Goal: Task Accomplishment & Management: Manage account settings

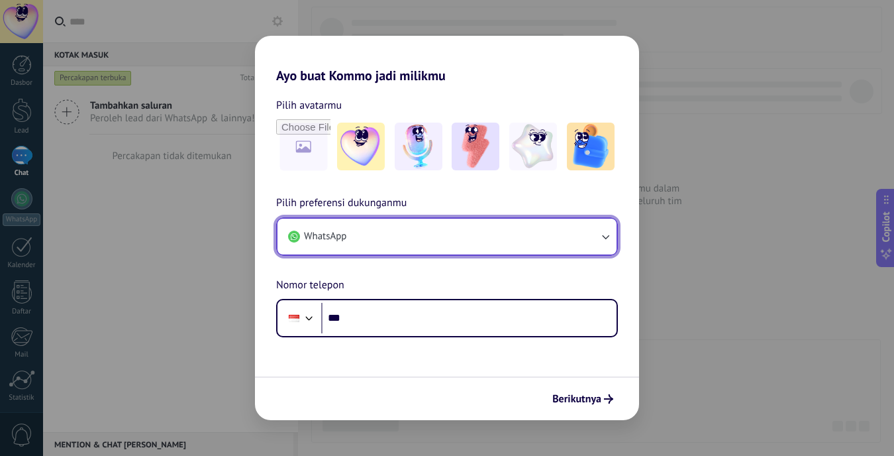
click at [489, 248] on button "WhatsApp" at bounding box center [447, 237] width 339 height 36
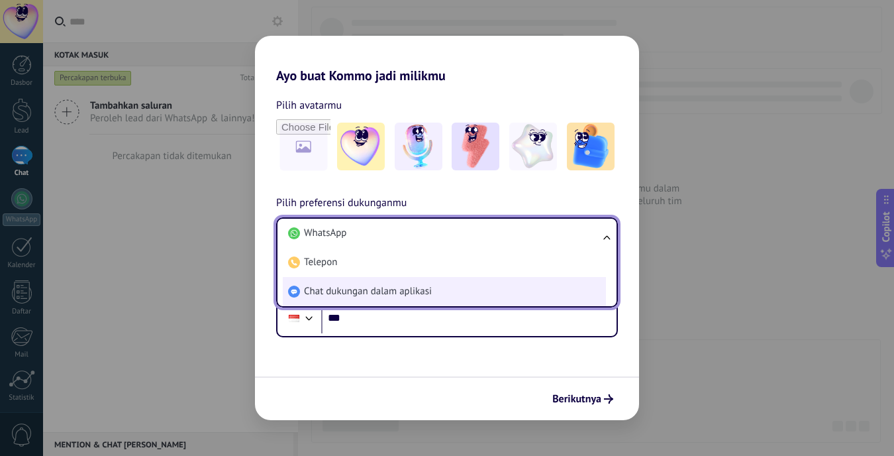
click at [489, 285] on li "Chat dukungan dalam aplikasi" at bounding box center [444, 291] width 323 height 29
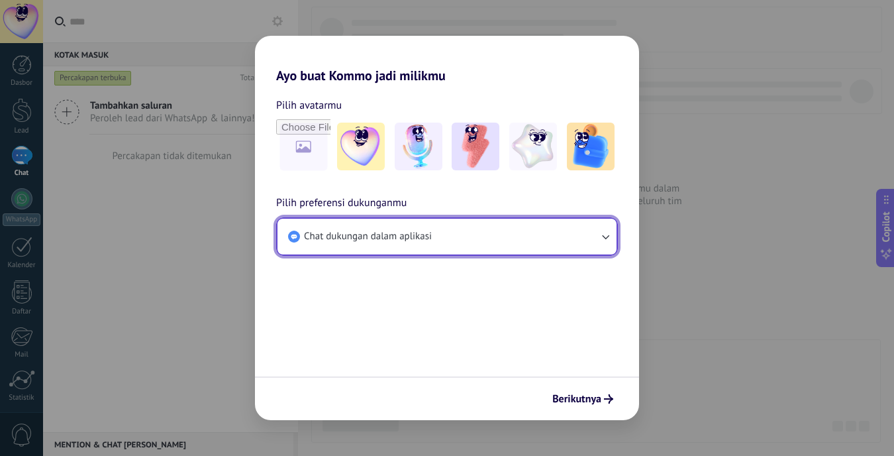
click at [525, 239] on button "Chat dukungan dalam aplikasi" at bounding box center [447, 237] width 339 height 36
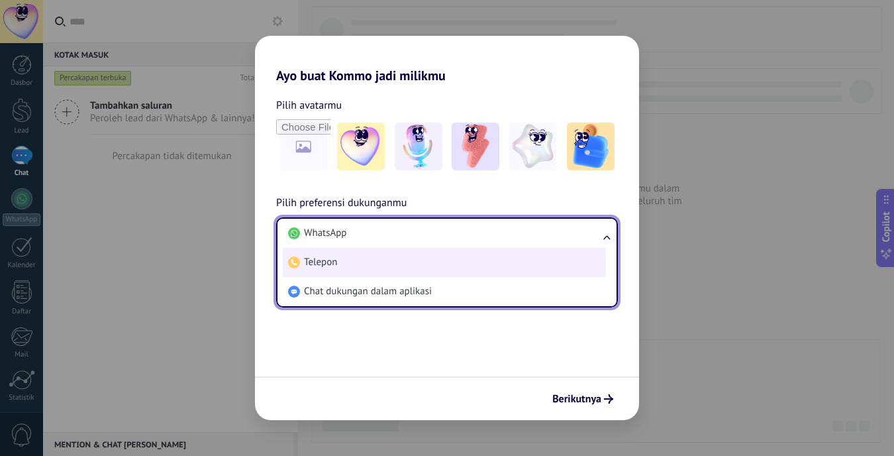
click at [488, 256] on li "Telepon" at bounding box center [444, 262] width 323 height 29
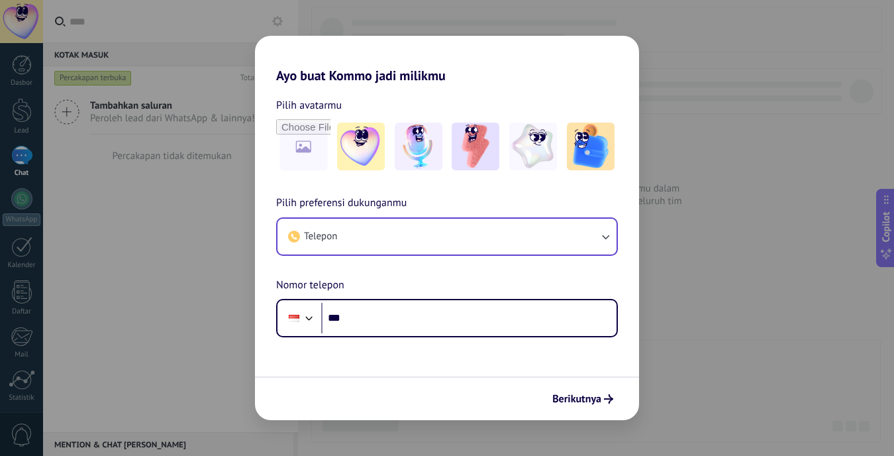
click at [488, 256] on div "Pilih preferensi dukunganmu Telepon Nomor telepon Phone ***" at bounding box center [447, 266] width 384 height 142
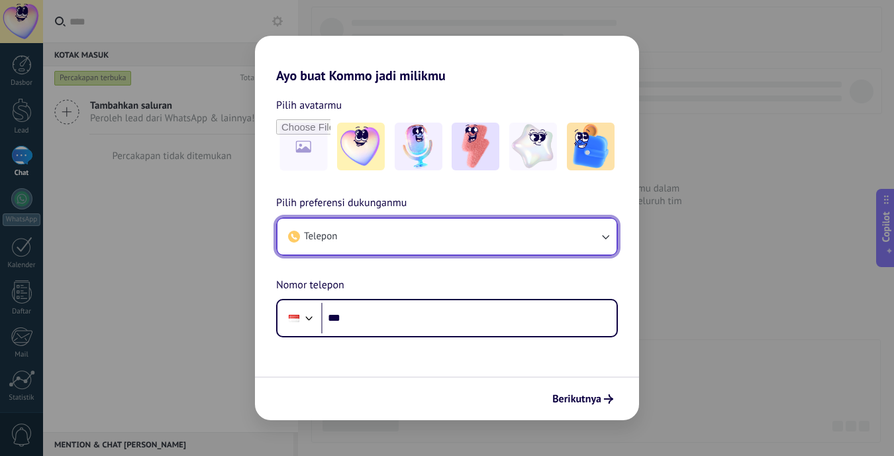
click at [473, 234] on button "Telepon" at bounding box center [447, 237] width 339 height 36
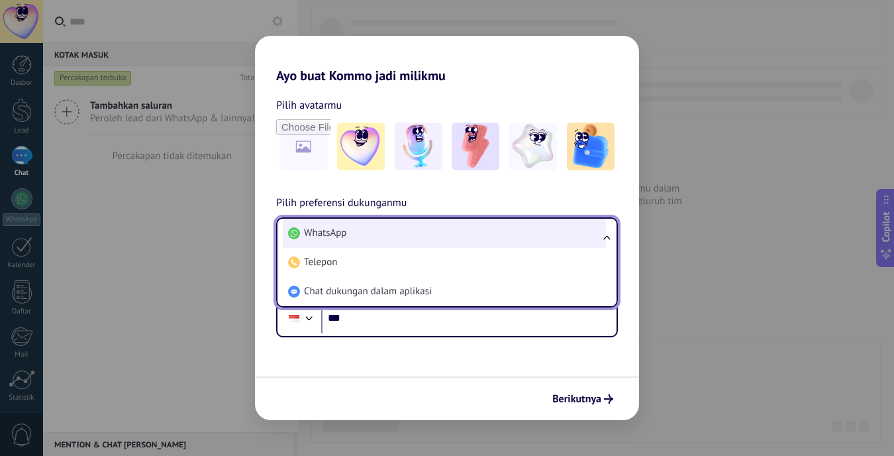
click at [403, 235] on li "WhatsApp" at bounding box center [444, 233] width 323 height 29
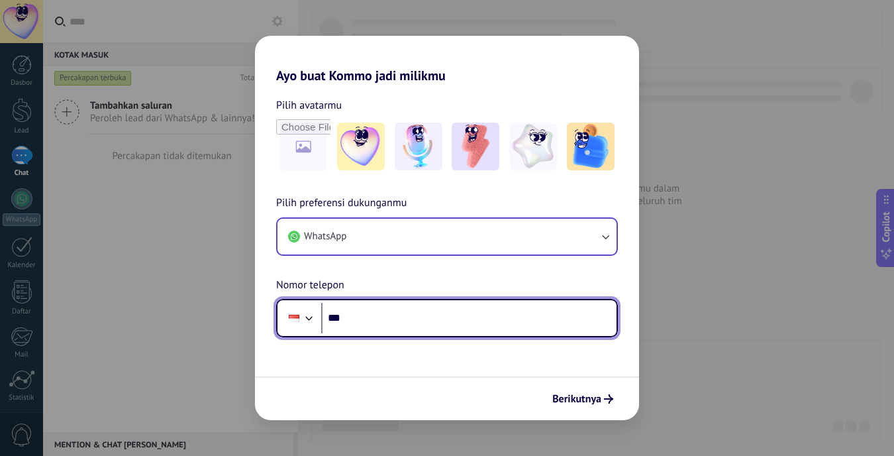
click at [445, 312] on input "***" at bounding box center [469, 318] width 296 height 30
type input "**********"
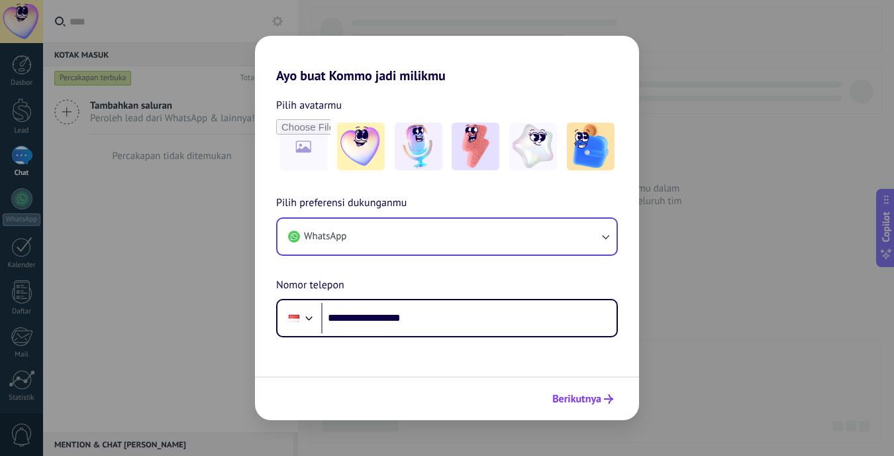
click at [593, 409] on button "Berikutnya" at bounding box center [583, 399] width 73 height 23
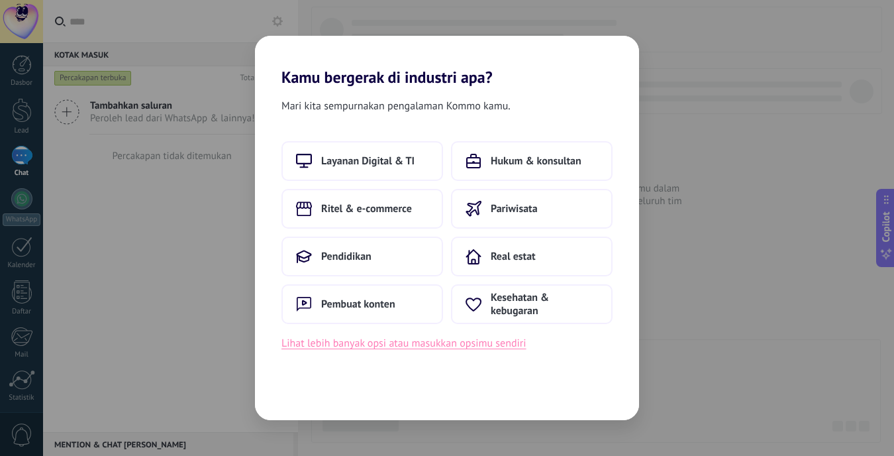
click at [451, 345] on button "Lihat lebih banyak opsi atau masukkan opsimu sendiri" at bounding box center [404, 343] width 245 height 17
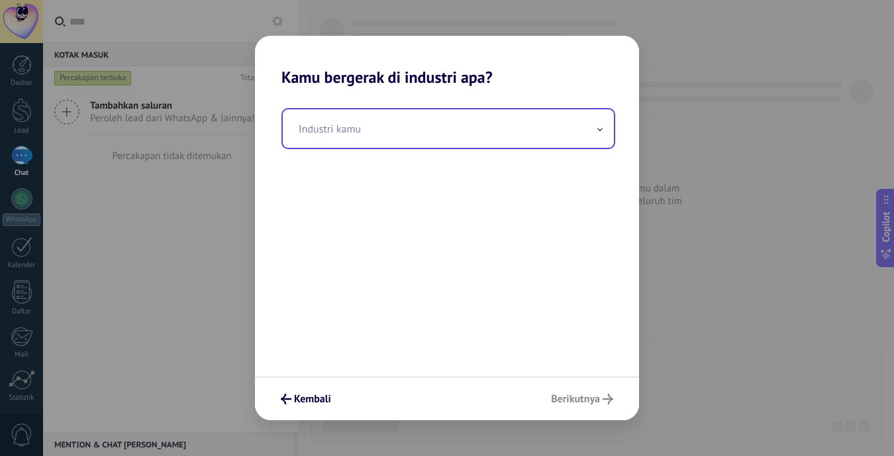
click at [400, 123] on input "text" at bounding box center [448, 128] width 331 height 38
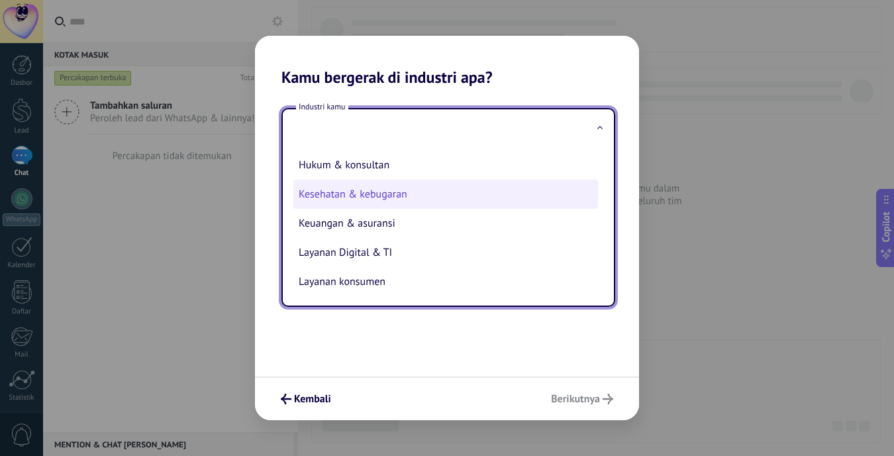
scroll to position [49, 0]
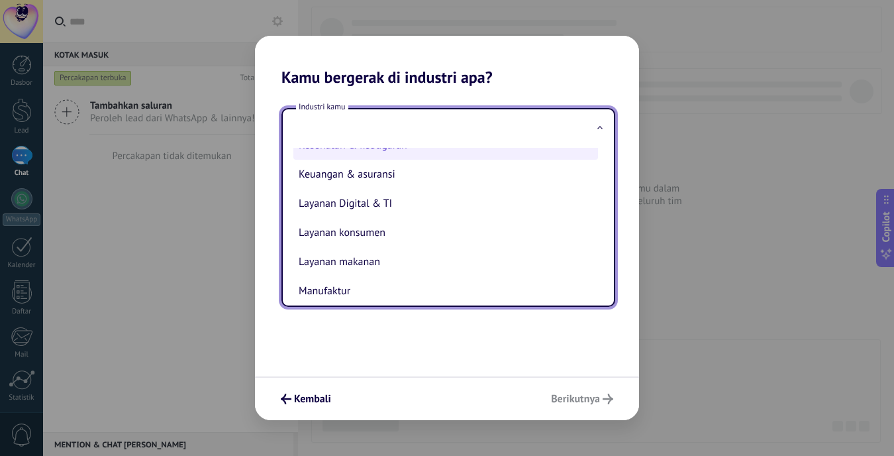
click at [432, 195] on li "Layanan Digital & TI" at bounding box center [446, 203] width 305 height 29
type input "**********"
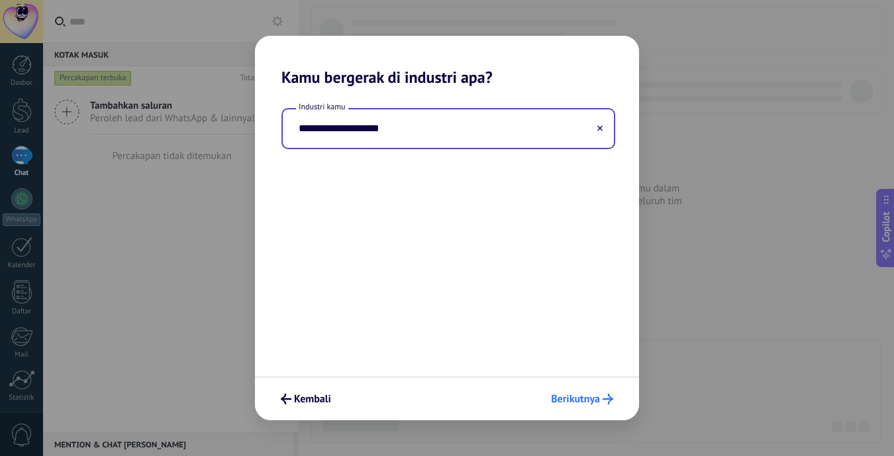
click at [590, 402] on span "Berikutnya" at bounding box center [575, 398] width 49 height 9
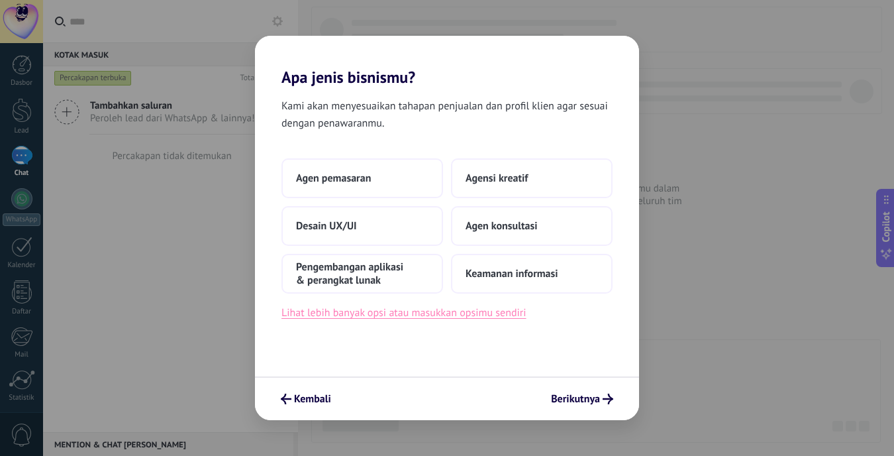
click at [398, 315] on button "Lihat lebih banyak opsi atau masukkan opsimu sendiri" at bounding box center [404, 312] width 245 height 17
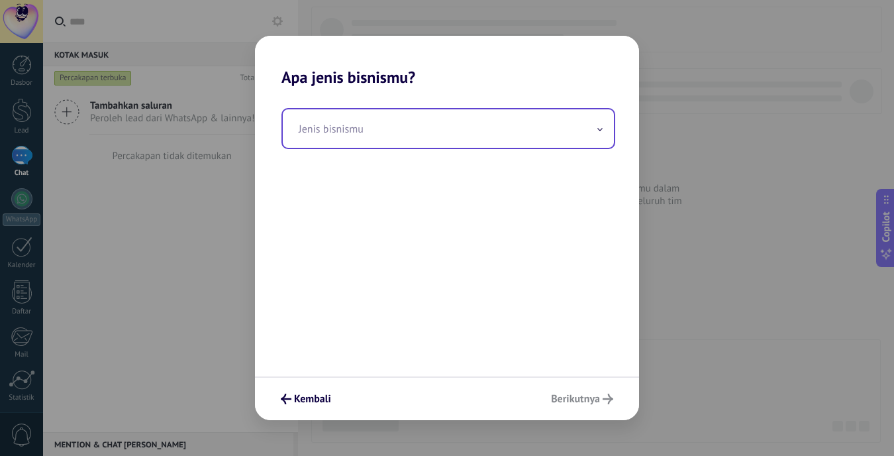
click at [432, 127] on input "text" at bounding box center [448, 128] width 331 height 38
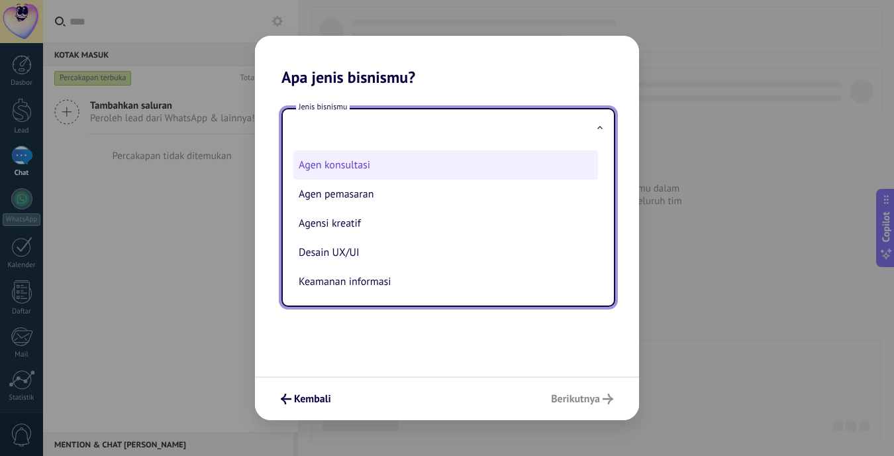
scroll to position [35, 0]
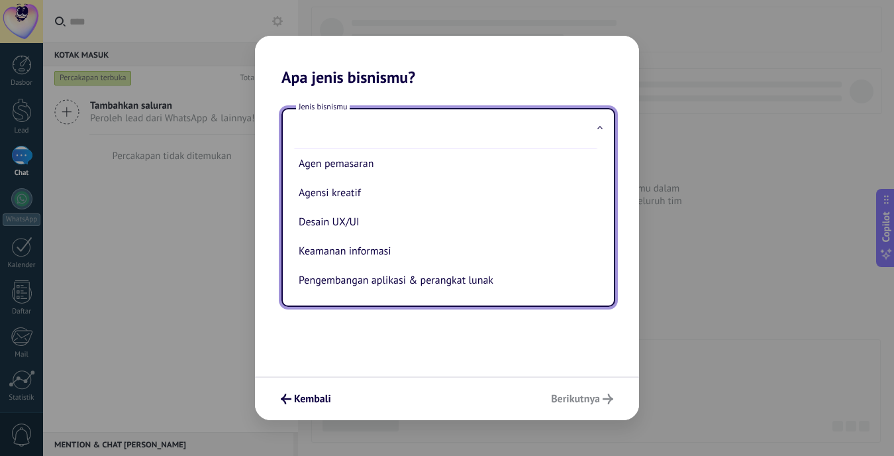
click at [438, 168] on li "Agen pemasaran" at bounding box center [446, 163] width 305 height 29
type input "**********"
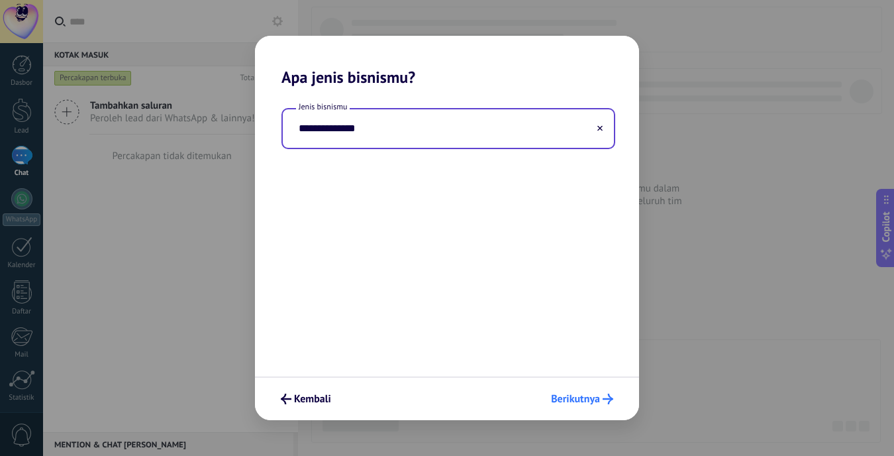
click at [590, 398] on span "Berikutnya" at bounding box center [575, 398] width 49 height 9
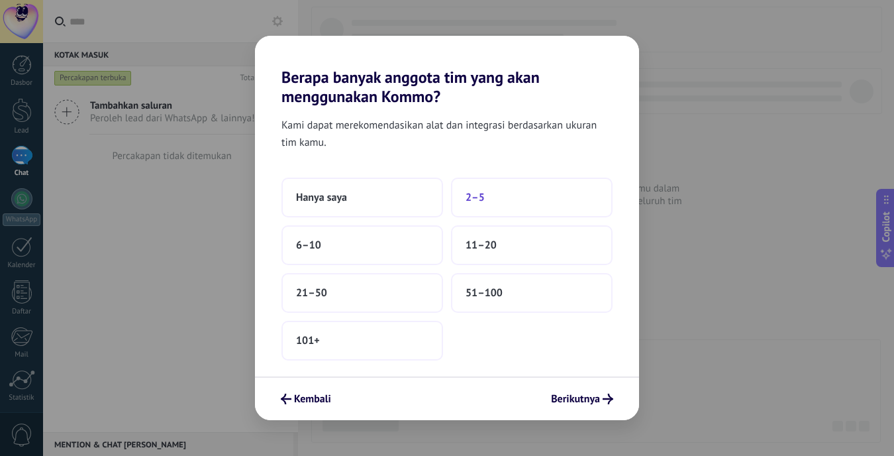
click at [492, 195] on button "2–5" at bounding box center [532, 198] width 162 height 40
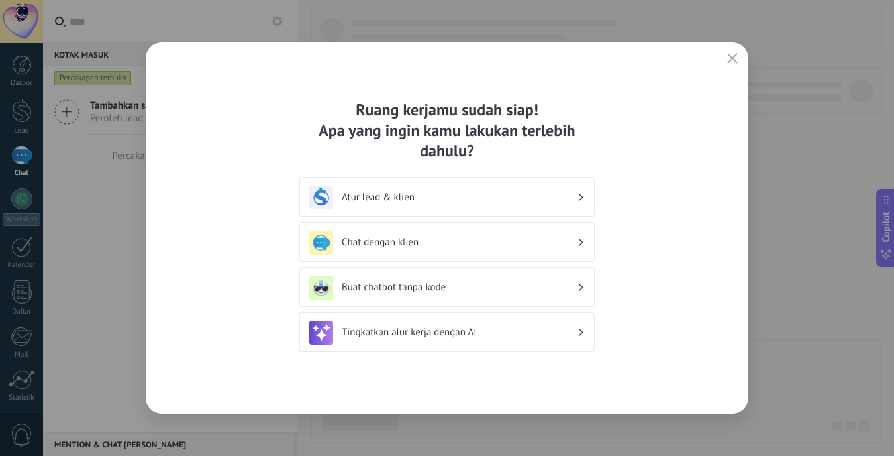
click at [517, 252] on div "Chat dengan klien" at bounding box center [447, 243] width 276 height 24
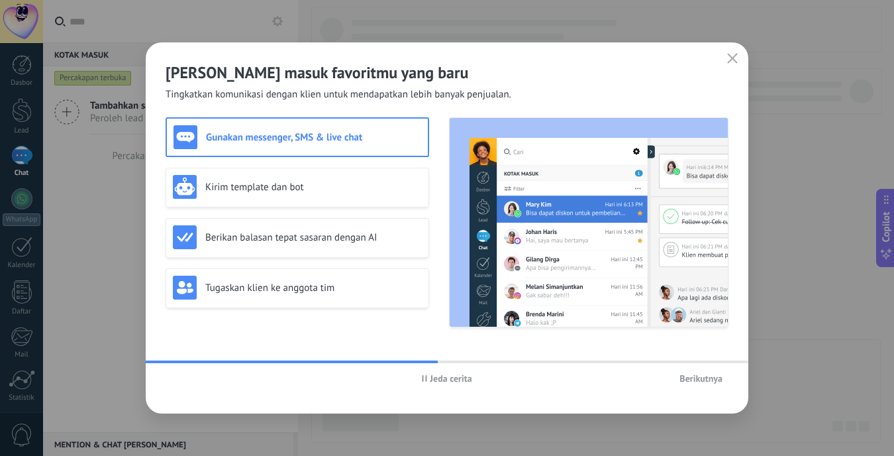
click at [709, 386] on button "Berikutnya" at bounding box center [701, 378] width 55 height 20
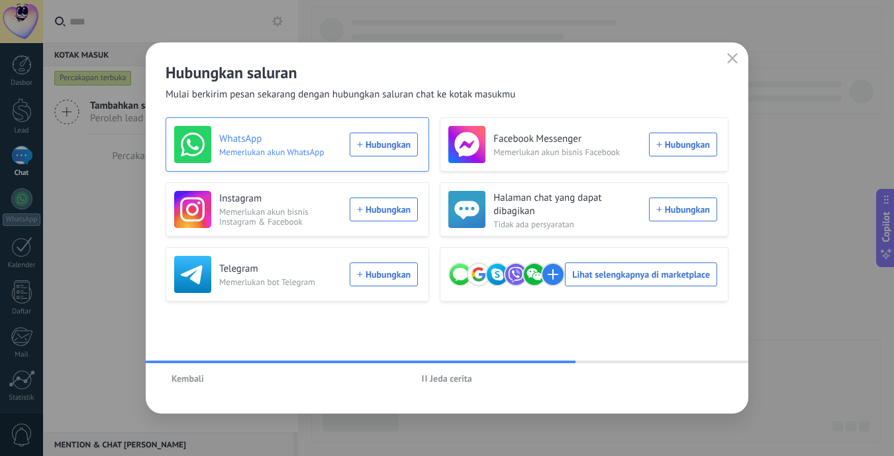
click at [366, 149] on div "WhatsApp Memerlukan akun WhatsApp Hubungkan" at bounding box center [296, 144] width 244 height 37
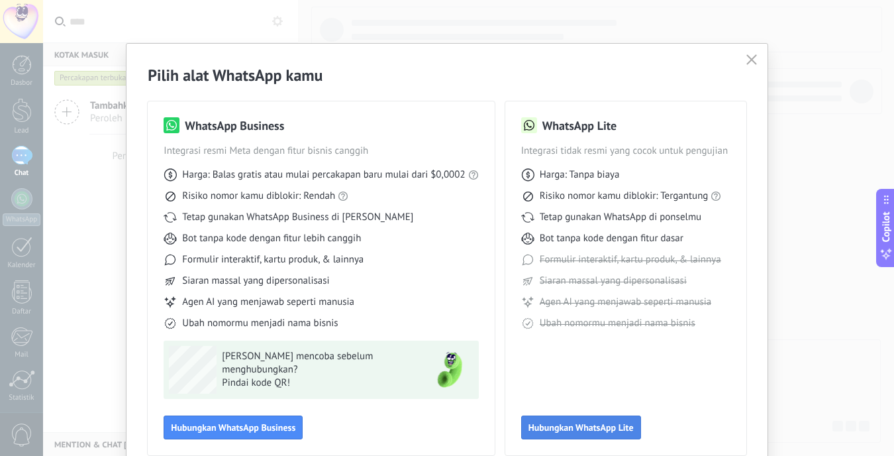
click at [591, 432] on span "Hubungkan WhatsApp Lite" at bounding box center [581, 427] width 105 height 9
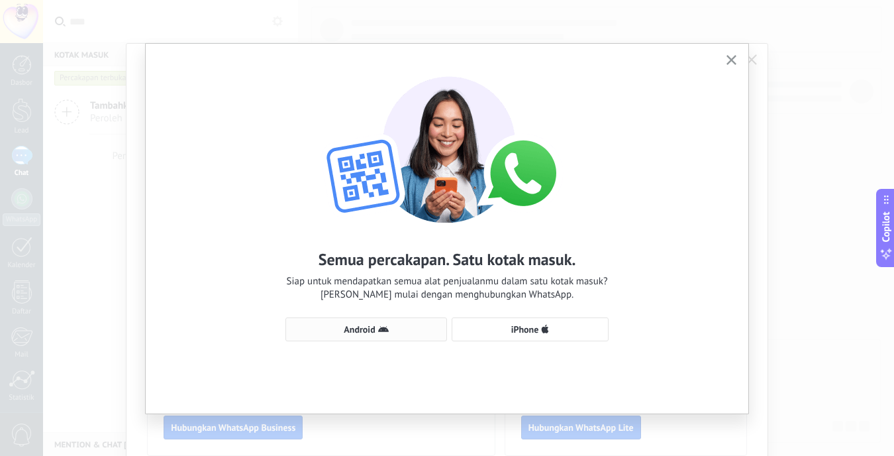
click at [389, 331] on span "Android" at bounding box center [366, 329] width 147 height 11
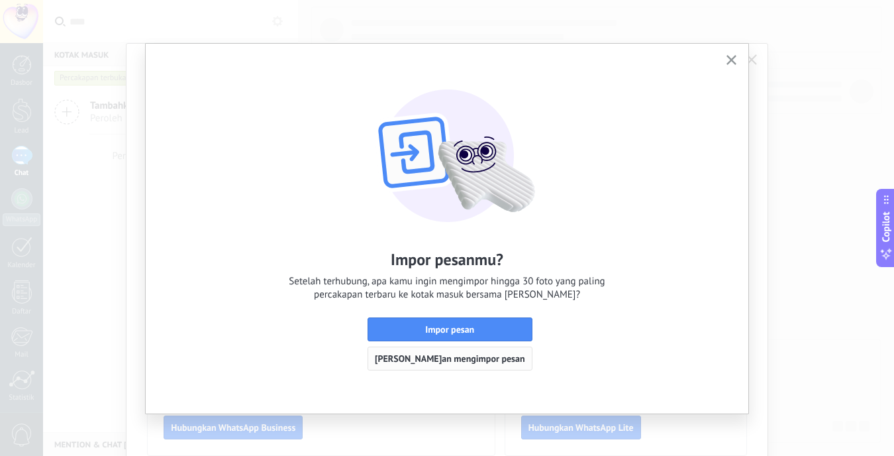
click at [487, 361] on span "[PERSON_NAME]an mengimpor pesan" at bounding box center [450, 358] width 150 height 9
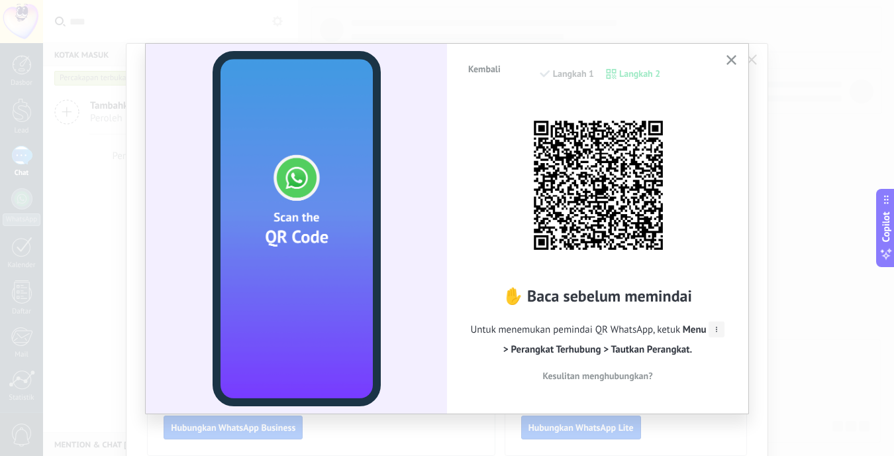
click at [732, 57] on use "button" at bounding box center [732, 60] width 10 height 10
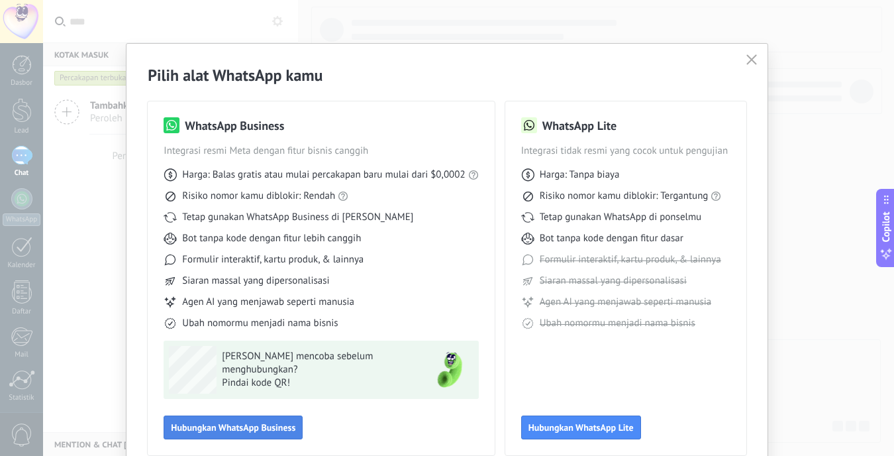
click at [243, 431] on span "Hubungkan WhatsApp Business" at bounding box center [233, 427] width 125 height 9
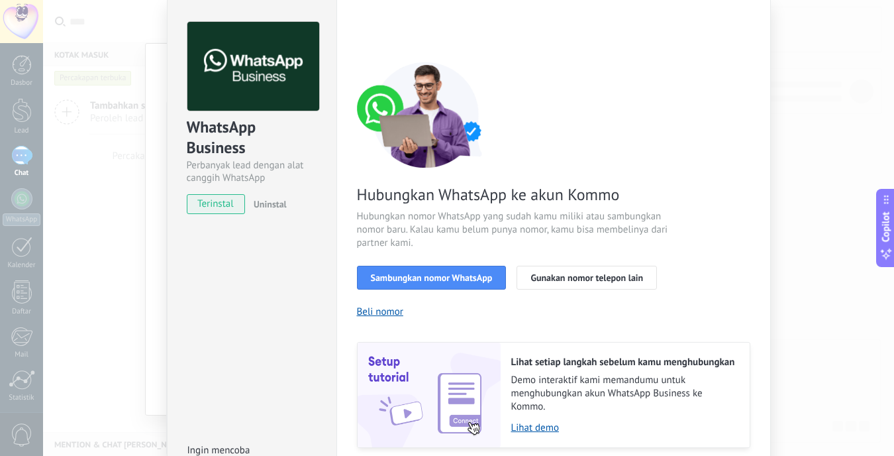
scroll to position [0, 0]
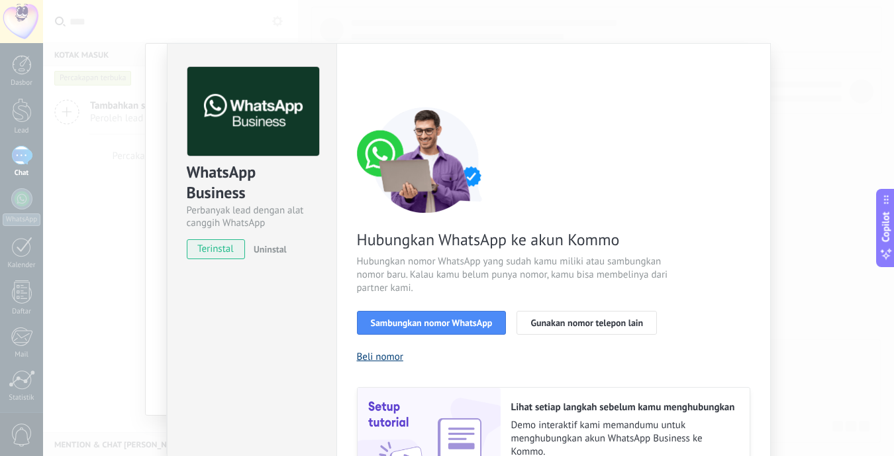
click at [385, 361] on button "Beli nomor" at bounding box center [380, 357] width 46 height 13
click at [435, 328] on button "Sambungkan nomor WhatsApp" at bounding box center [432, 323] width 150 height 24
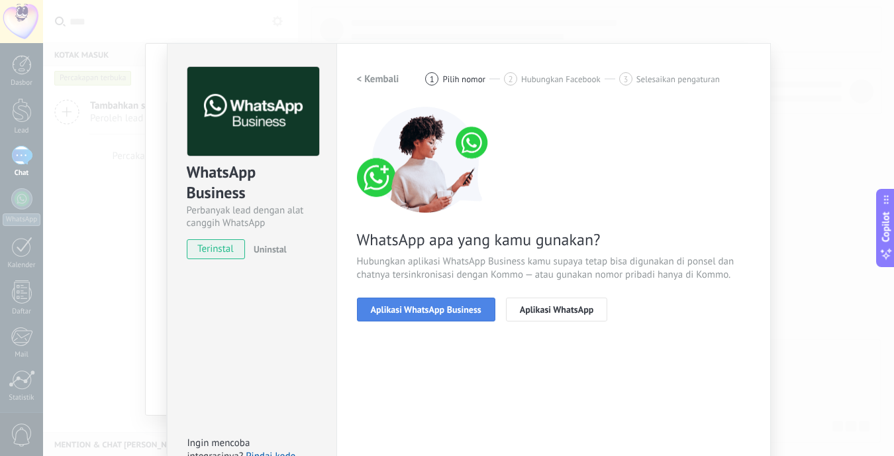
click at [467, 314] on span "Aplikasi WhatsApp Business" at bounding box center [426, 309] width 111 height 9
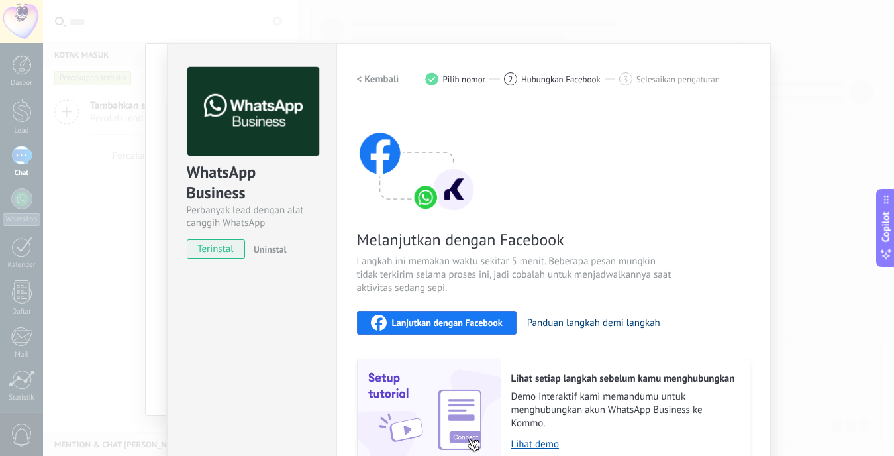
click at [612, 319] on button "Panduan langkah demi langkah" at bounding box center [593, 323] width 133 height 13
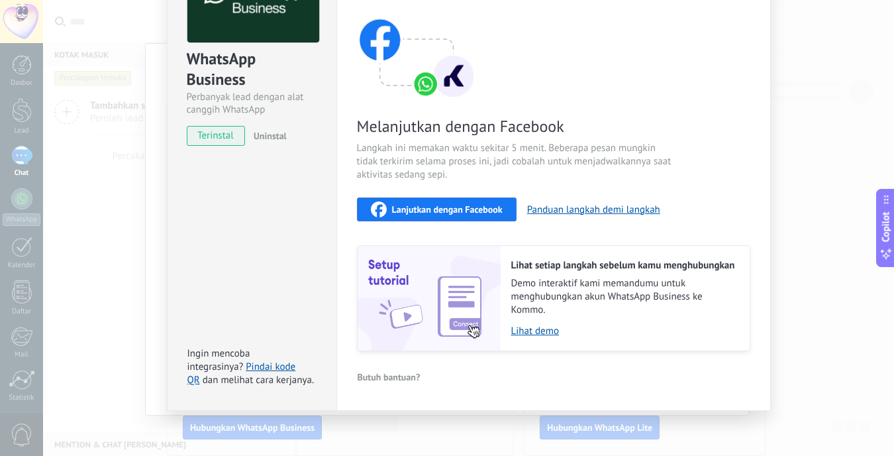
scroll to position [117, 0]
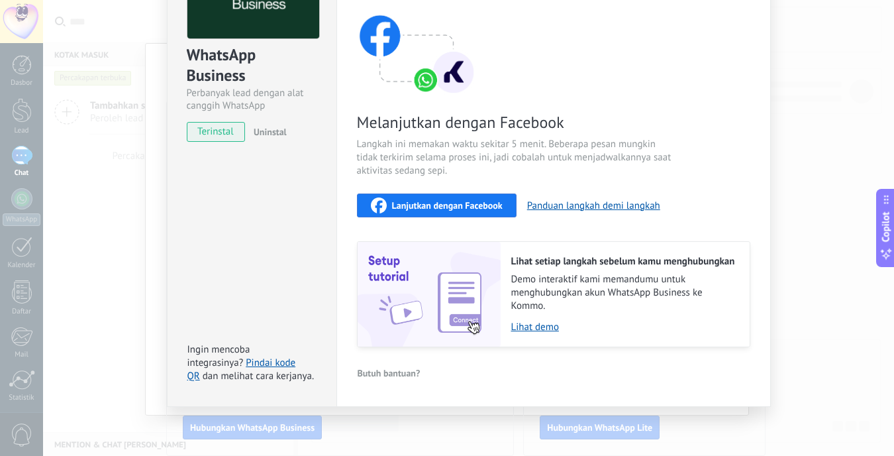
click at [502, 207] on button "Lanjutkan dengan Facebook" at bounding box center [437, 205] width 160 height 24
click at [796, 209] on div "WhatsApp Business Perbanyak lead dengan alat canggih WhatsApp terinstal Uninsta…" at bounding box center [468, 228] width 851 height 456
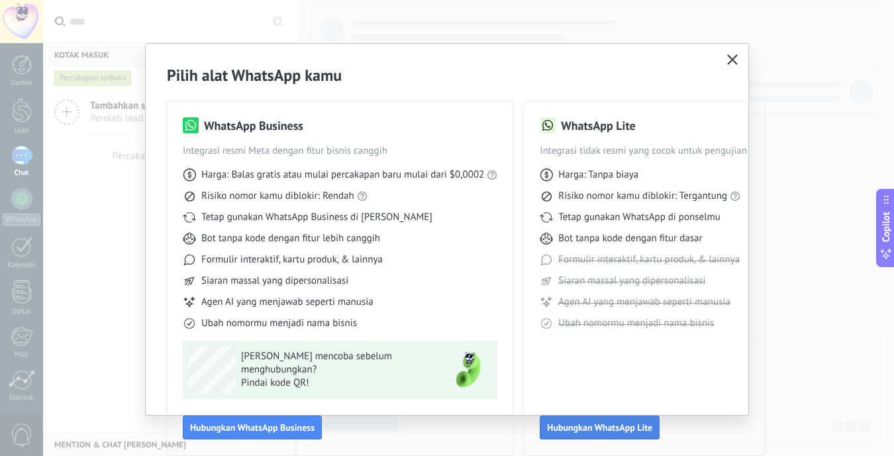
click at [612, 426] on span "Hubungkan WhatsApp Lite" at bounding box center [599, 427] width 105 height 9
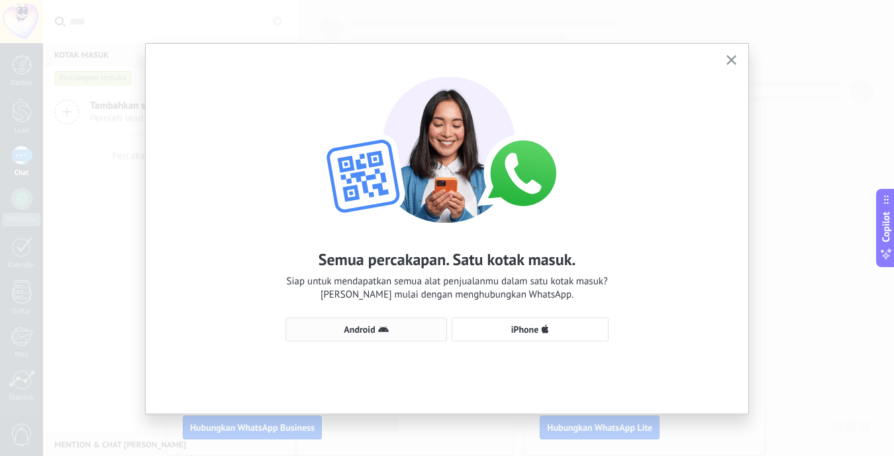
click at [365, 328] on span "Android" at bounding box center [359, 329] width 31 height 9
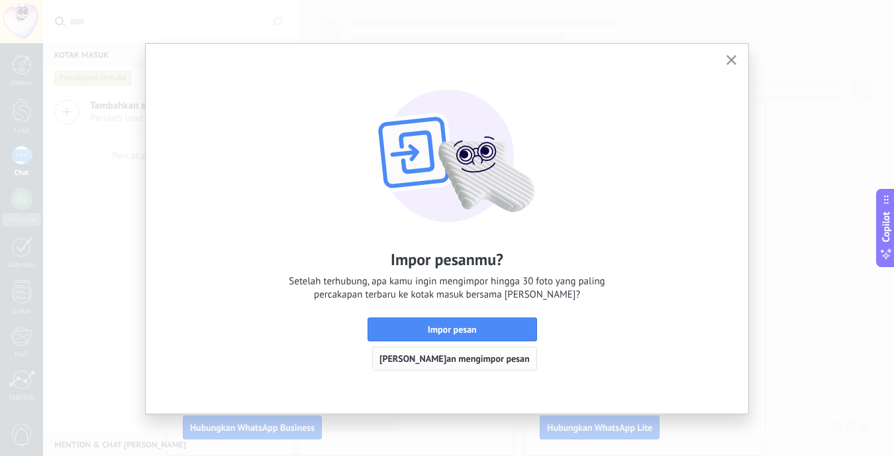
click at [495, 365] on button "[PERSON_NAME]an mengimpor pesan" at bounding box center [454, 359] width 165 height 24
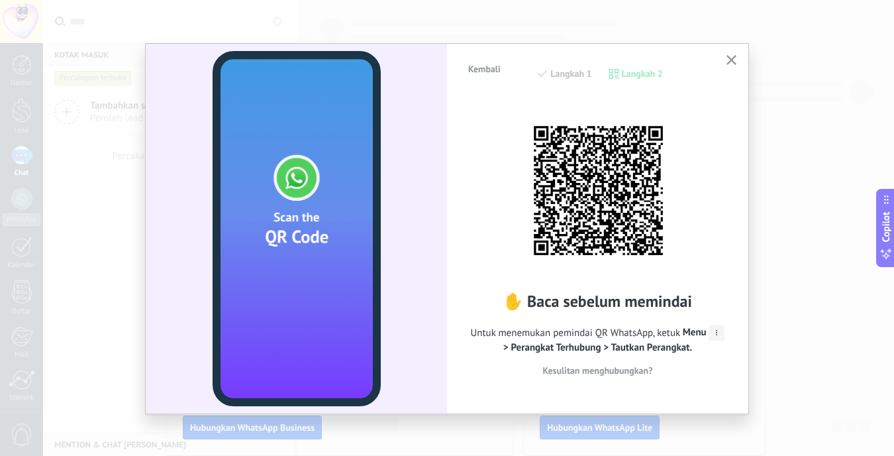
click at [495, 365] on button "Kesulitan menghubungkan?" at bounding box center [598, 370] width 262 height 20
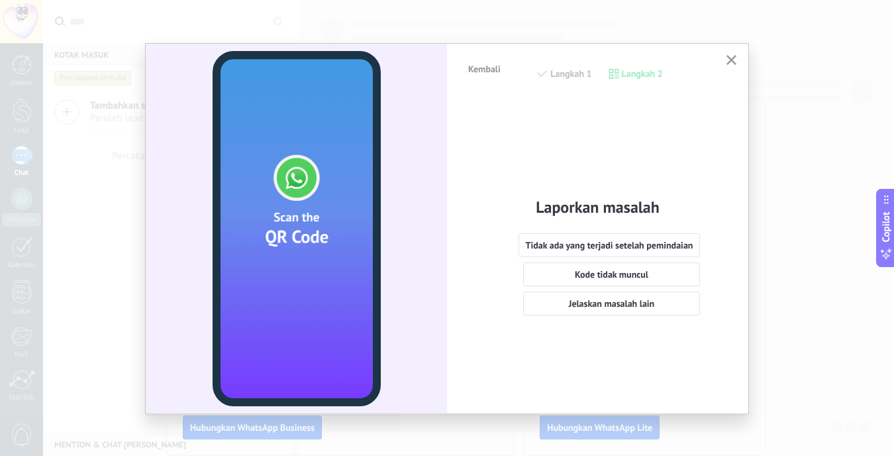
click at [728, 57] on icon "button" at bounding box center [732, 60] width 10 height 10
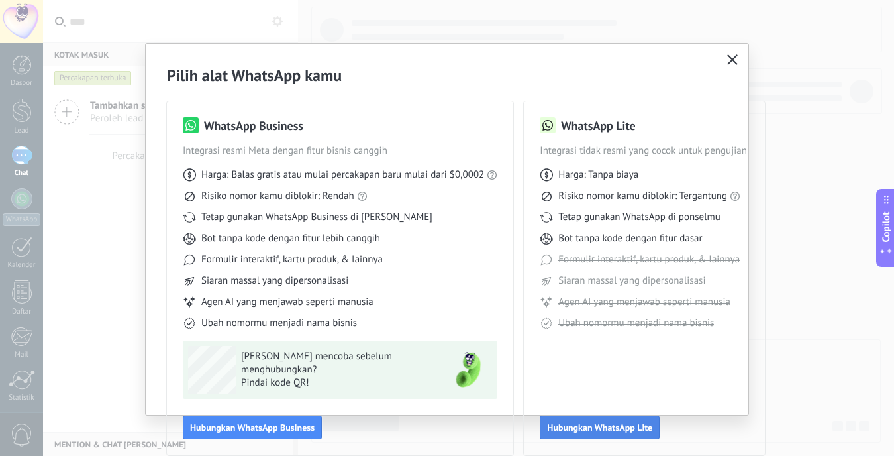
click at [614, 426] on span "Hubungkan WhatsApp Lite" at bounding box center [599, 427] width 105 height 9
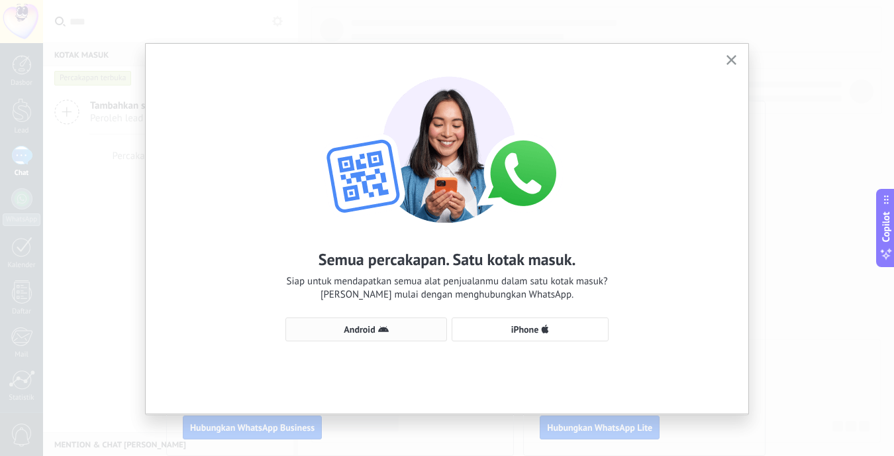
click at [411, 334] on span "Android" at bounding box center [366, 329] width 147 height 11
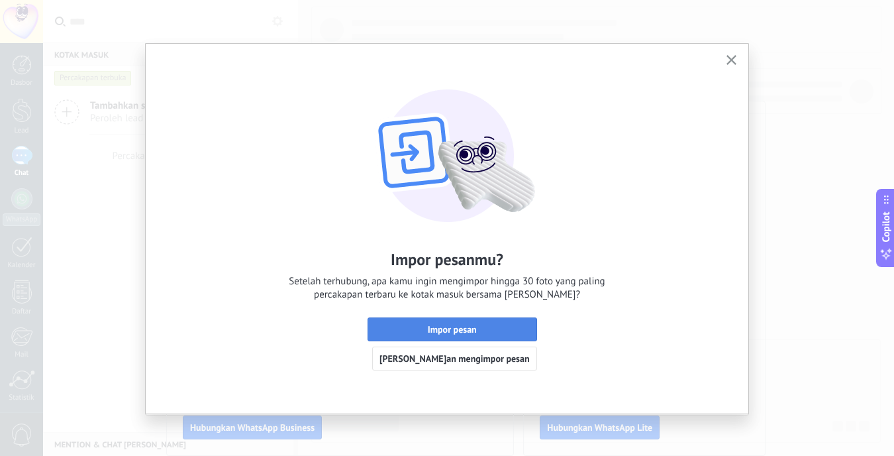
click at [486, 323] on button "Impor pesan" at bounding box center [453, 329] width 170 height 24
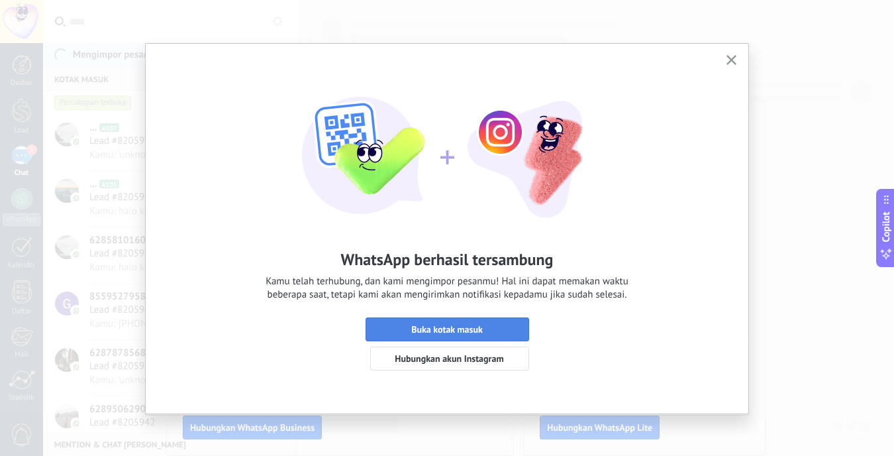
click at [488, 333] on span "Buka kotak masuk" at bounding box center [447, 329] width 149 height 9
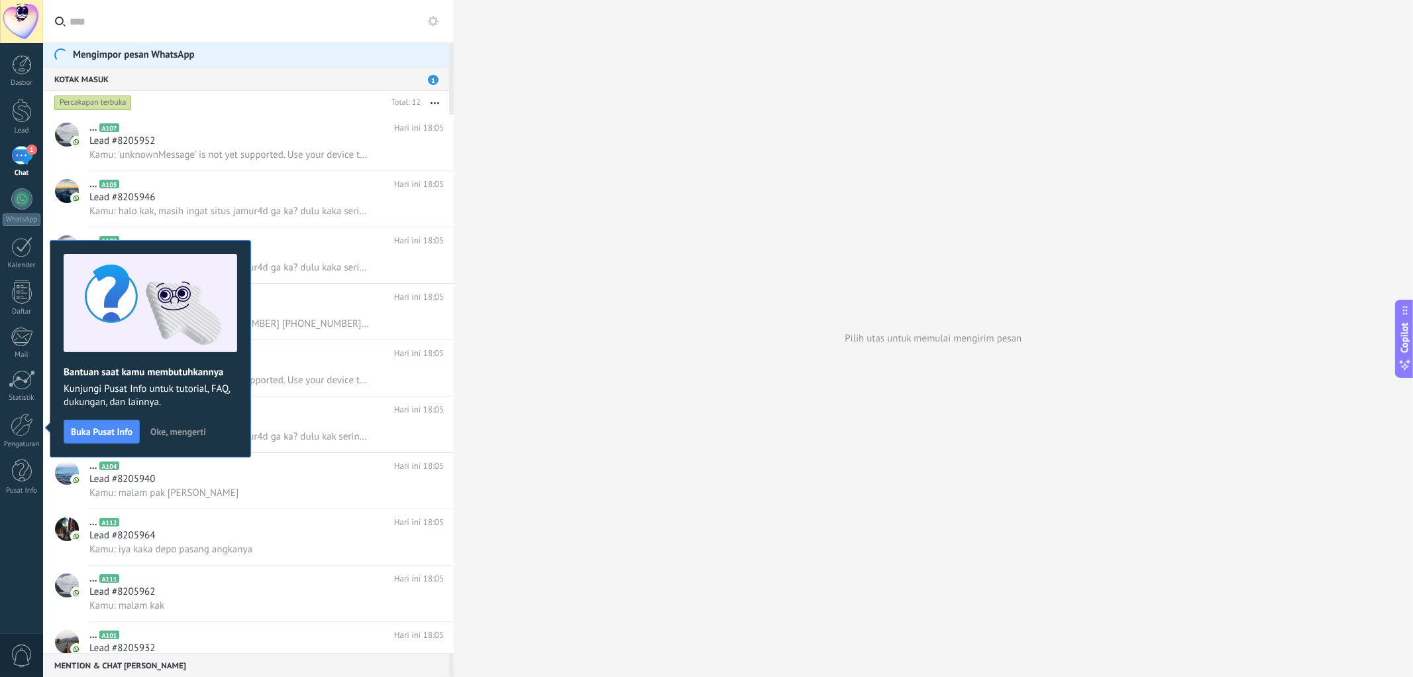
drag, startPoint x: 1289, startPoint y: 3, endPoint x: 696, endPoint y: 144, distance: 608.9
click at [696, 144] on div "Pilih utas untuk memulai mengirim pesan" at bounding box center [933, 338] width 959 height 677
click at [183, 431] on span "Oke, mengerti" at bounding box center [178, 431] width 56 height 9
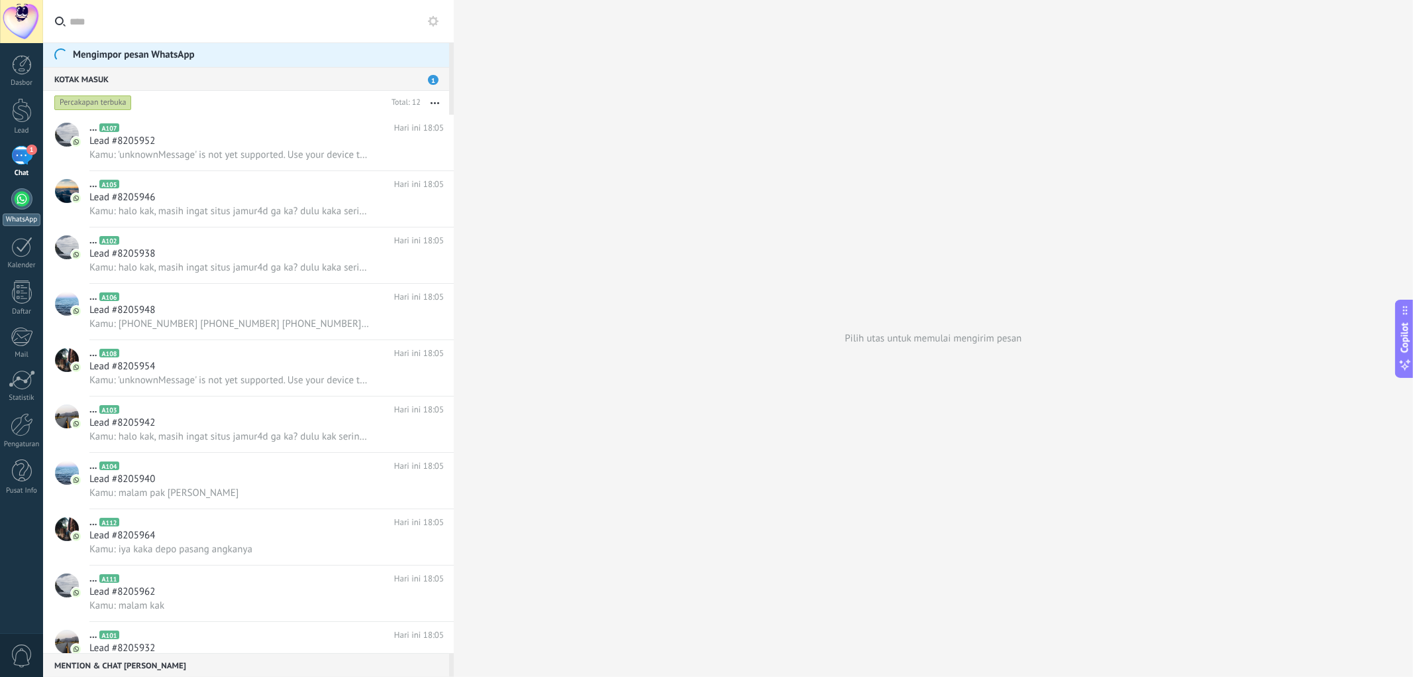
click at [16, 214] on div "WhatsApp" at bounding box center [22, 219] width 38 height 13
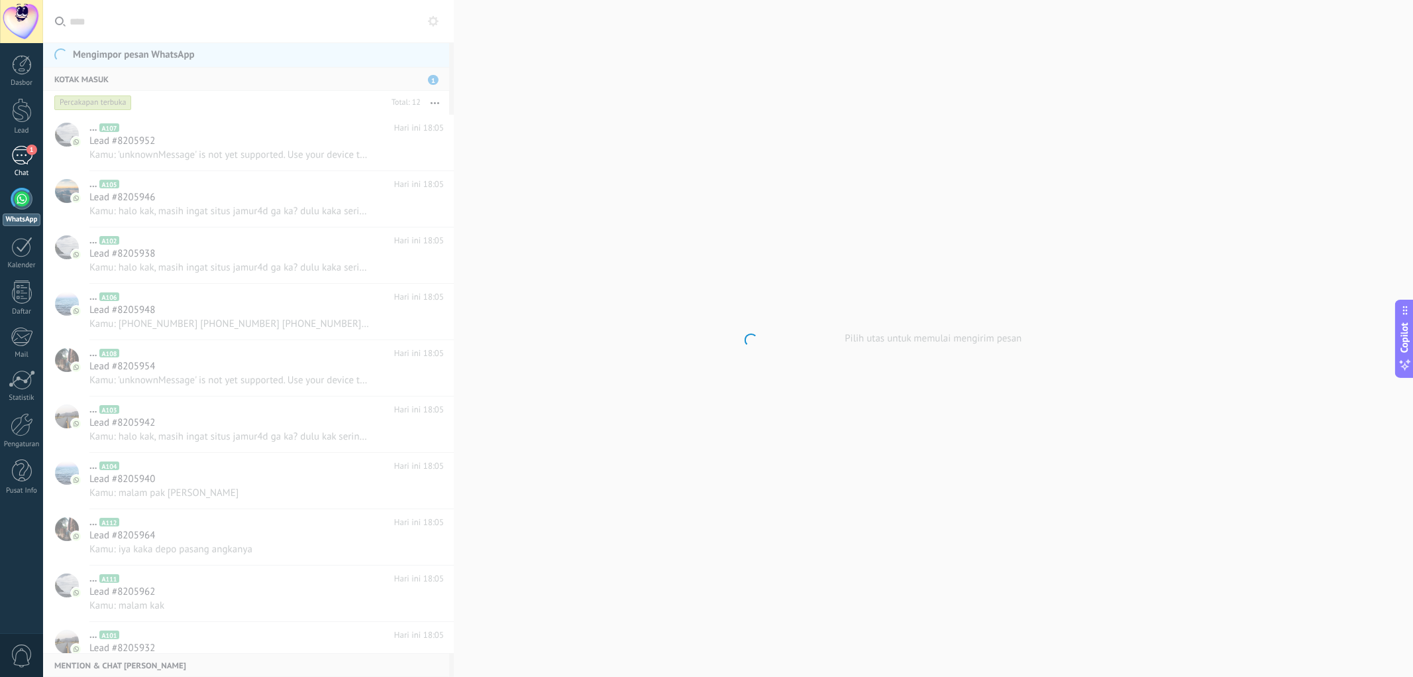
click at [19, 154] on div "1" at bounding box center [21, 155] width 21 height 19
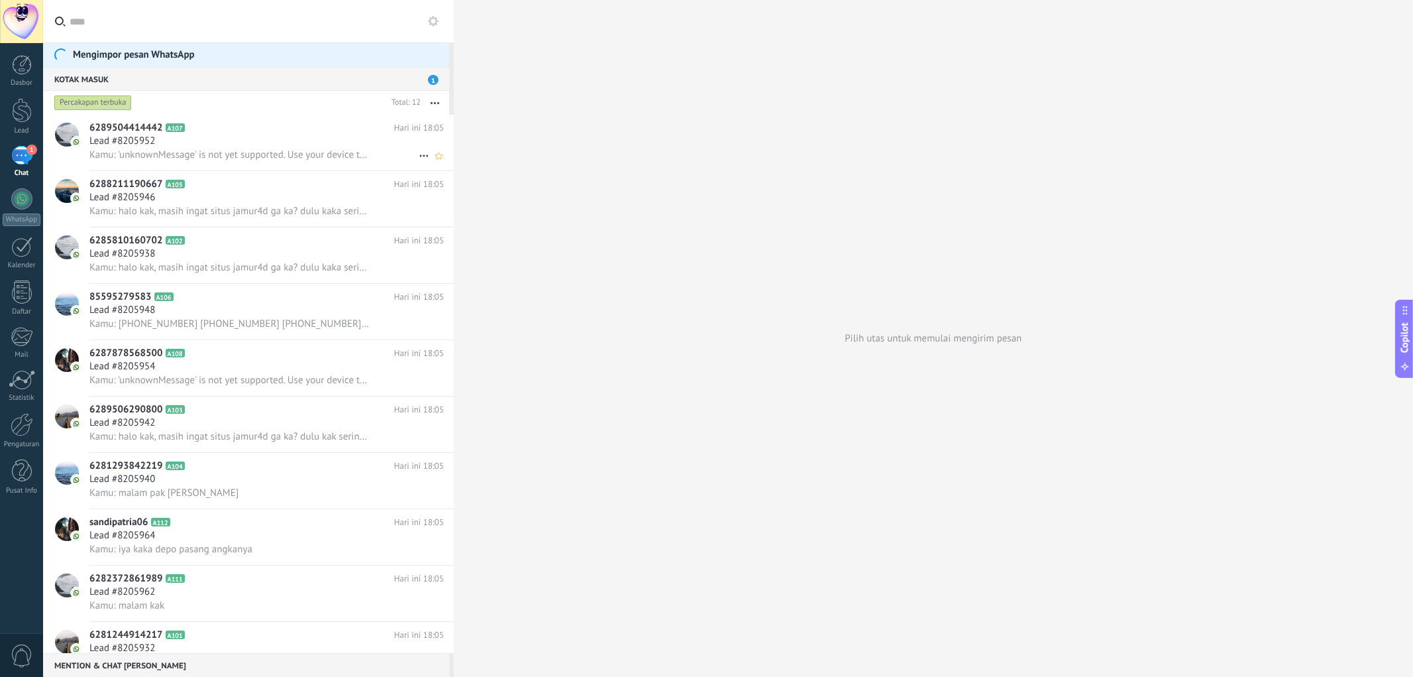
click at [299, 155] on span "Kamu: 'unknownMessage' is not yet supported. Use your device to view this messa…" at bounding box center [230, 154] width 282 height 13
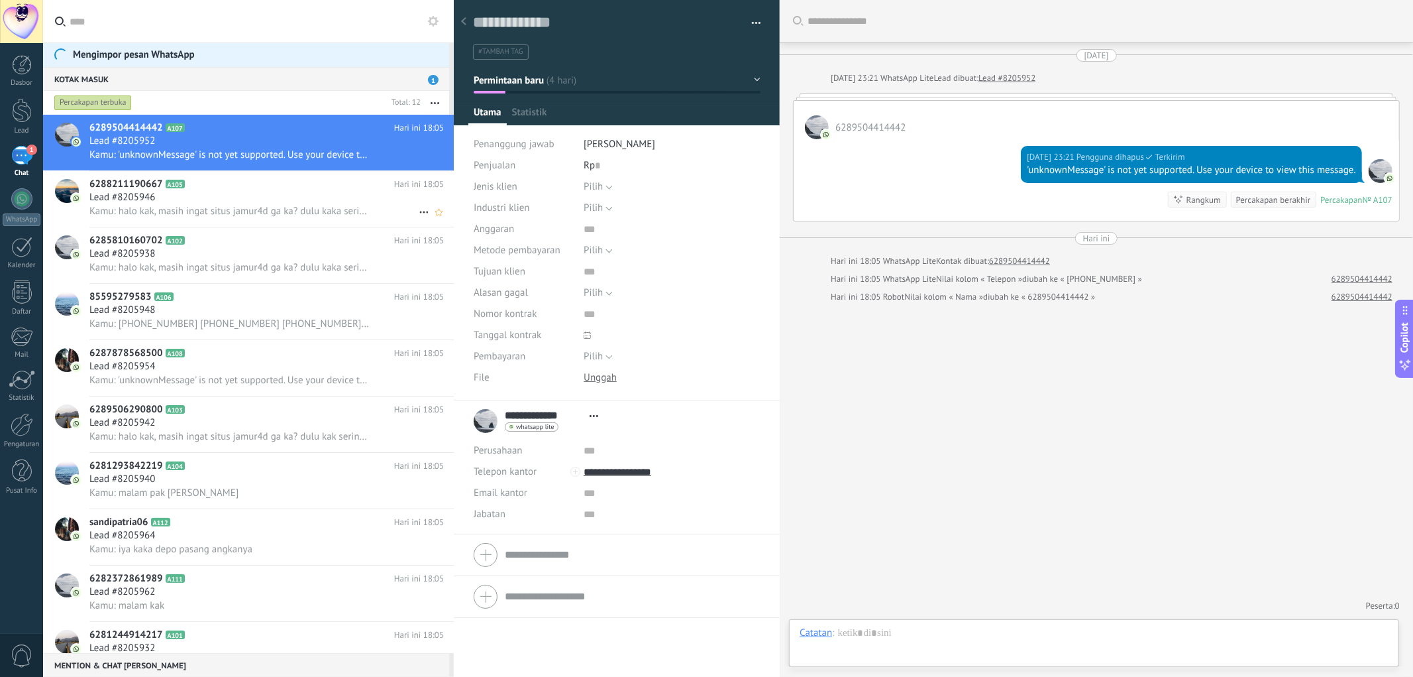
scroll to position [20, 0]
click at [297, 199] on div "Lead #8205946" at bounding box center [266, 197] width 354 height 13
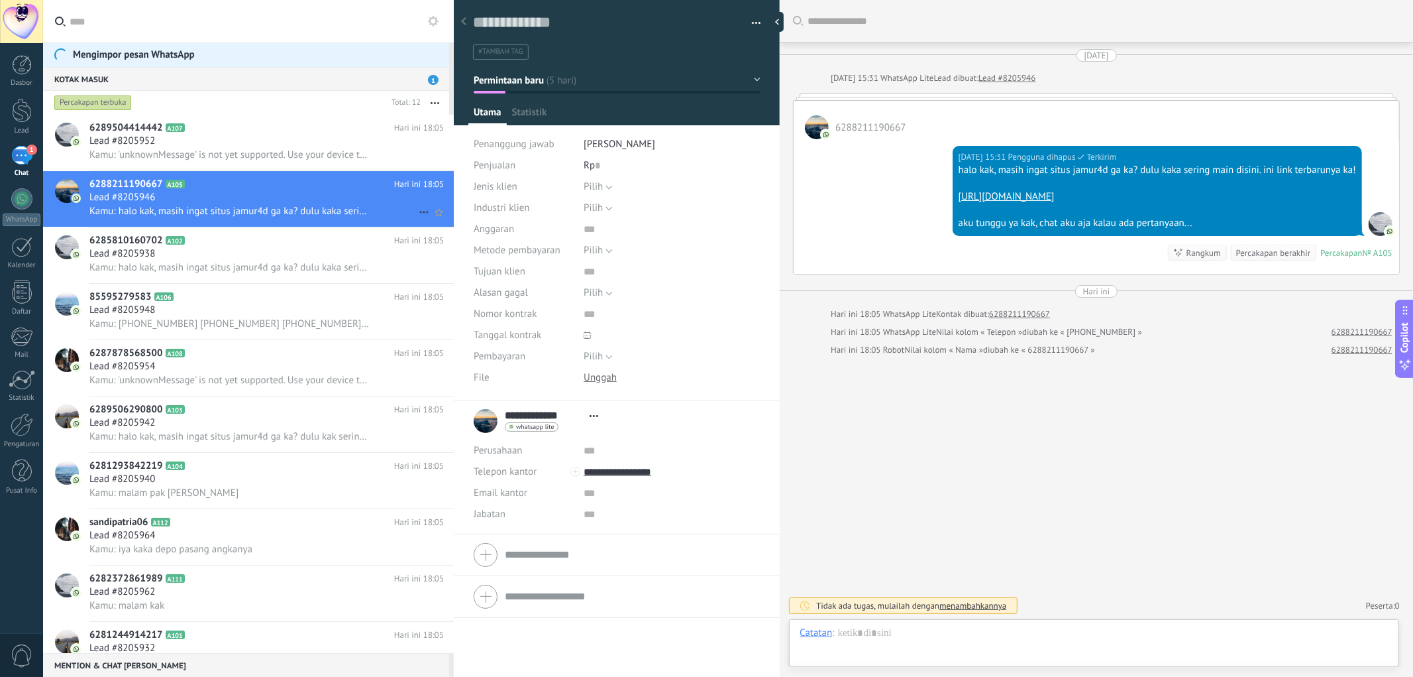
scroll to position [20, 0]
click at [335, 266] on span "Kamu: halo kak, masih ingat situs jamur4d ga ka? dulu kaka sering main disini. …" at bounding box center [230, 267] width 282 height 13
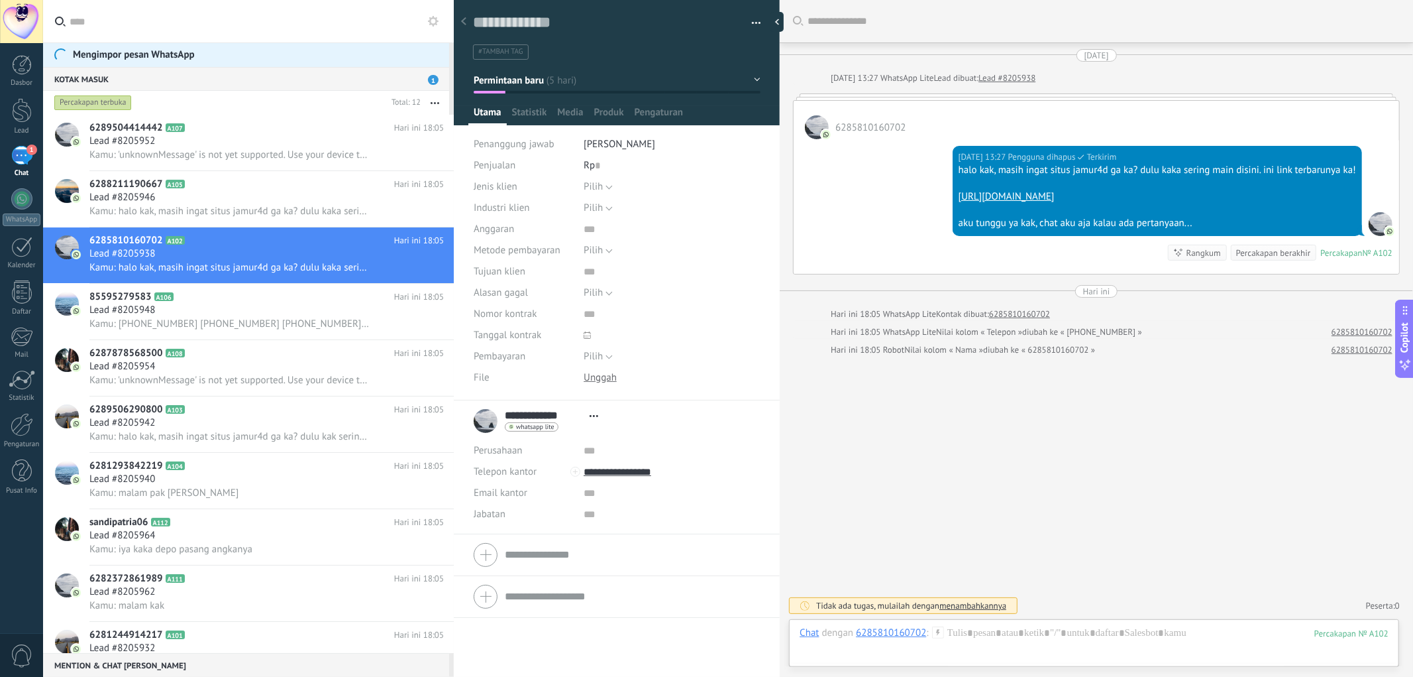
click at [429, 80] on span "1" at bounding box center [433, 80] width 11 height 10
click at [22, 421] on div at bounding box center [22, 424] width 23 height 23
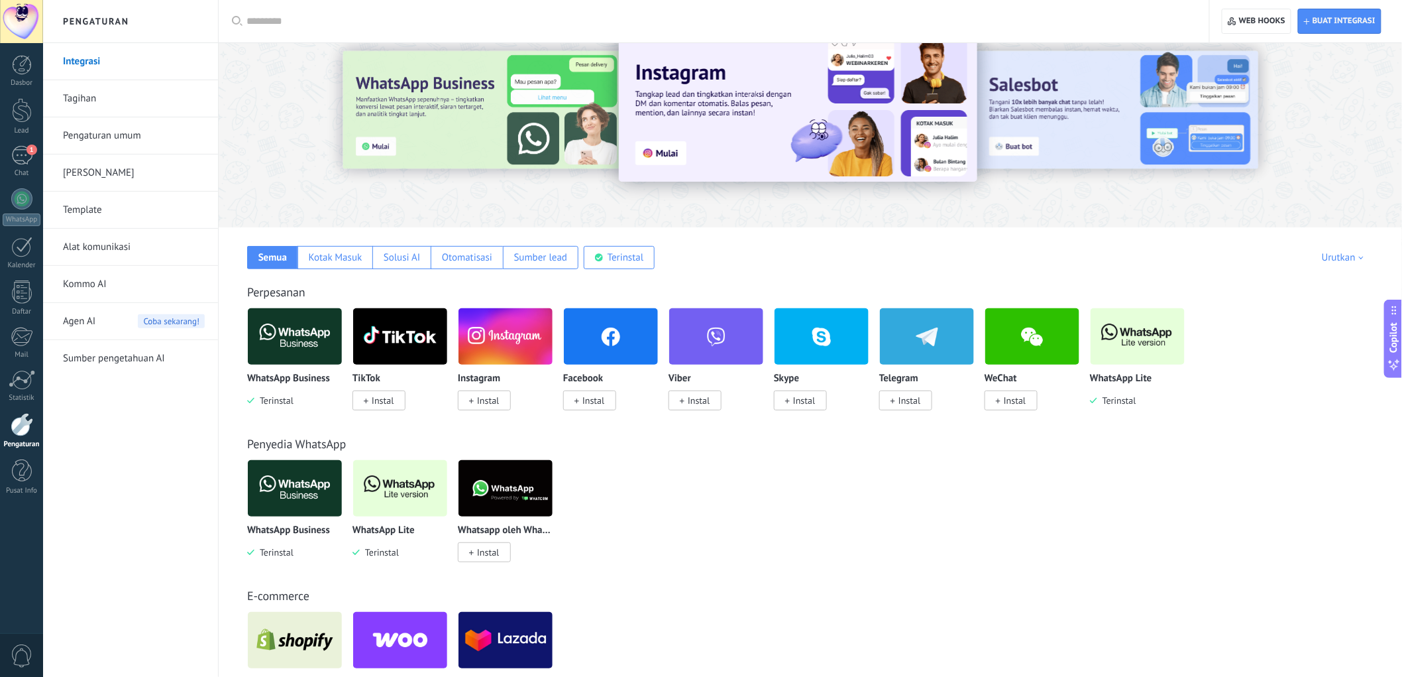
scroll to position [49, 0]
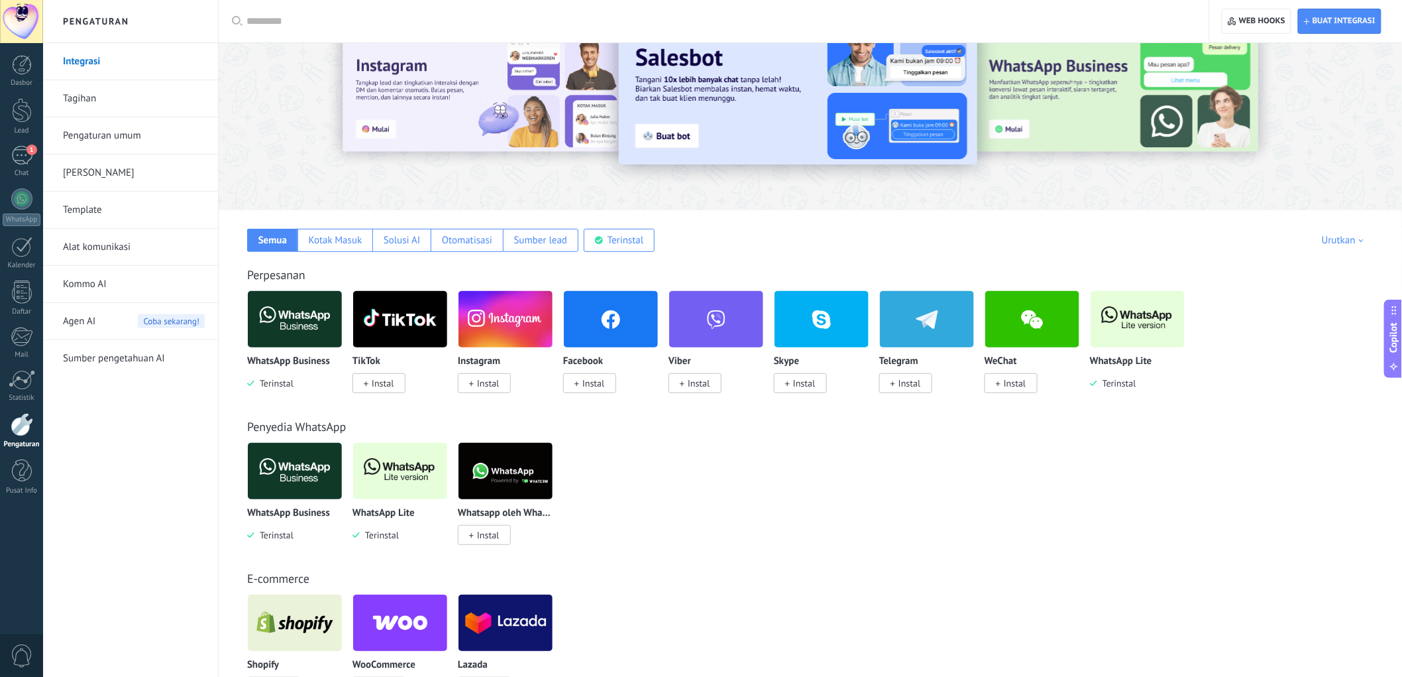
click at [894, 388] on span "Instal" at bounding box center [909, 383] width 22 height 12
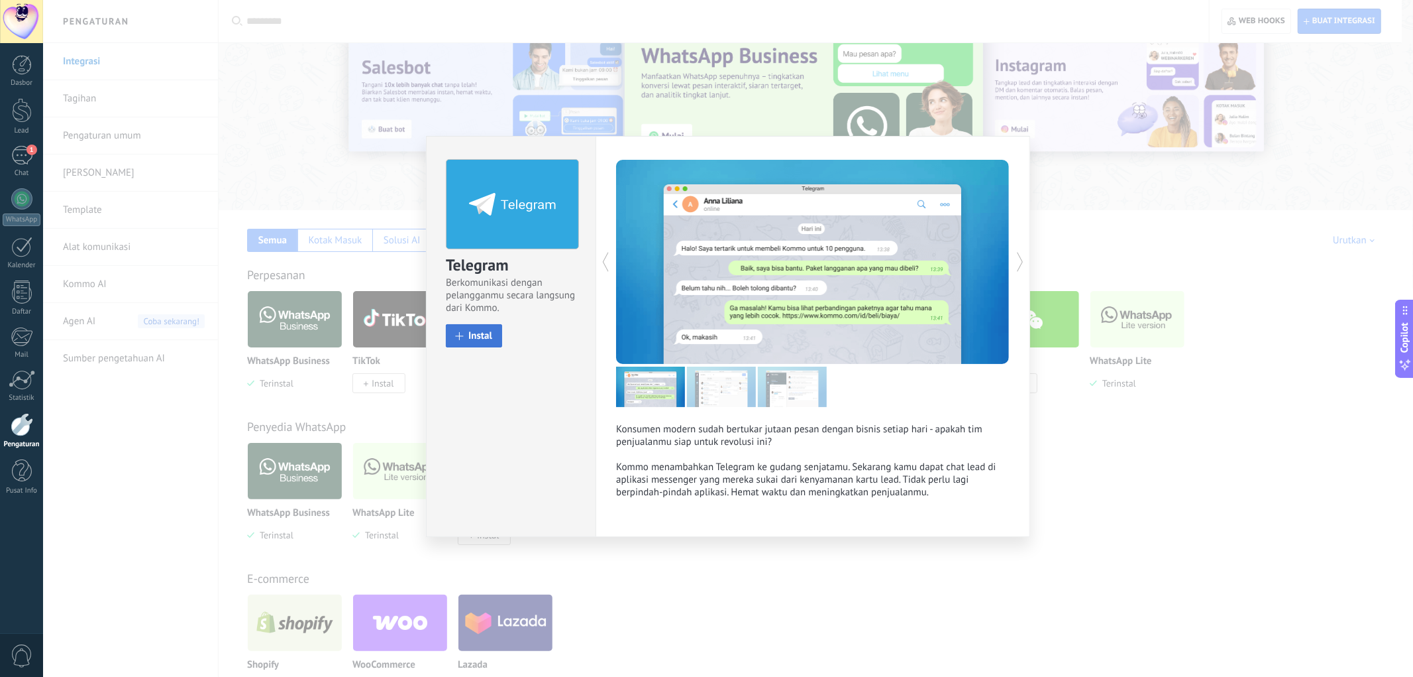
click at [455, 333] on button "Instal" at bounding box center [474, 335] width 56 height 23
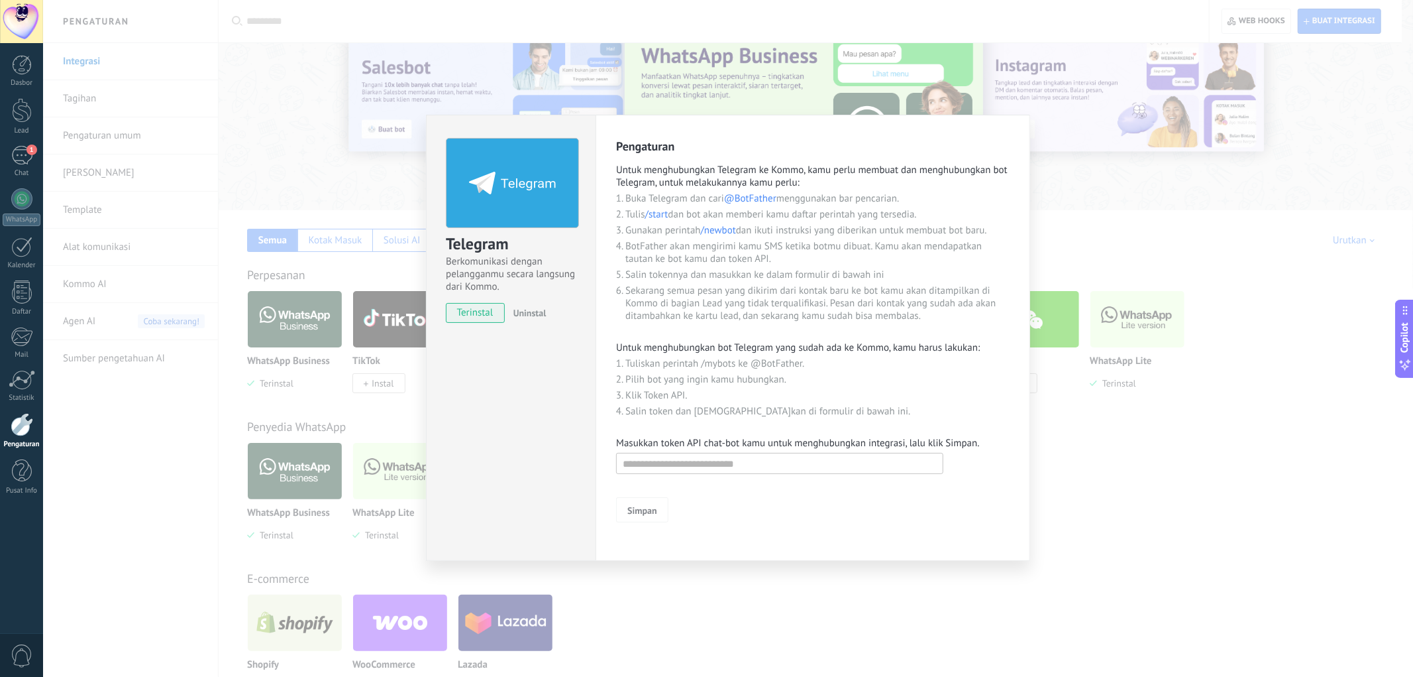
click at [894, 455] on div "Telegram Berkomunikasi dengan pelangganmu secara langsung dari Kommo. terinstal…" at bounding box center [728, 338] width 1370 height 677
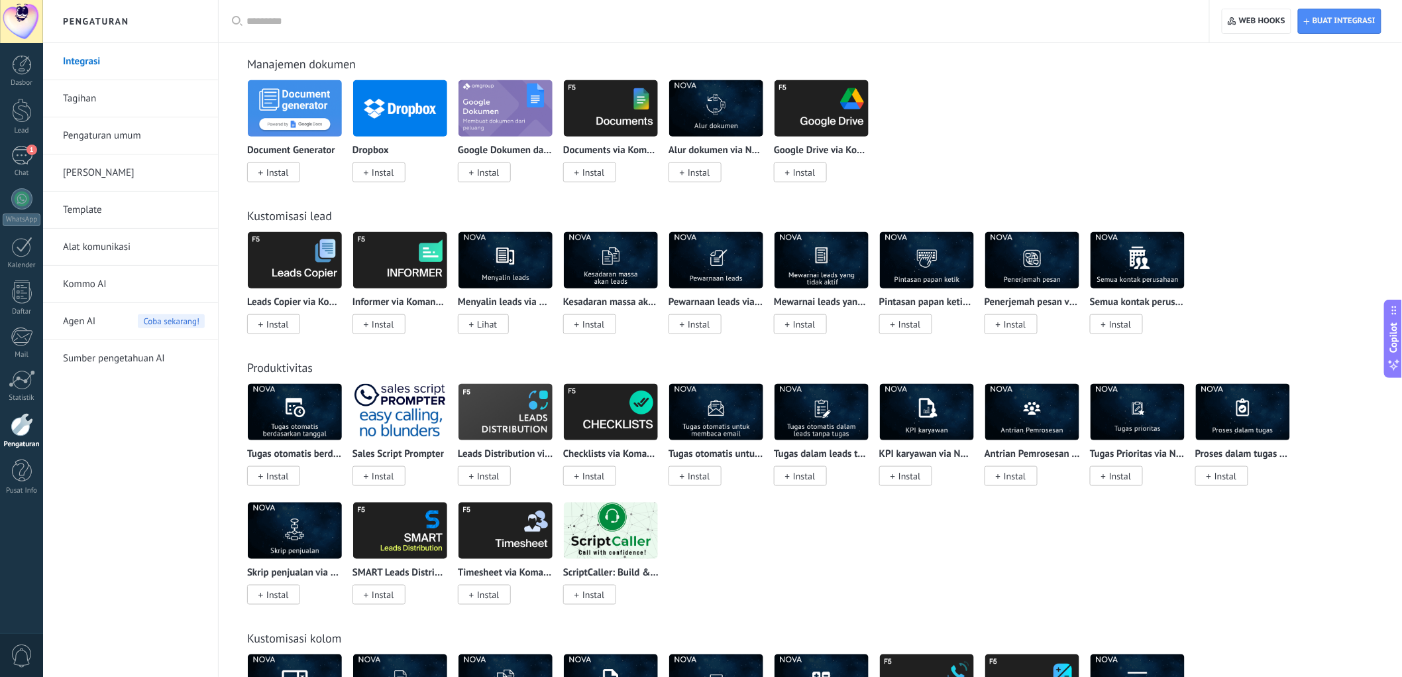
scroll to position [2771, 0]
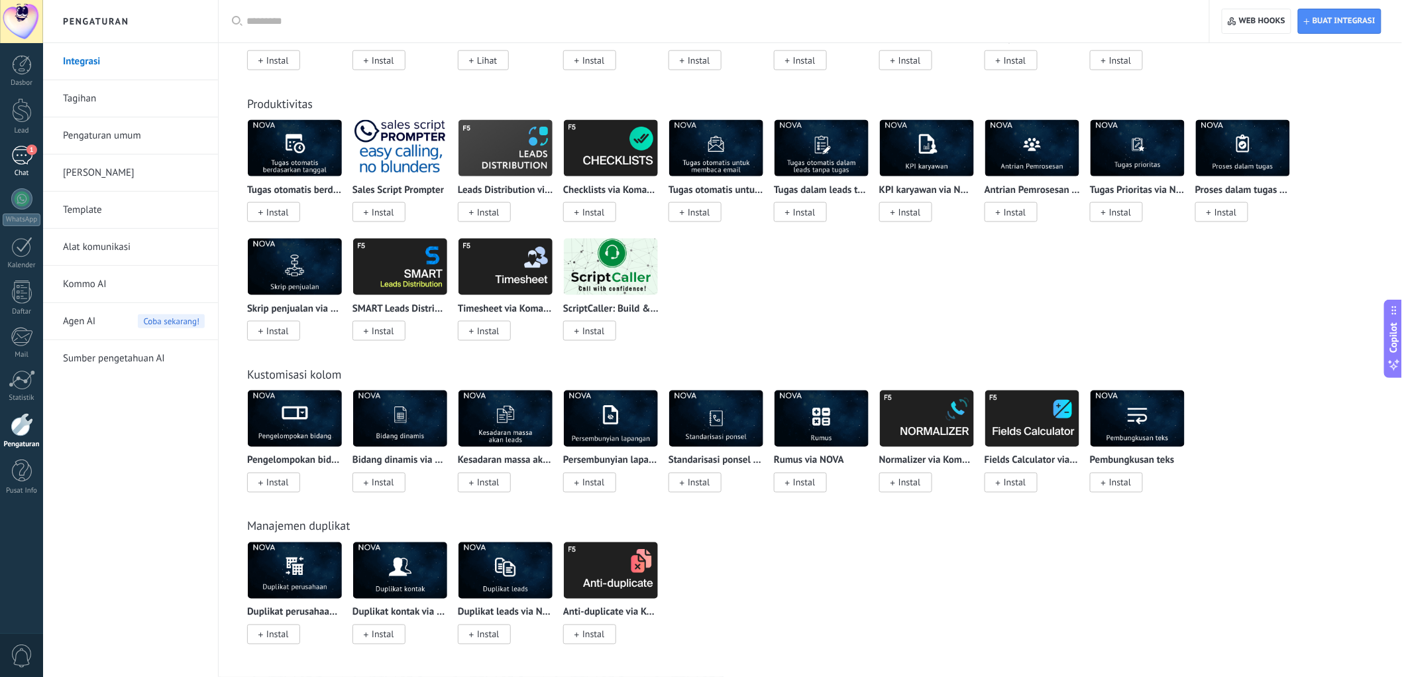
click at [23, 151] on div "1" at bounding box center [21, 155] width 21 height 19
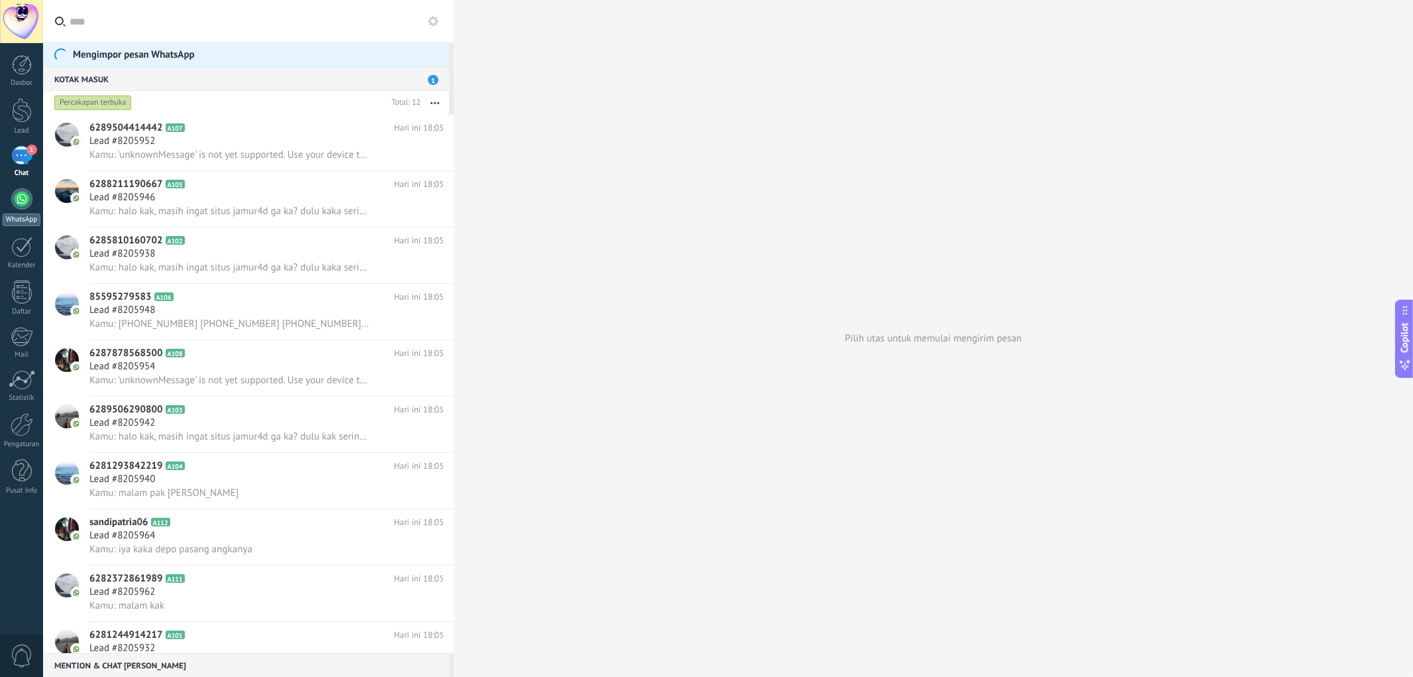
click at [21, 203] on div at bounding box center [21, 198] width 21 height 21
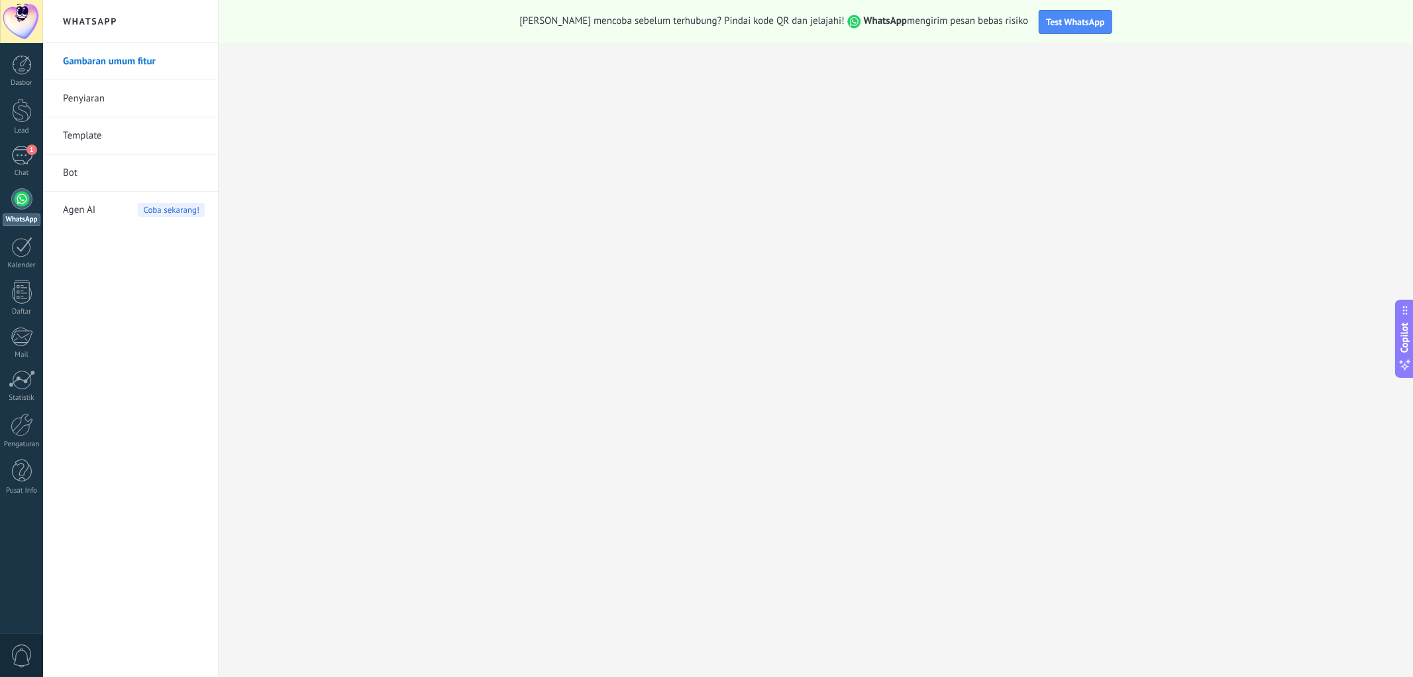
click at [129, 98] on link "Penyiaran" at bounding box center [134, 98] width 142 height 37
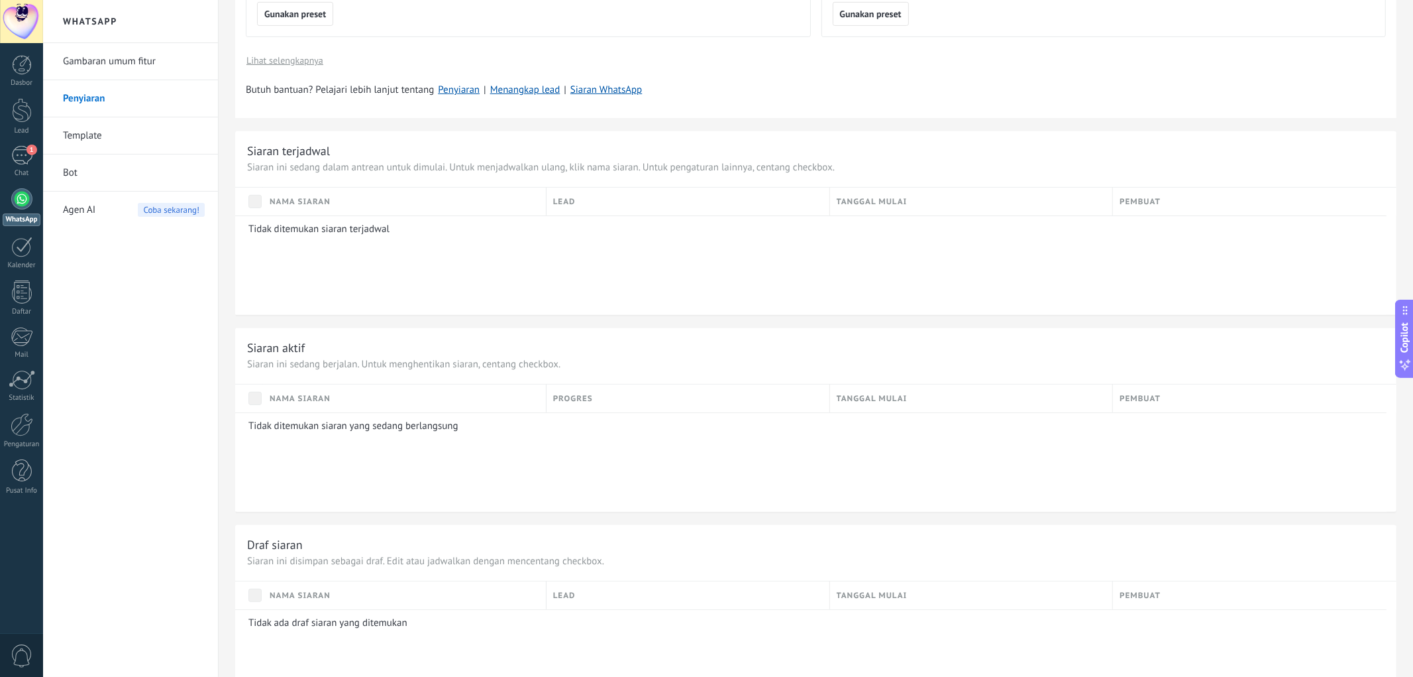
scroll to position [638, 0]
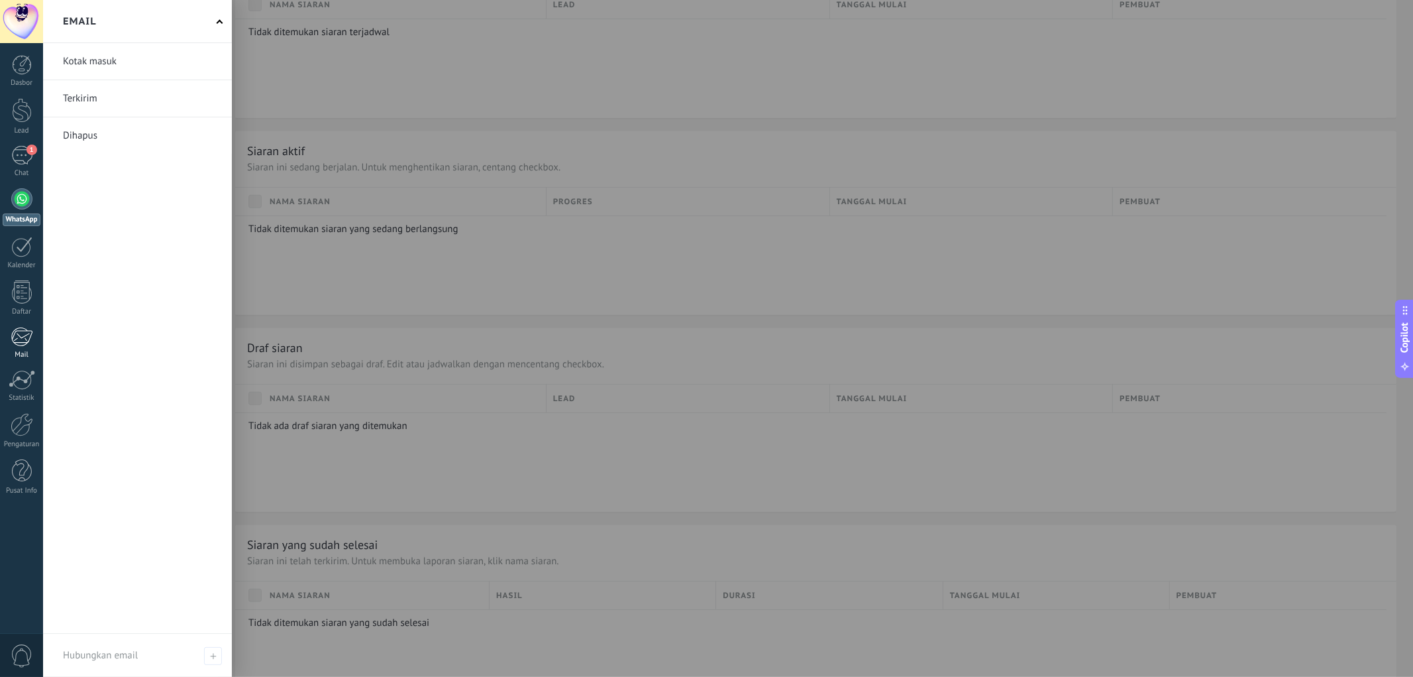
click at [32, 339] on div at bounding box center [22, 337] width 22 height 20
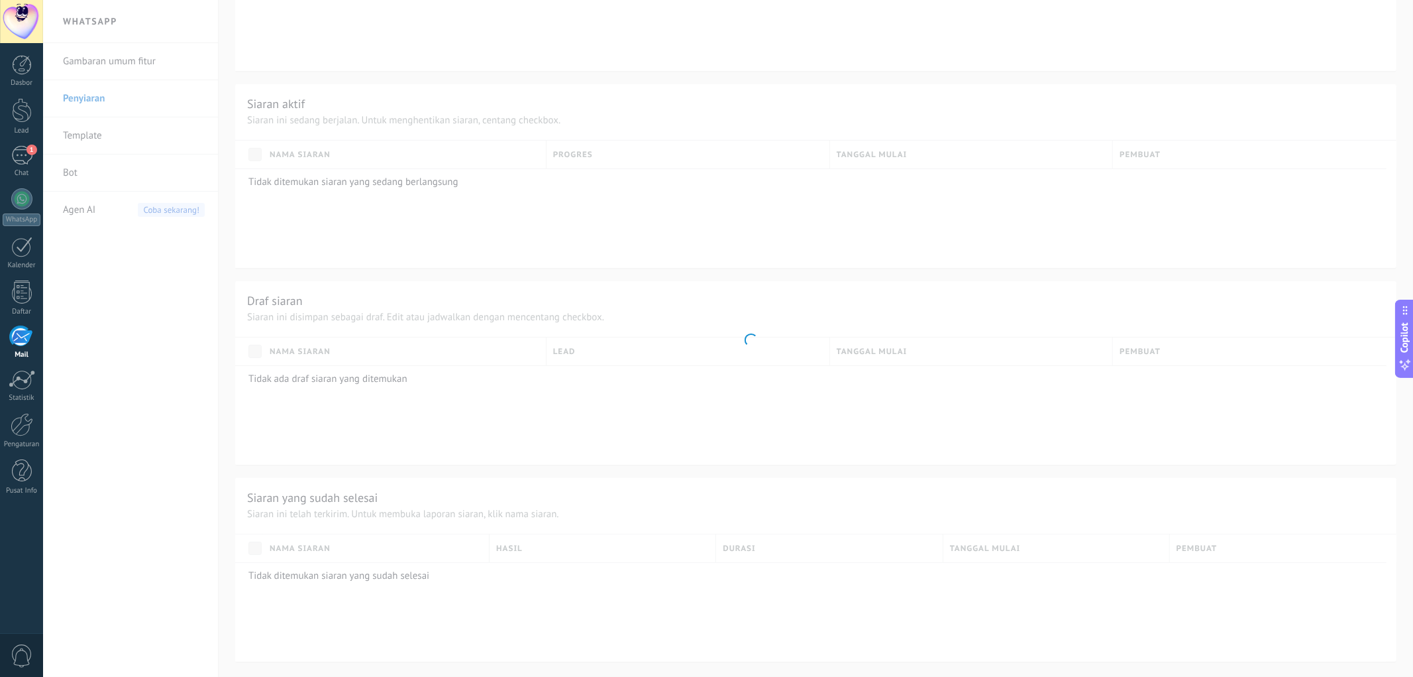
scroll to position [107, 0]
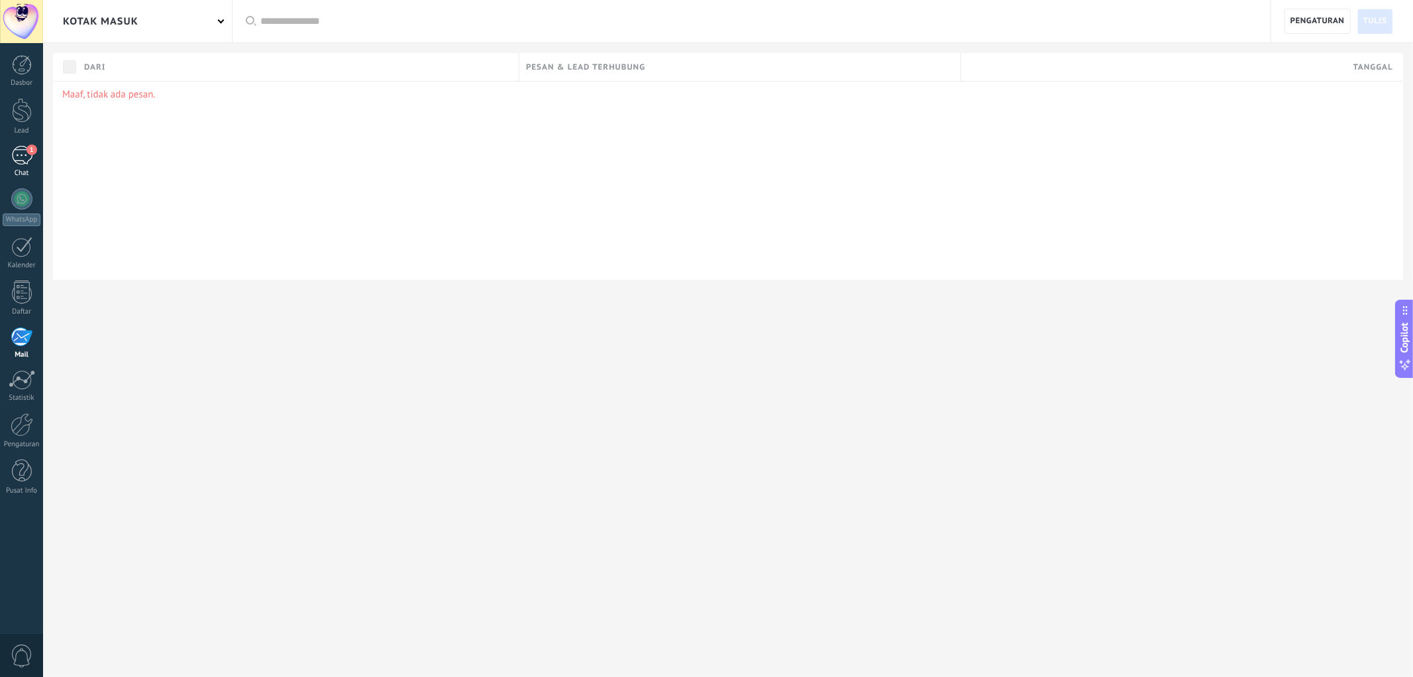
click at [15, 164] on div "1" at bounding box center [21, 155] width 21 height 19
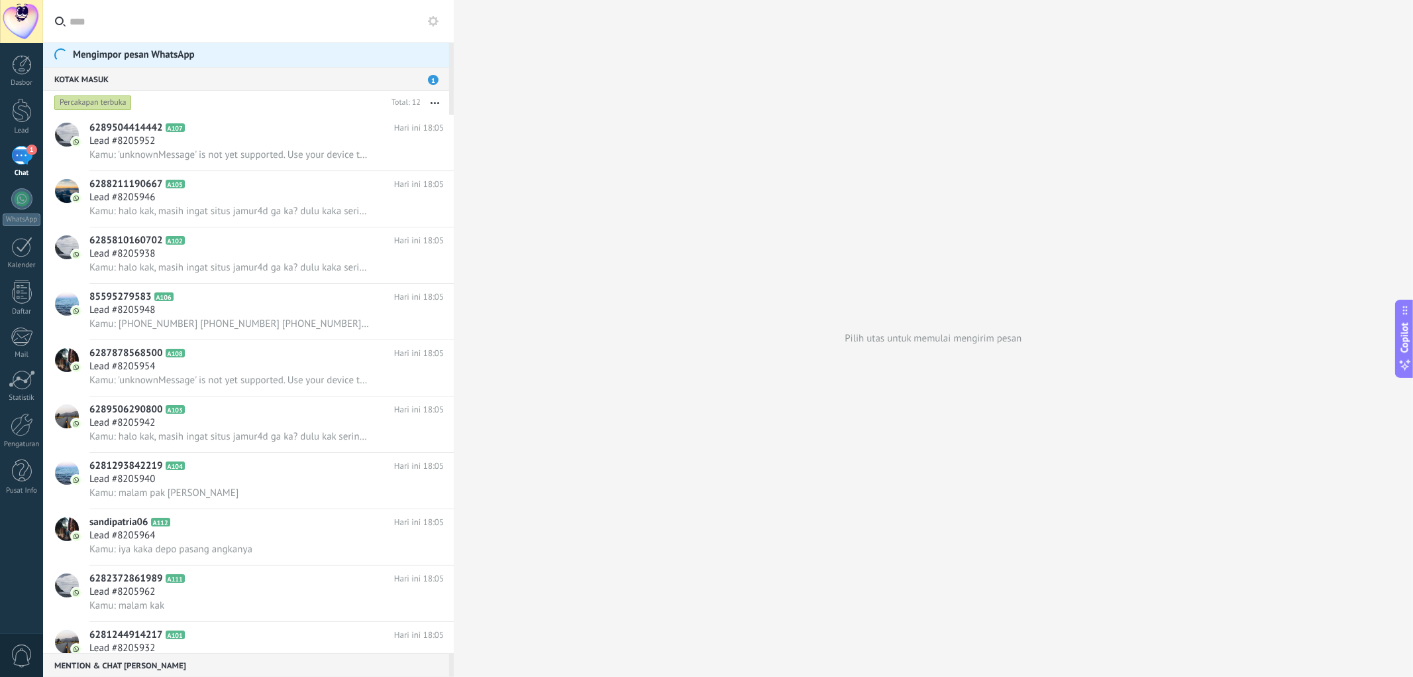
click at [433, 27] on button at bounding box center [433, 21] width 16 height 16
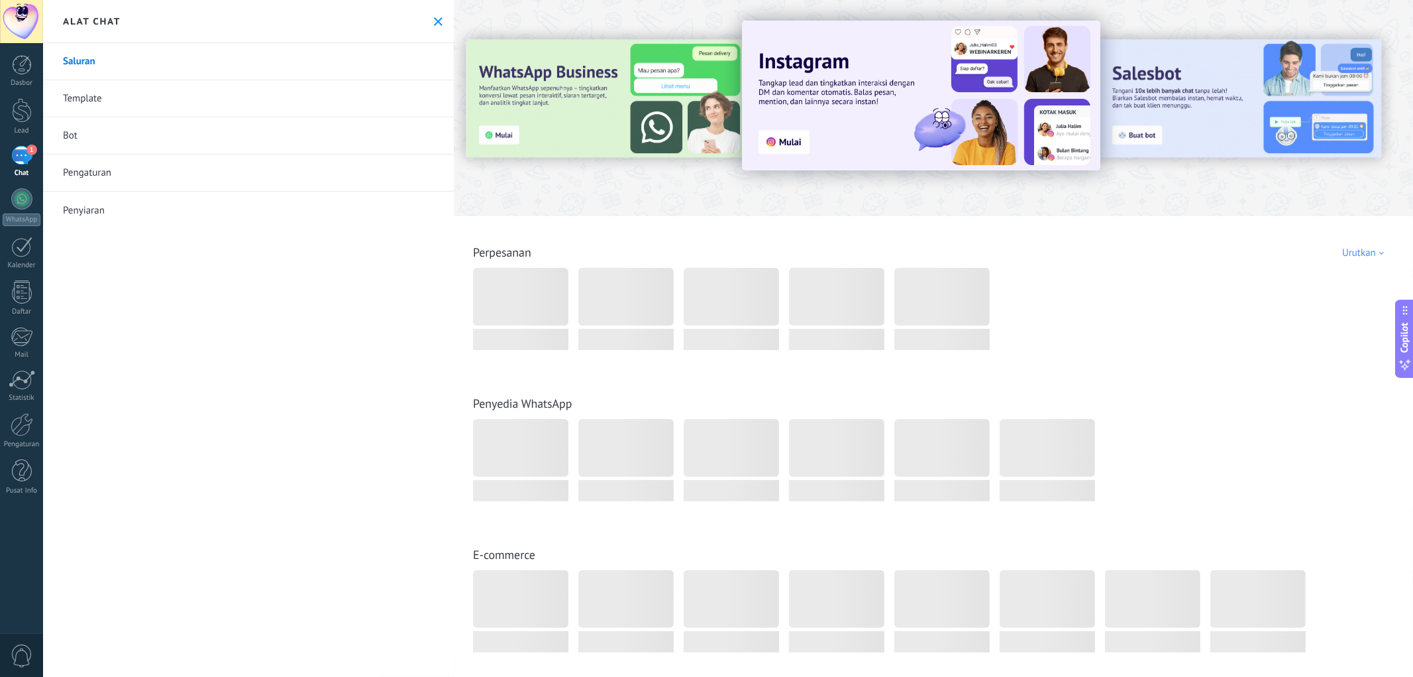
click at [433, 27] on button at bounding box center [438, 21] width 11 height 11
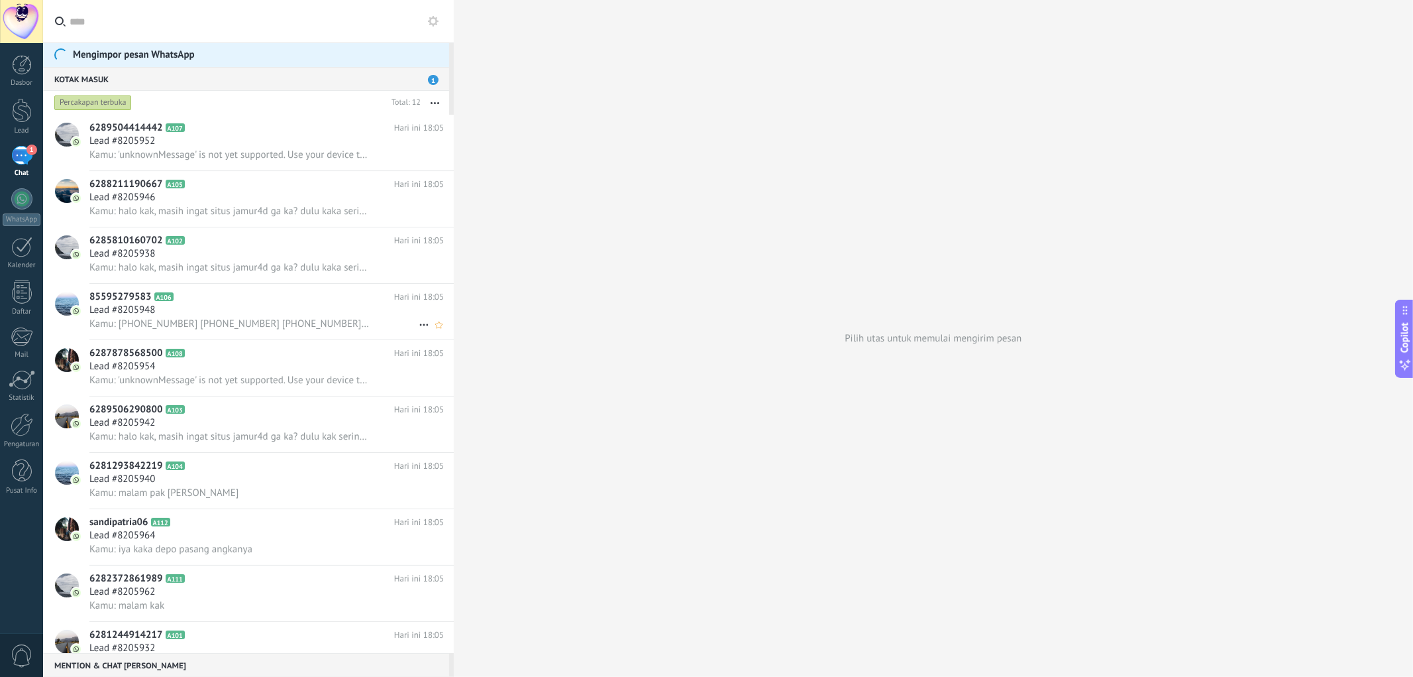
click at [299, 296] on h2 "85595279583 A106" at bounding box center [241, 296] width 305 height 13
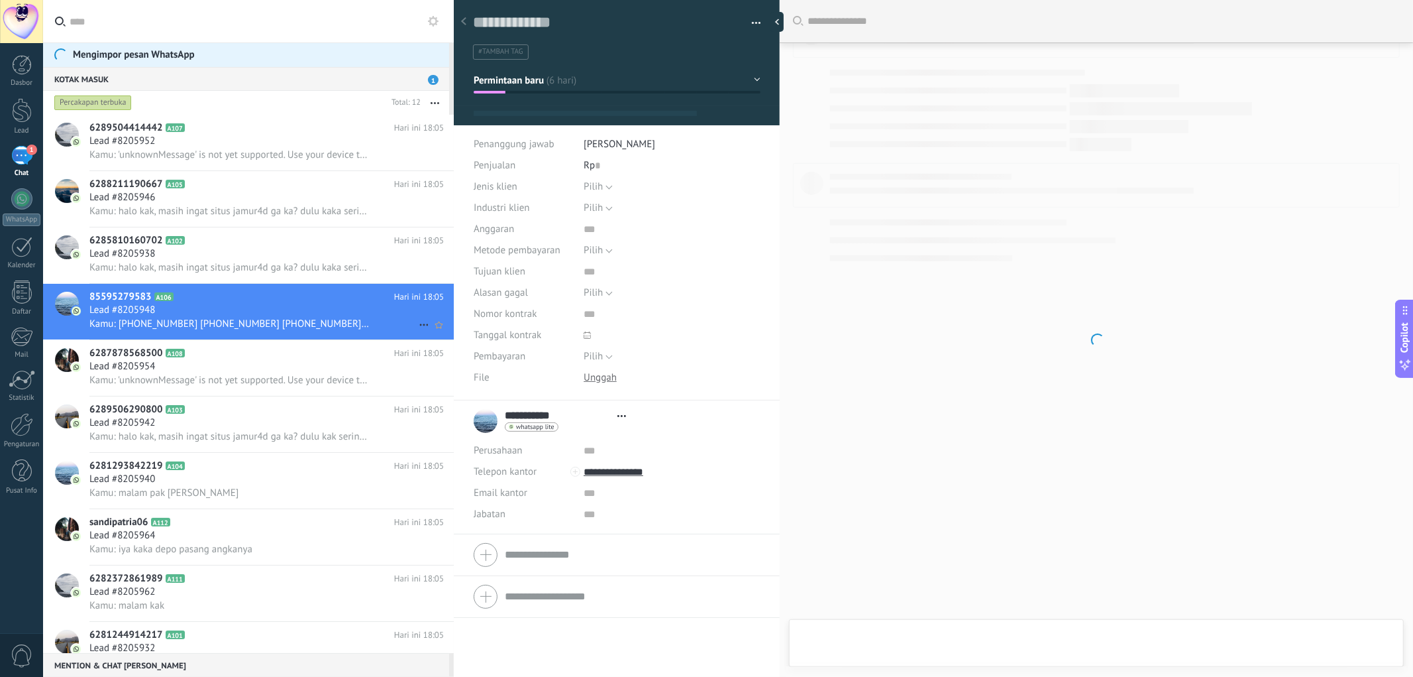
scroll to position [20, 0]
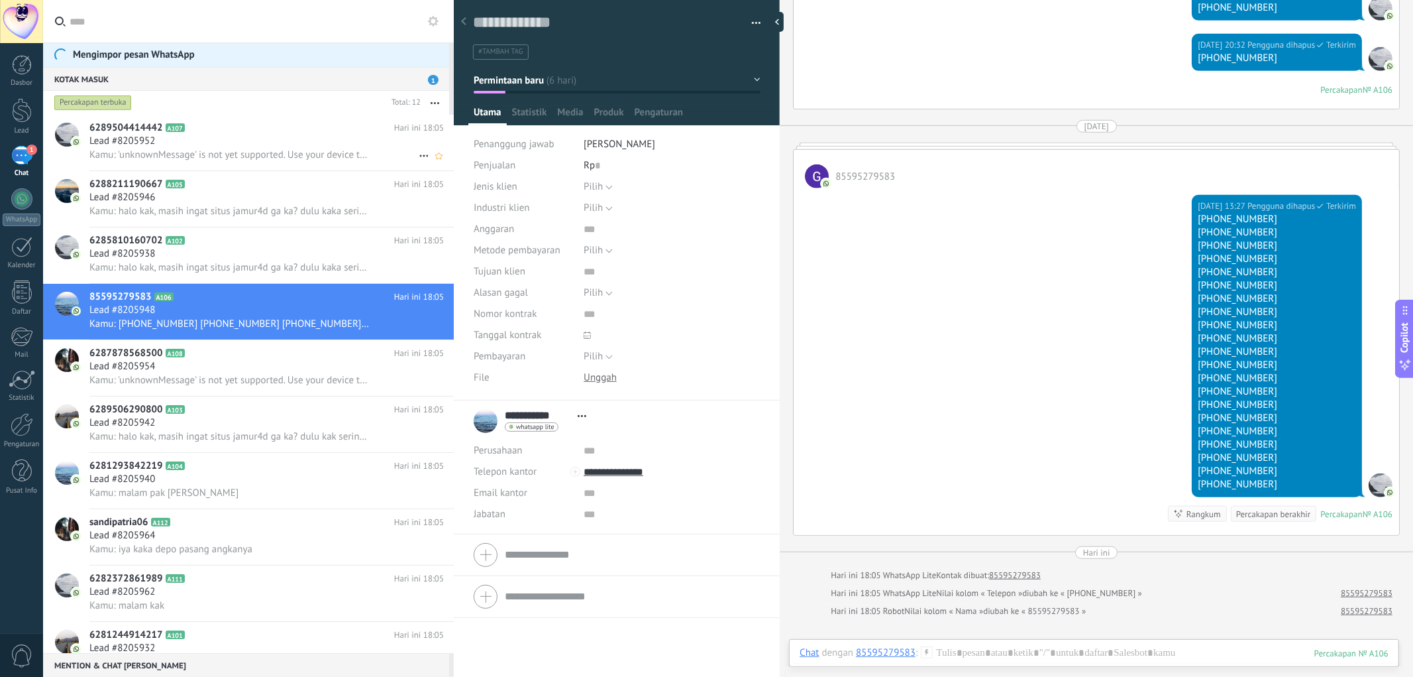
click at [230, 140] on div "Lead #8205952" at bounding box center [266, 141] width 354 height 13
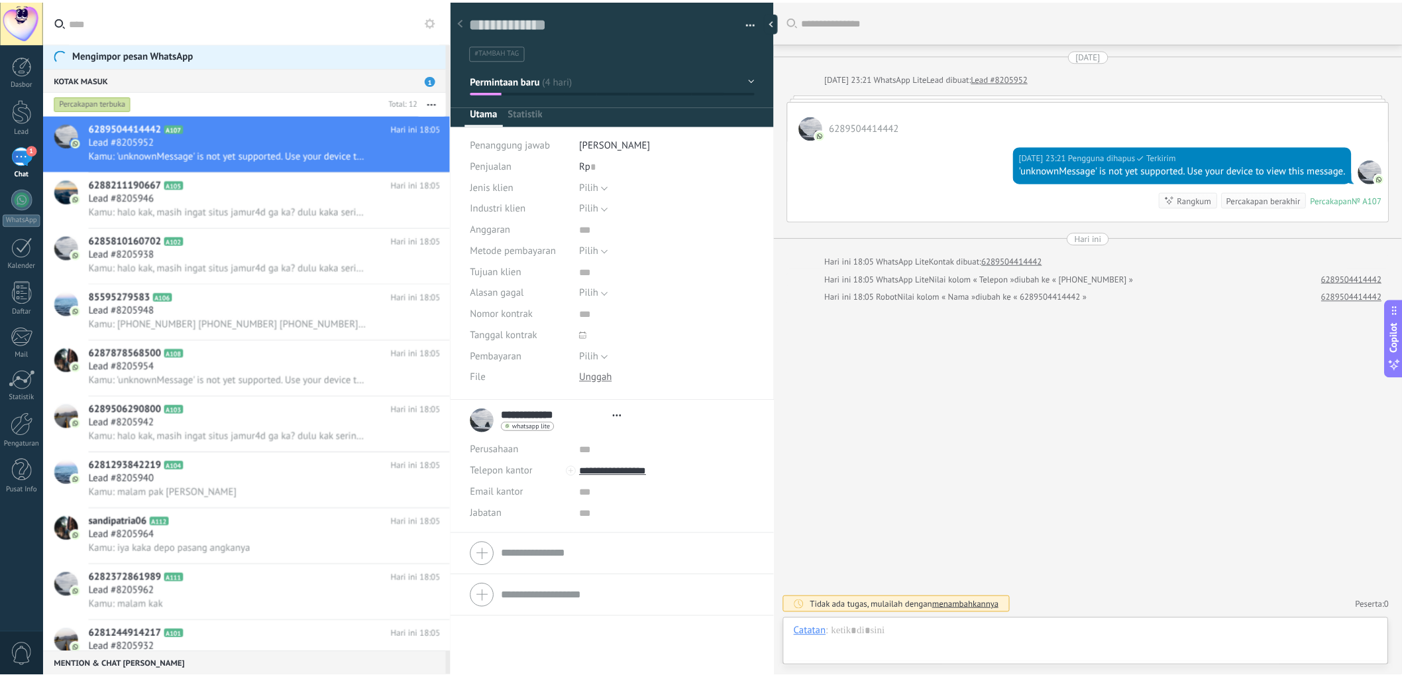
scroll to position [20, 0]
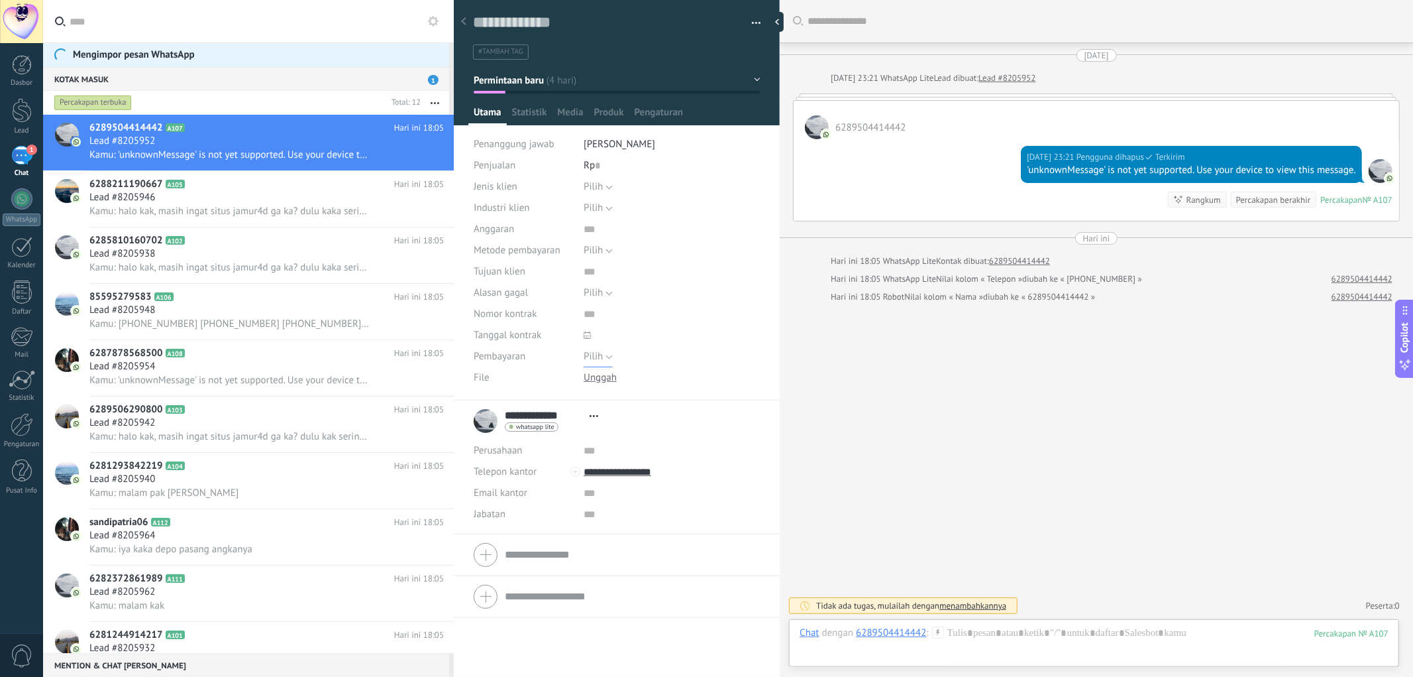
click at [604, 358] on button "Pilih" at bounding box center [598, 356] width 29 height 21
click at [669, 300] on div "Pilih Masalah harga Masalah kualitas Berubah pikiran Tidak ada tanggapan Spam P…" at bounding box center [672, 292] width 177 height 21
click at [605, 353] on button "Pilih" at bounding box center [598, 356] width 29 height 21
click at [704, 252] on div "Pilih Faktur Pembayaran dengan kartu [GEOGRAPHIC_DATA] Pilih" at bounding box center [672, 250] width 177 height 21
click at [22, 77] on link "Dasbor" at bounding box center [21, 71] width 43 height 32
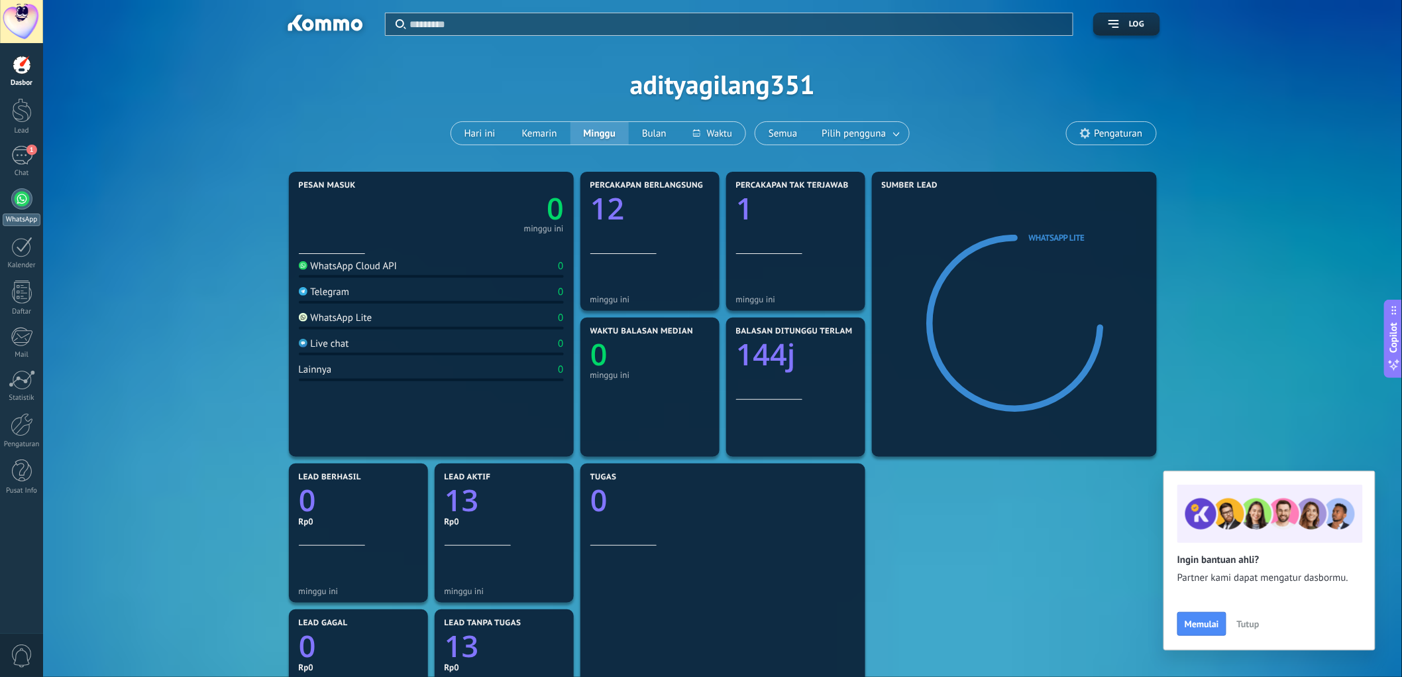
click at [21, 200] on div at bounding box center [21, 198] width 21 height 21
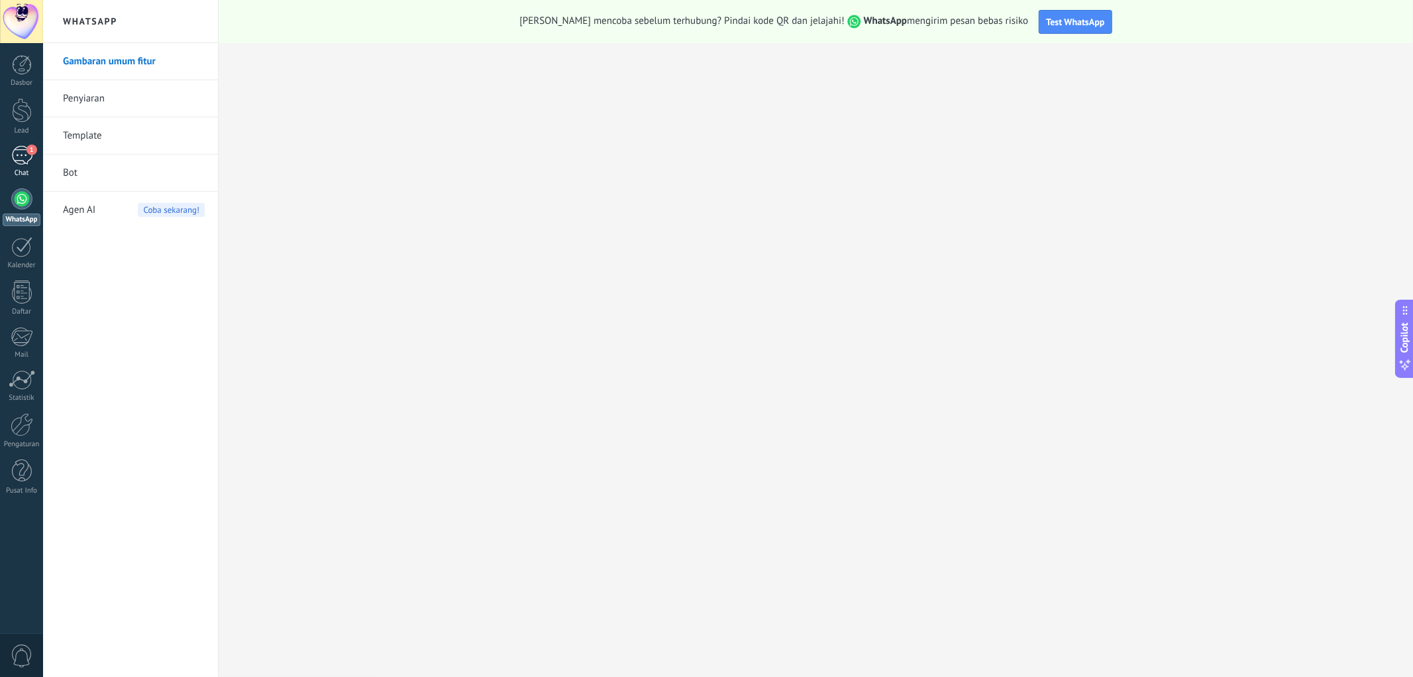
click at [23, 162] on div "1" at bounding box center [21, 155] width 21 height 19
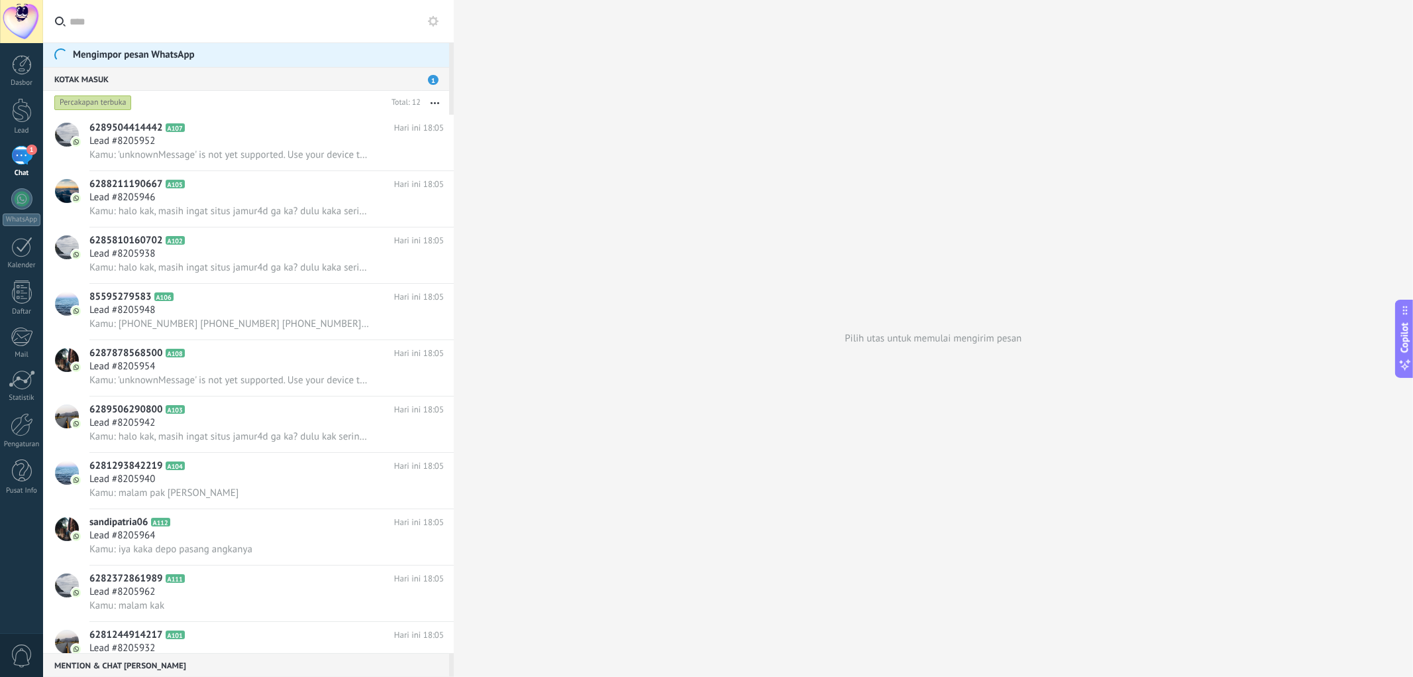
click at [435, 78] on span "1" at bounding box center [433, 80] width 11 height 10
click at [182, 312] on div "Lead #8205948" at bounding box center [266, 309] width 354 height 13
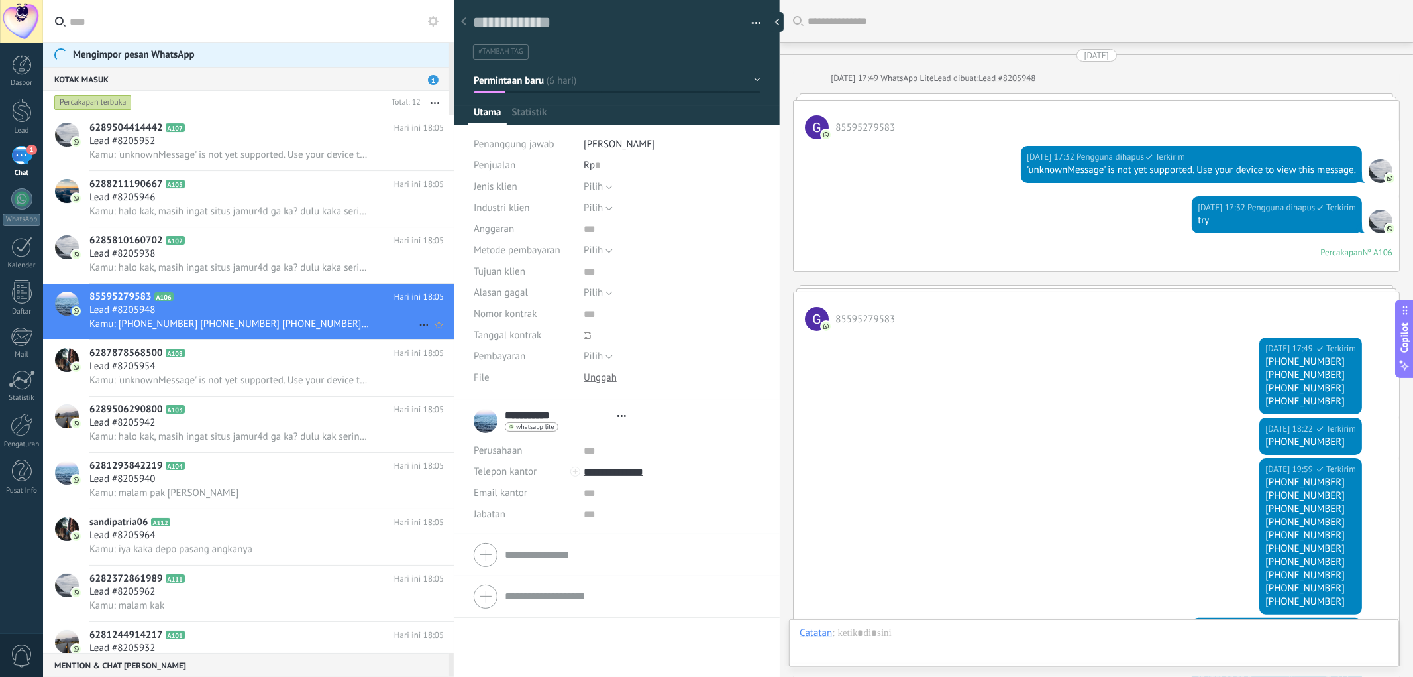
scroll to position [20, 0]
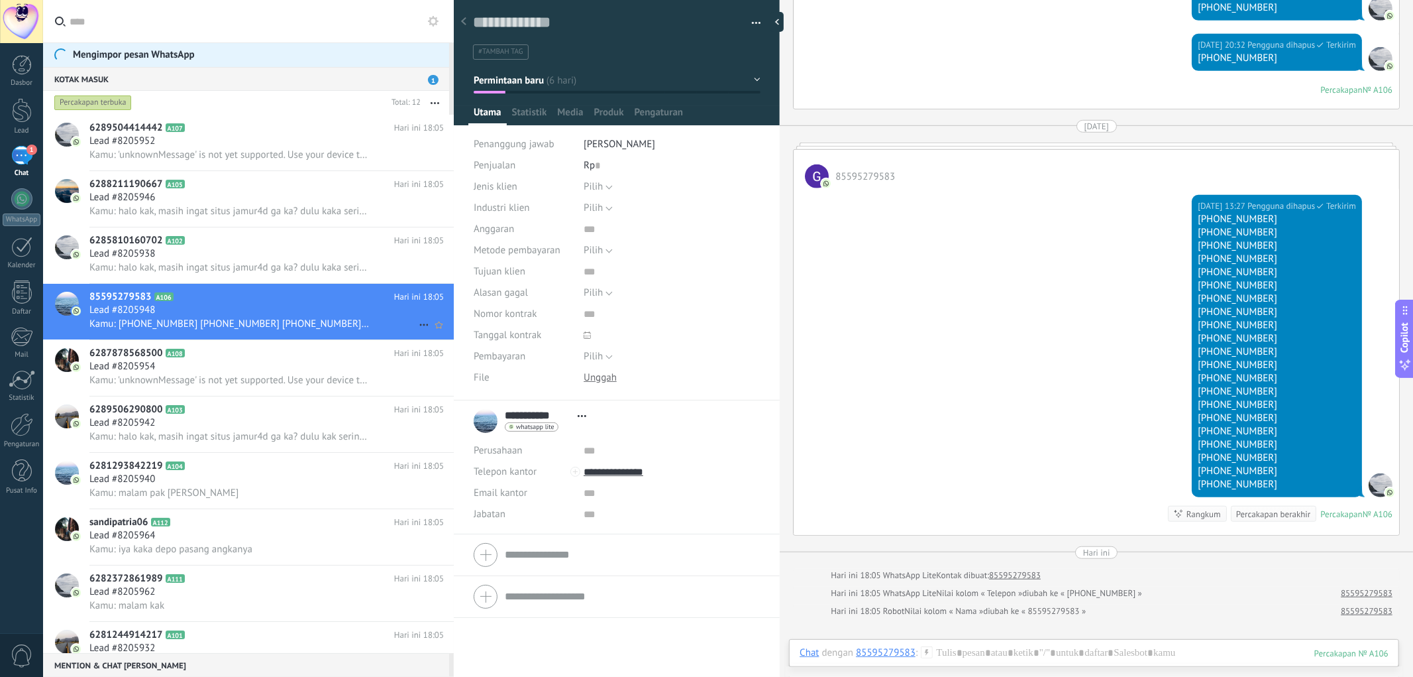
drag, startPoint x: 182, startPoint y: 312, endPoint x: 153, endPoint y: 313, distance: 28.5
click at [130, 313] on span "Lead #8205948" at bounding box center [122, 309] width 66 height 13
click at [432, 333] on icon at bounding box center [439, 325] width 14 height 16
click at [300, 373] on div "Lead #8205954" at bounding box center [266, 366] width 354 height 13
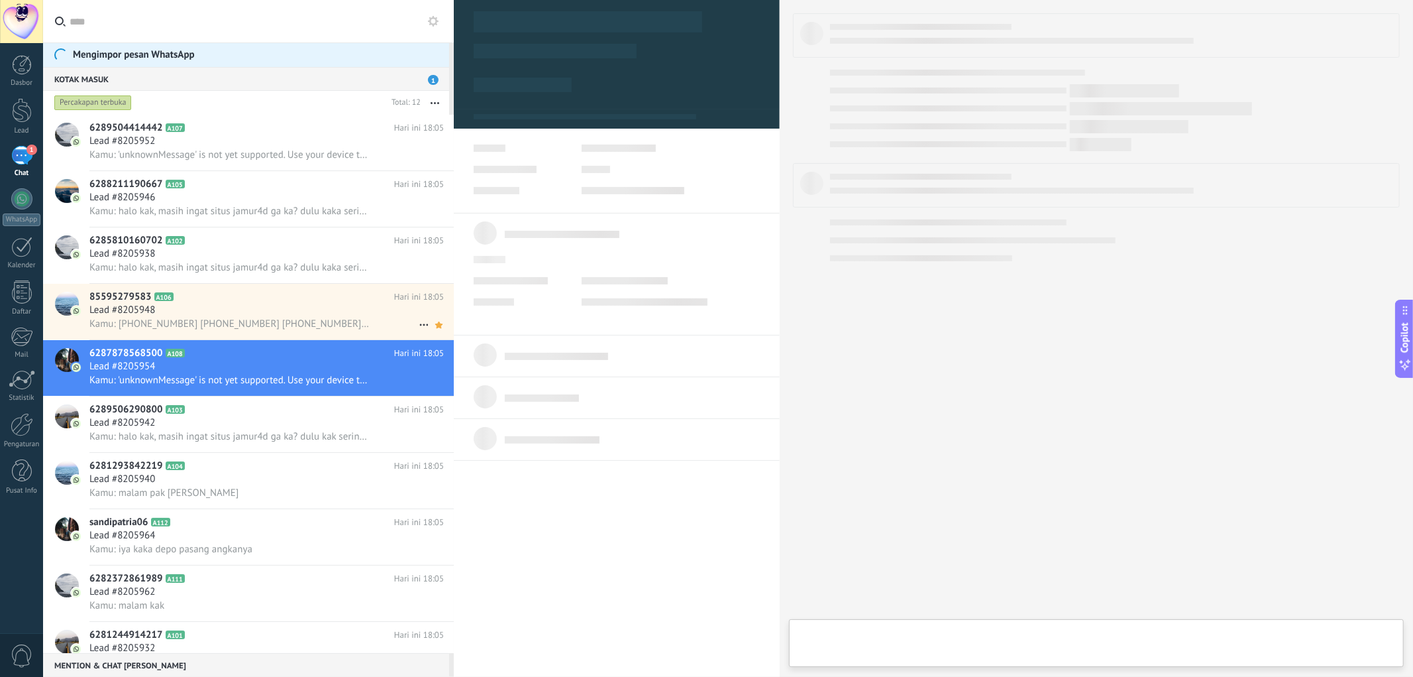
click at [322, 313] on div "Lead #8205948" at bounding box center [266, 309] width 354 height 13
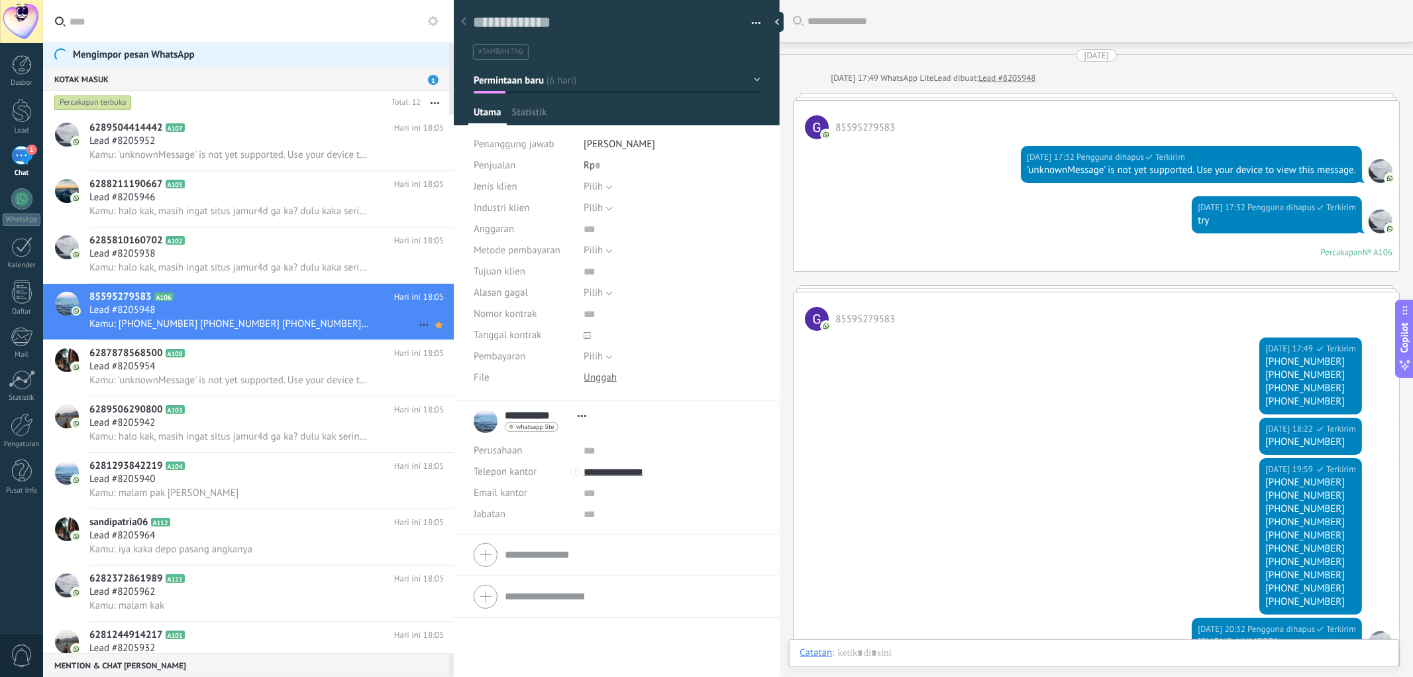
scroll to position [634, 0]
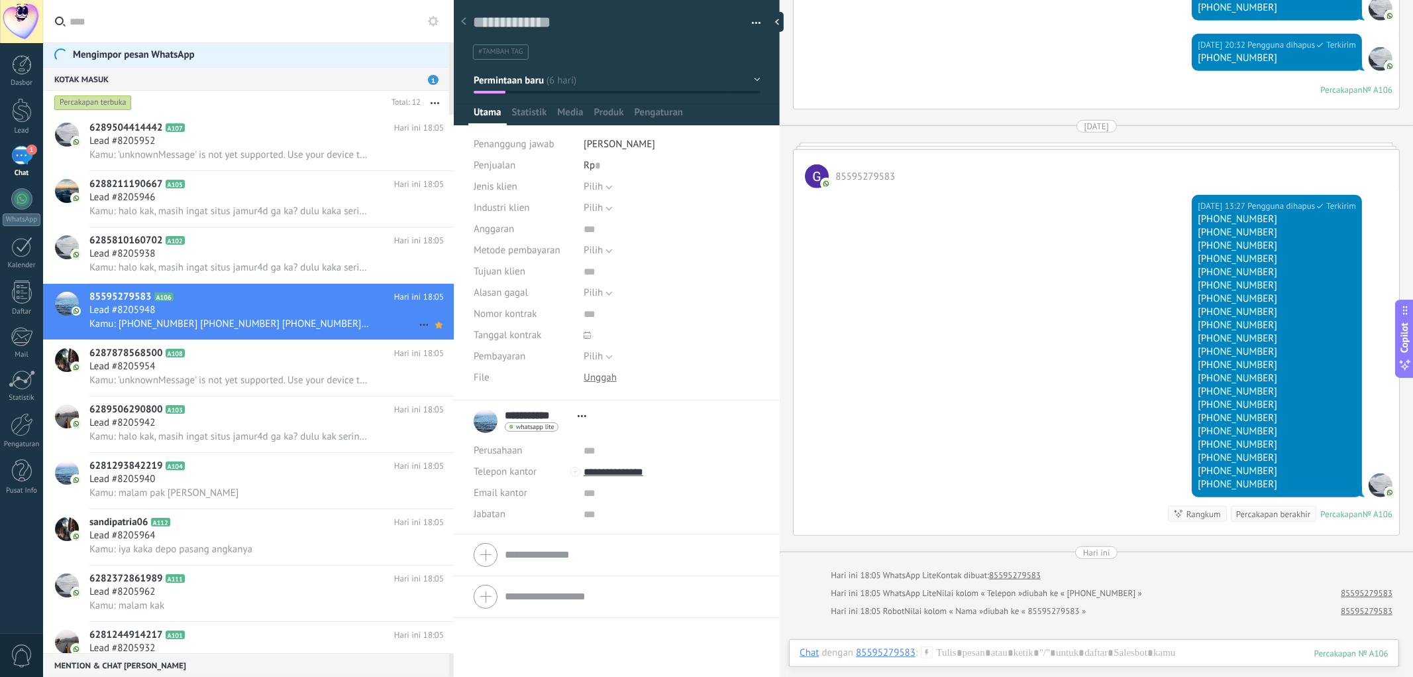
drag, startPoint x: 268, startPoint y: 306, endPoint x: 229, endPoint y: 317, distance: 40.5
click at [229, 317] on div "Lead #8205948" at bounding box center [266, 309] width 354 height 13
click at [25, 115] on div at bounding box center [22, 110] width 20 height 25
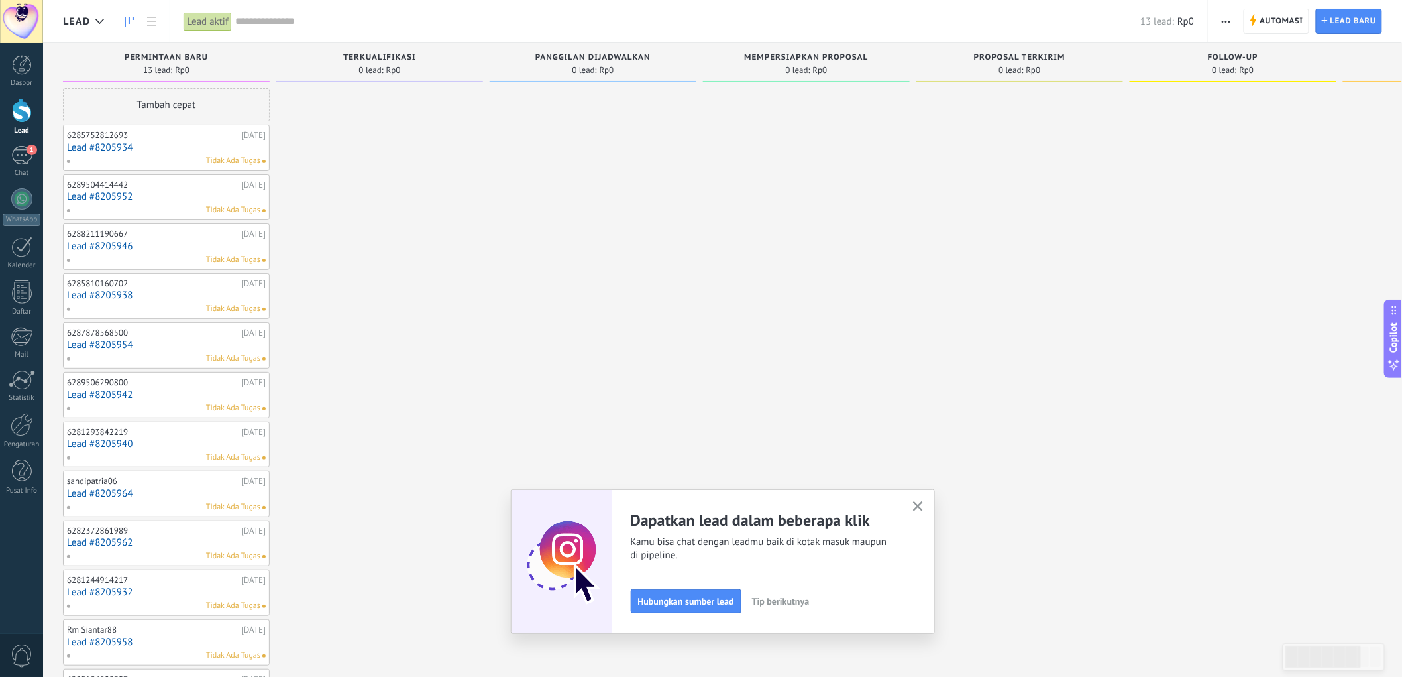
click at [795, 455] on span "Tip berikutnya" at bounding box center [781, 600] width 58 height 9
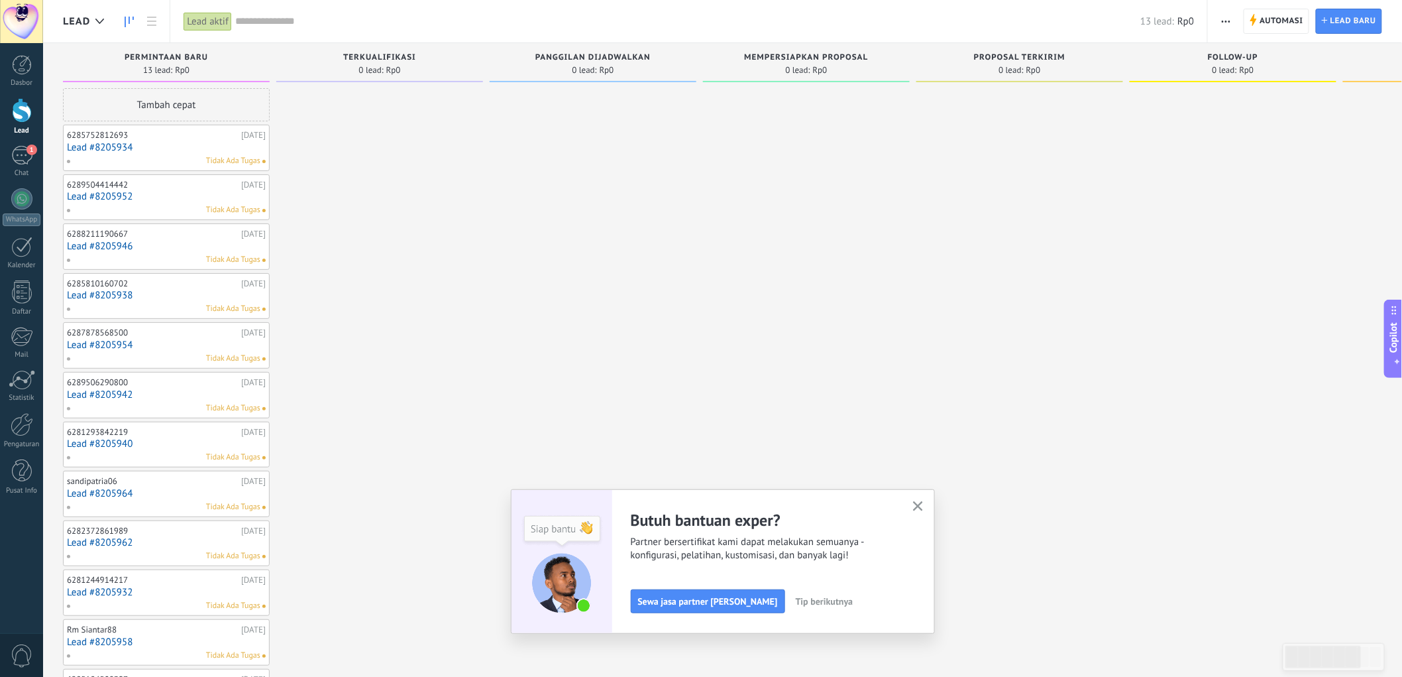
click at [796, 455] on span "Tip berikutnya" at bounding box center [825, 600] width 58 height 9
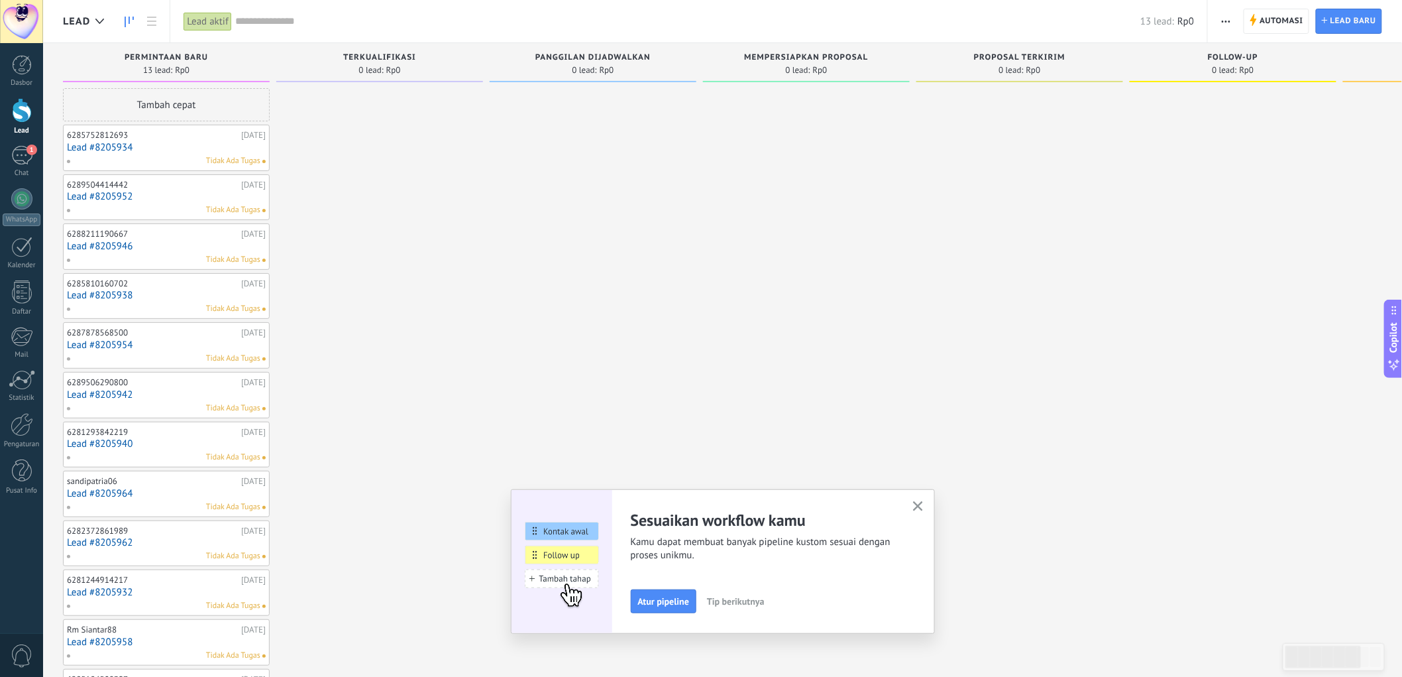
click at [747, 455] on span "Tip berikutnya" at bounding box center [736, 600] width 58 height 9
click at [789, 455] on span "Tip berikutnya" at bounding box center [781, 600] width 58 height 9
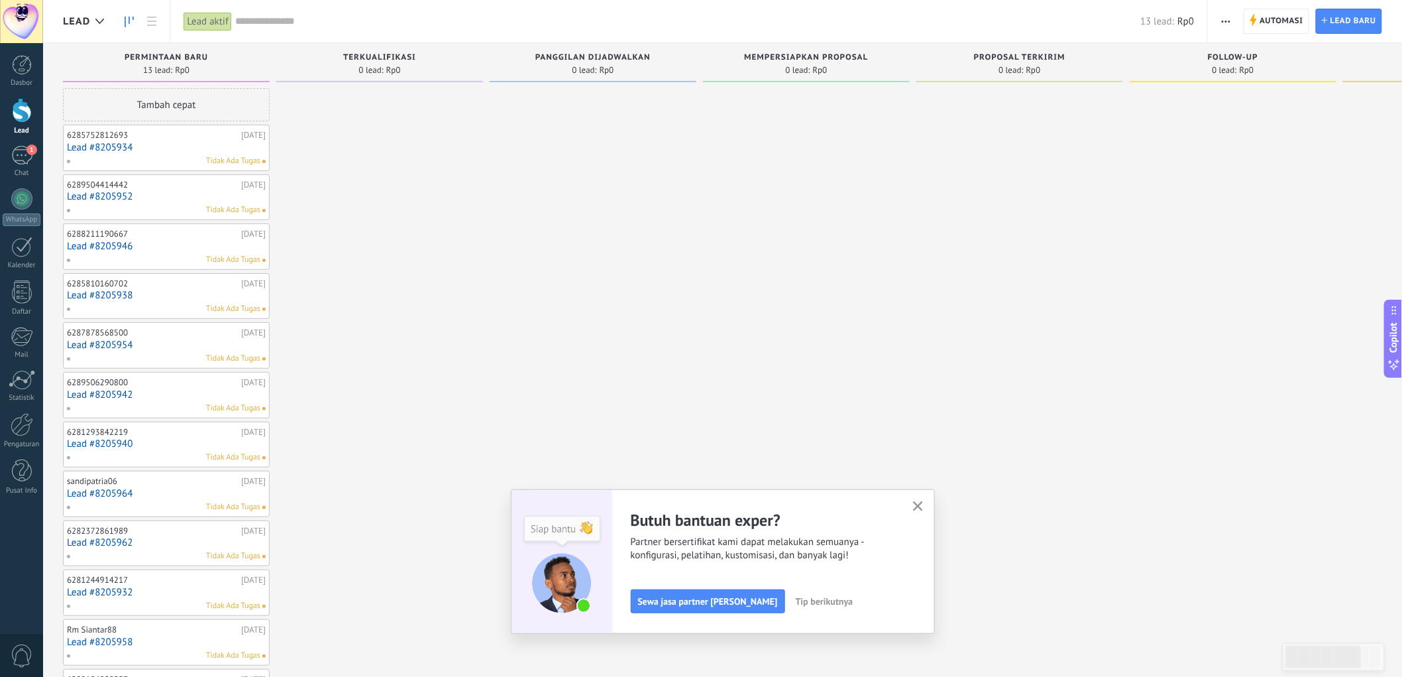
click at [796, 455] on span "Tip berikutnya" at bounding box center [825, 600] width 58 height 9
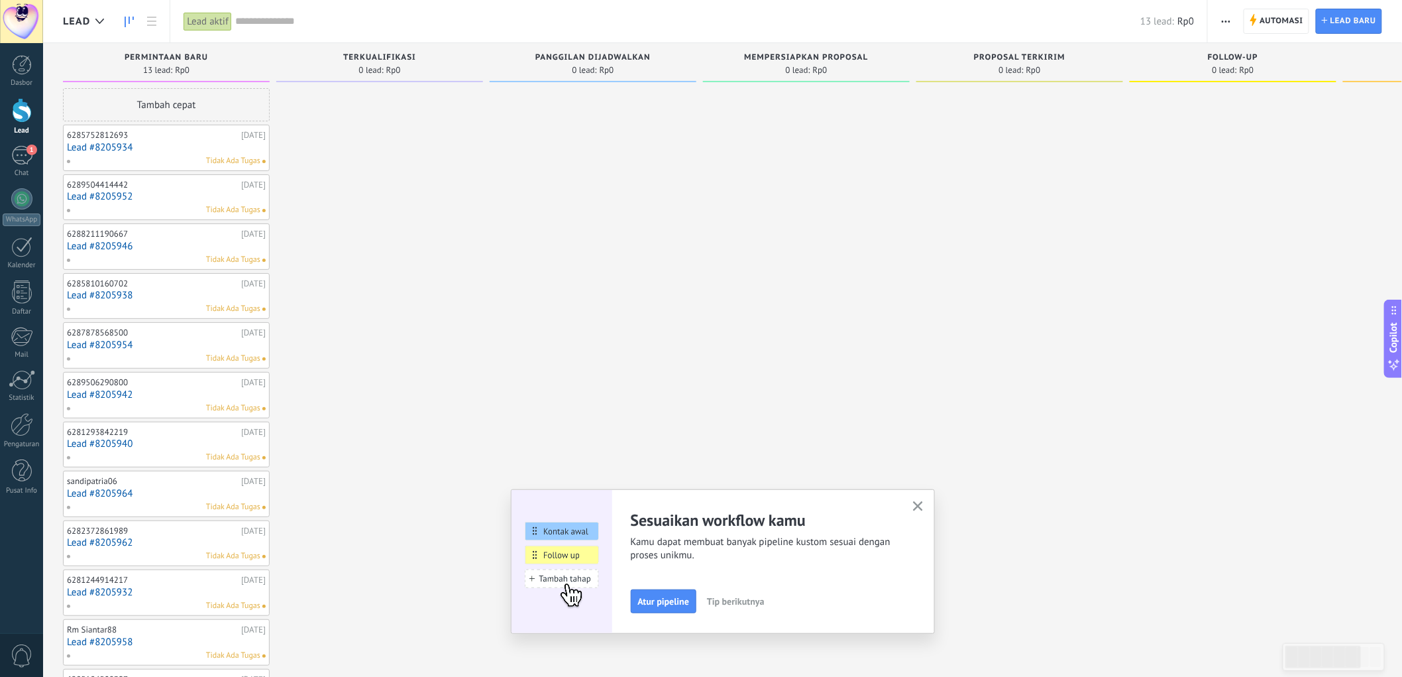
click at [894, 455] on icon "button" at bounding box center [918, 506] width 10 height 10
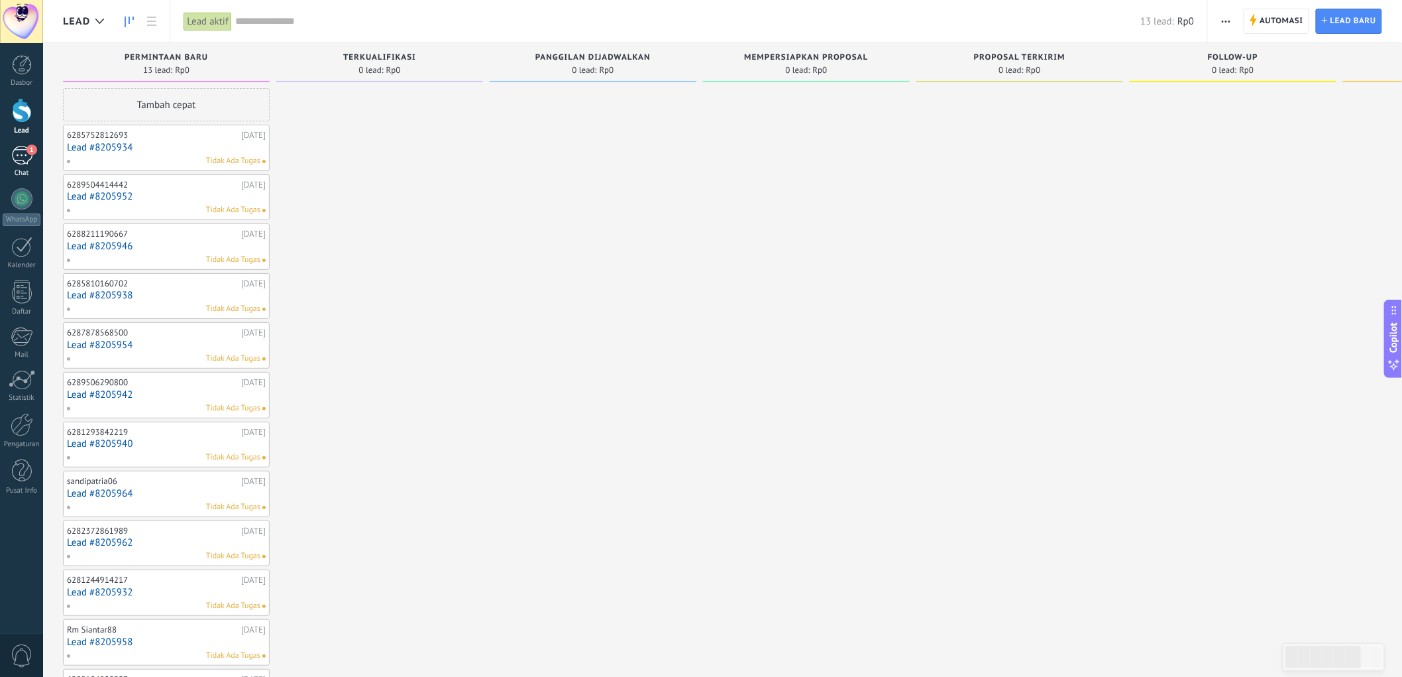
click at [18, 158] on div "1" at bounding box center [21, 155] width 21 height 19
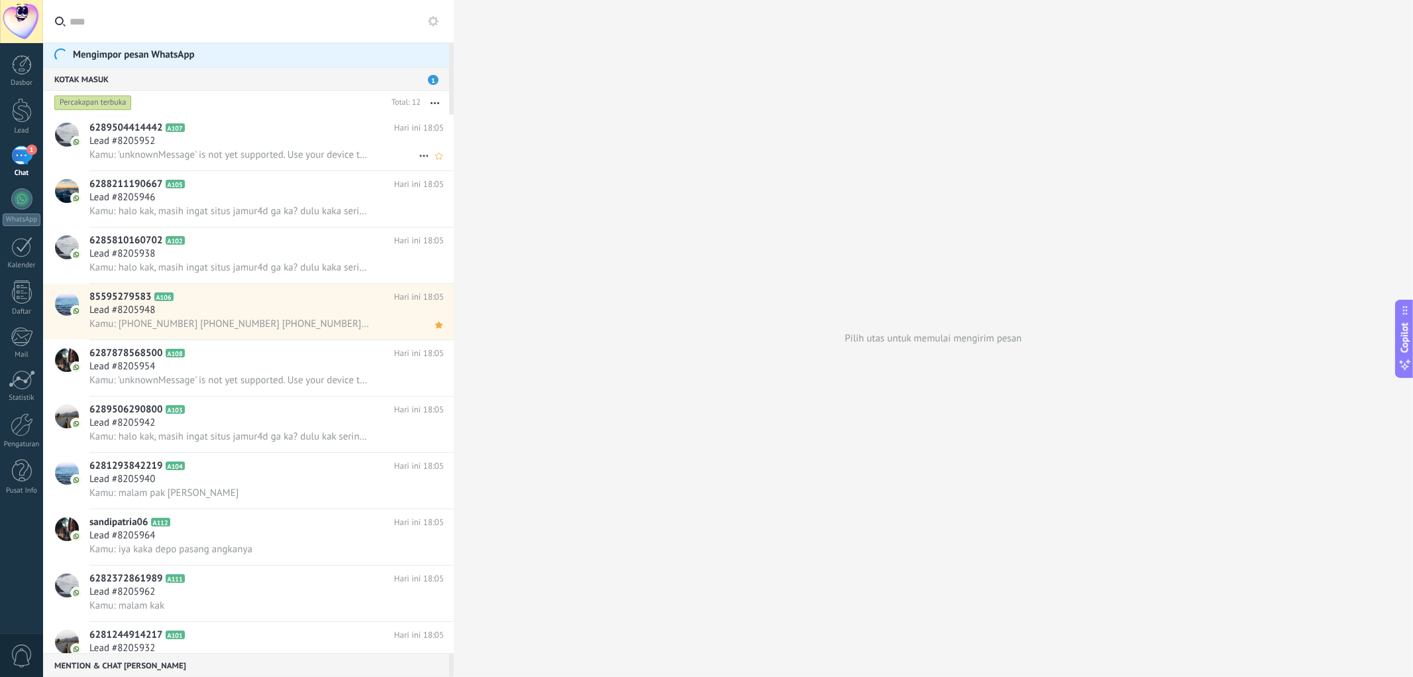
click at [320, 149] on div "Kamu: 'unknownMessage' is not yet supported. Use your device to view this messa…" at bounding box center [266, 155] width 354 height 14
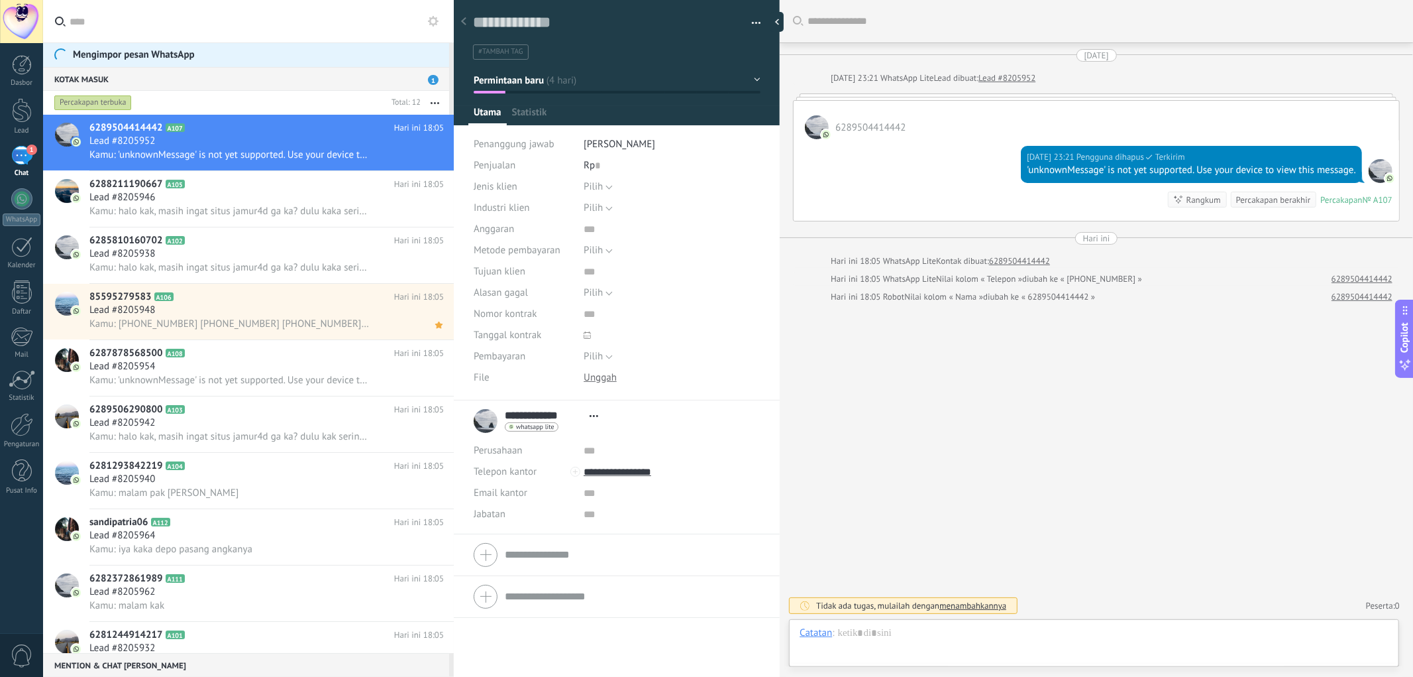
scroll to position [20, 0]
click at [166, 204] on div "Lead #8205946" at bounding box center [266, 197] width 354 height 13
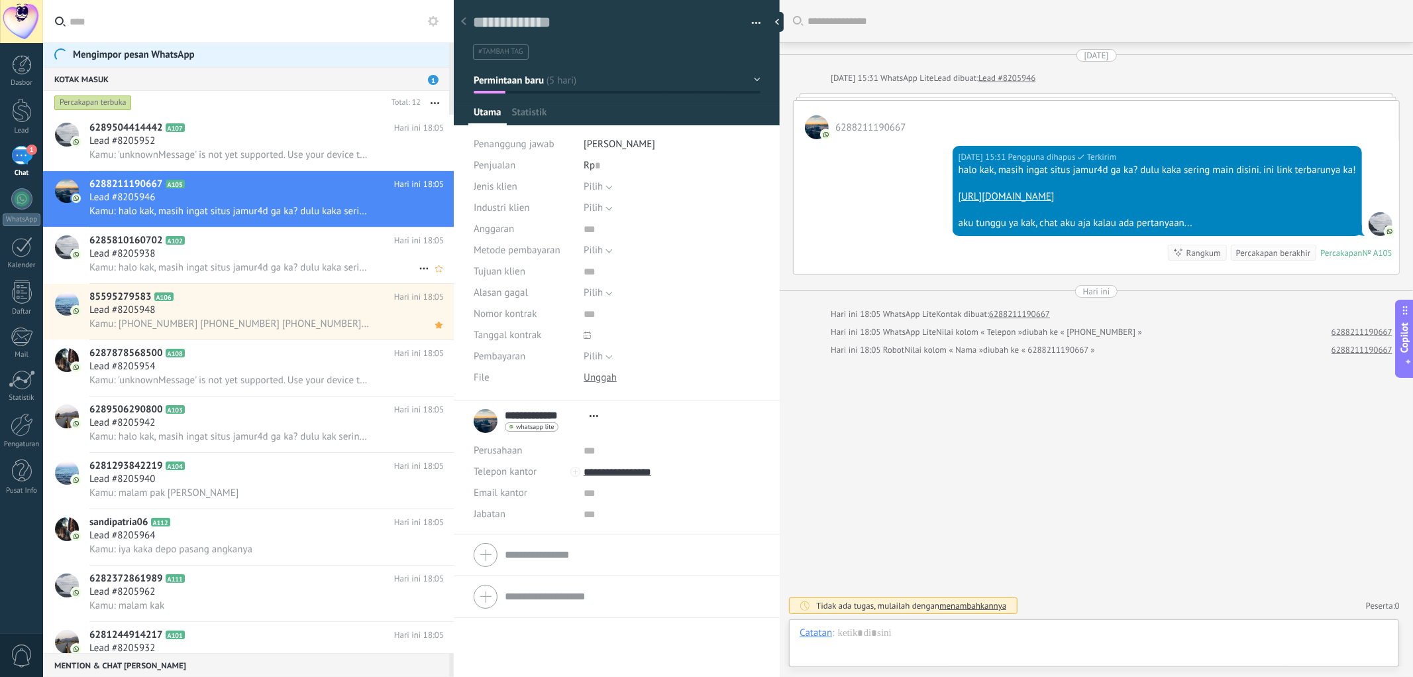
scroll to position [20, 0]
click at [166, 236] on div "6285810160702 A102 Hari ini 18:05 Lead #8205938 Kamu: halo kak, masih ingat sit…" at bounding box center [271, 255] width 364 height 56
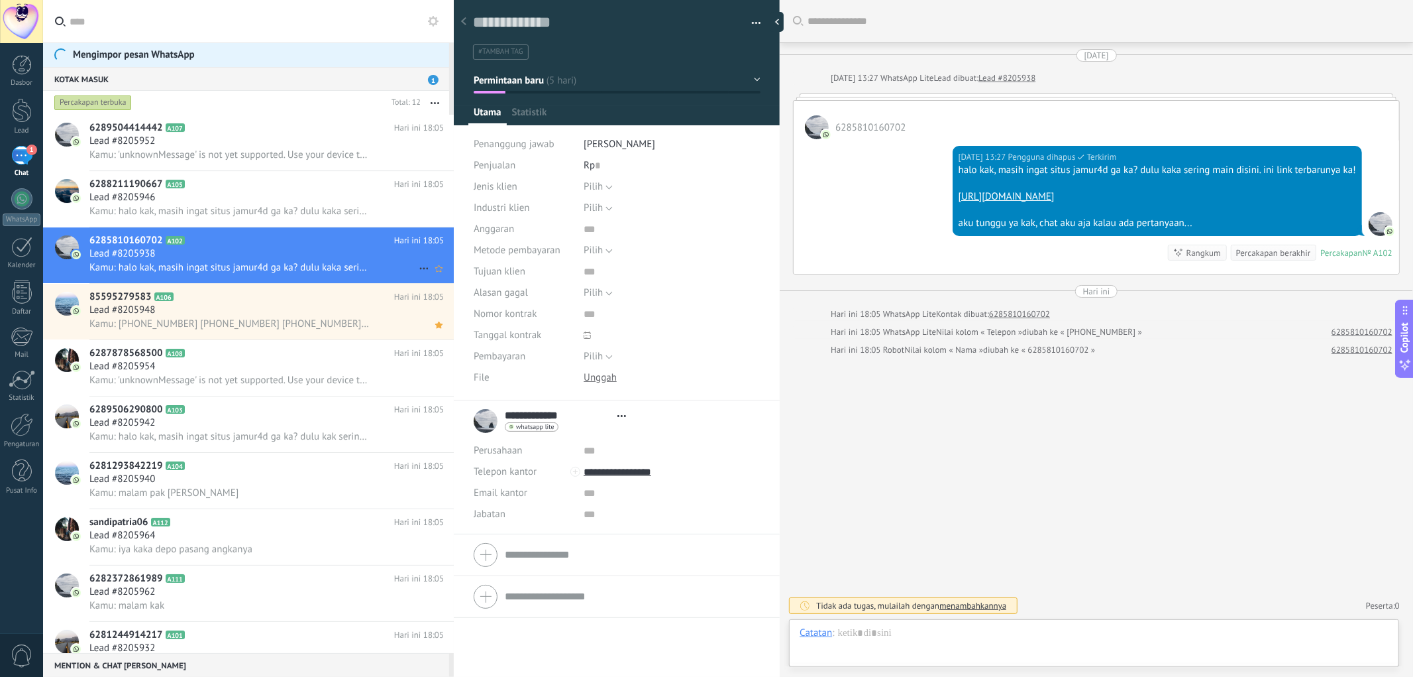
scroll to position [20, 0]
click at [169, 283] on div "6285810160702 A102 Hari ini 18:05 Lead #8205938 Kamu: halo kak, masih ingat sit…" at bounding box center [271, 255] width 364 height 56
click at [190, 373] on div "Lead #8205954" at bounding box center [266, 366] width 354 height 13
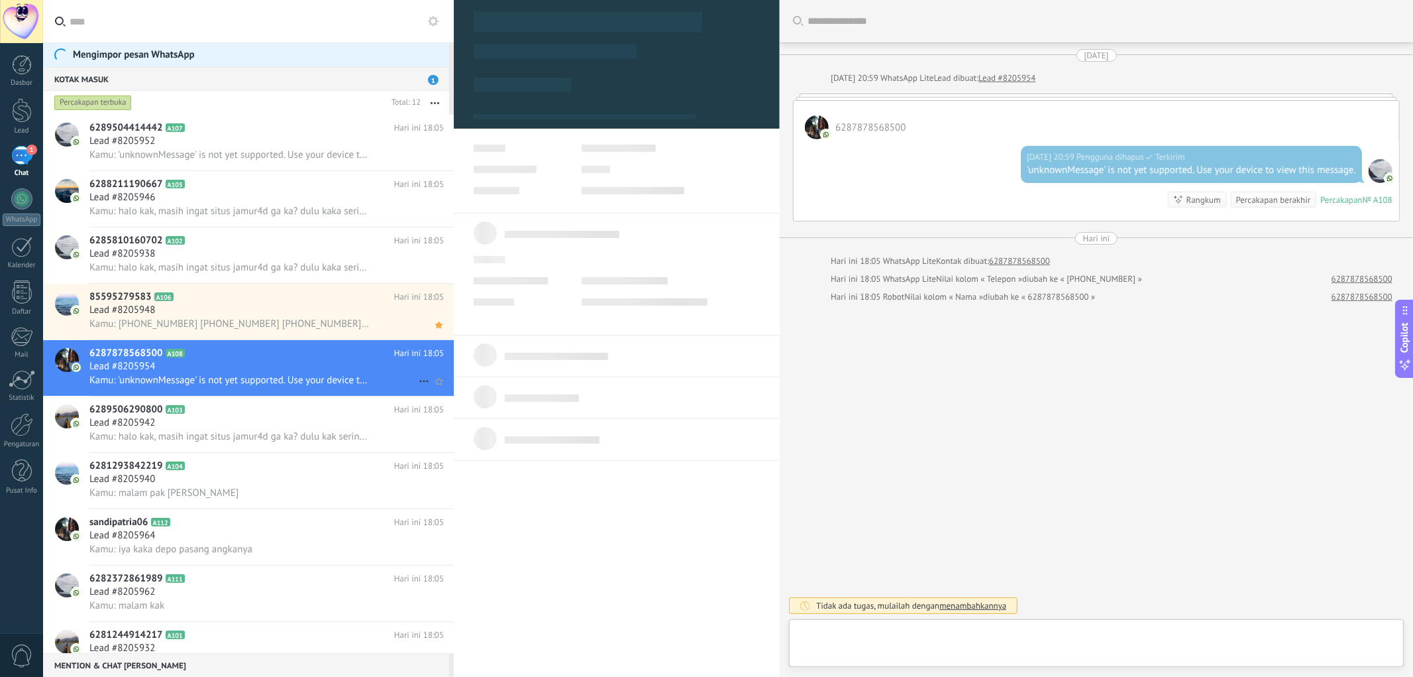
scroll to position [20, 0]
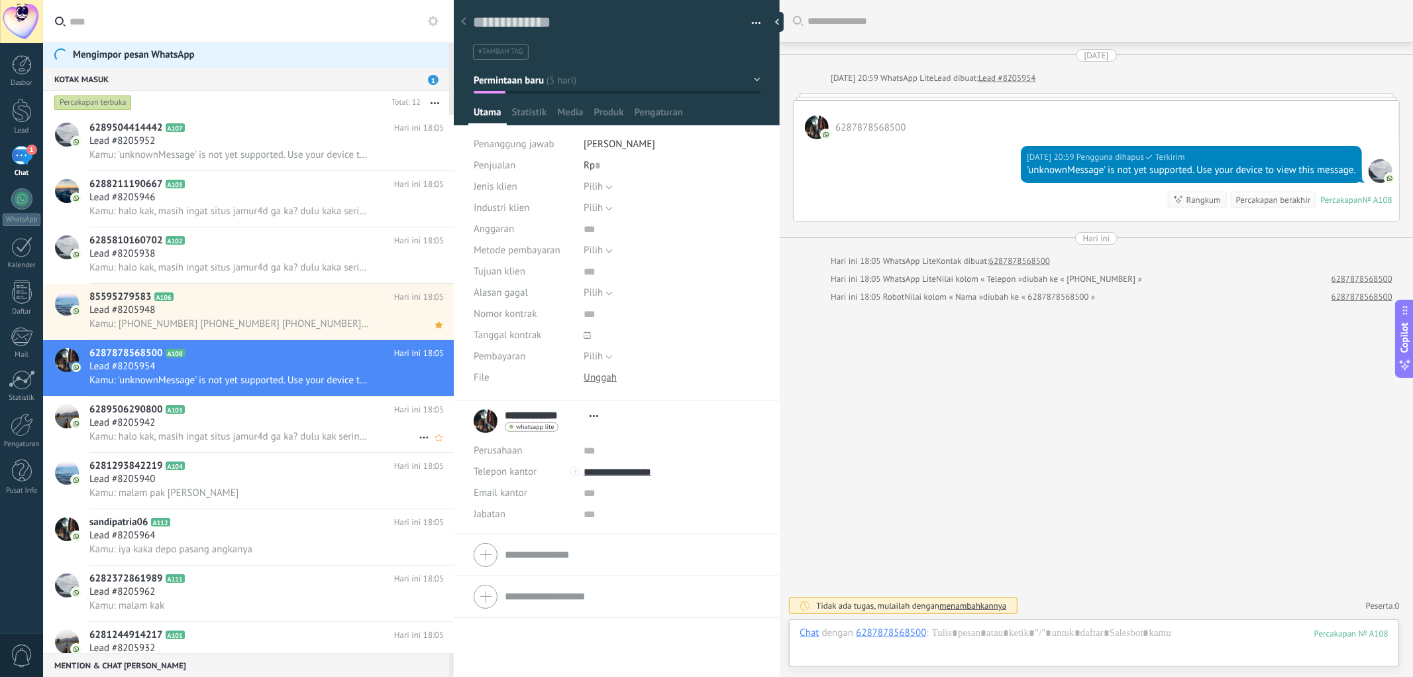
click at [189, 416] on icon at bounding box center [195, 409] width 13 height 13
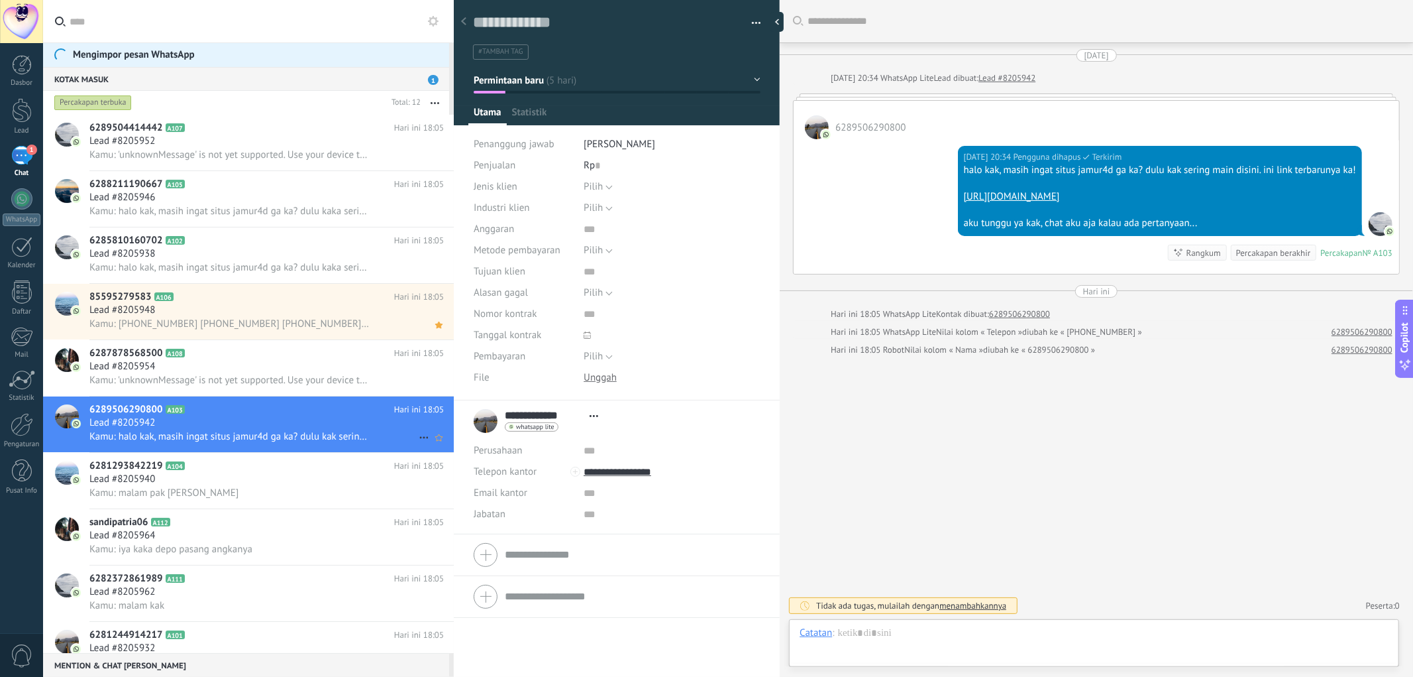
scroll to position [20, 0]
click at [189, 455] on icon at bounding box center [195, 465] width 13 height 13
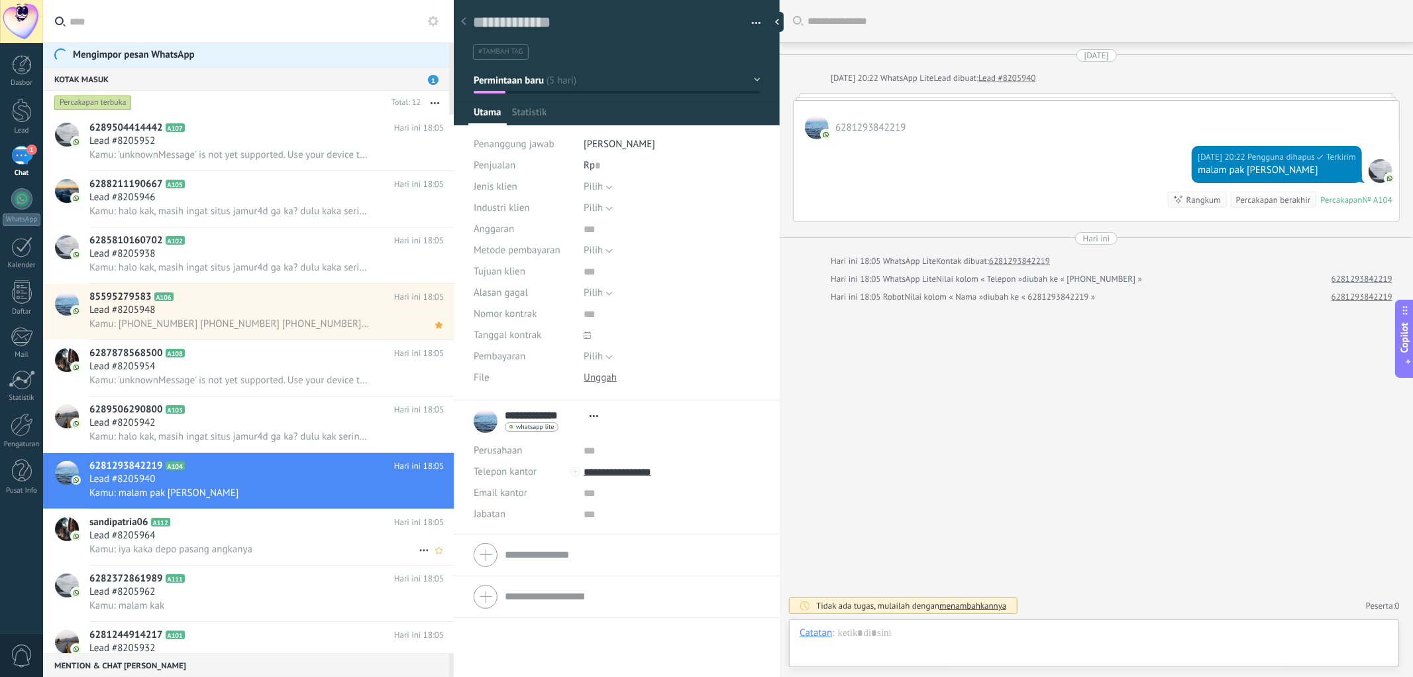
scroll to position [20, 0]
click at [219, 455] on span "Kamu: iya kaka depo pasang angkanya" at bounding box center [170, 549] width 163 height 13
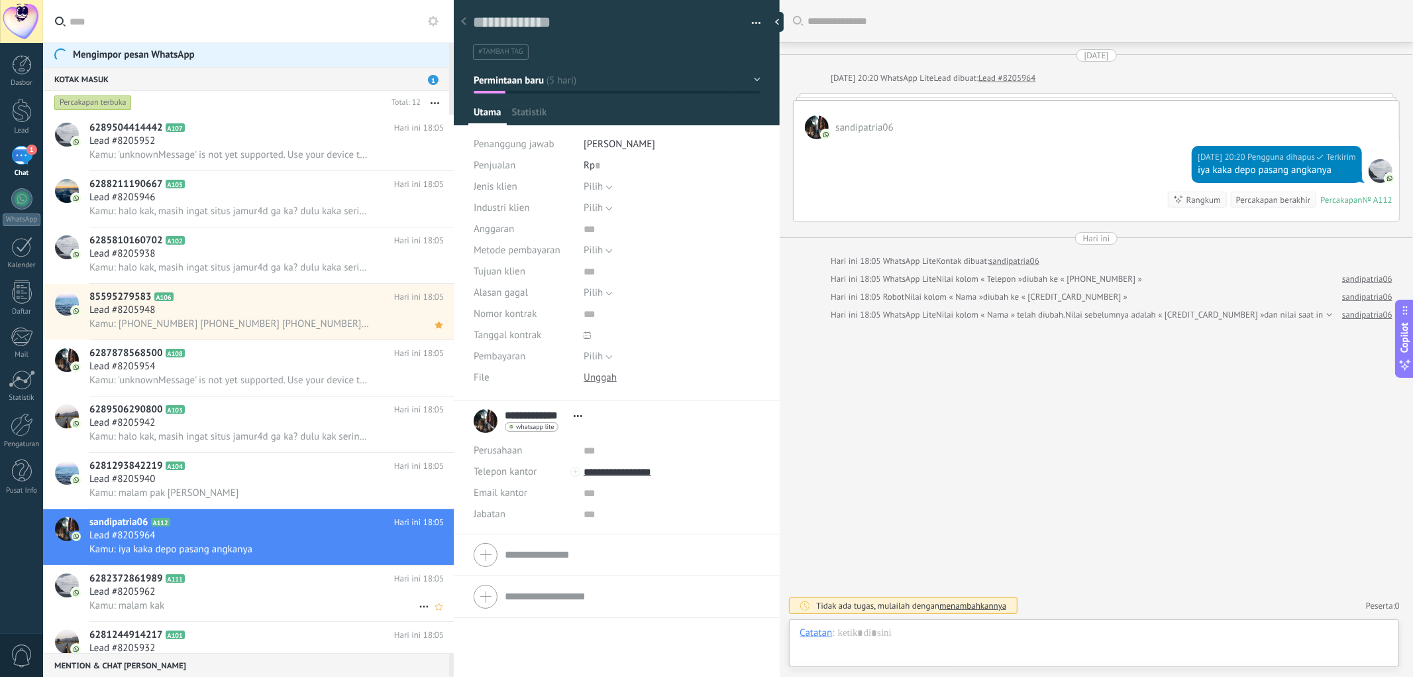
scroll to position [20, 0]
click at [244, 455] on div "Kamu: malam kak" at bounding box center [266, 605] width 354 height 14
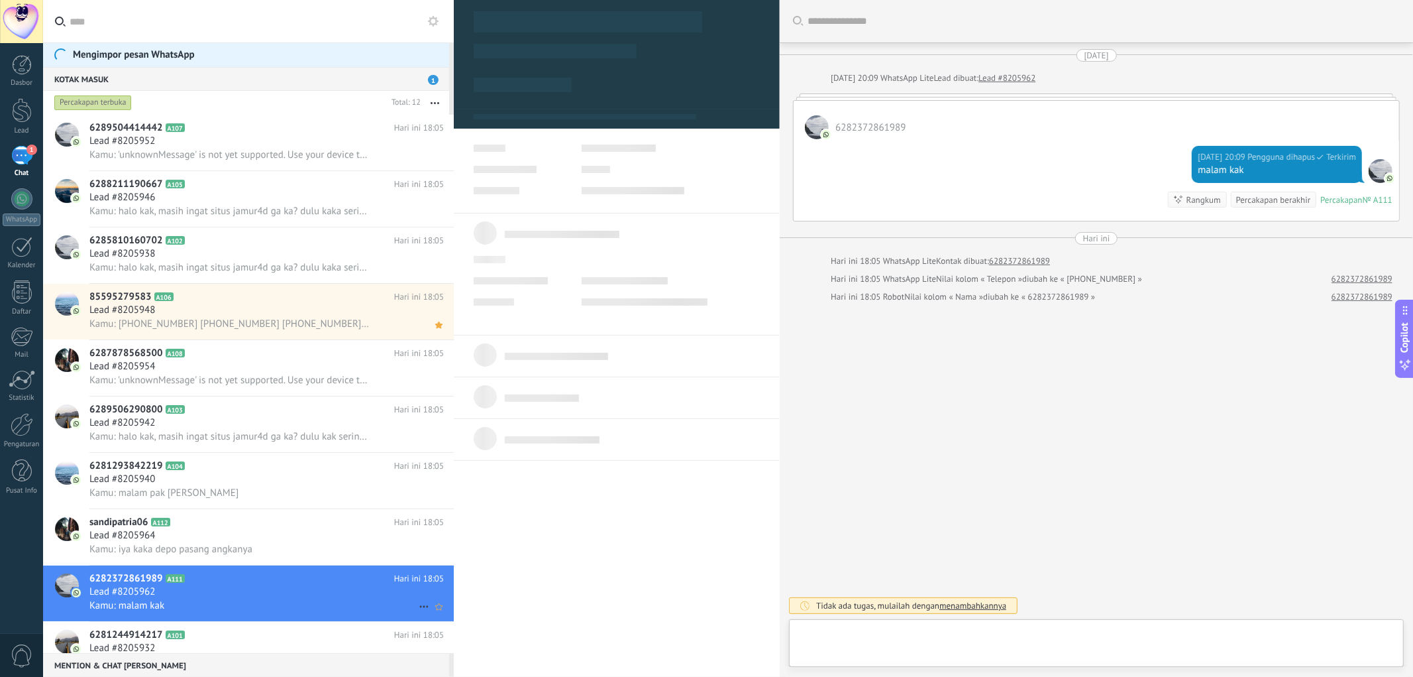
scroll to position [20, 0]
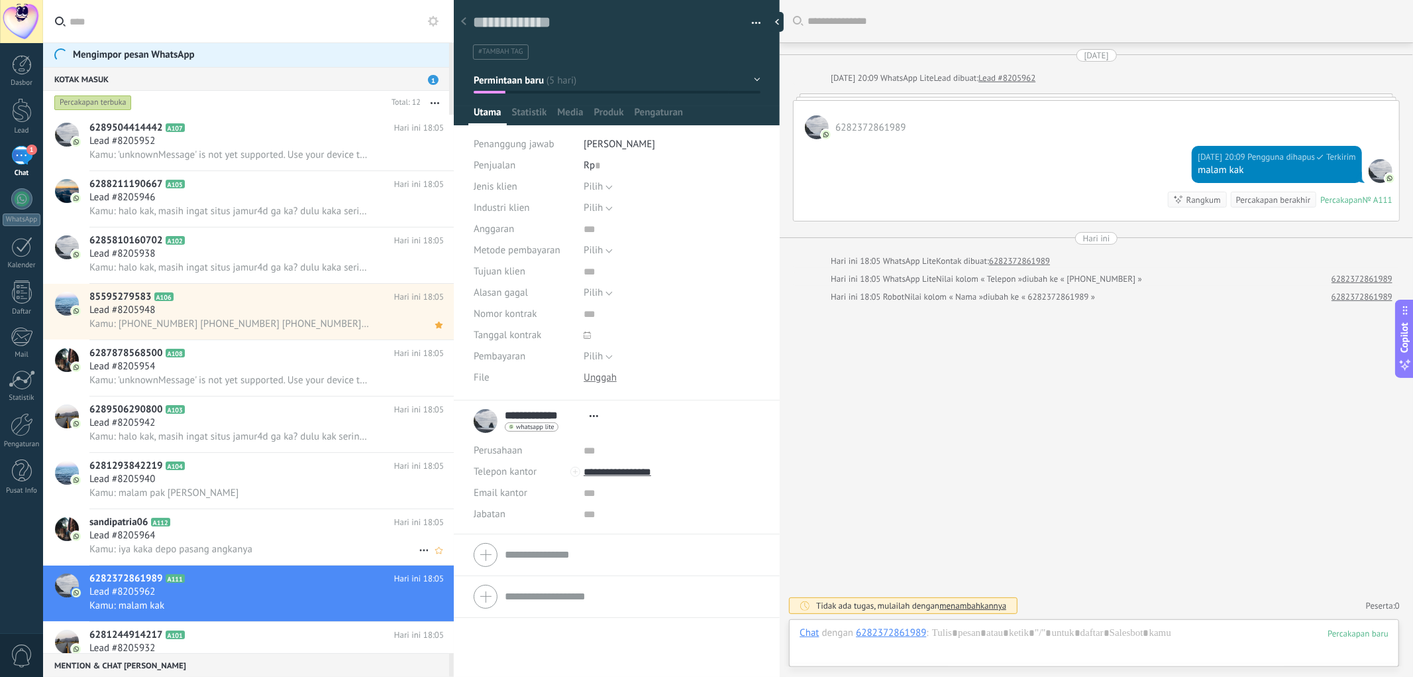
click at [270, 455] on div "Lead #8205964" at bounding box center [266, 535] width 354 height 13
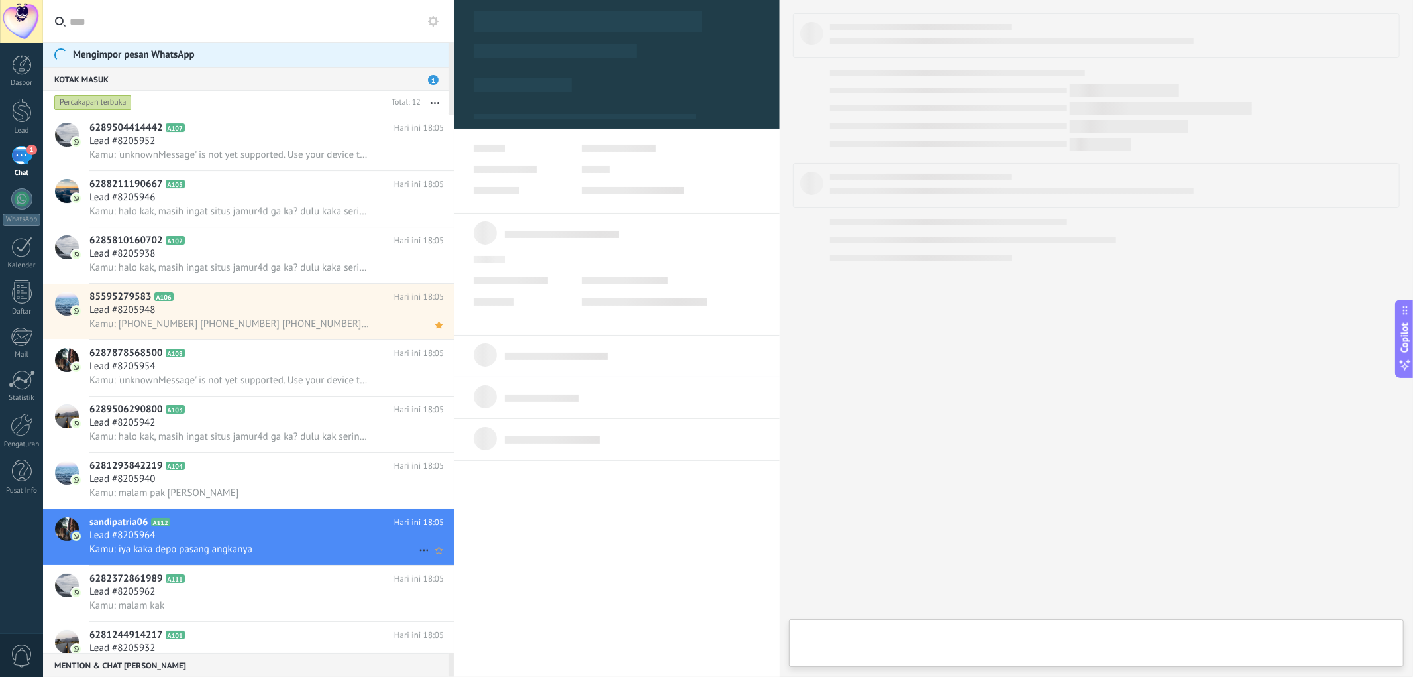
type textarea "**********"
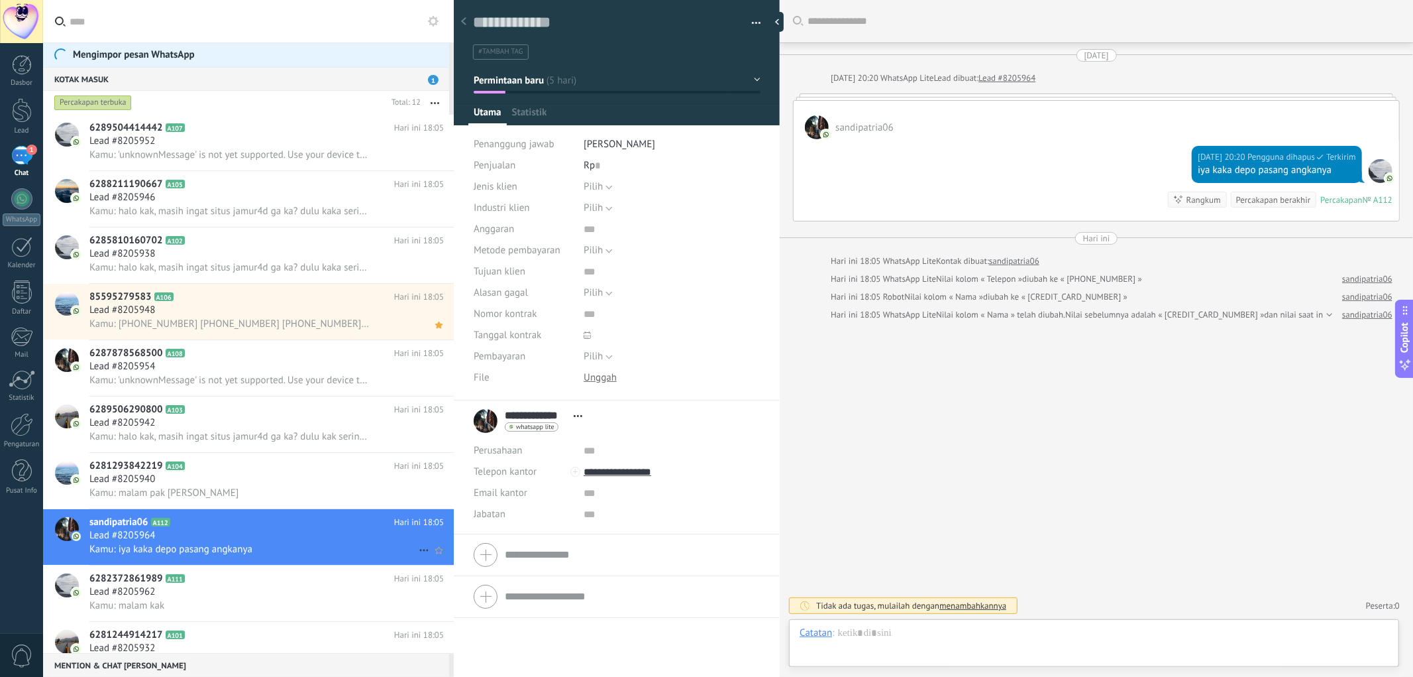
scroll to position [20, 0]
click at [270, 455] on div "Mention & Chat tim 0" at bounding box center [246, 665] width 406 height 24
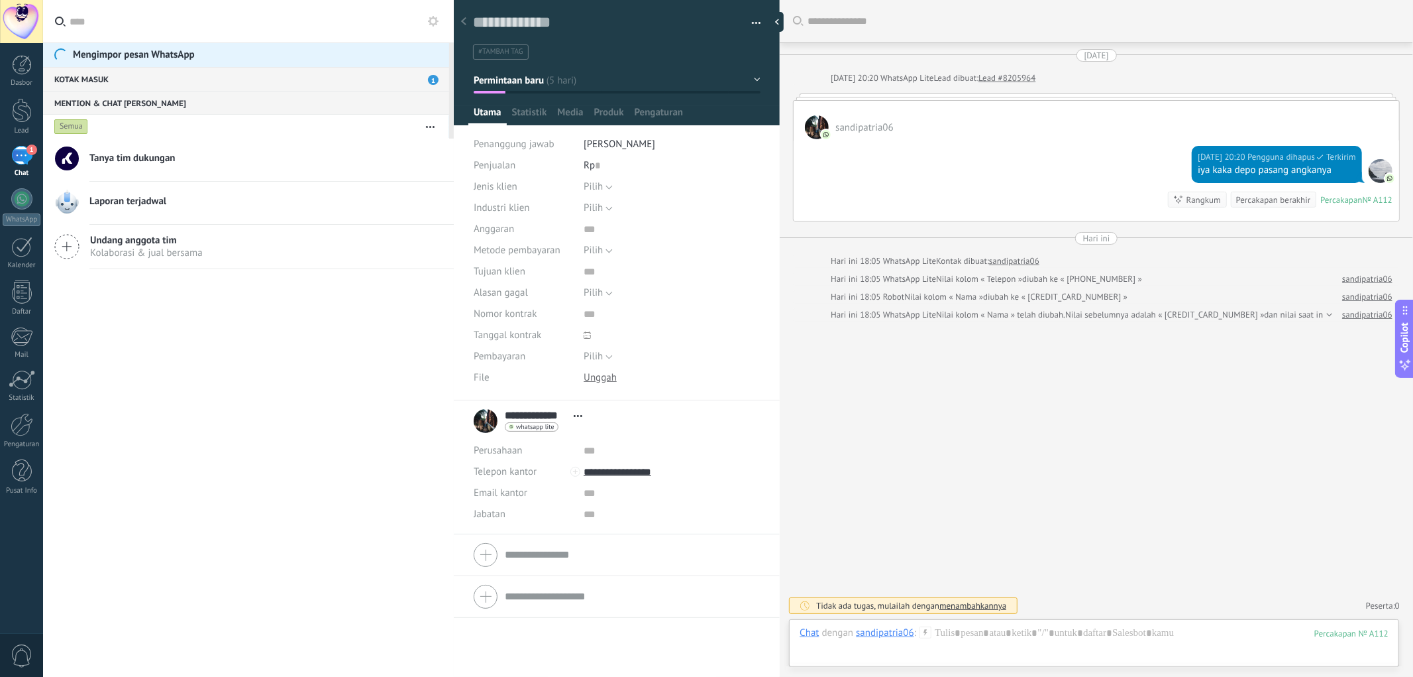
click at [309, 74] on div "Kotak masuk 1" at bounding box center [246, 79] width 406 height 24
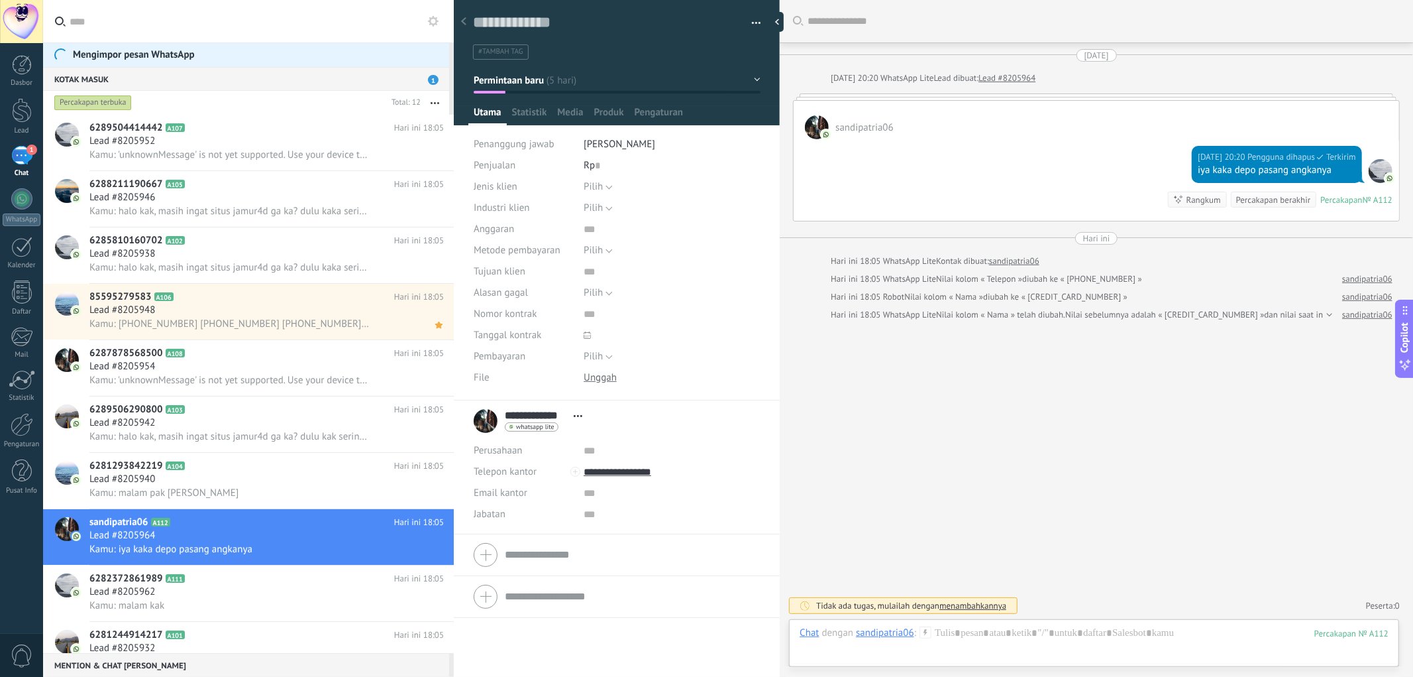
click at [125, 455] on div "Mention & Chat tim 0" at bounding box center [246, 665] width 406 height 24
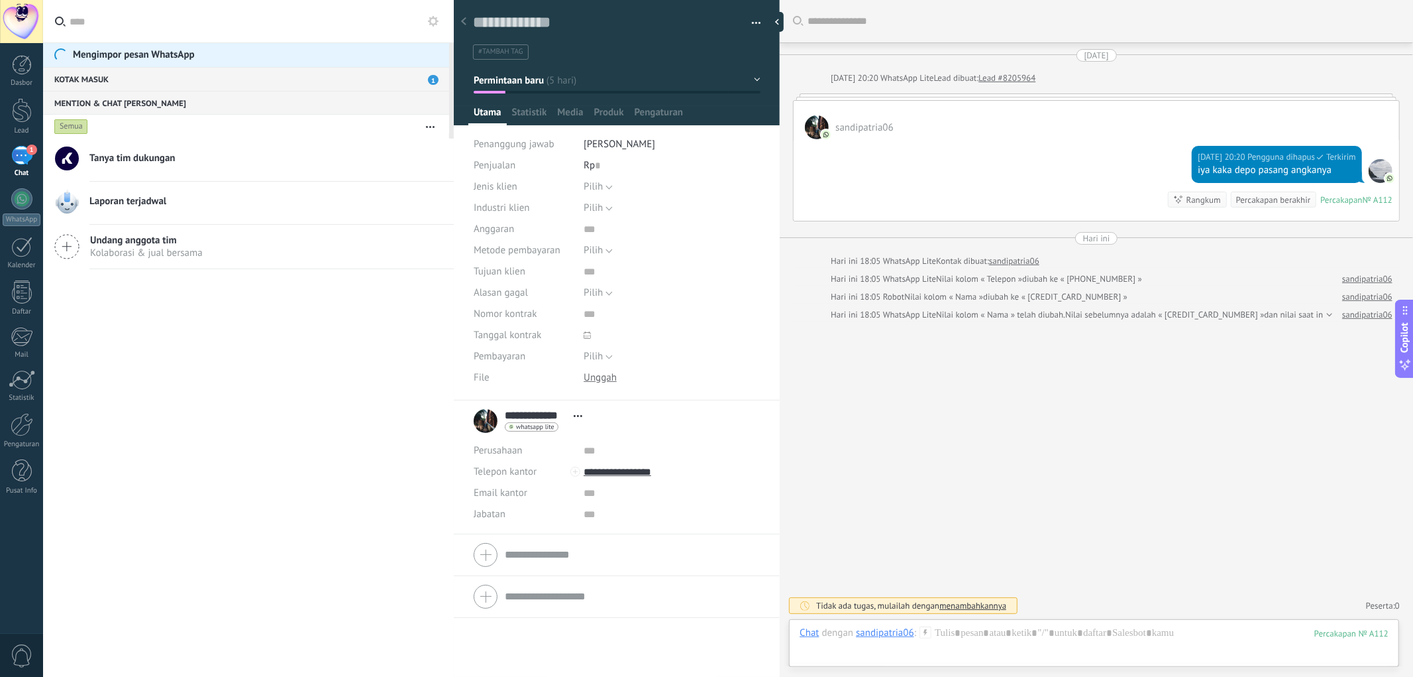
click at [407, 76] on div "Kotak masuk 1" at bounding box center [246, 79] width 406 height 24
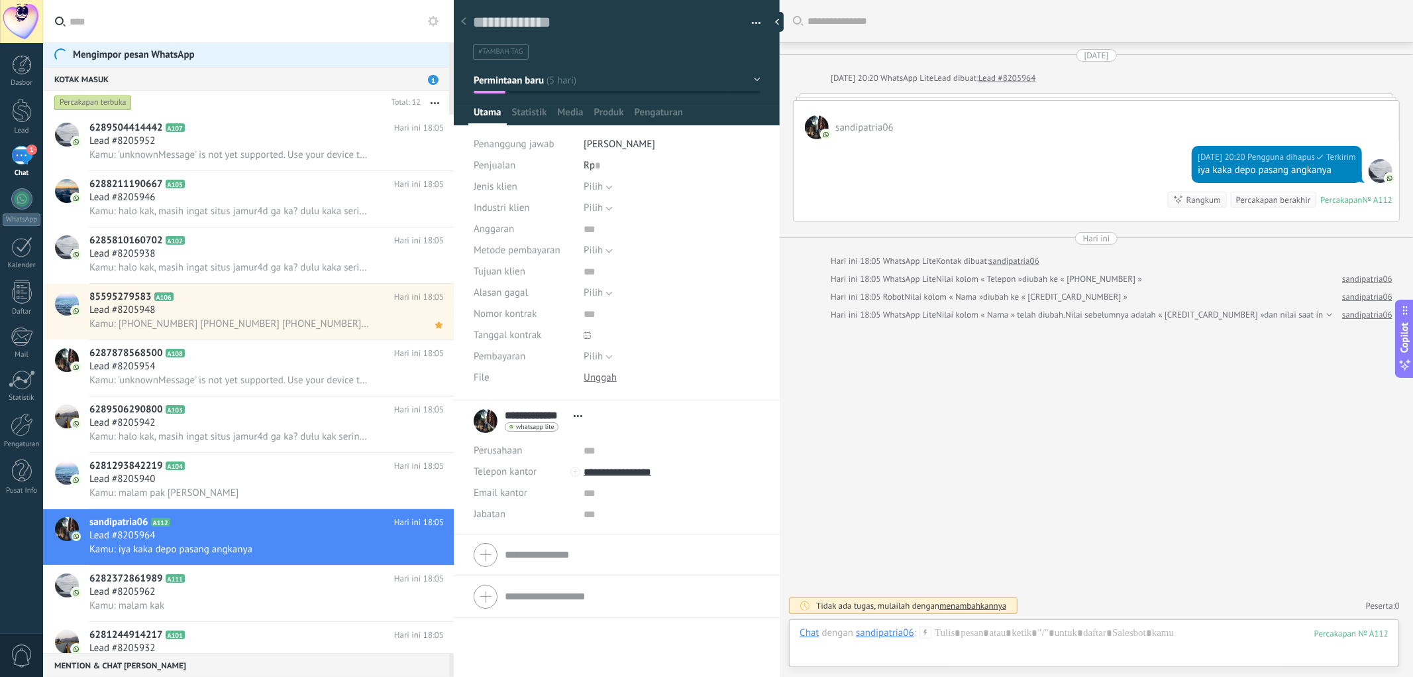
click at [438, 27] on button at bounding box center [433, 21] width 16 height 16
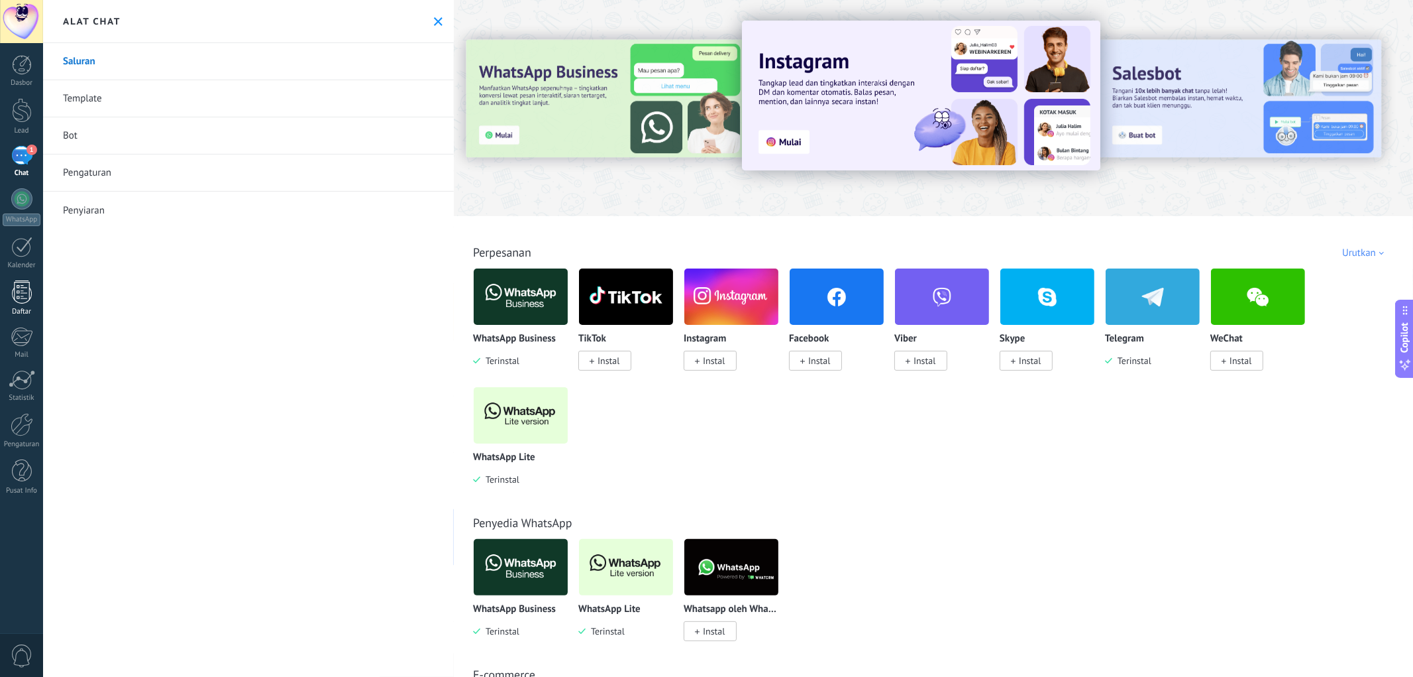
click at [22, 299] on div at bounding box center [22, 291] width 20 height 23
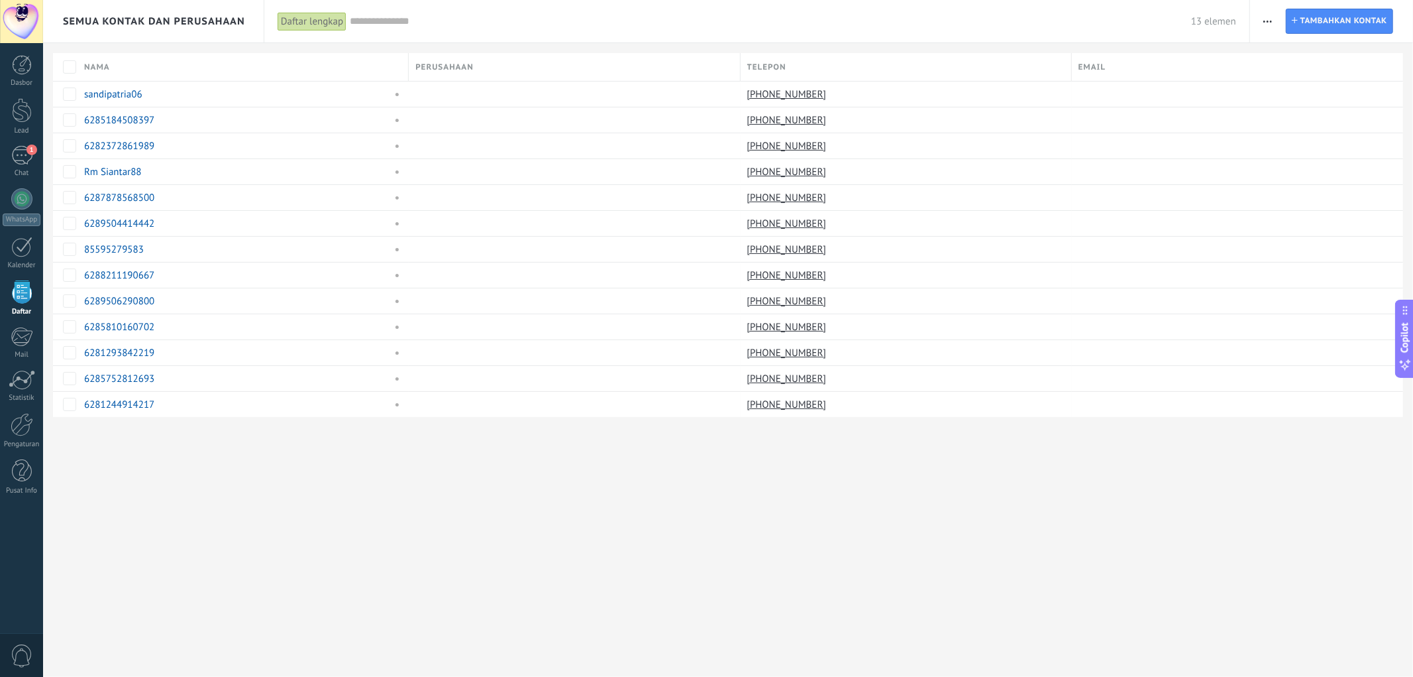
click at [188, 455] on div "Semua Kontak dan Perusahaan Daftar lengkap Terapkan 13 elemen Daftar lengkap Ko…" at bounding box center [728, 338] width 1370 height 677
click at [894, 24] on span "Tambahkan kontak" at bounding box center [1344, 21] width 87 height 24
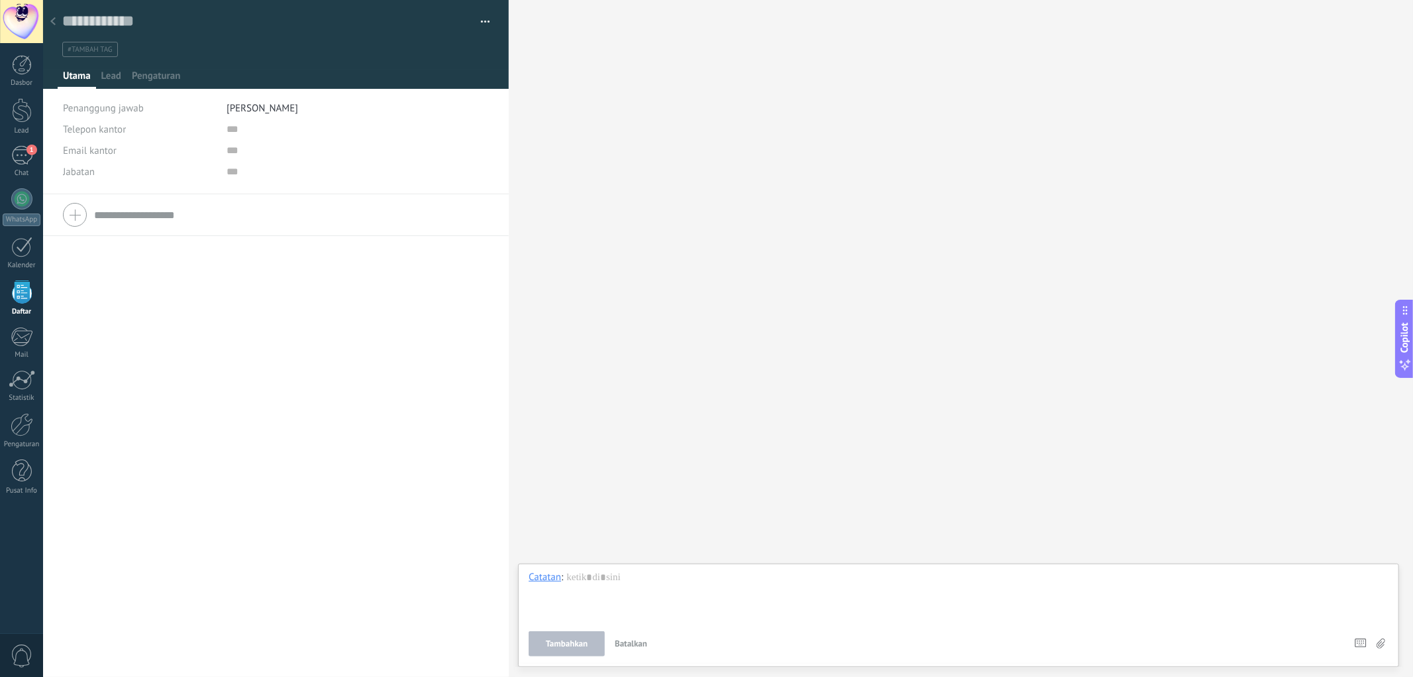
click at [54, 25] on icon at bounding box center [52, 21] width 5 height 8
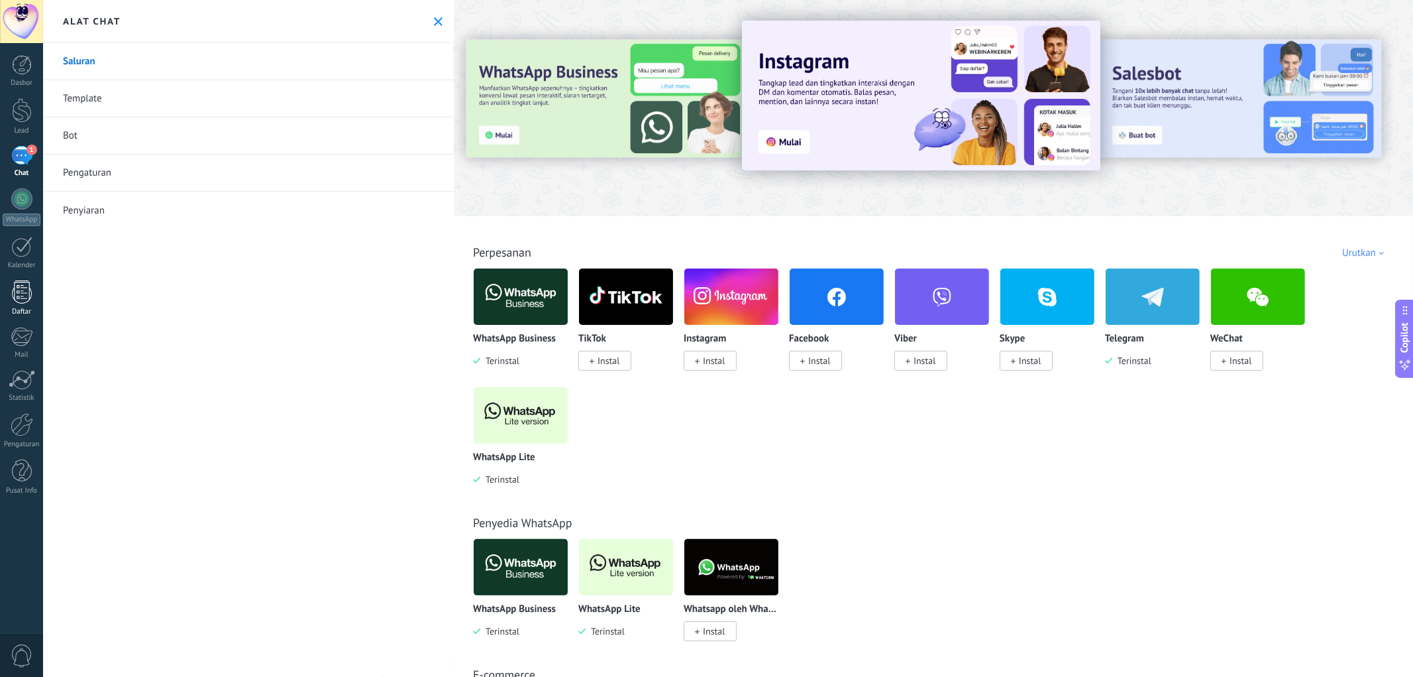
click at [22, 289] on div at bounding box center [22, 291] width 20 height 23
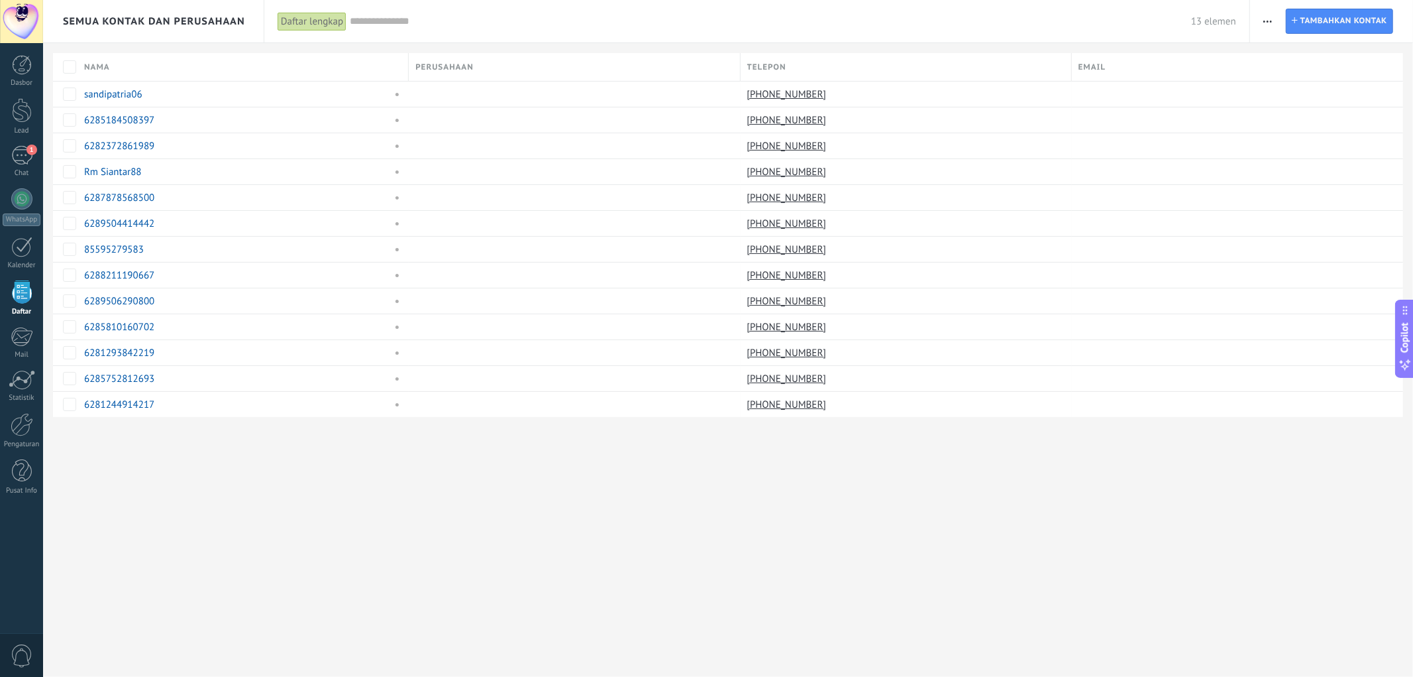
click at [301, 27] on div "Daftar lengkap" at bounding box center [312, 21] width 69 height 19
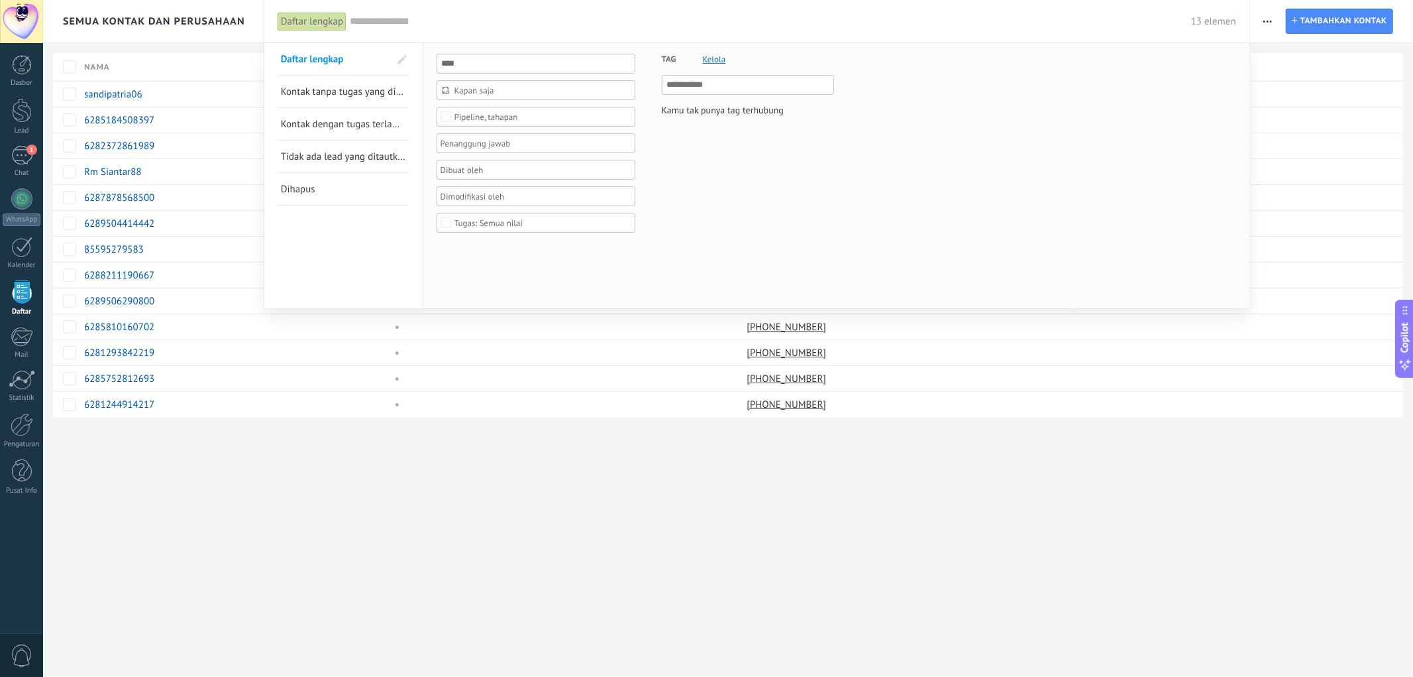
click at [301, 27] on div "Daftar lengkap" at bounding box center [312, 21] width 69 height 19
click at [894, 28] on div at bounding box center [706, 338] width 1413 height 677
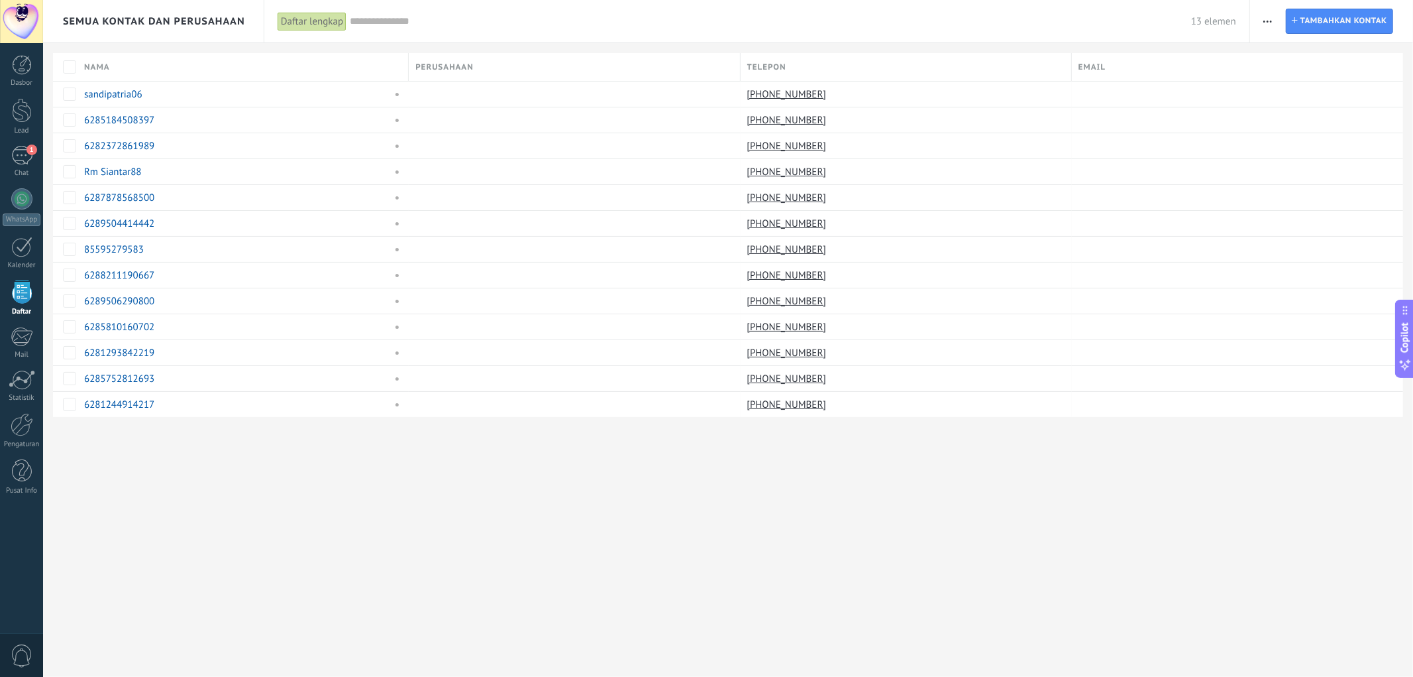
click at [894, 28] on span "Tambahkan kontak" at bounding box center [1344, 21] width 87 height 24
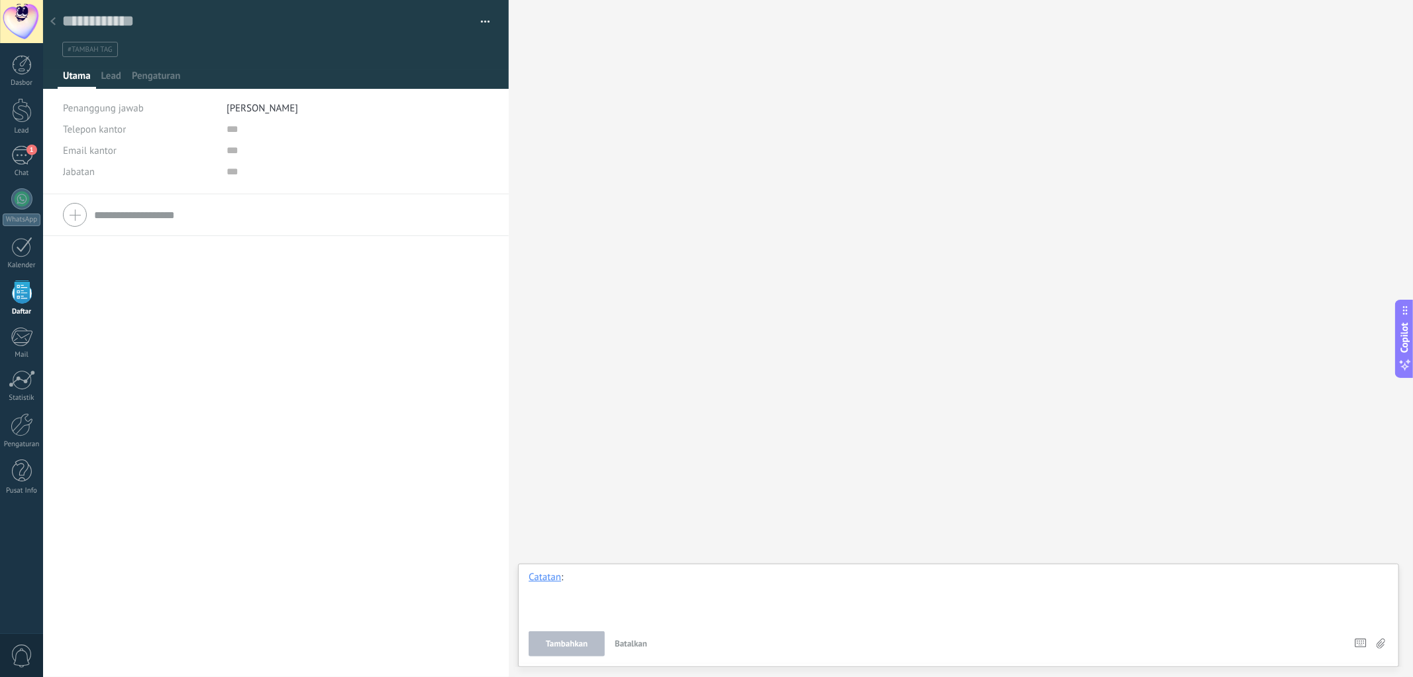
click at [592, 455] on div at bounding box center [959, 595] width 860 height 50
click at [252, 109] on span "[PERSON_NAME]" at bounding box center [263, 108] width 72 height 13
click at [307, 362] on div "Telepon kantor Tugas langsung Seluler Fax Beranda Lainnya Telepon kantor [GEOGR…" at bounding box center [276, 435] width 466 height 482
click at [54, 17] on div at bounding box center [53, 22] width 19 height 26
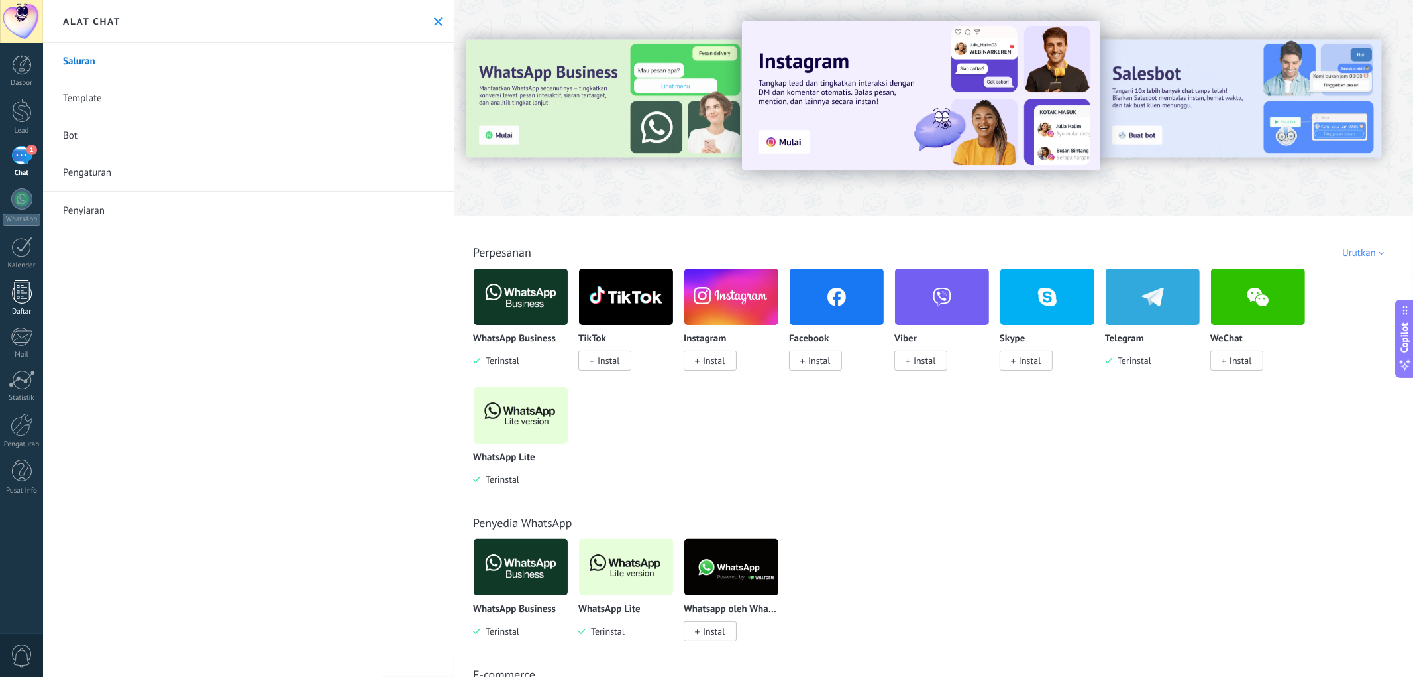
click at [18, 307] on div "Daftar" at bounding box center [22, 311] width 38 height 9
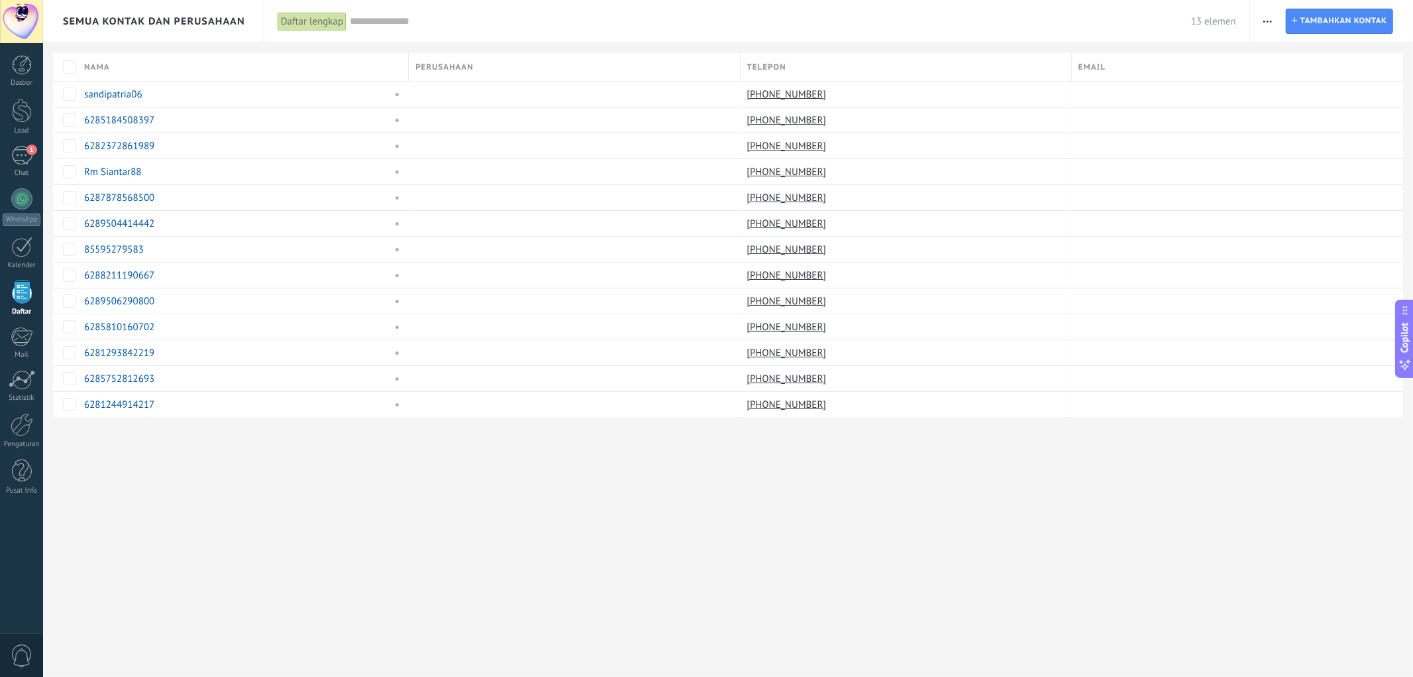
click at [894, 25] on span "button" at bounding box center [1268, 21] width 9 height 25
click at [894, 133] on div "Impor" at bounding box center [1317, 136] width 135 height 27
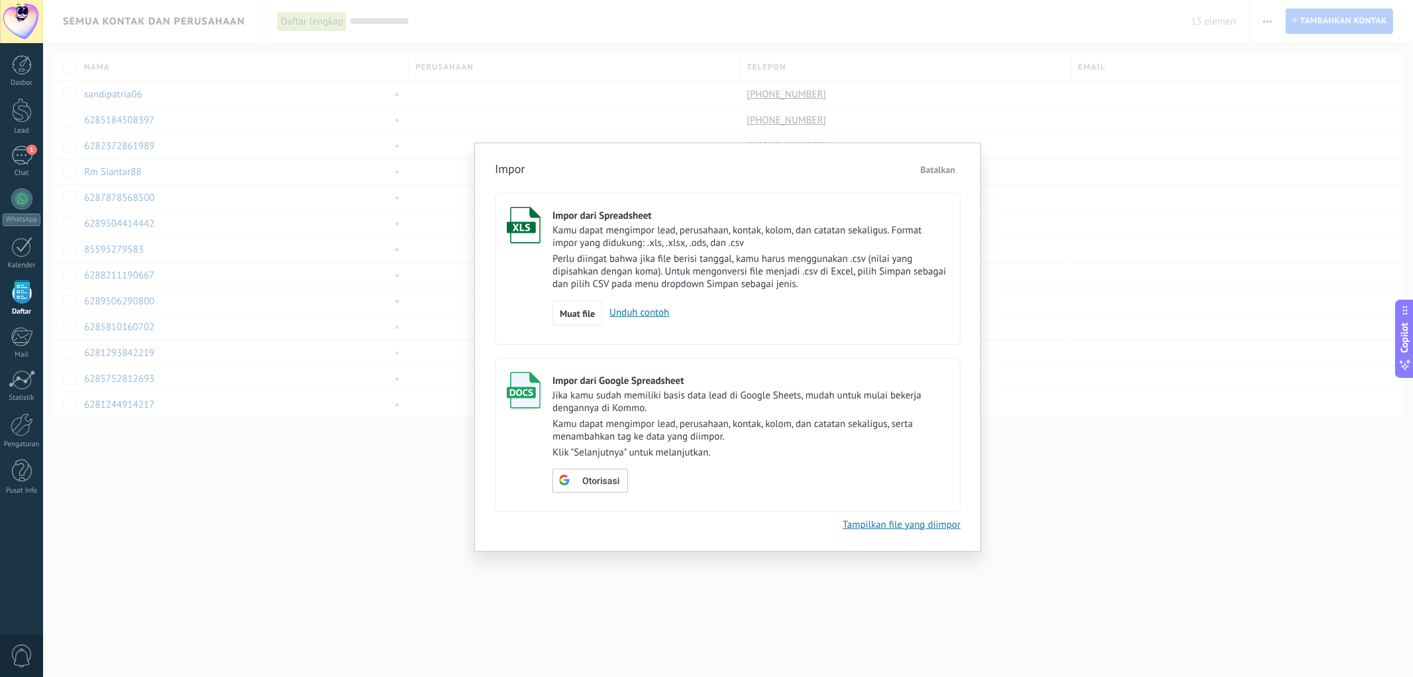
click at [627, 319] on link "Unduh contoh" at bounding box center [635, 312] width 67 height 13
click at [576, 315] on span "Muat file" at bounding box center [577, 313] width 35 height 9
click at [0, 0] on input "Impor dari Spreadsheet Kamu dapat mengimpor lead, perusahaan, kontak, kolom, da…" at bounding box center [0, 0] width 0 height 0
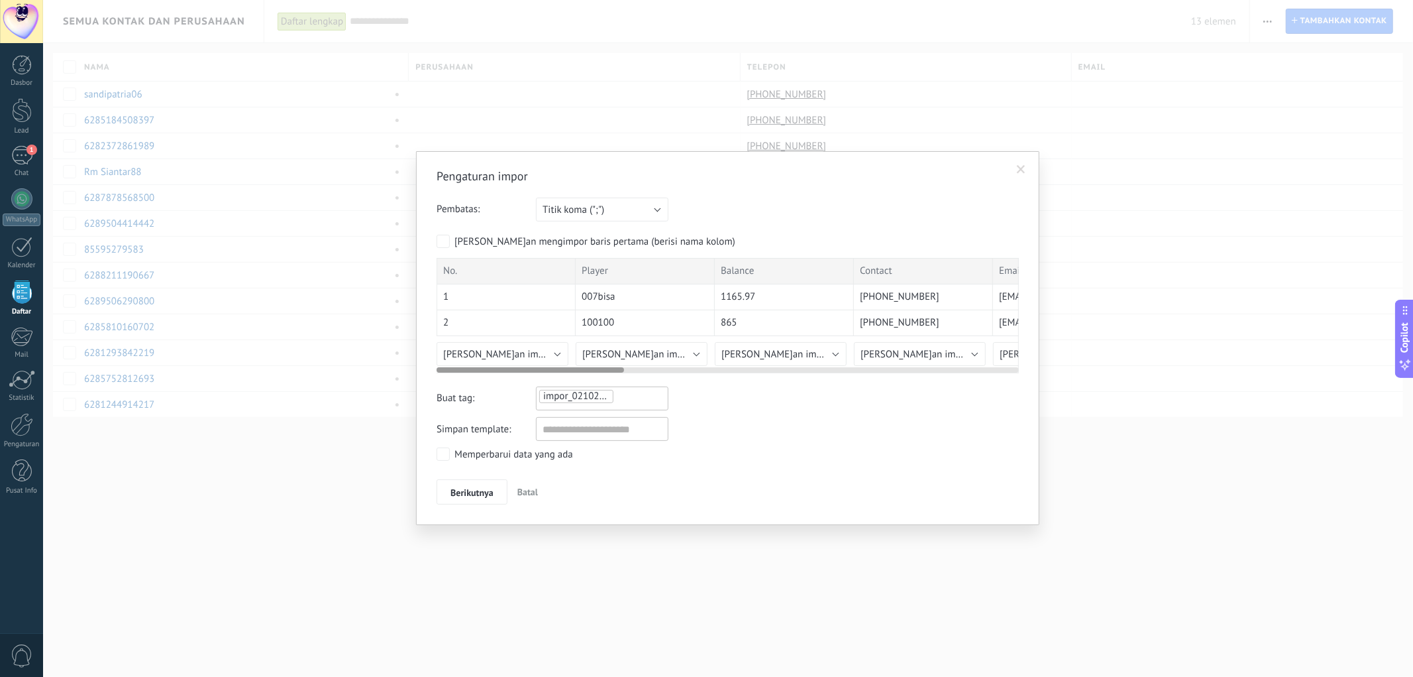
drag, startPoint x: 531, startPoint y: 368, endPoint x: 491, endPoint y: 378, distance: 40.8
click at [491, 378] on div "Pengaturan impor Pembatas: Titik koma (";") Koma (",") Tabulasi (" ") Titik kom…" at bounding box center [728, 336] width 582 height 336
click at [531, 455] on span "Batal" at bounding box center [527, 492] width 21 height 12
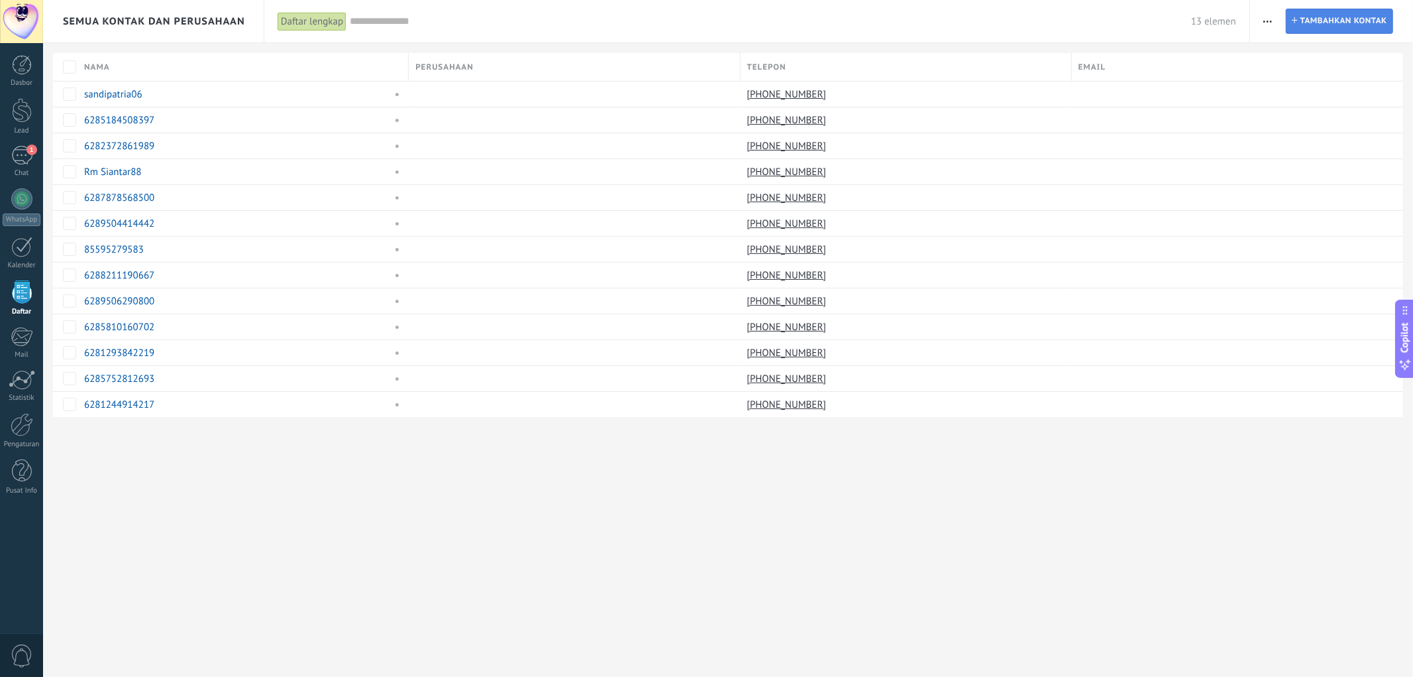
click at [894, 27] on span "Tambahkan kontak" at bounding box center [1344, 21] width 87 height 24
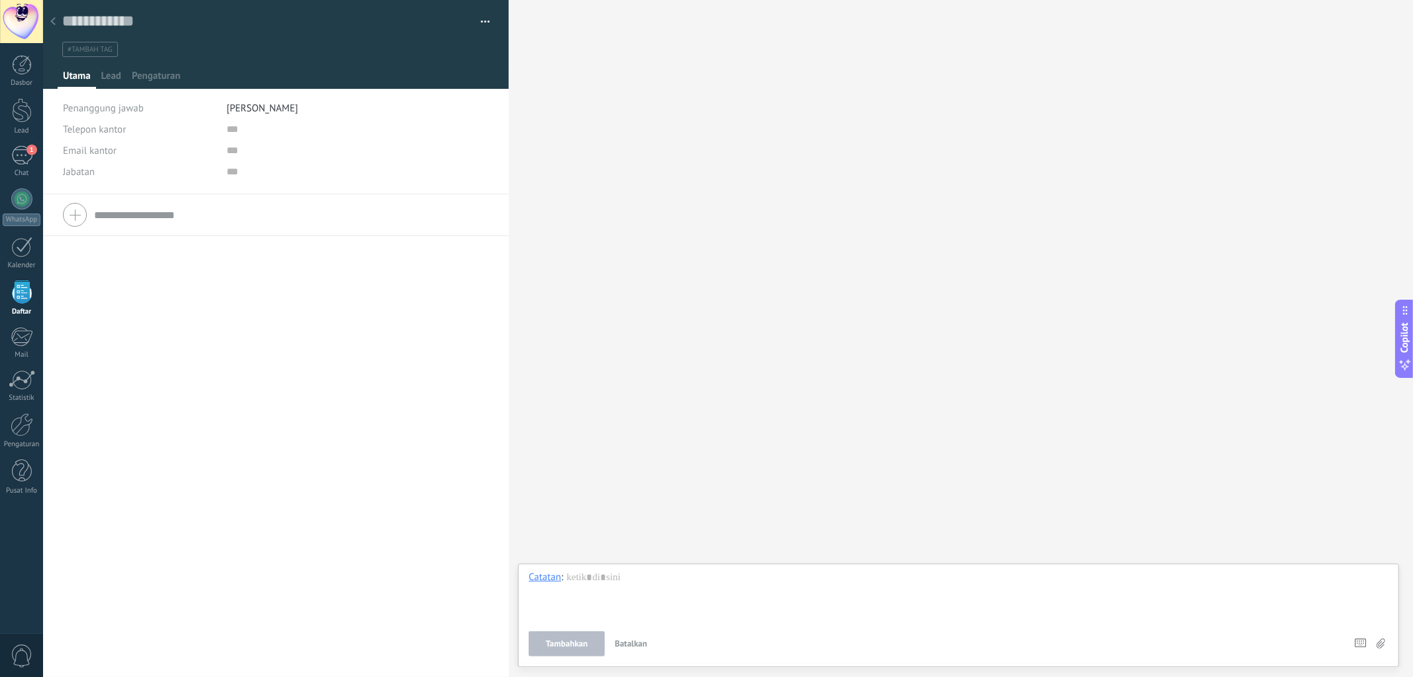
click at [56, 23] on div at bounding box center [53, 22] width 19 height 26
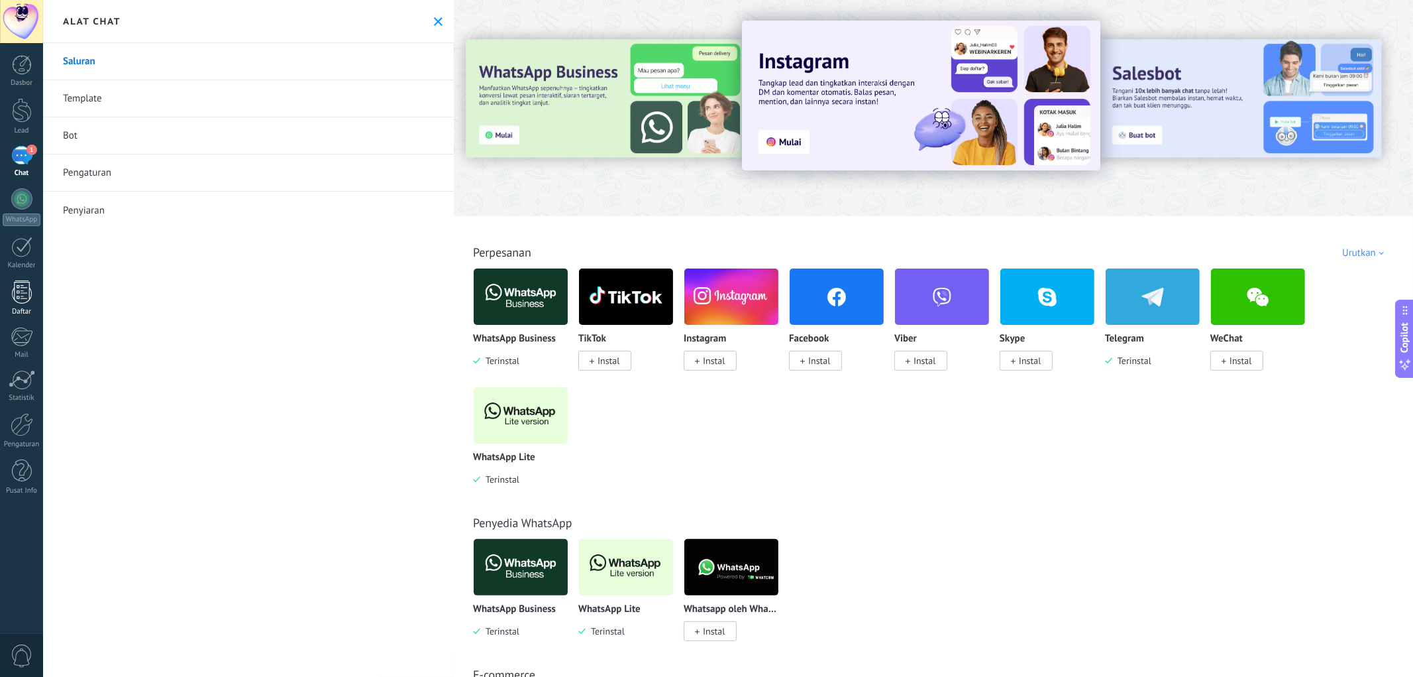
click at [18, 292] on div at bounding box center [22, 291] width 20 height 23
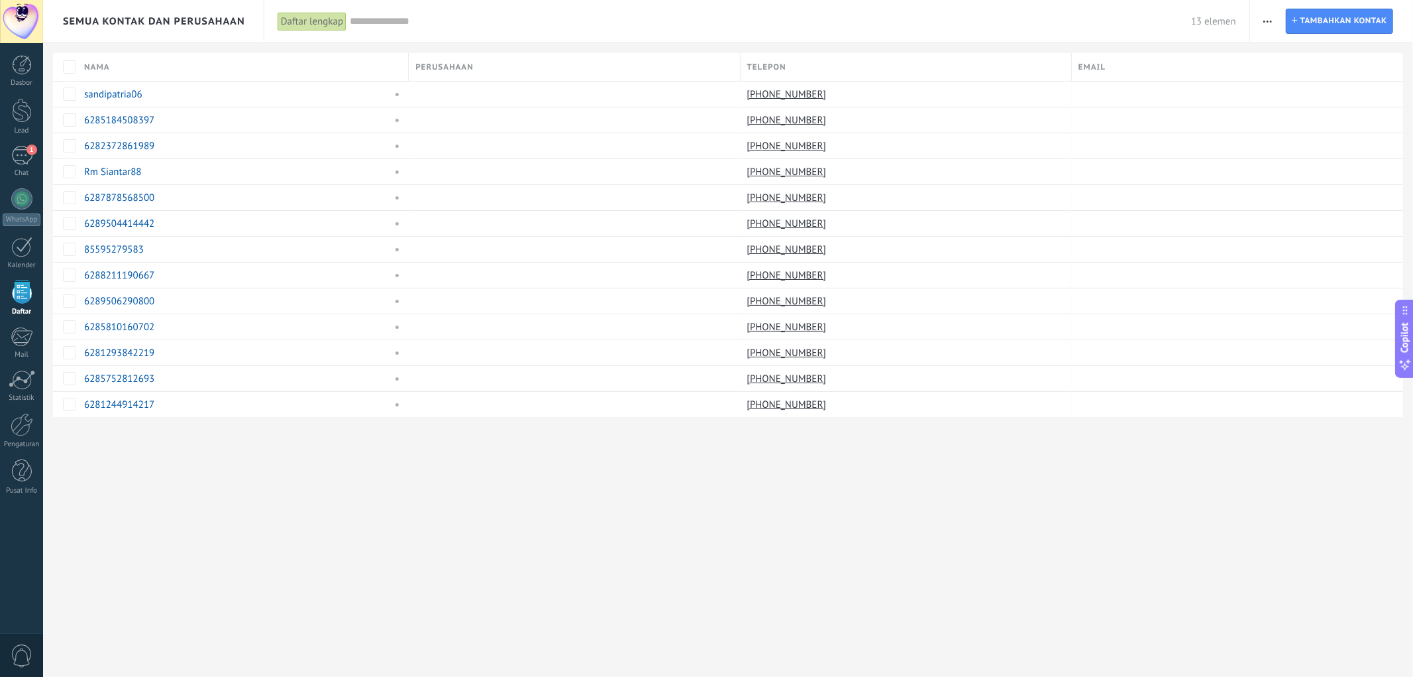
click at [894, 22] on button "button" at bounding box center [1267, 21] width 19 height 25
click at [894, 139] on div "Impor" at bounding box center [1317, 136] width 135 height 27
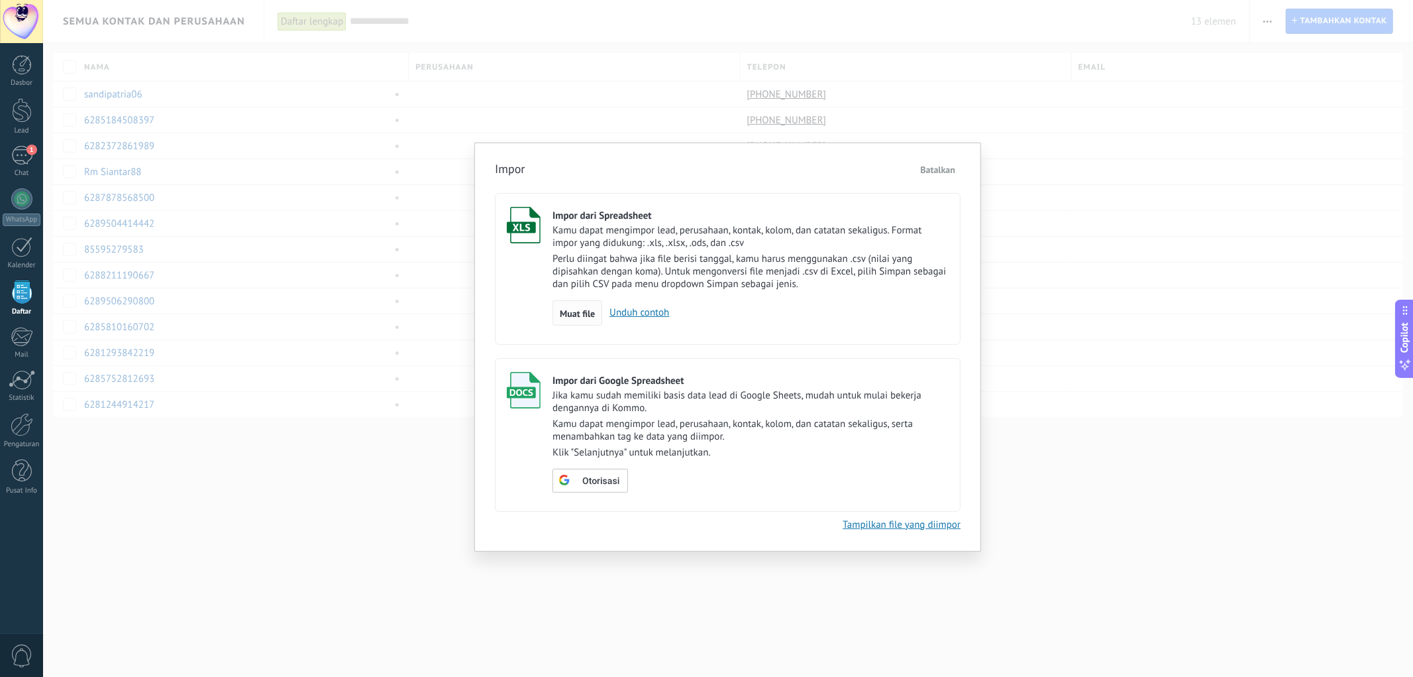
click at [586, 318] on span "Muat file" at bounding box center [577, 313] width 35 height 9
click at [0, 0] on input "Impor dari Spreadsheet Kamu dapat mengimpor lead, perusahaan, kontak, kolom, da…" at bounding box center [0, 0] width 0 height 0
click at [598, 455] on span "Otorisasi" at bounding box center [600, 480] width 37 height 9
click at [894, 455] on link "Tampilkan file yang diimpor" at bounding box center [902, 524] width 118 height 13
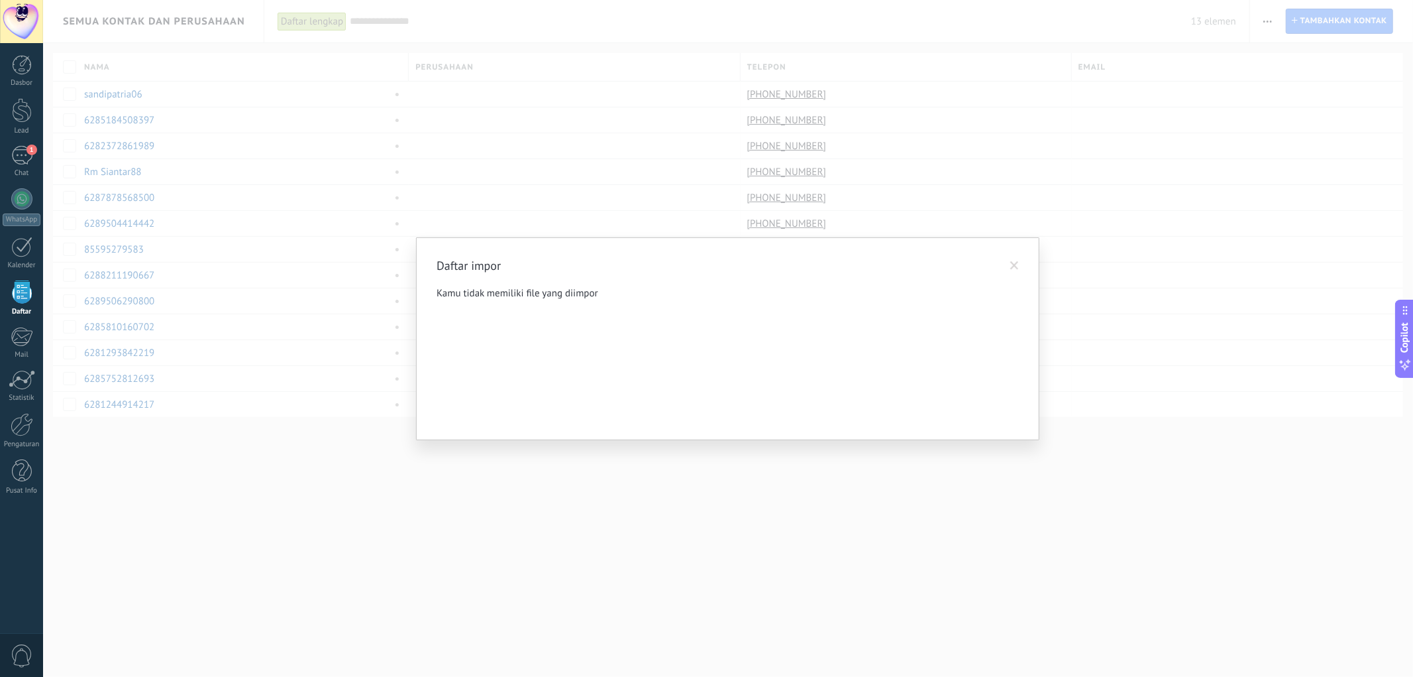
click at [894, 259] on span at bounding box center [1015, 265] width 22 height 23
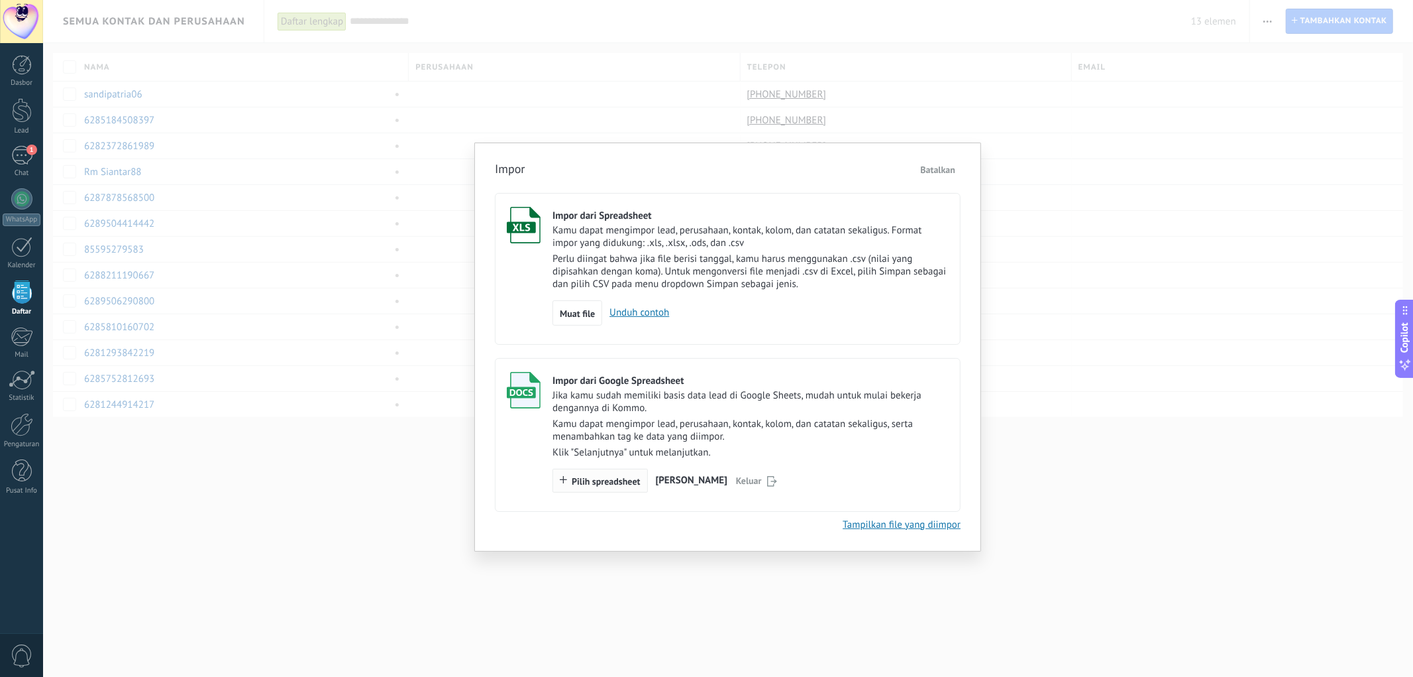
click at [596, 455] on span "Pilih spreadsheet" at bounding box center [606, 480] width 68 height 9
click at [894, 455] on link "Tampilkan file yang diimpor" at bounding box center [902, 524] width 118 height 13
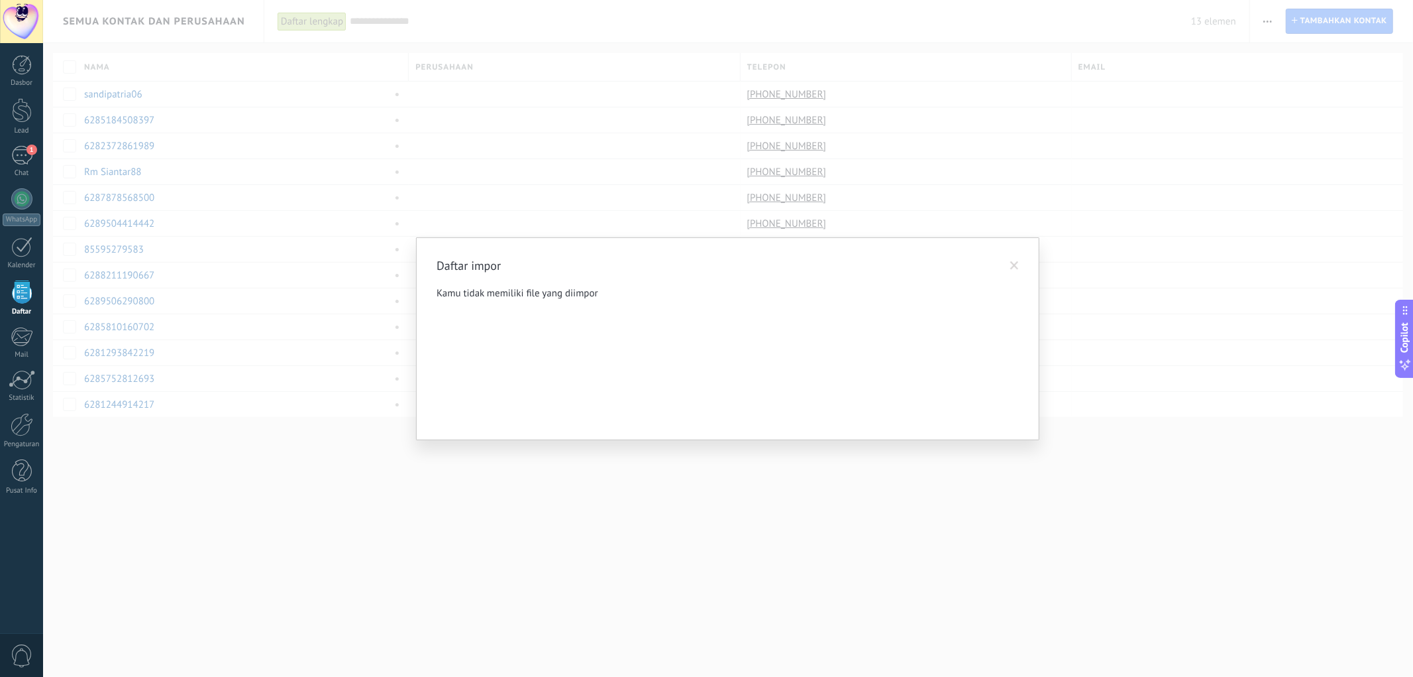
click at [894, 267] on span at bounding box center [1014, 265] width 9 height 9
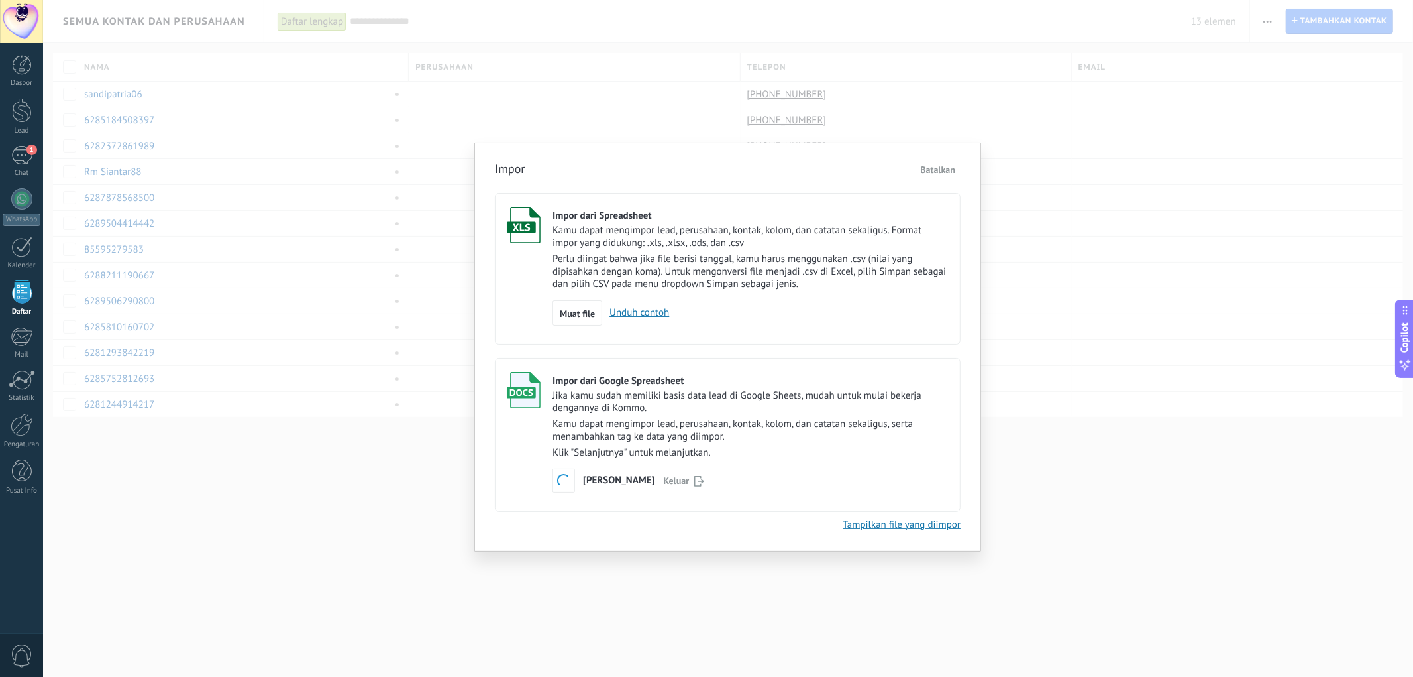
click at [894, 168] on span "Batalkan" at bounding box center [938, 170] width 35 height 12
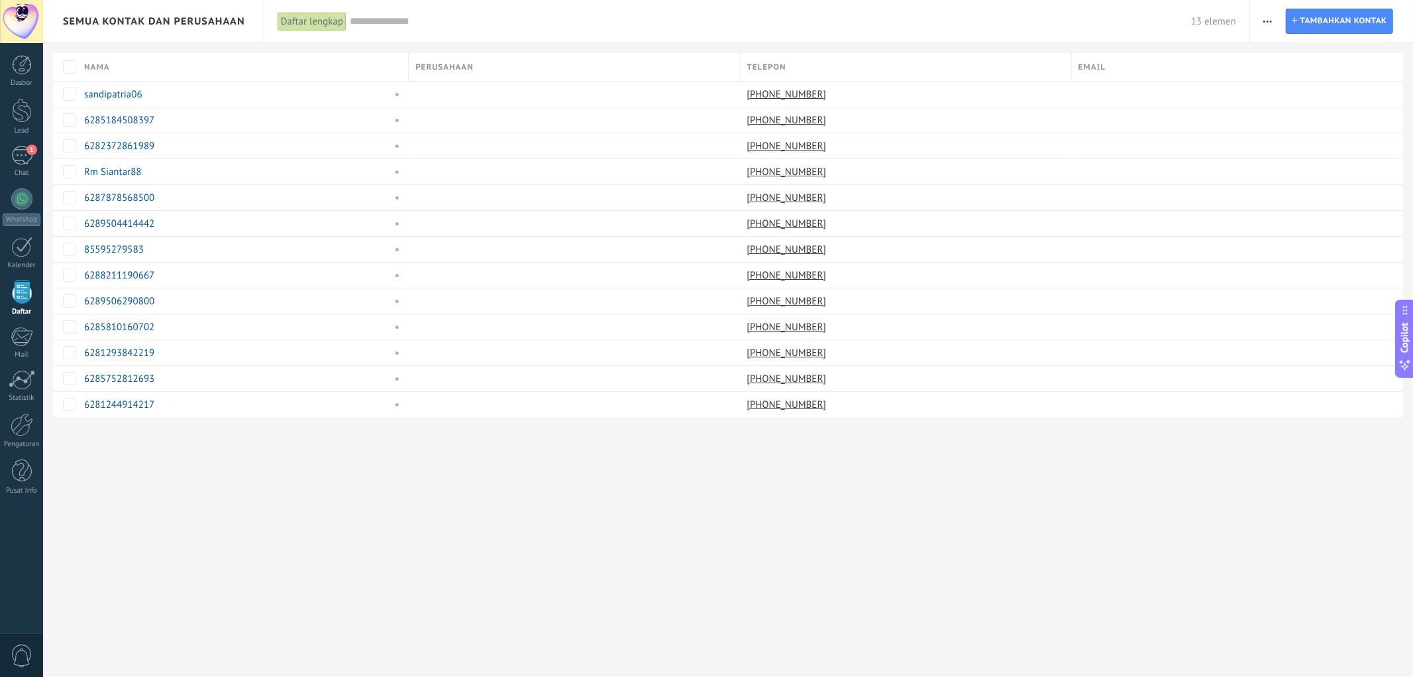
click at [894, 21] on icon "button" at bounding box center [1268, 22] width 9 height 2
click at [894, 113] on span "Ekspor" at bounding box center [1289, 109] width 28 height 27
click at [894, 27] on span "button" at bounding box center [1268, 21] width 9 height 25
click at [894, 129] on div "Impor" at bounding box center [1317, 136] width 135 height 27
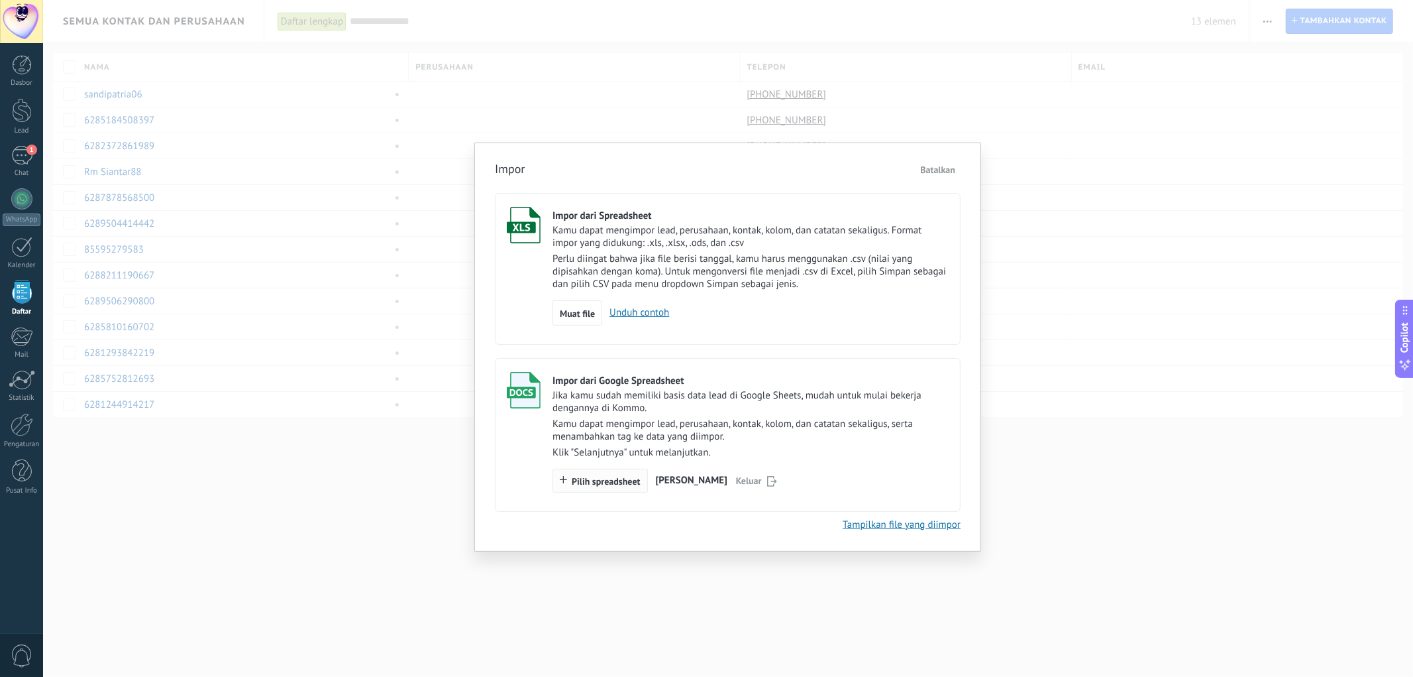
click at [618, 455] on span "Pilih spreadsheet" at bounding box center [606, 480] width 68 height 9
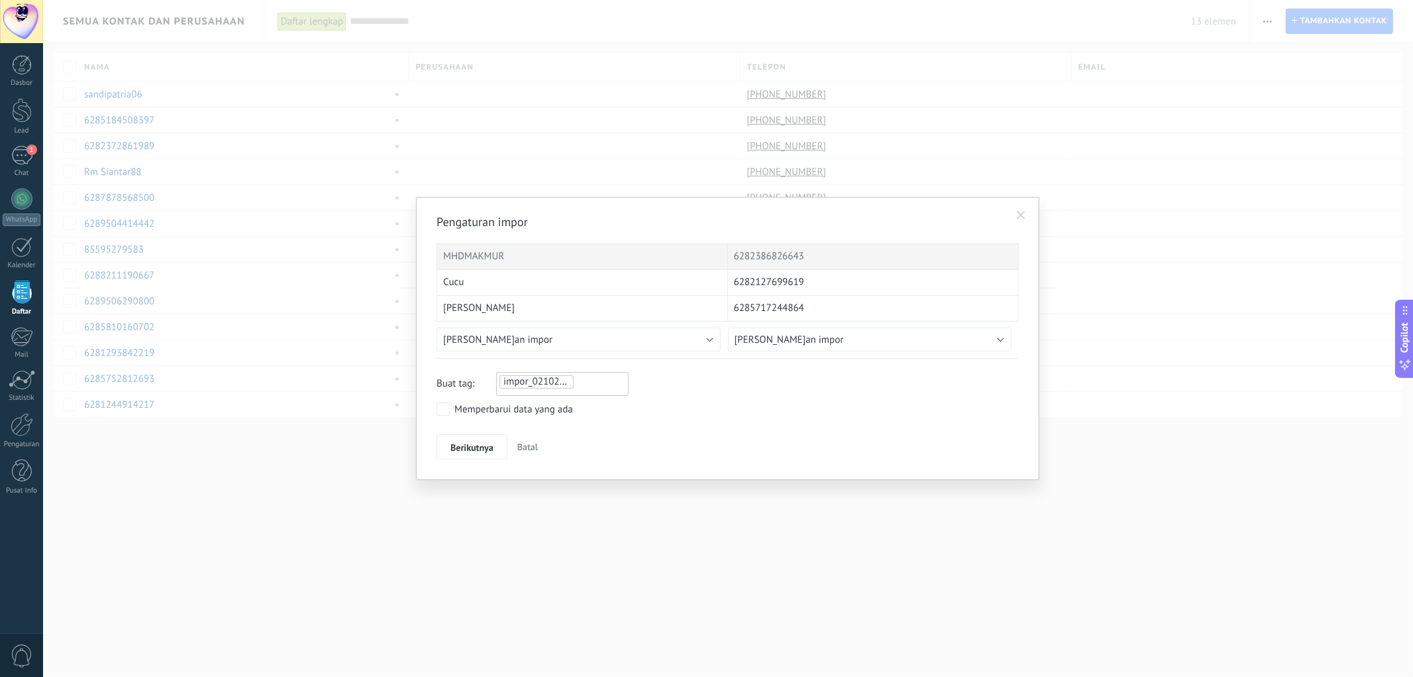
click at [587, 382] on ul "impor_02102025_1822" at bounding box center [544, 382] width 92 height 16
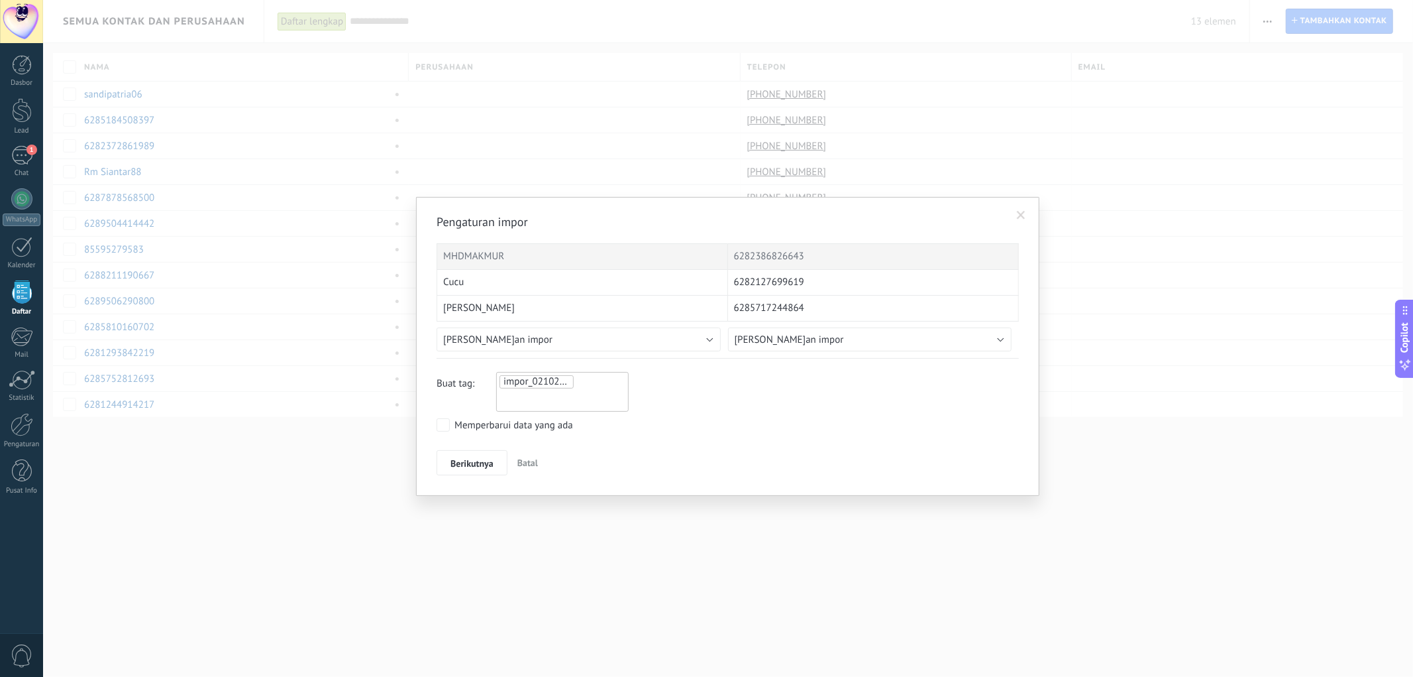
click at [588, 381] on ul "impor_02102025_1822" at bounding box center [562, 392] width 129 height 36
click at [519, 402] on input "text" at bounding box center [533, 400] width 66 height 20
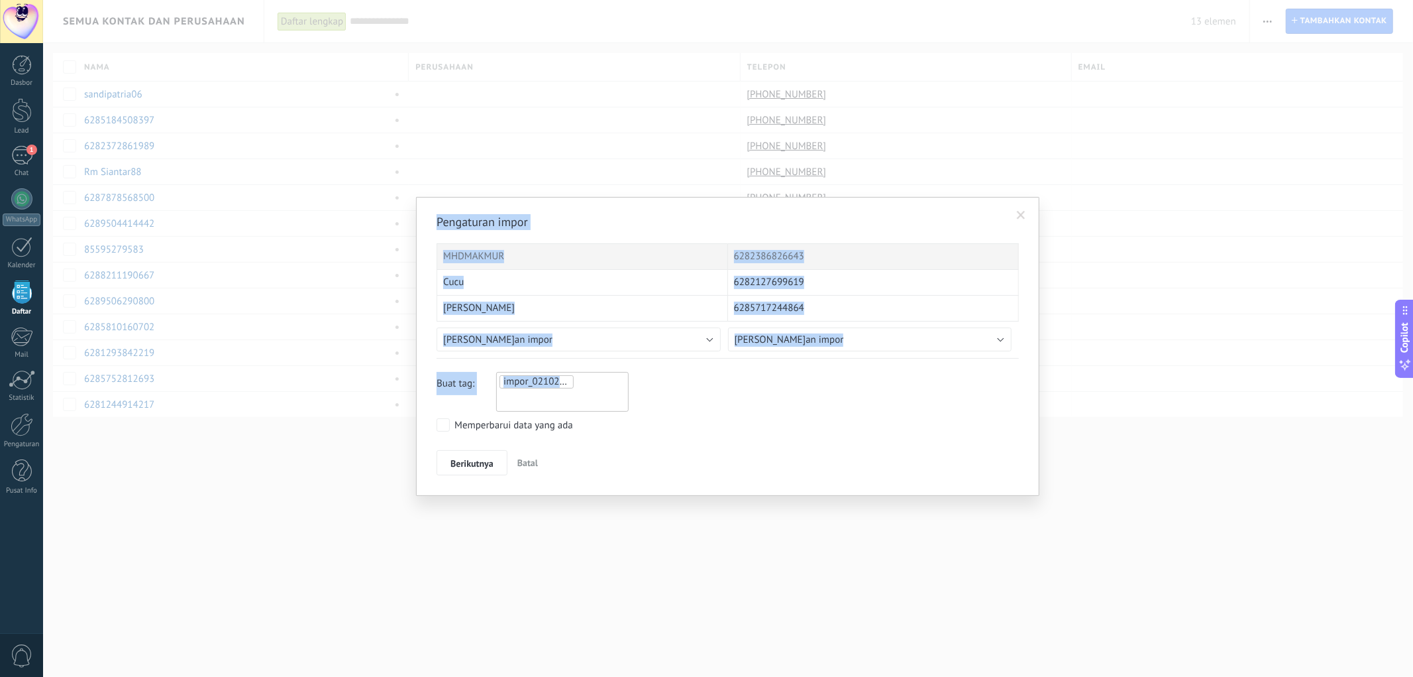
drag, startPoint x: 577, startPoint y: 382, endPoint x: 318, endPoint y: 372, distance: 259.3
click at [329, 380] on div "Pengaturan impor MHDMAKMUR 6282386826643 Cucu 6282127699619 Aryadi 628571724486…" at bounding box center [728, 338] width 1370 height 677
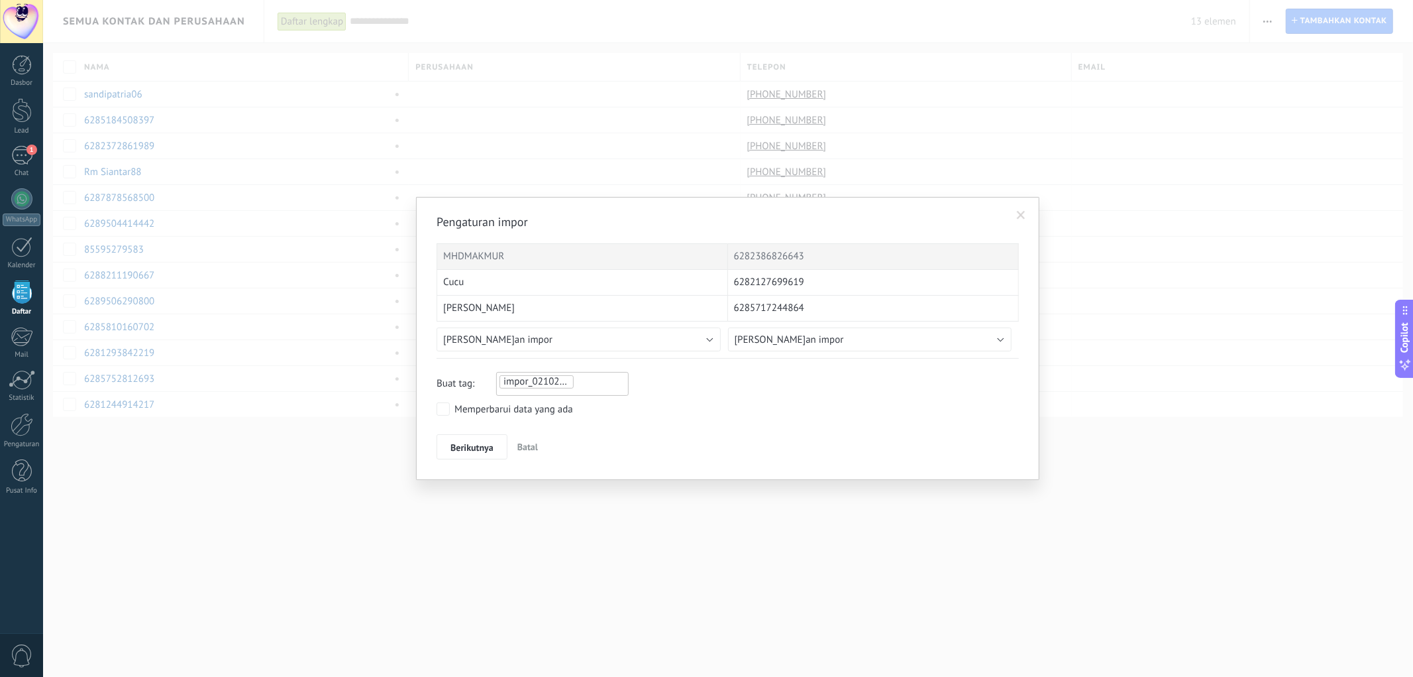
click at [587, 385] on ul "impor_02102025_1822" at bounding box center [562, 382] width 129 height 16
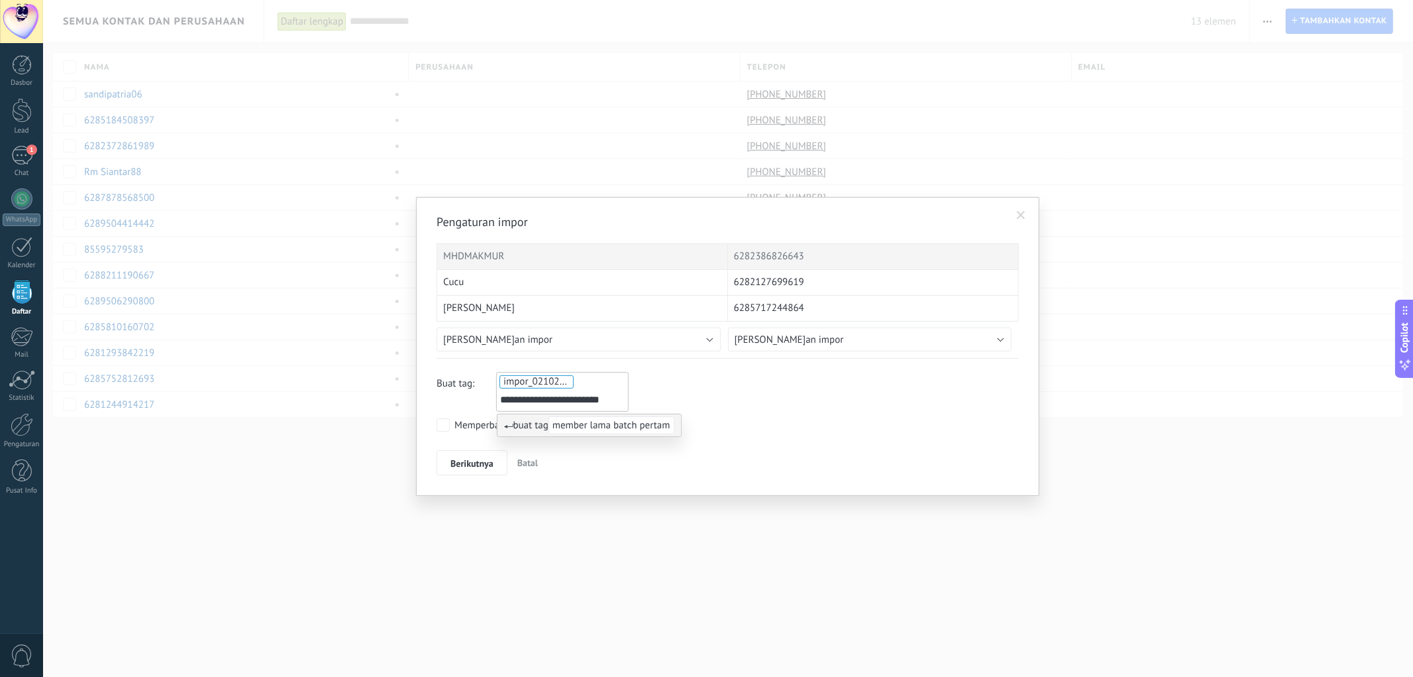
scroll to position [0, 9]
type input "**********"
click at [471, 423] on div "Memperbarui data yang ada" at bounding box center [514, 425] width 119 height 13
click at [482, 455] on span "Berikutnya" at bounding box center [472, 459] width 43 height 9
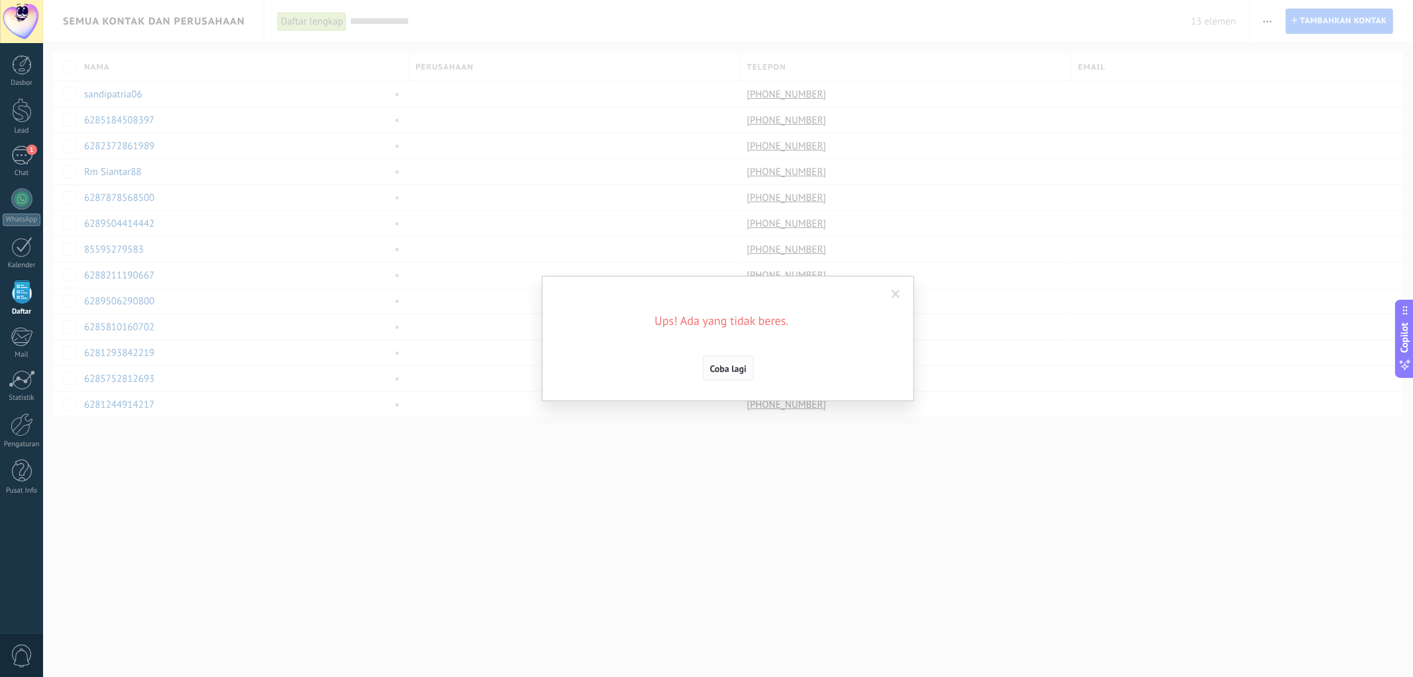
click at [733, 374] on button "Coba lagi" at bounding box center [728, 367] width 51 height 25
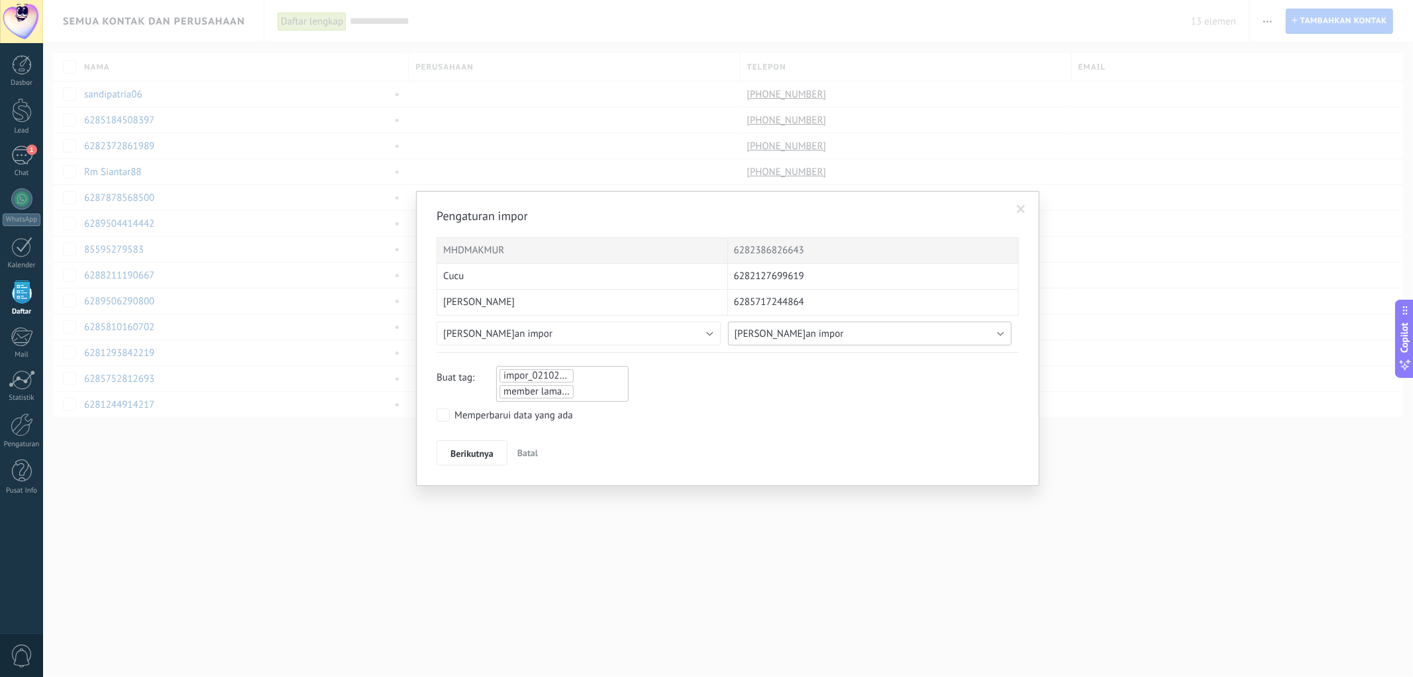
click at [835, 332] on button "[PERSON_NAME]an impor" at bounding box center [870, 333] width 284 height 24
click at [712, 334] on button "[PERSON_NAME]an impor" at bounding box center [579, 333] width 284 height 24
click at [659, 400] on span "Nama lengkap" at bounding box center [580, 398] width 287 height 13
click at [830, 336] on button "[PERSON_NAME]an impor" at bounding box center [870, 333] width 284 height 24
click at [845, 335] on button "[PERSON_NAME]an impor" at bounding box center [870, 333] width 284 height 24
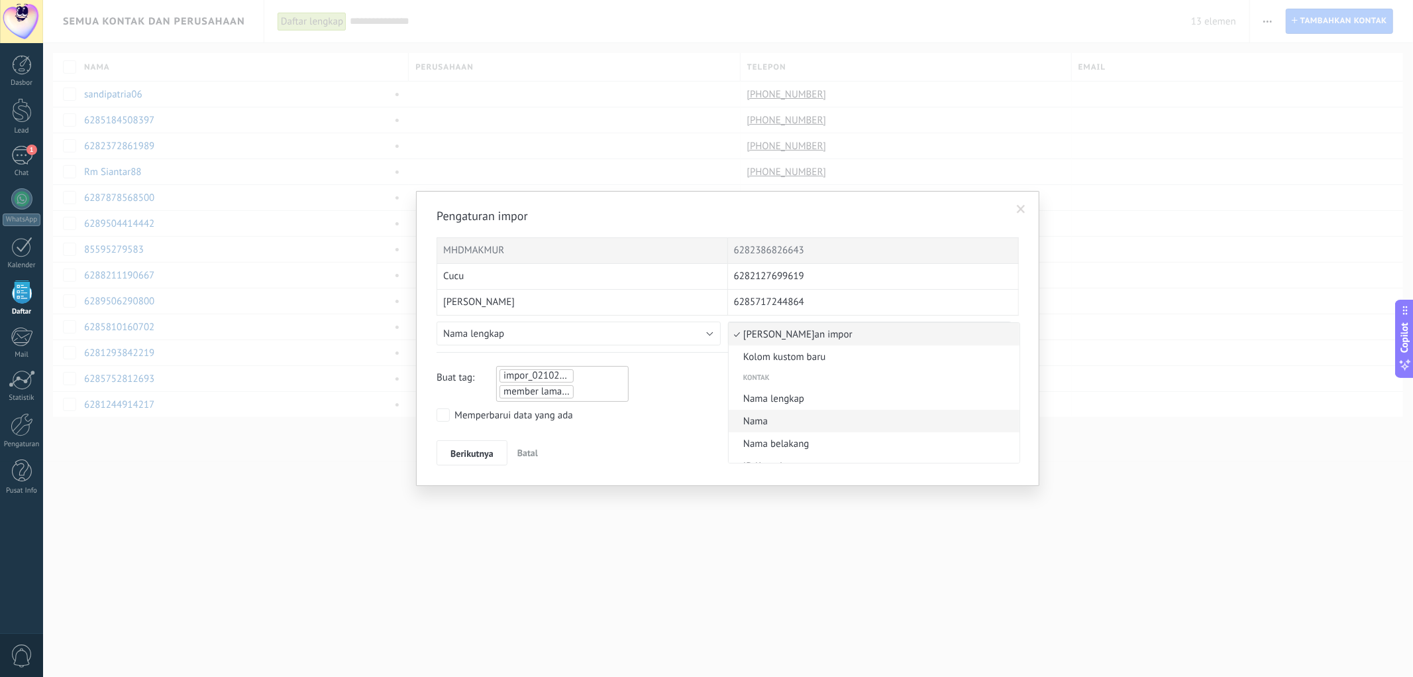
click at [822, 420] on span "Nama" at bounding box center [872, 421] width 287 height 13
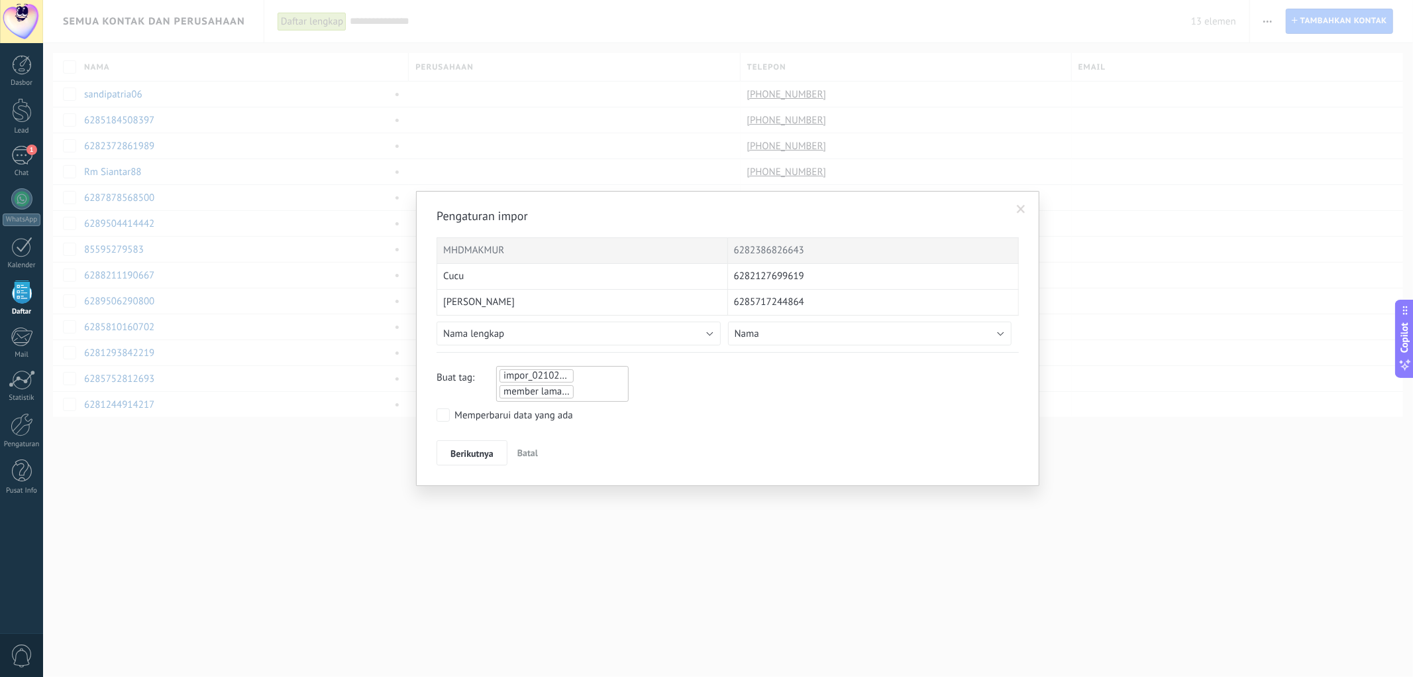
click at [830, 392] on div "Buat tag: impor_02102025_1822 member lama batch pertama" at bounding box center [728, 384] width 582 height 36
click at [838, 330] on button "Nama" at bounding box center [870, 333] width 284 height 24
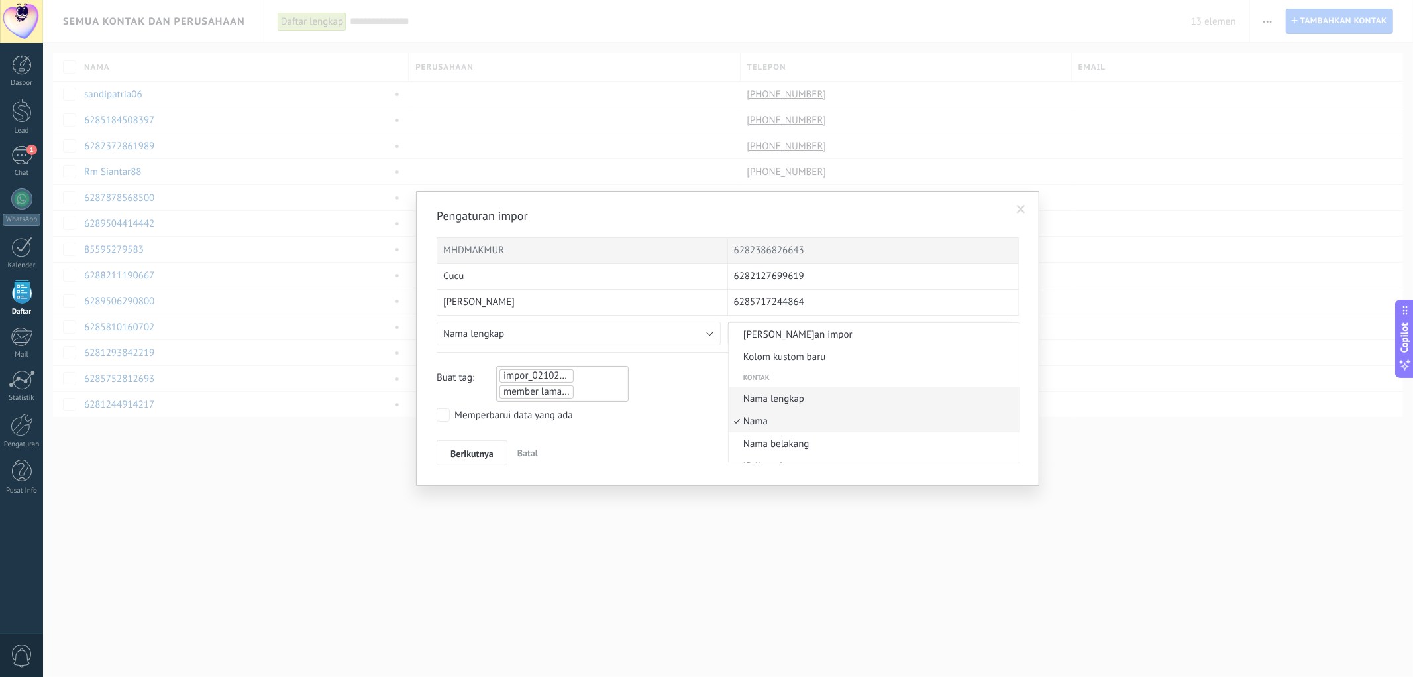
scroll to position [32, 0]
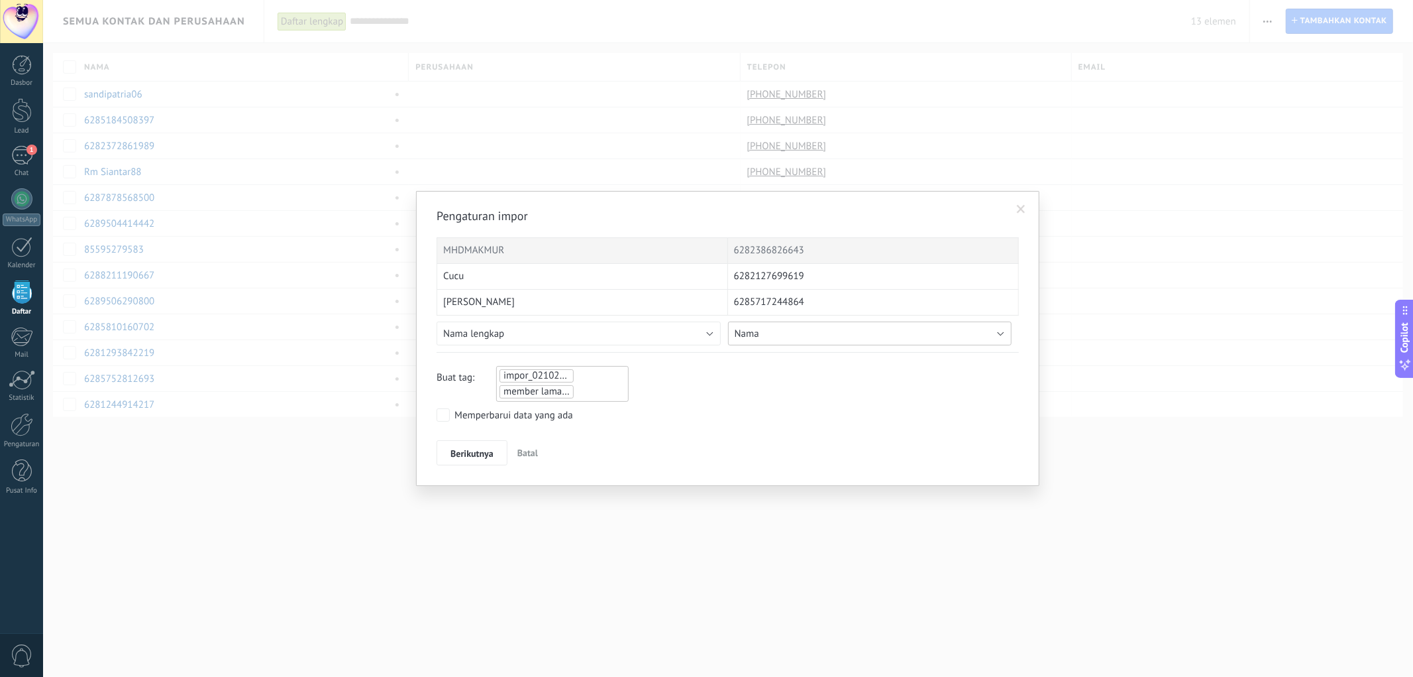
drag, startPoint x: 831, startPoint y: 343, endPoint x: 824, endPoint y: 372, distance: 29.9
click at [831, 345] on button "Nama" at bounding box center [870, 333] width 284 height 24
click at [819, 349] on span "Ponsel" at bounding box center [872, 342] width 287 height 13
click at [470, 453] on span "Berikutnya" at bounding box center [472, 453] width 43 height 9
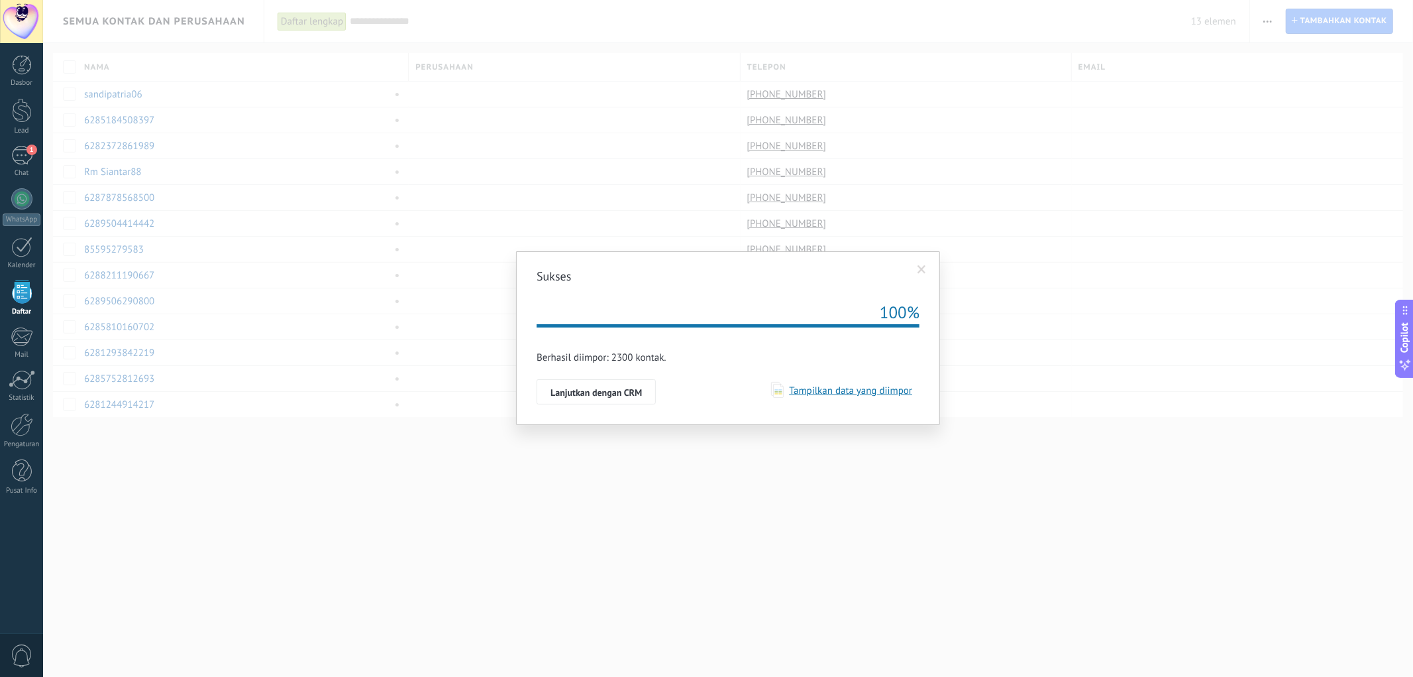
click at [850, 395] on span "Tampilkan data yang diimpor" at bounding box center [848, 390] width 129 height 13
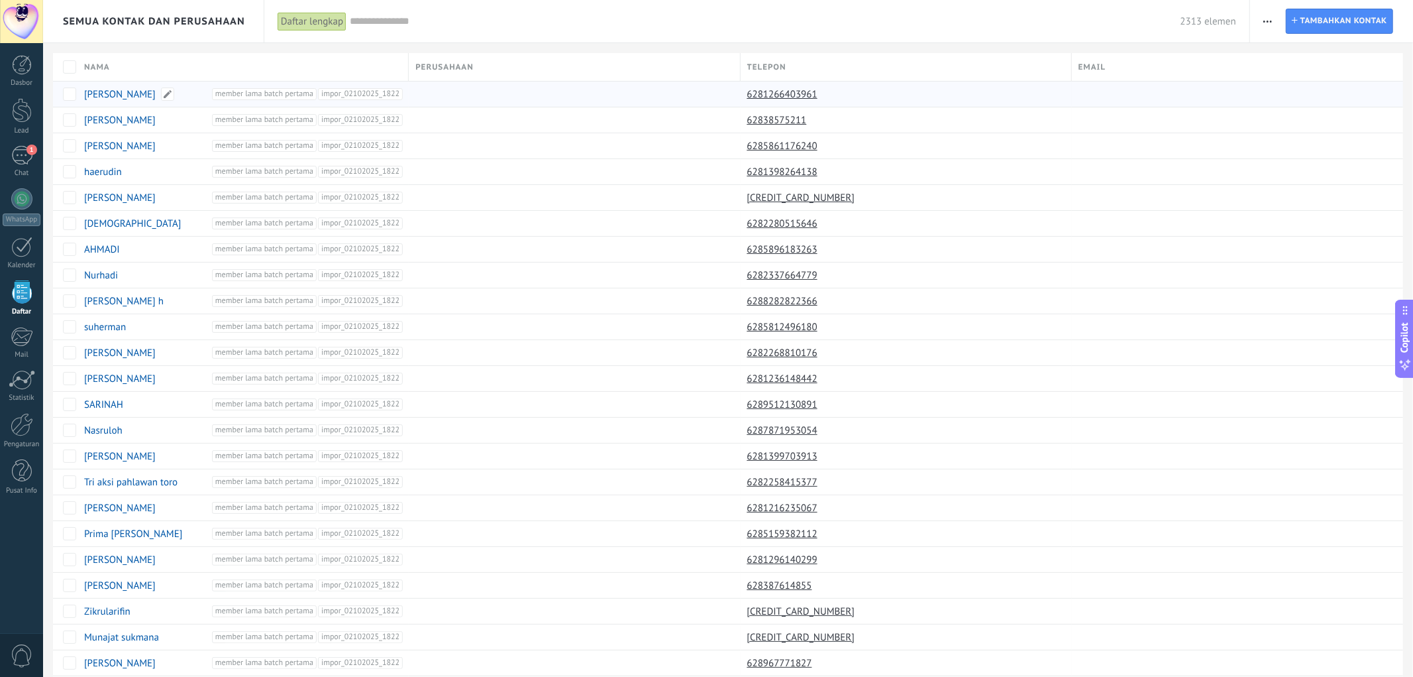
click at [126, 93] on link "[PERSON_NAME]" at bounding box center [120, 94] width 72 height 13
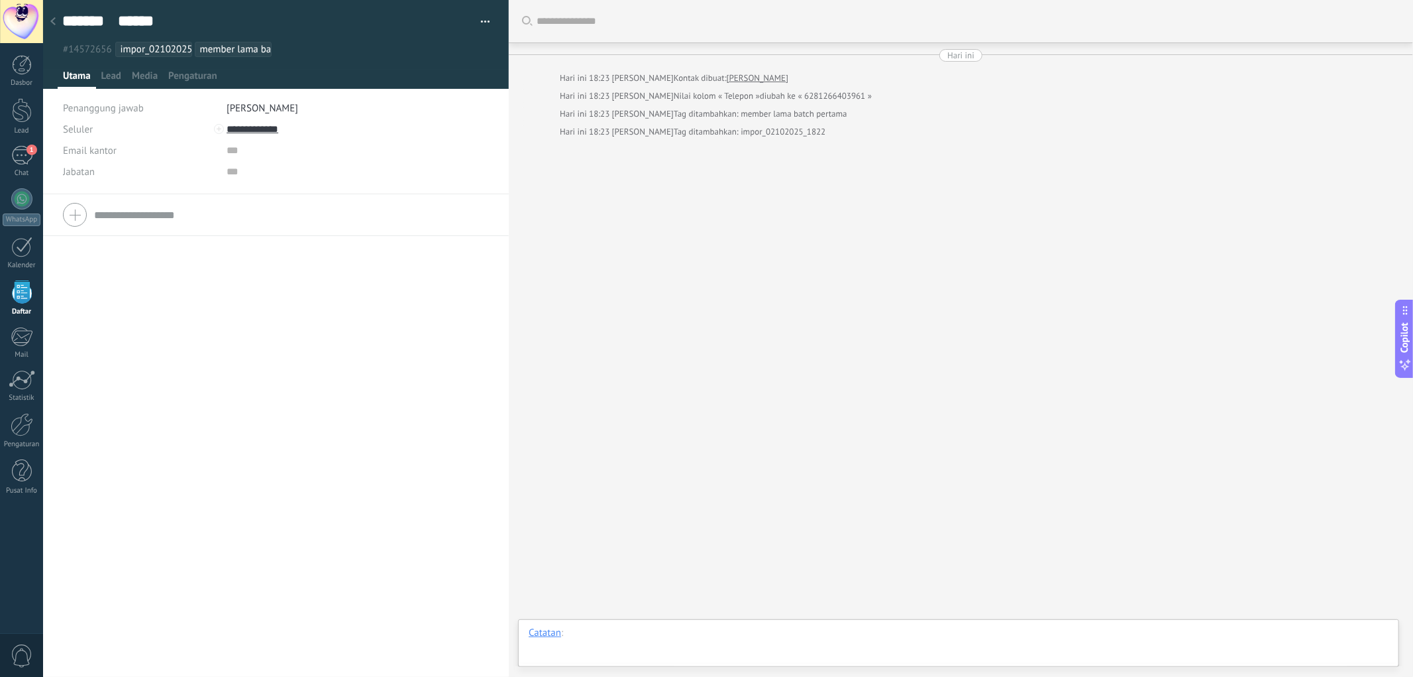
click at [626, 455] on div at bounding box center [959, 646] width 860 height 40
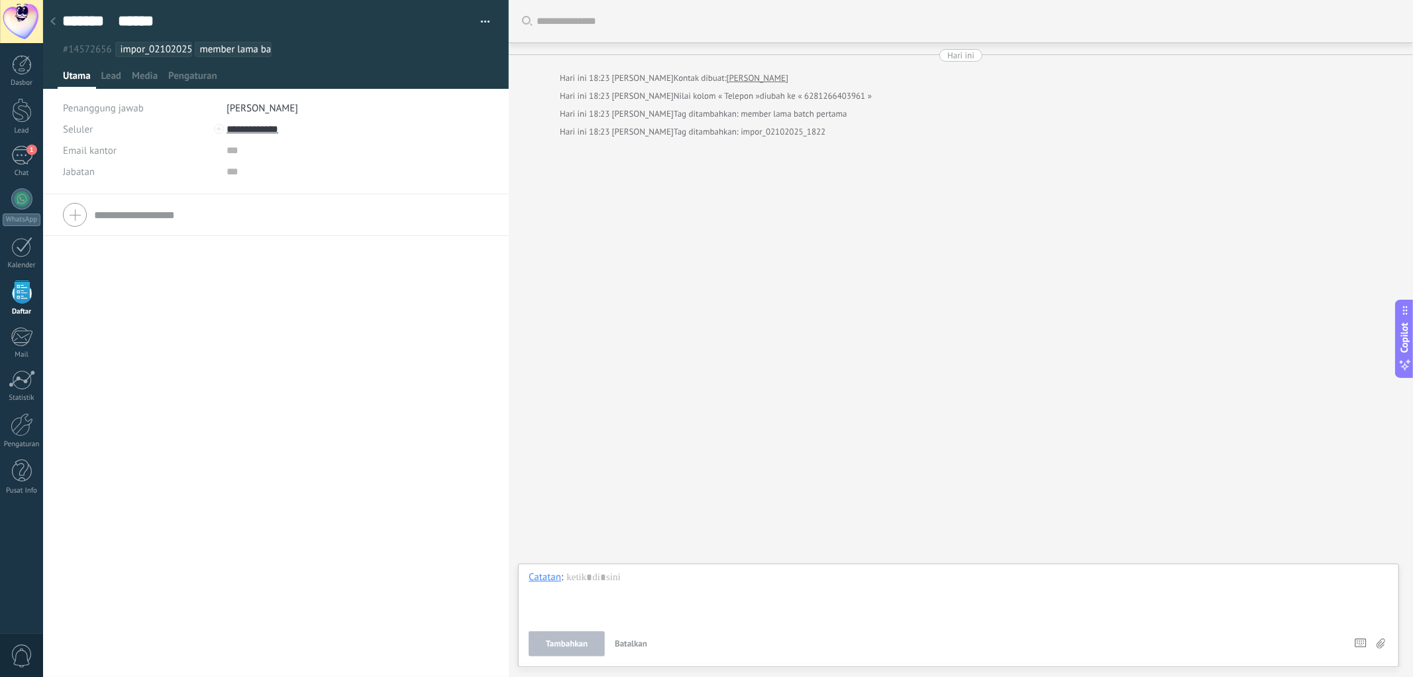
click at [624, 455] on span "Batalkan" at bounding box center [631, 642] width 32 height 11
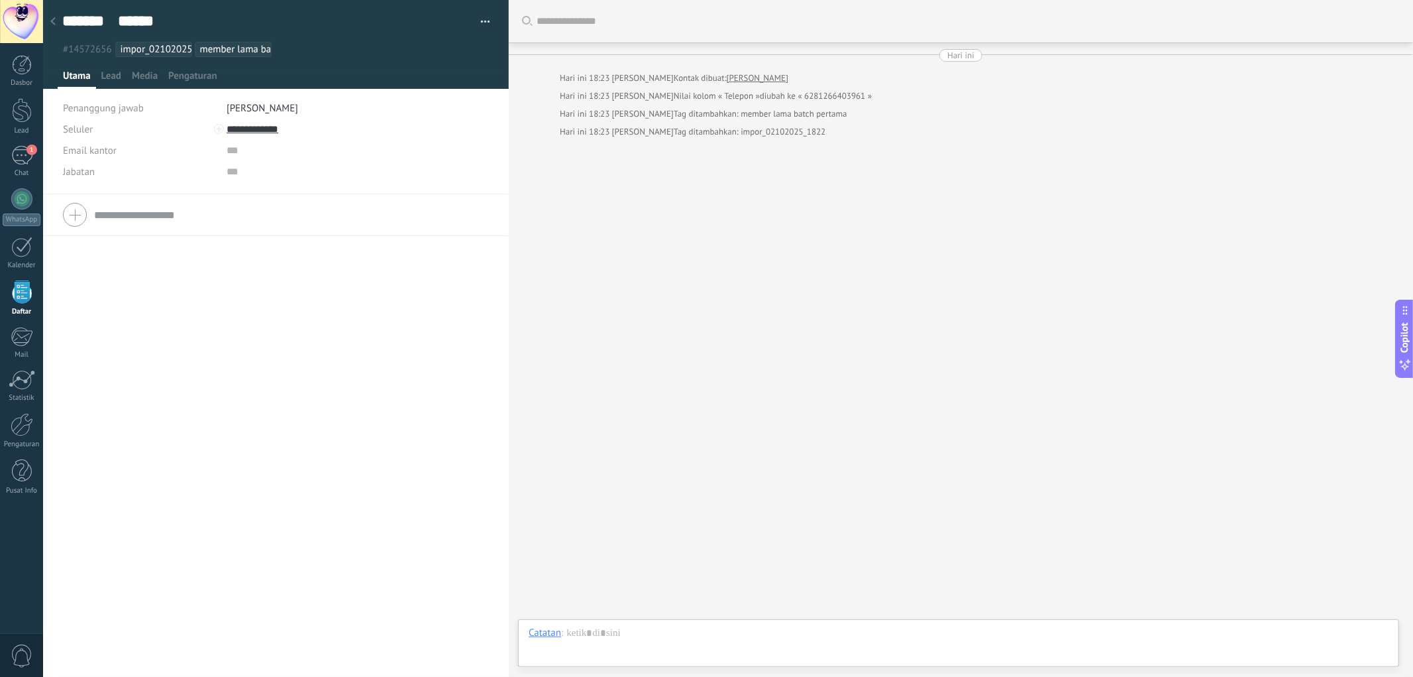
click at [57, 22] on div at bounding box center [53, 22] width 19 height 26
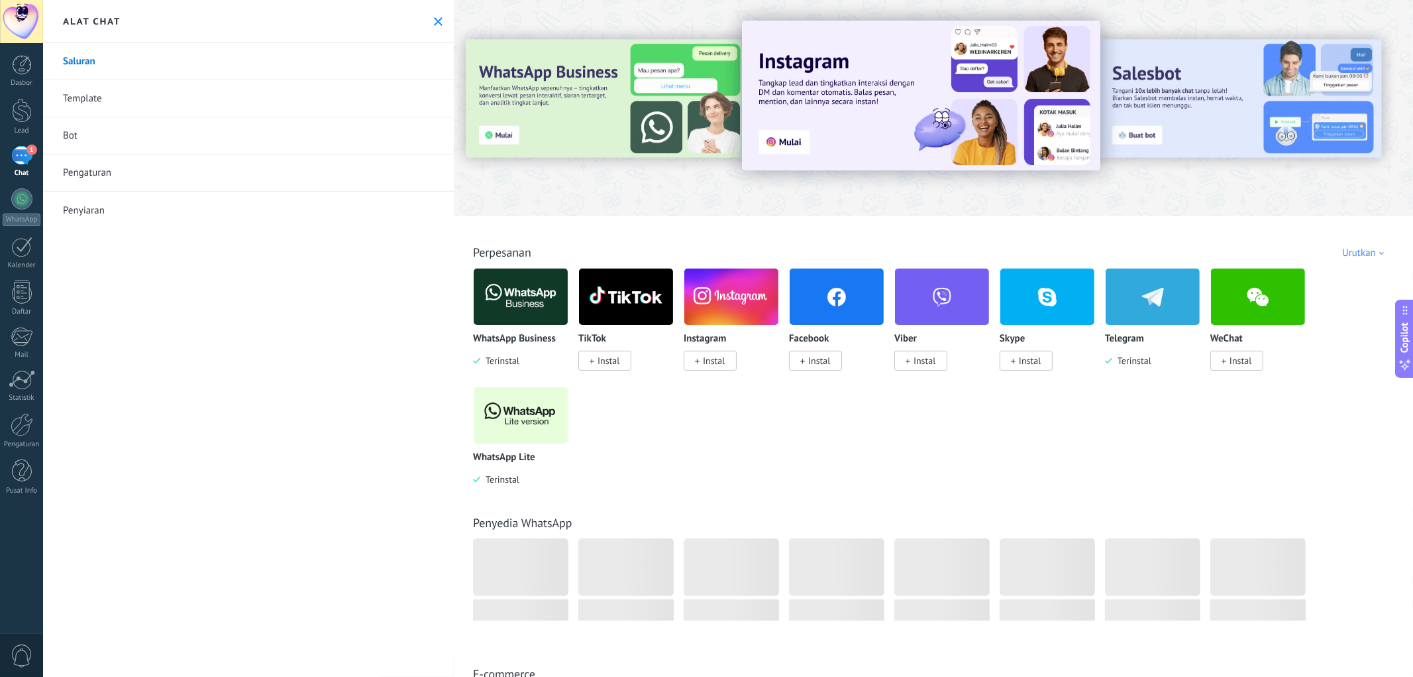
click at [434, 22] on icon at bounding box center [438, 21] width 9 height 9
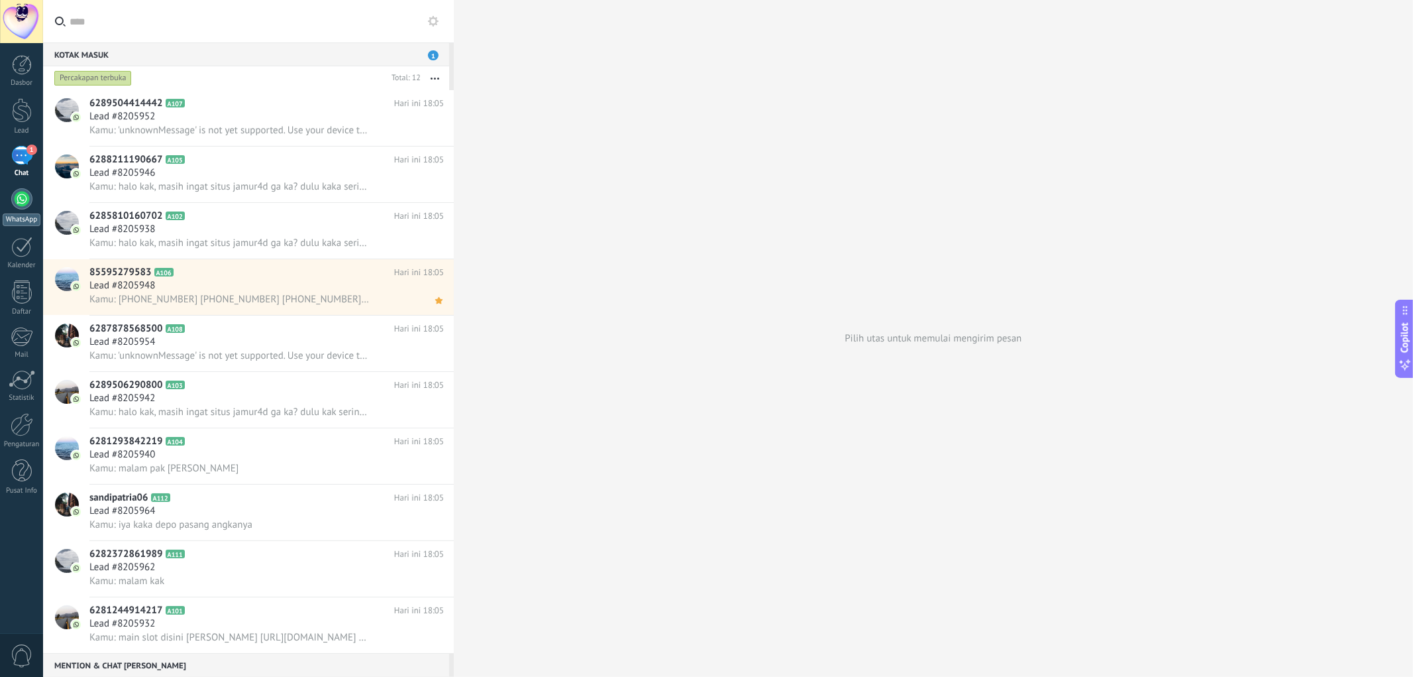
click at [28, 208] on link "WhatsApp" at bounding box center [21, 207] width 43 height 38
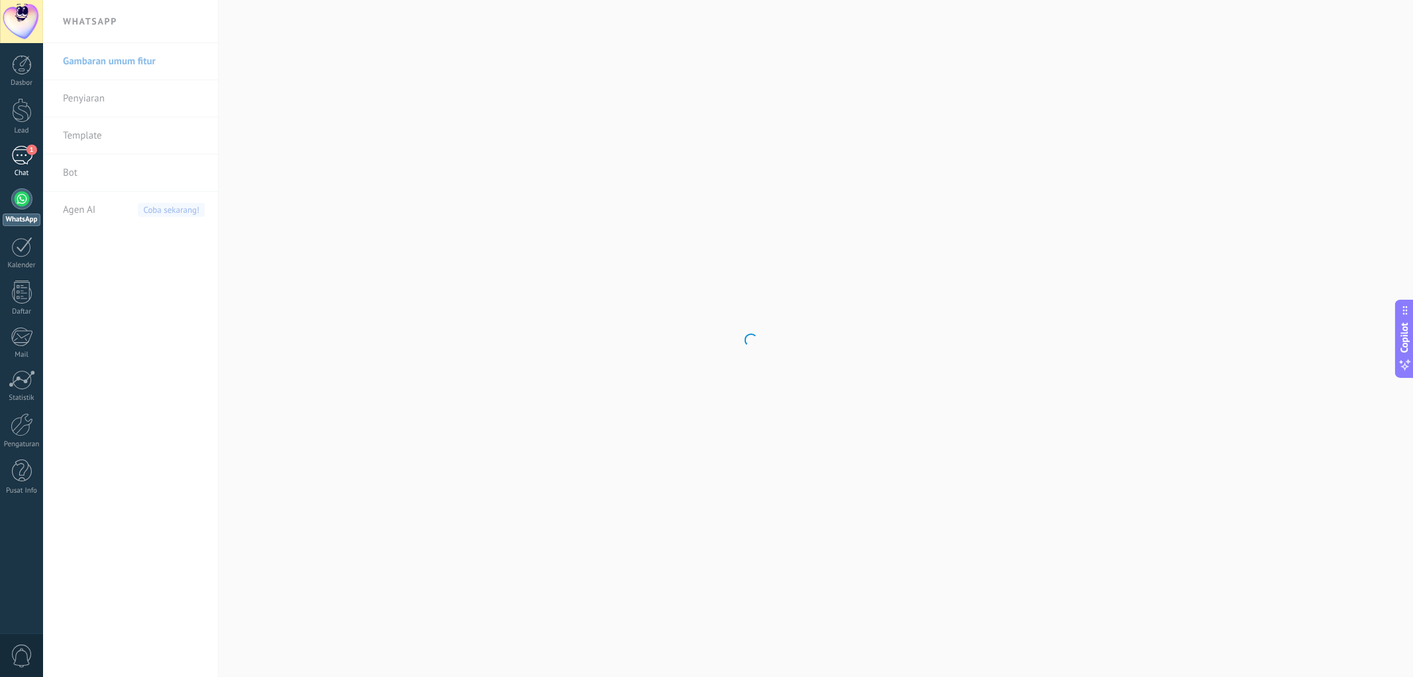
click at [23, 160] on div "1" at bounding box center [21, 155] width 21 height 19
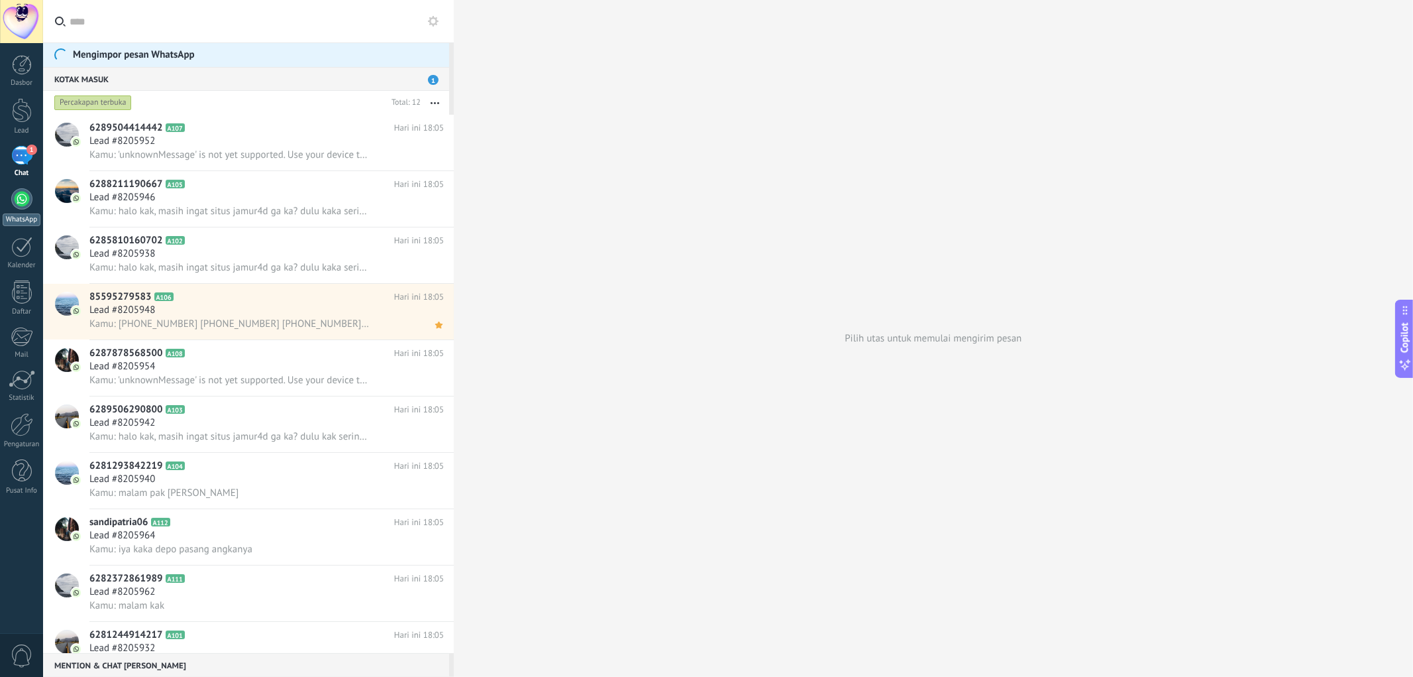
click at [18, 205] on div at bounding box center [21, 198] width 21 height 21
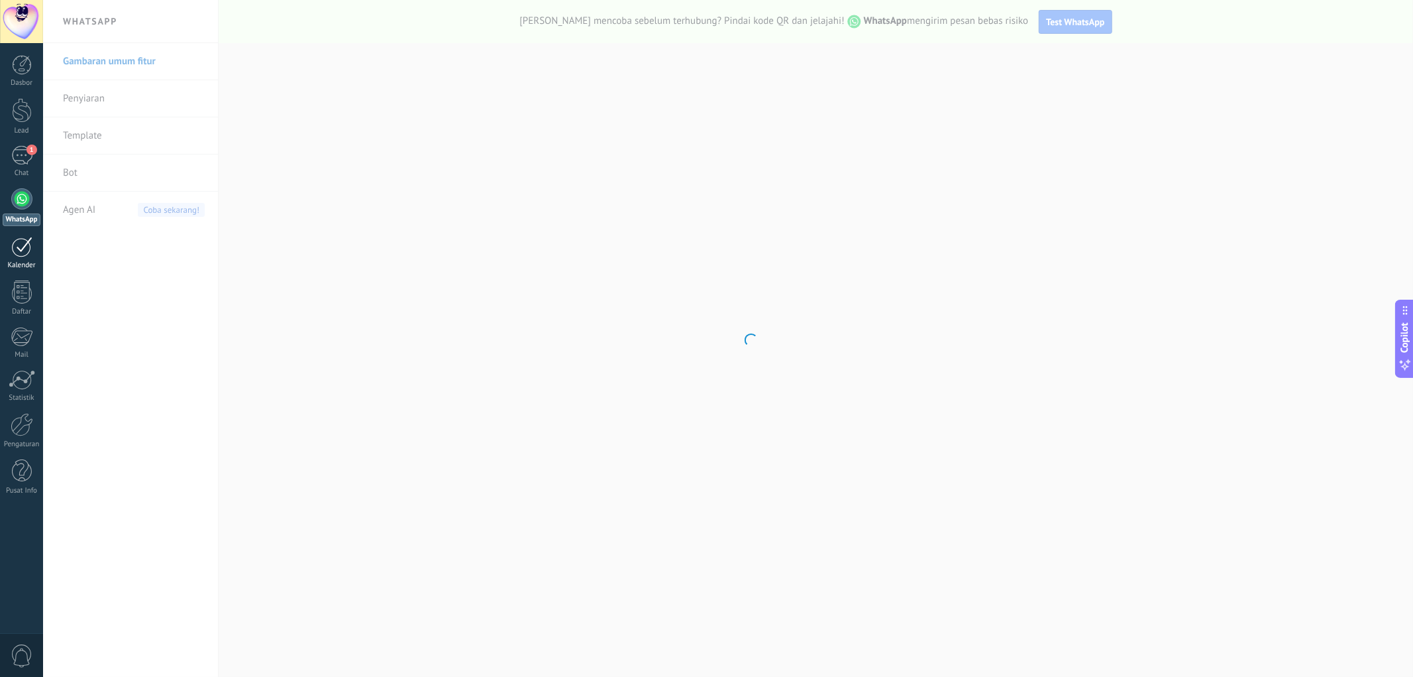
click at [27, 255] on div at bounding box center [21, 247] width 21 height 21
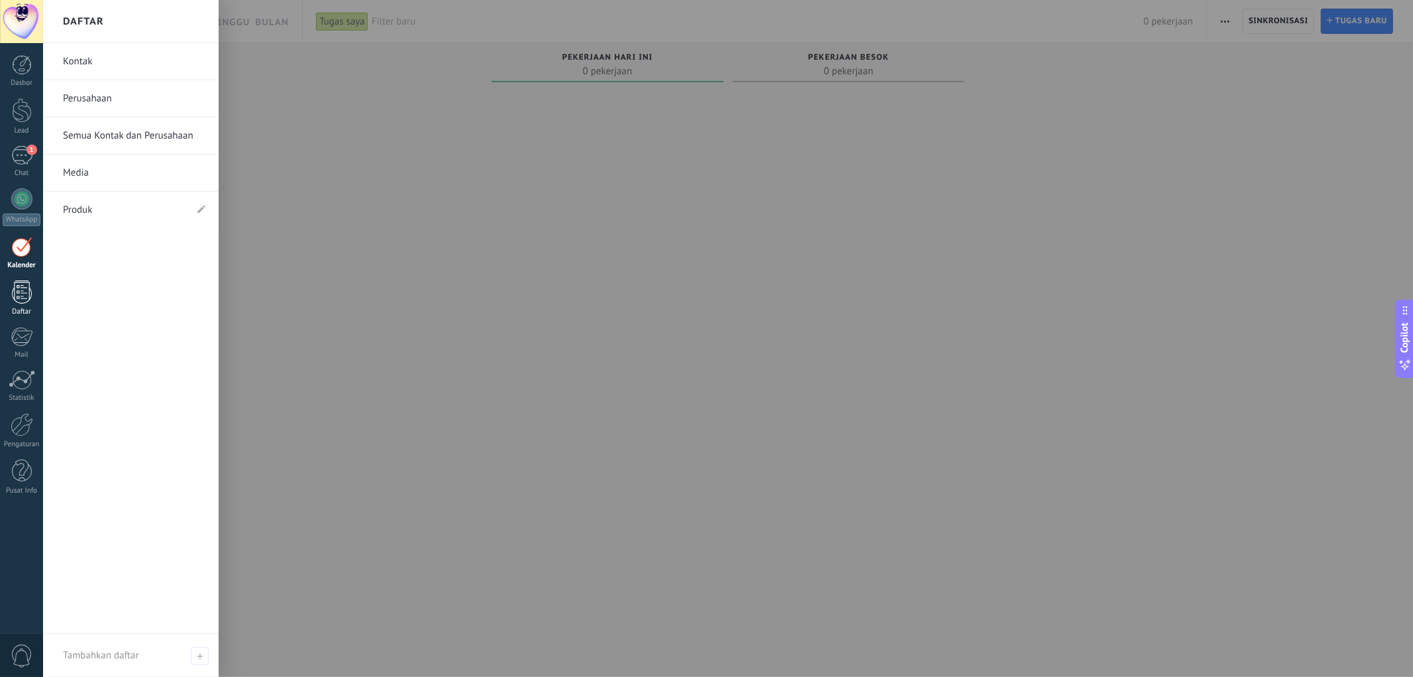
click at [23, 294] on div at bounding box center [22, 291] width 20 height 23
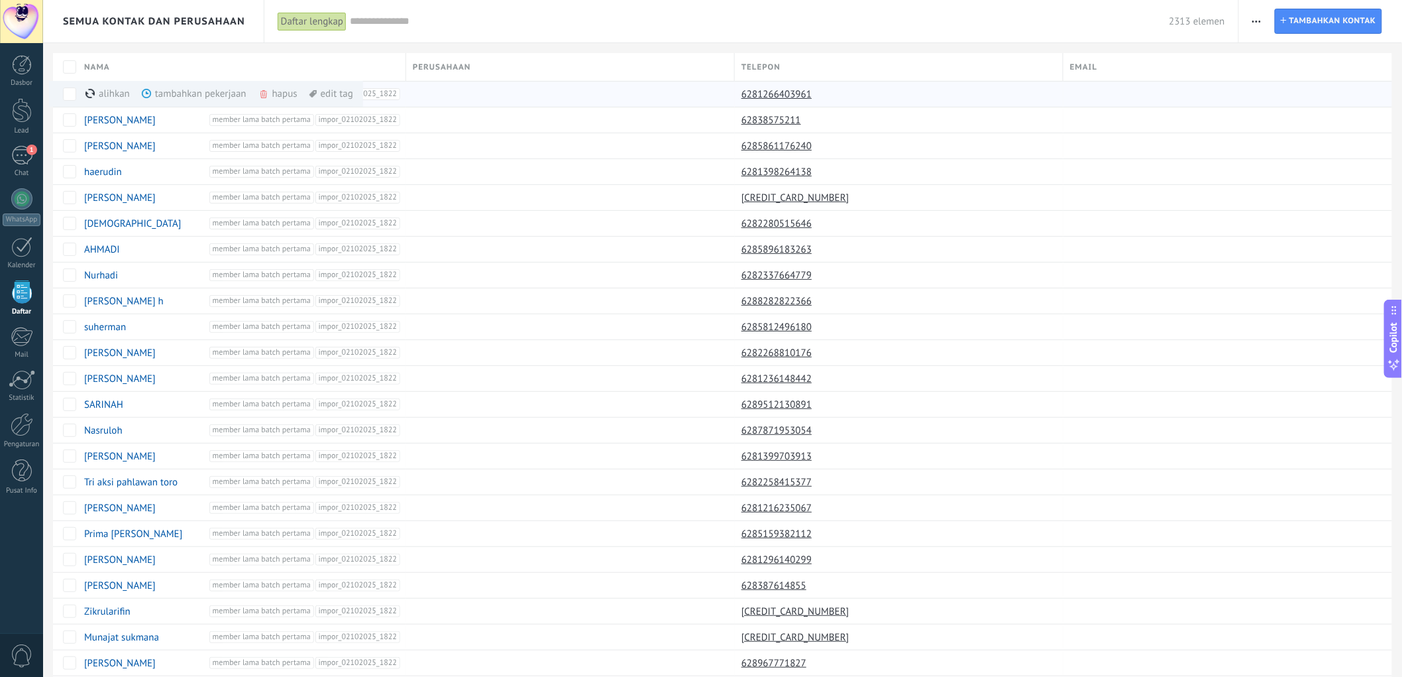
click at [109, 96] on div "alihkan lagi" at bounding box center [129, 94] width 88 height 26
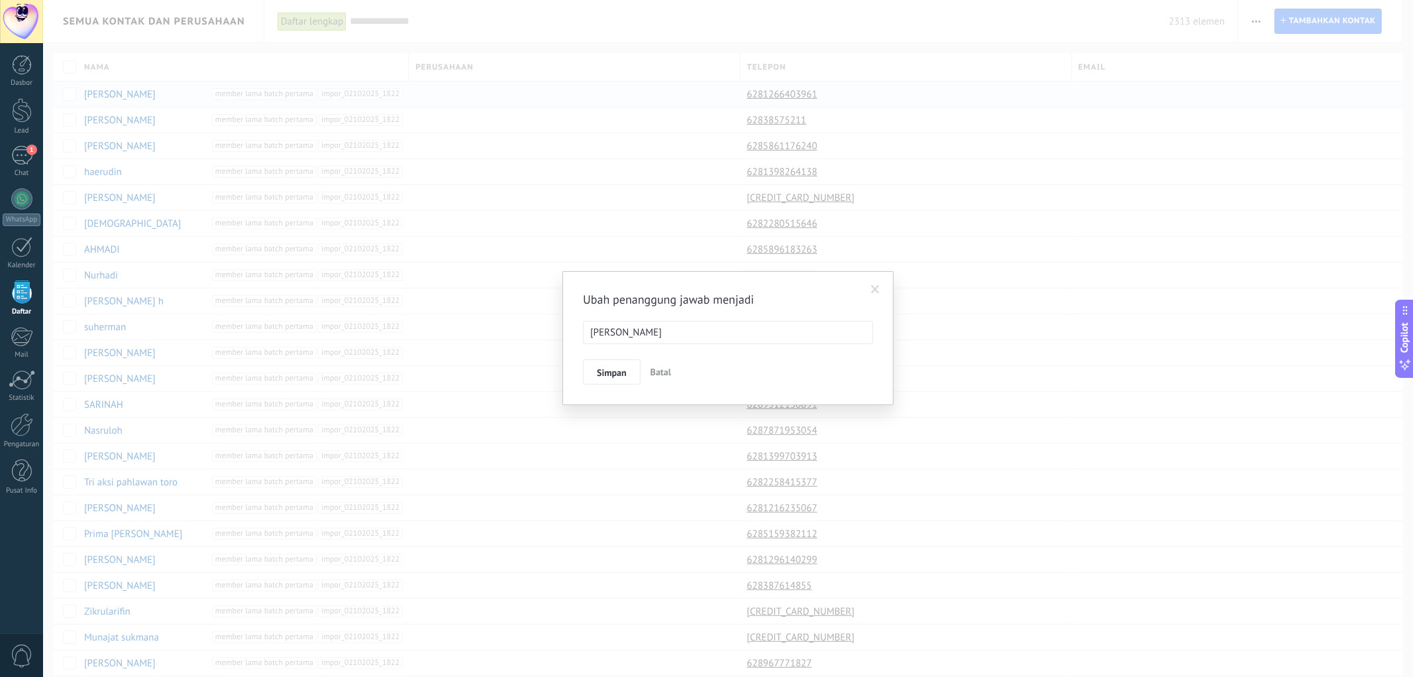
click at [703, 321] on ul "[PERSON_NAME]" at bounding box center [728, 332] width 289 height 22
click at [669, 380] on div "[PERSON_NAME]" at bounding box center [667, 382] width 166 height 23
click at [606, 372] on span "Simpan" at bounding box center [612, 372] width 30 height 9
click at [600, 369] on span "Ya" at bounding box center [601, 370] width 9 height 9
click at [891, 293] on span at bounding box center [892, 291] width 9 height 9
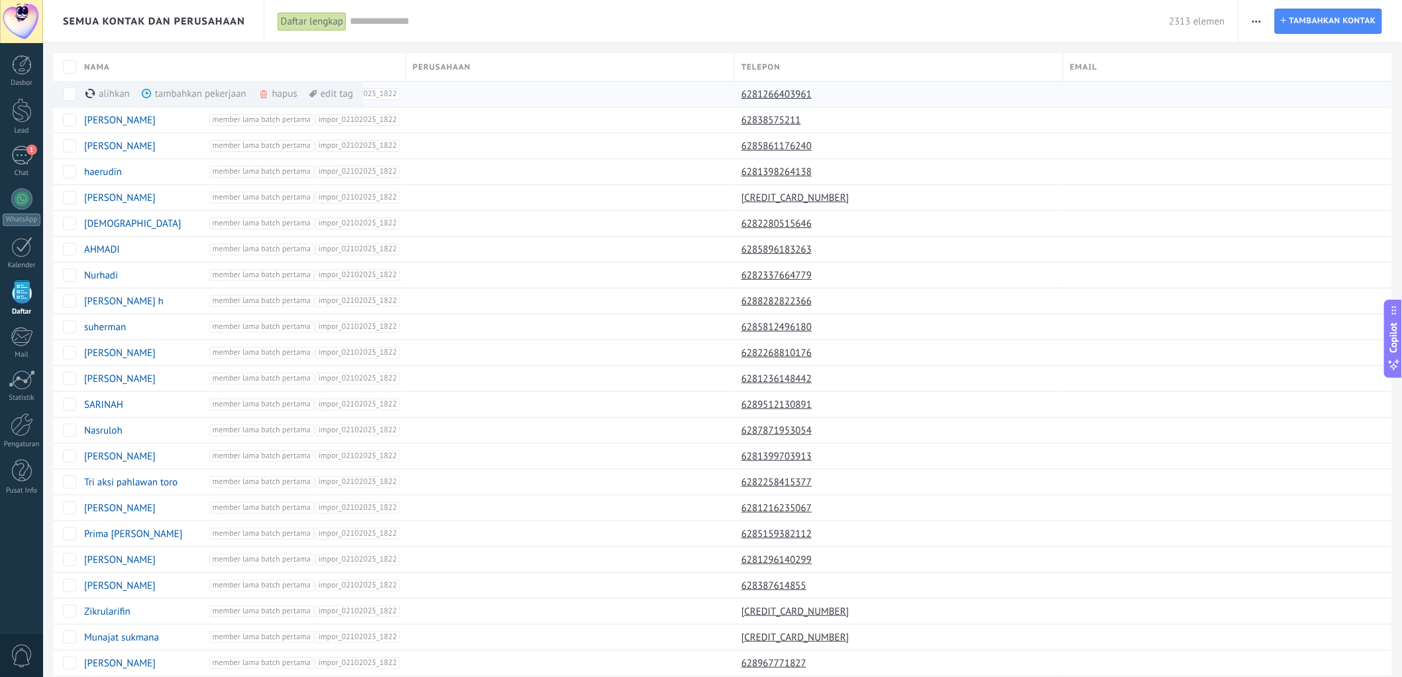
click at [113, 102] on div "alihkan lagi" at bounding box center [129, 94] width 88 height 26
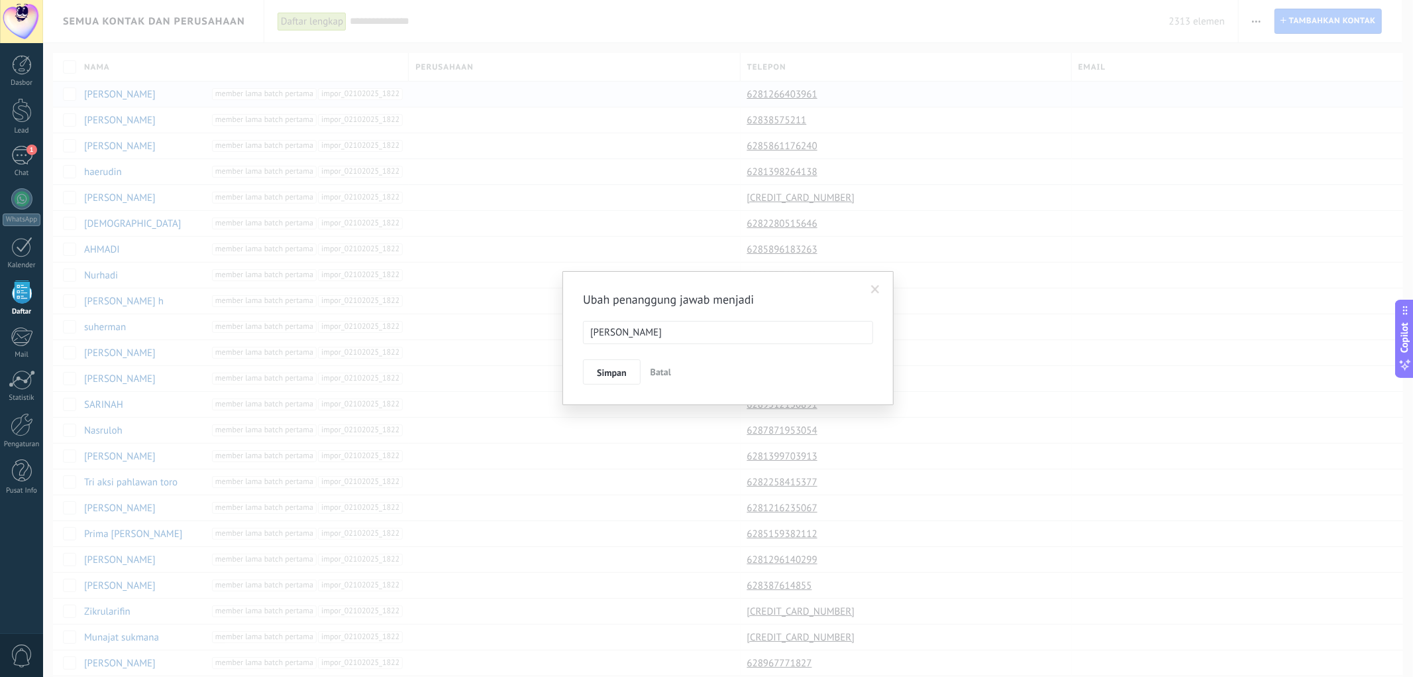
click at [880, 284] on span at bounding box center [876, 289] width 22 height 23
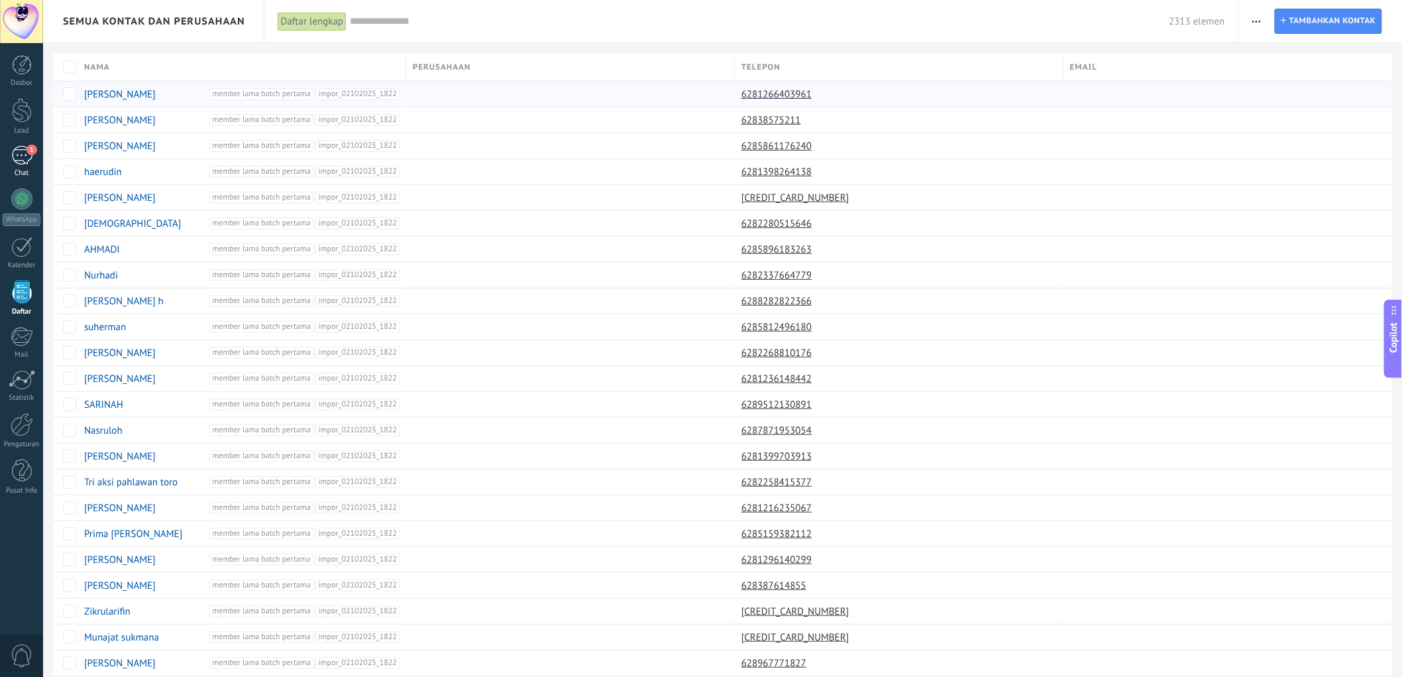
click at [25, 161] on div "1" at bounding box center [21, 155] width 21 height 19
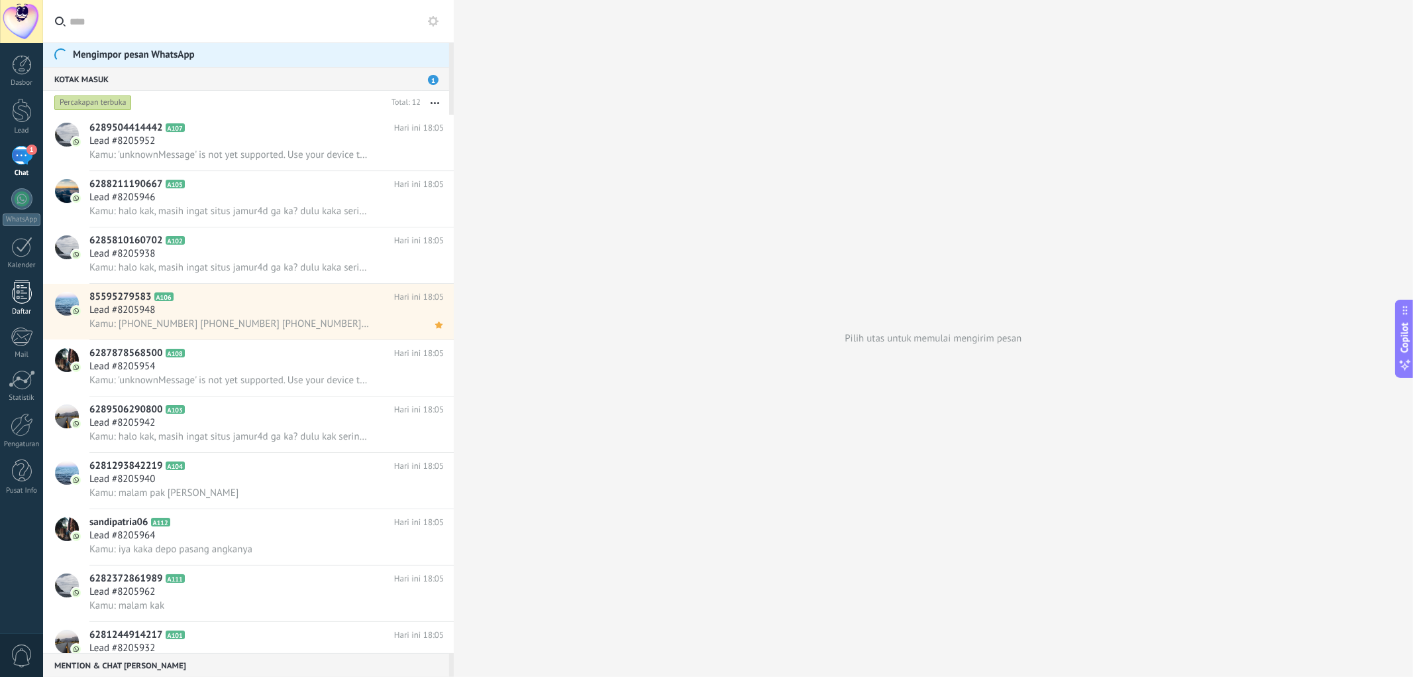
click at [21, 296] on div at bounding box center [22, 291] width 20 height 23
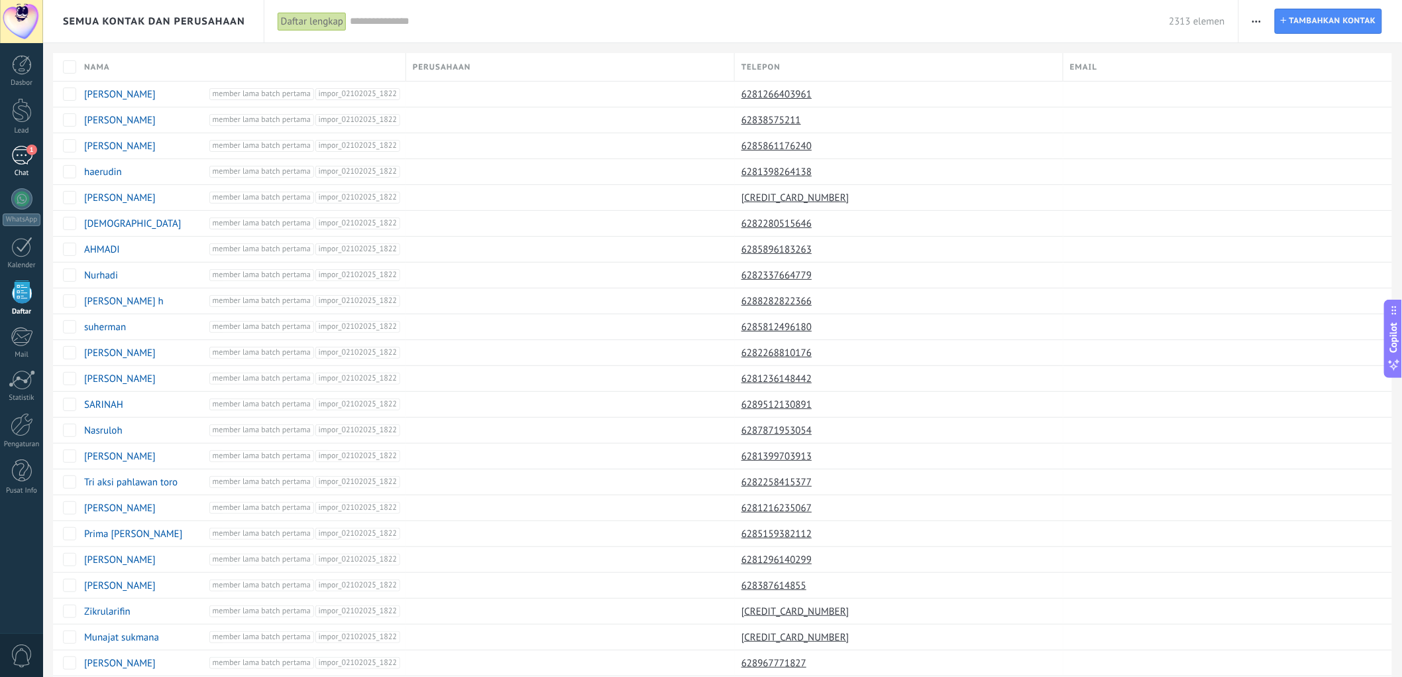
click at [27, 154] on div "1" at bounding box center [21, 155] width 21 height 19
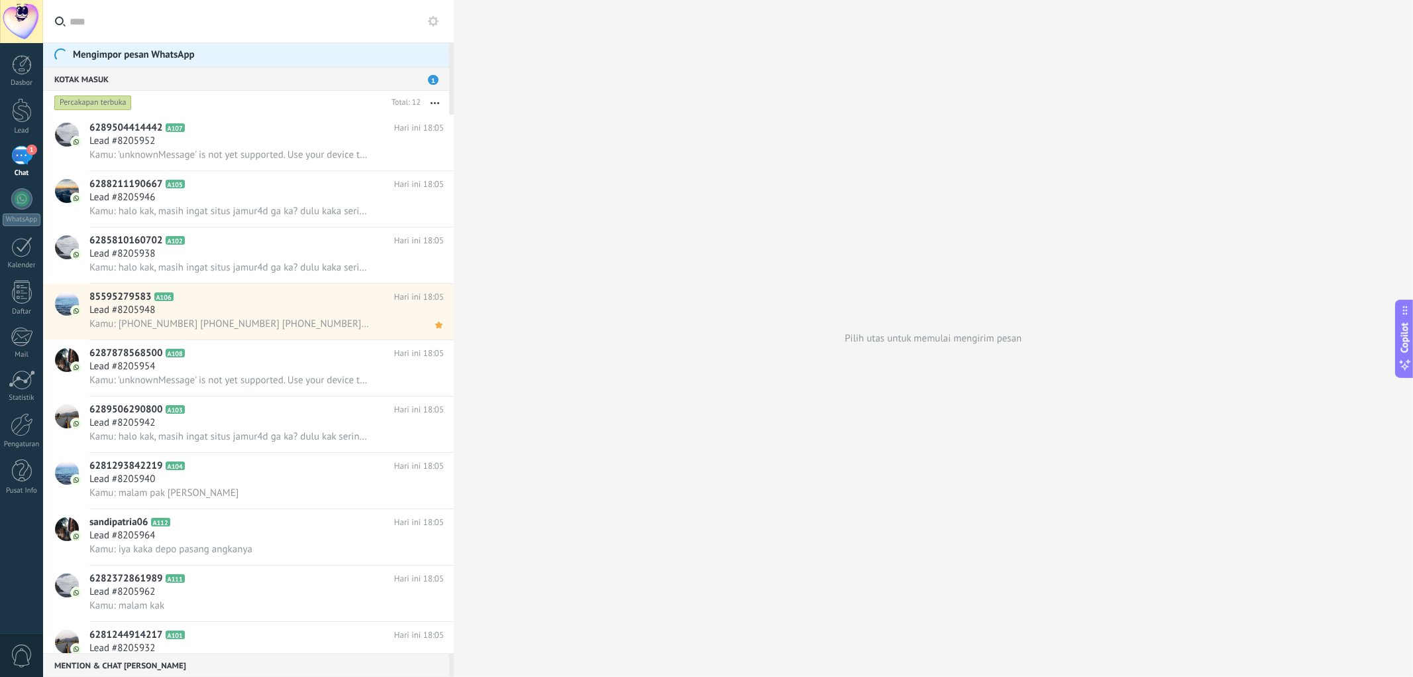
click at [23, 164] on div "1" at bounding box center [21, 155] width 21 height 19
drag, startPoint x: 20, startPoint y: 285, endPoint x: 42, endPoint y: 286, distance: 21.9
click at [20, 286] on div at bounding box center [22, 291] width 20 height 23
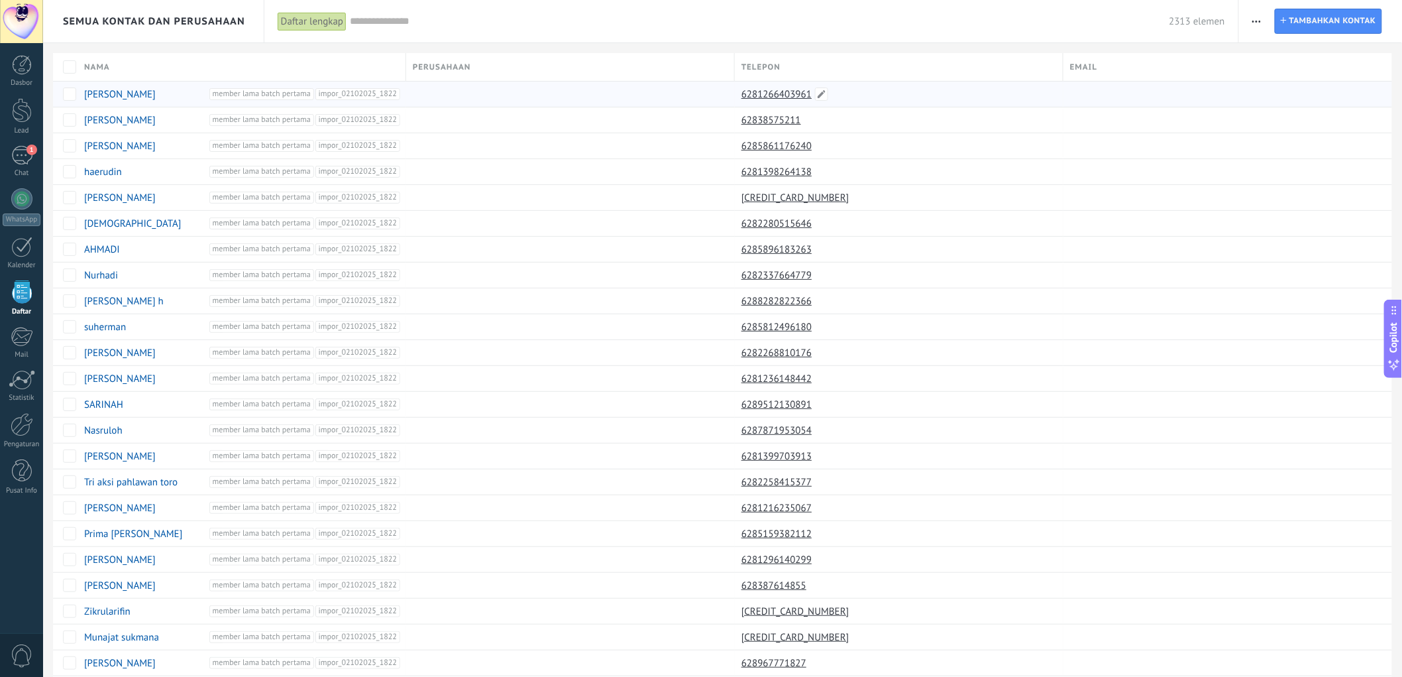
click at [777, 93] on link "6281266403961" at bounding box center [777, 94] width 73 height 12
click at [816, 97] on span at bounding box center [821, 93] width 13 height 13
click at [830, 123] on span "Batal" at bounding box center [821, 124] width 21 height 12
click at [1031, 226] on div "6282280515646" at bounding box center [896, 223] width 322 height 25
click at [129, 93] on link "[PERSON_NAME]" at bounding box center [120, 94] width 72 height 13
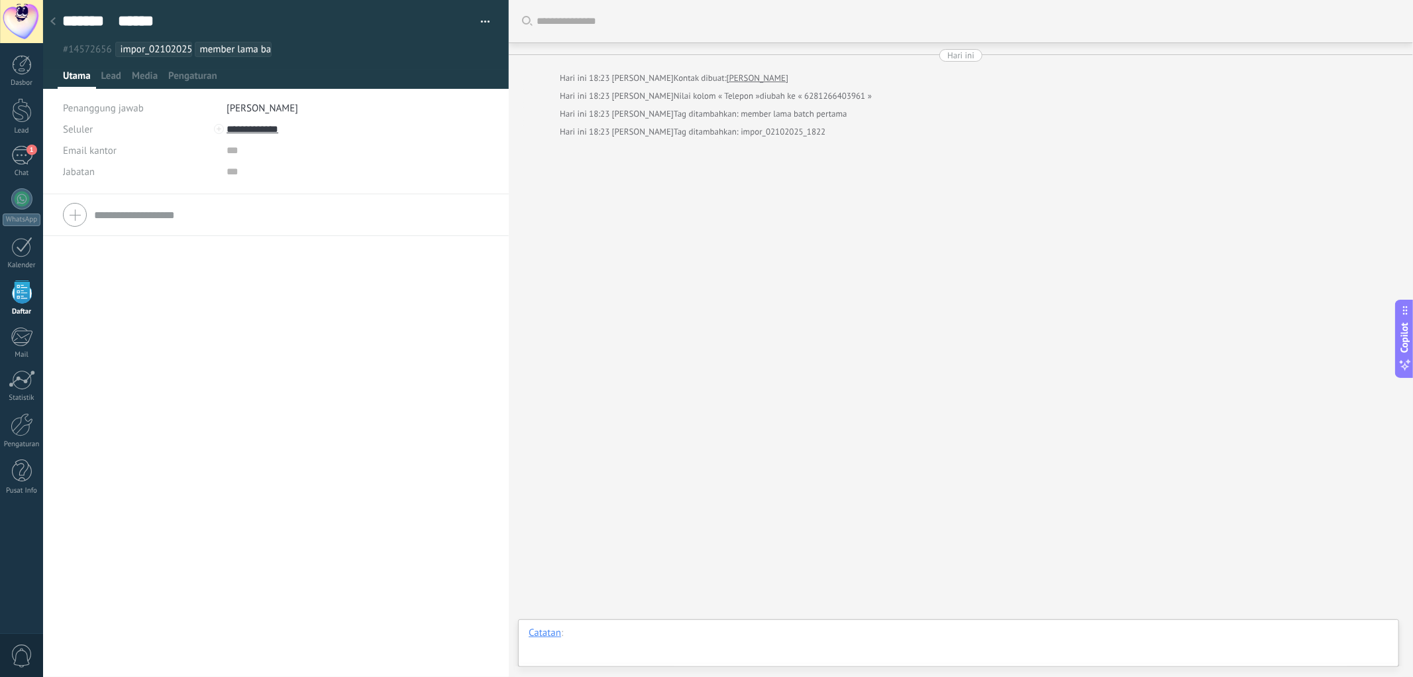
click at [584, 629] on div at bounding box center [959, 646] width 860 height 40
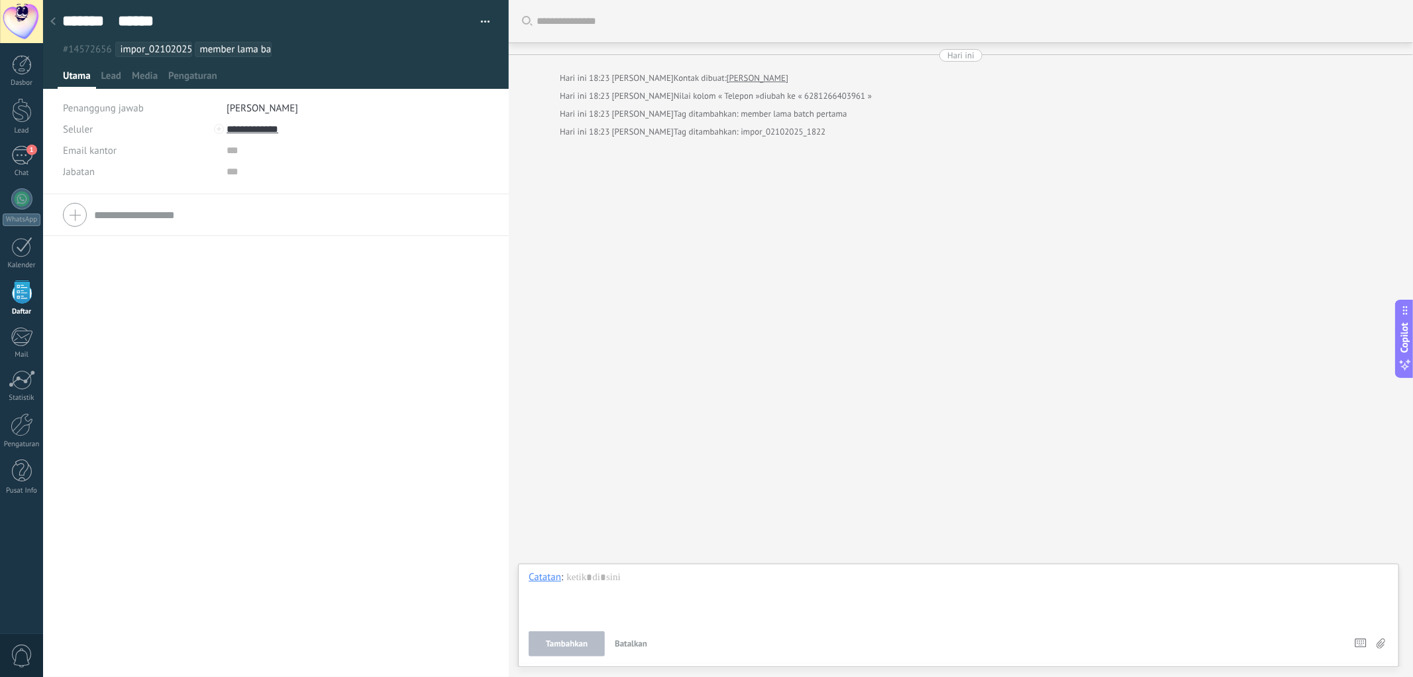
click at [635, 645] on span "Batalkan" at bounding box center [631, 642] width 32 height 11
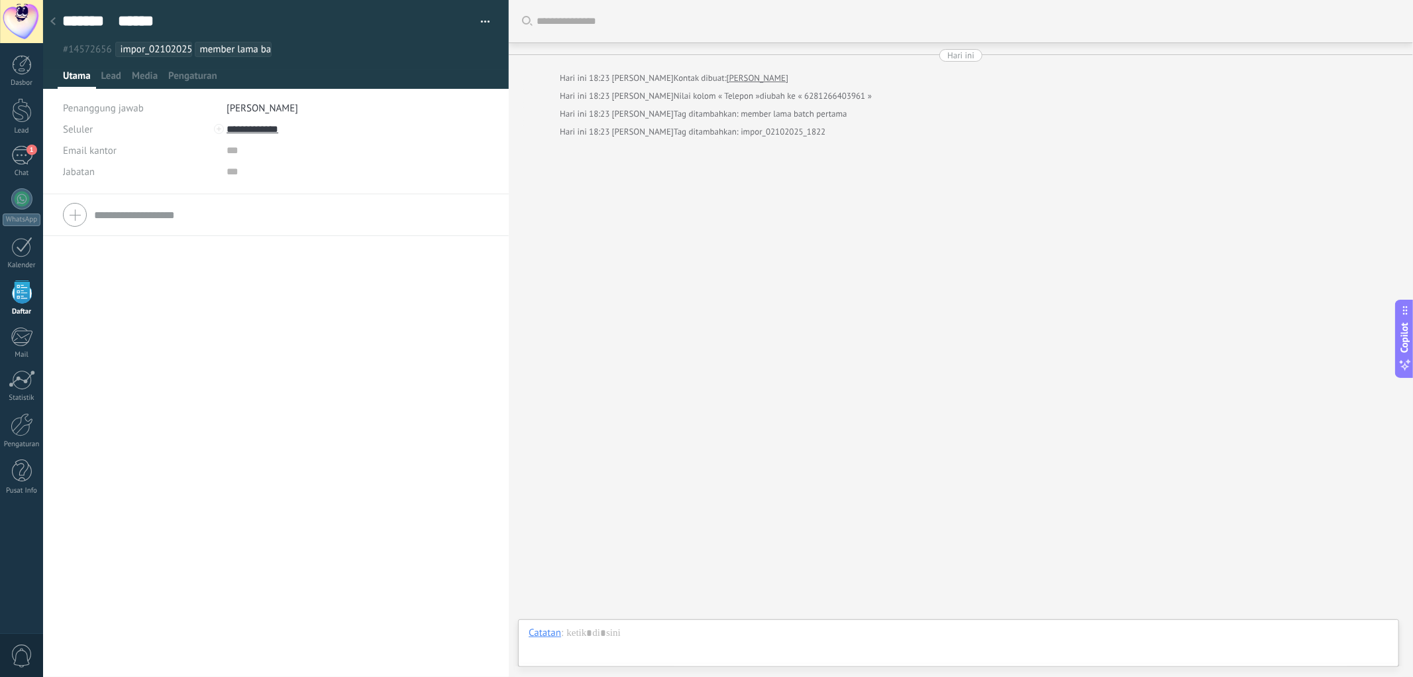
click at [52, 20] on icon at bounding box center [52, 21] width 5 height 8
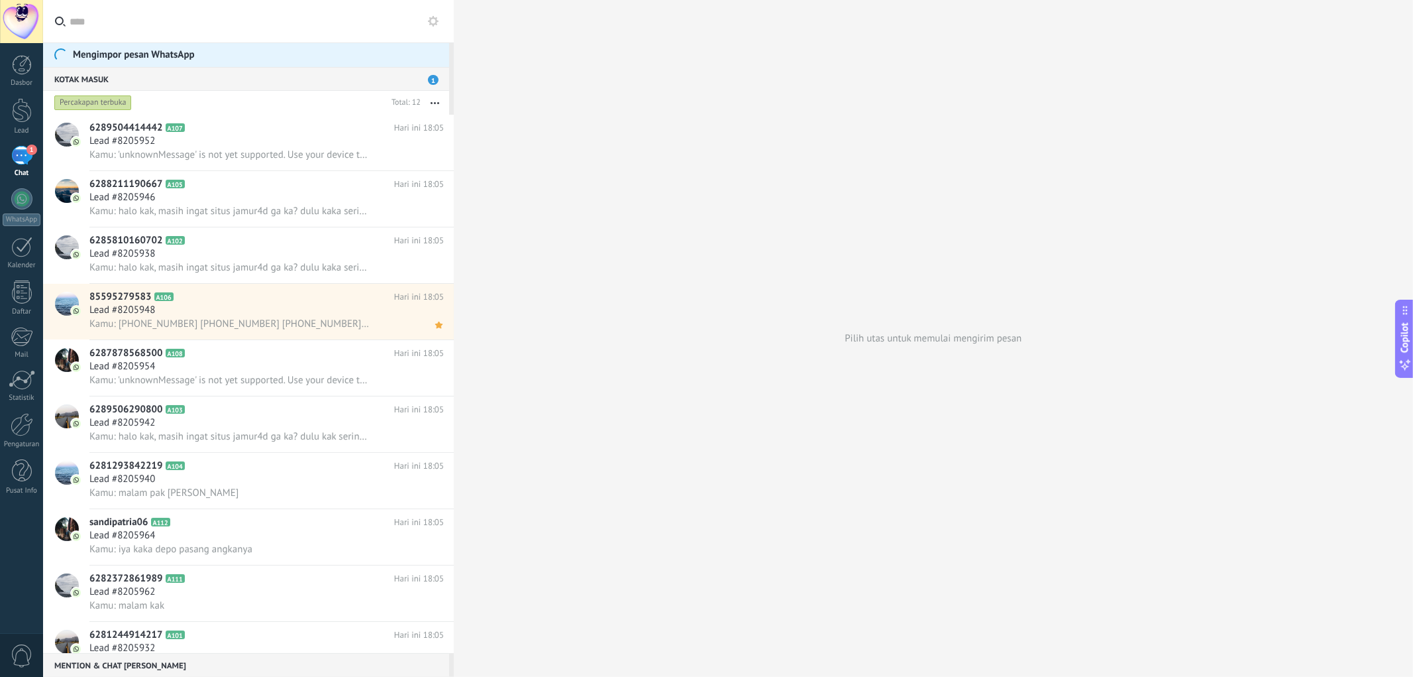
click at [439, 103] on button "button" at bounding box center [435, 103] width 28 height 24
click at [27, 288] on div at bounding box center [22, 291] width 20 height 23
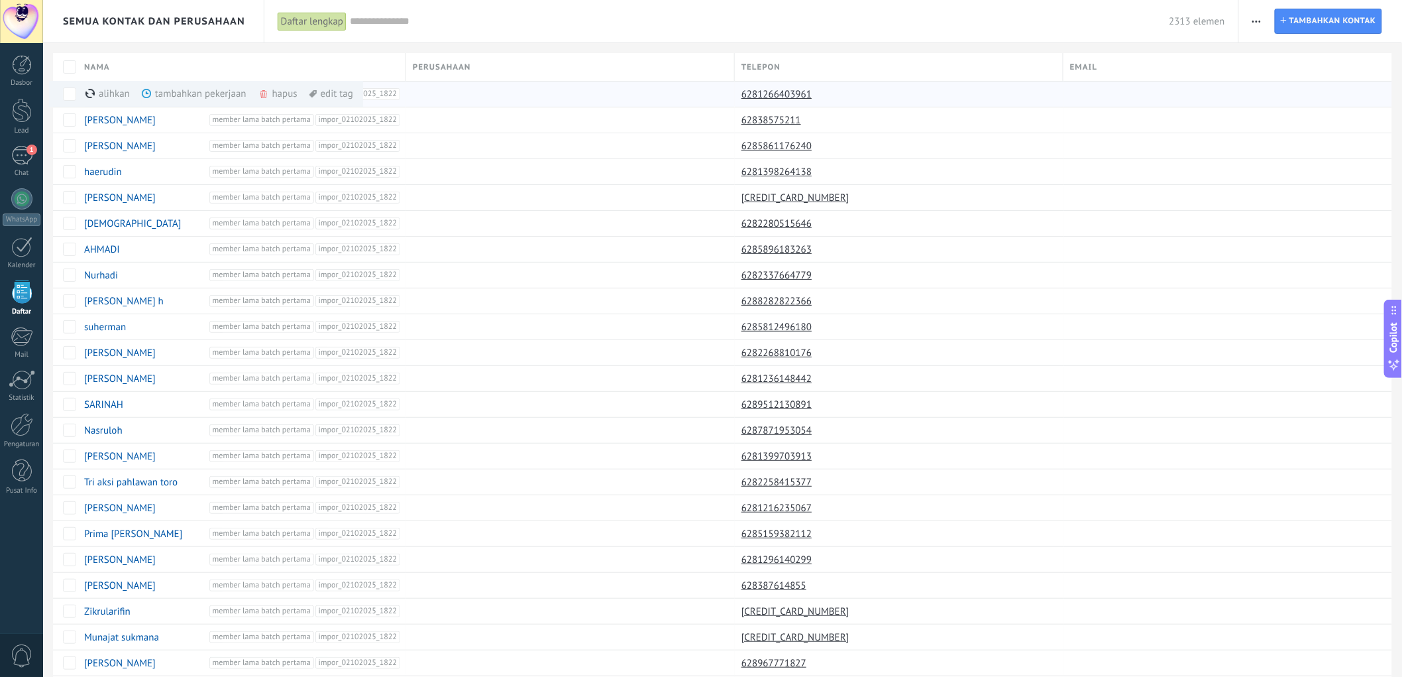
click at [166, 91] on div "tambahkan pekerjaan lagi" at bounding box center [216, 94] width 148 height 26
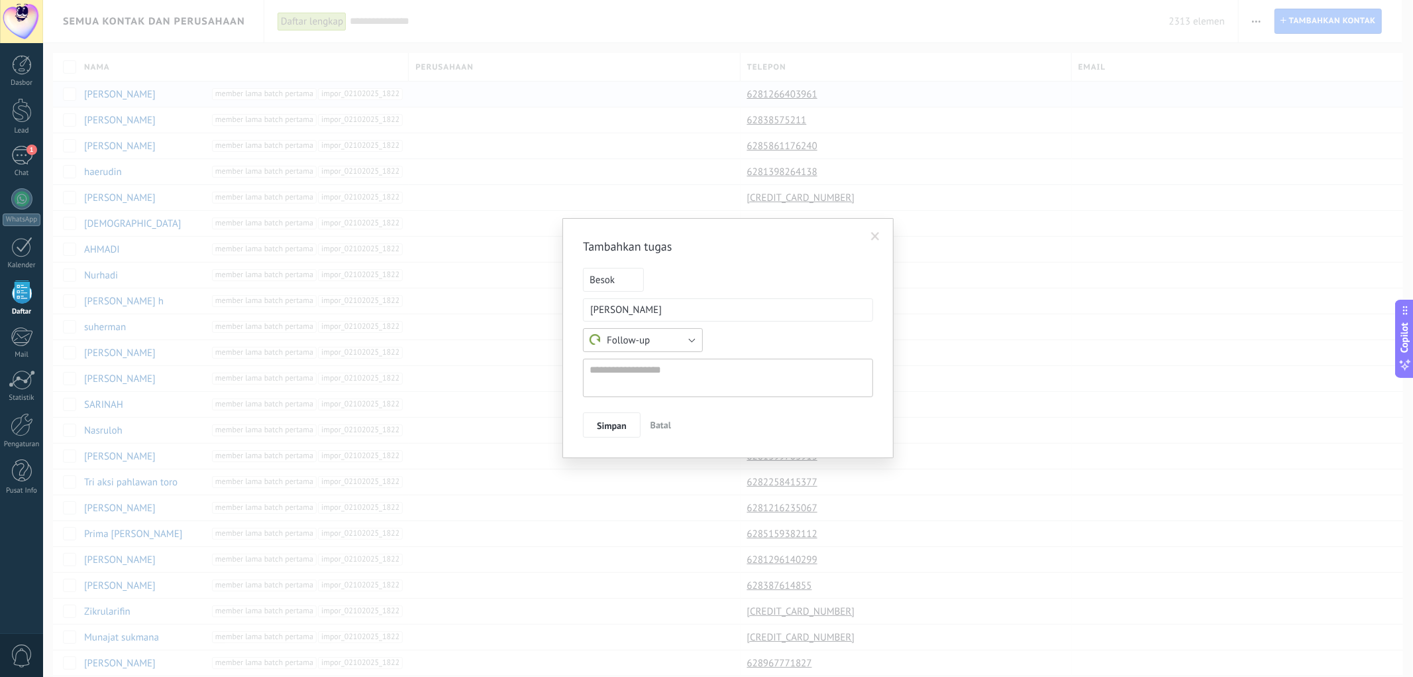
click at [679, 341] on button "Follow-up" at bounding box center [643, 340] width 120 height 24
click at [811, 334] on div "Follow-up Rapat Kustom Follow-up" at bounding box center [728, 340] width 290 height 24
click at [625, 288] on span "Besok" at bounding box center [613, 280] width 61 height 24
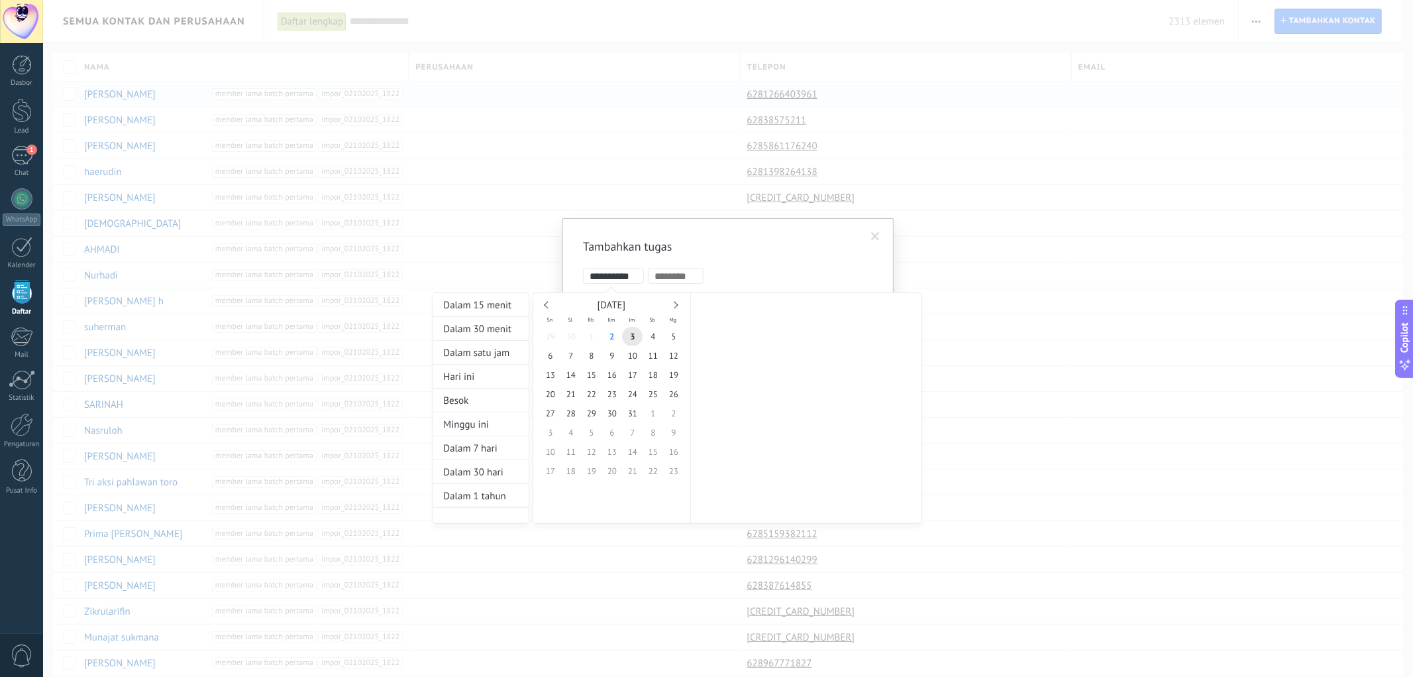
click at [802, 249] on div at bounding box center [706, 338] width 1413 height 677
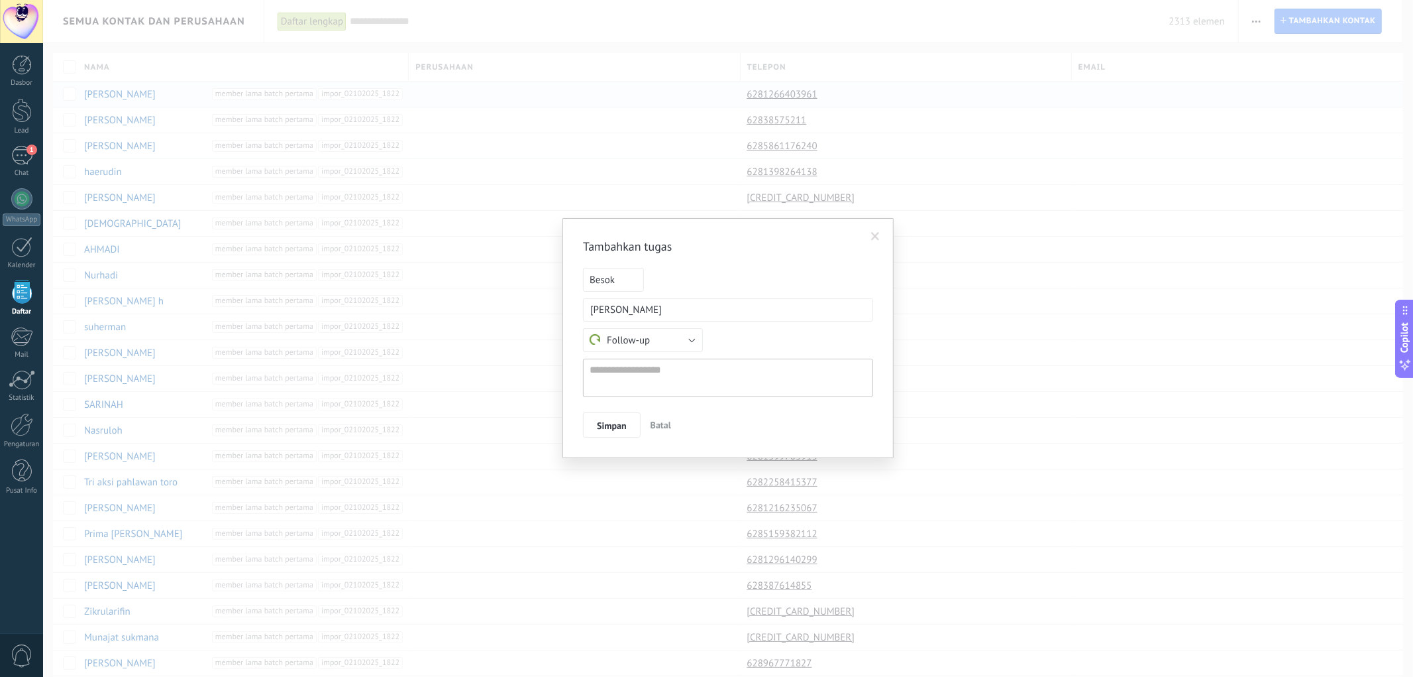
click at [673, 424] on button "Batal" at bounding box center [660, 424] width 31 height 25
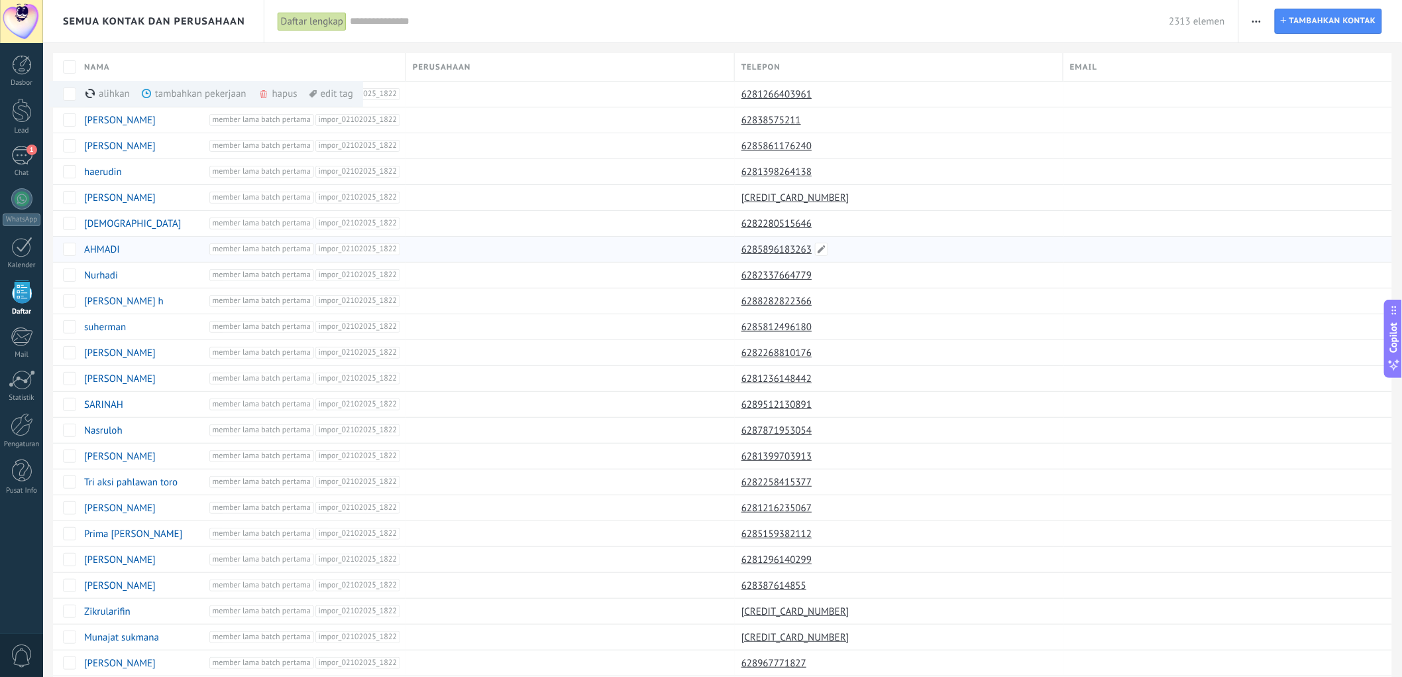
click at [1041, 259] on div "6285896183263" at bounding box center [896, 249] width 322 height 25
click at [113, 66] on div "Nama" at bounding box center [242, 67] width 328 height 28
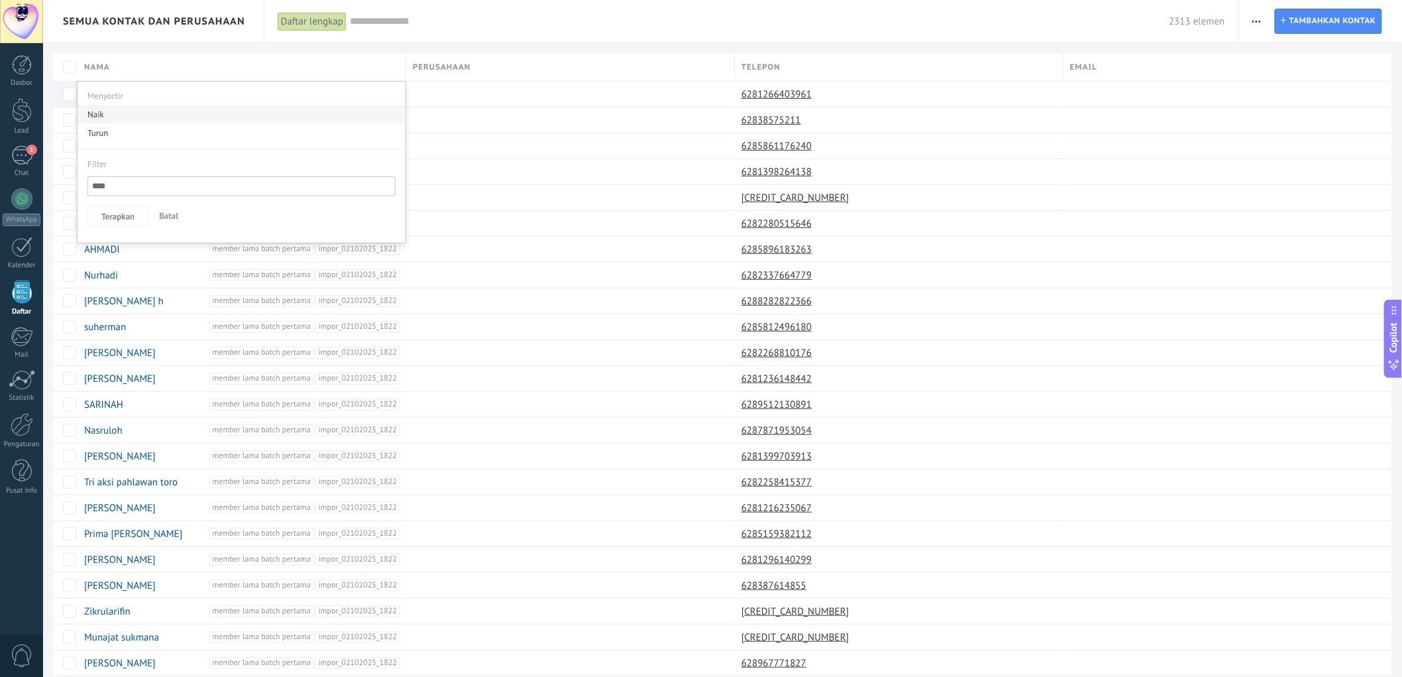
click at [88, 118] on div "Naik" at bounding box center [242, 114] width 328 height 19
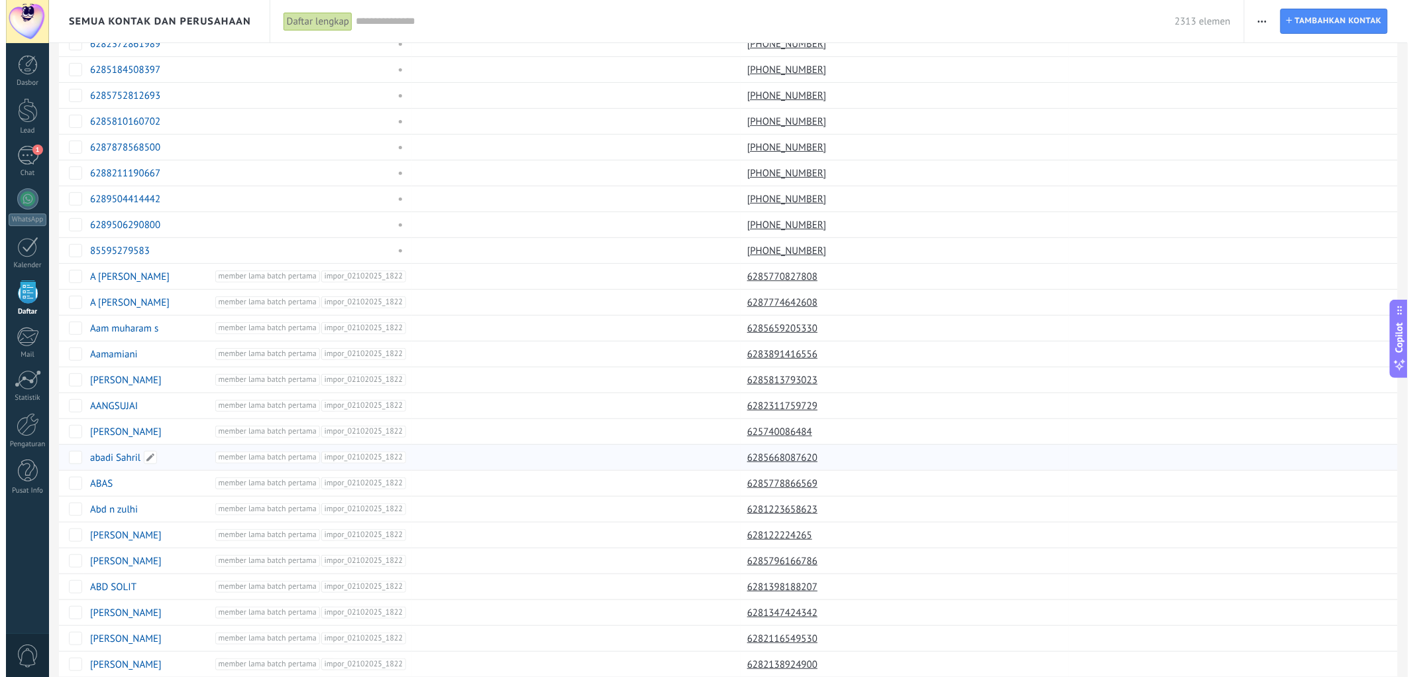
scroll to position [97, 0]
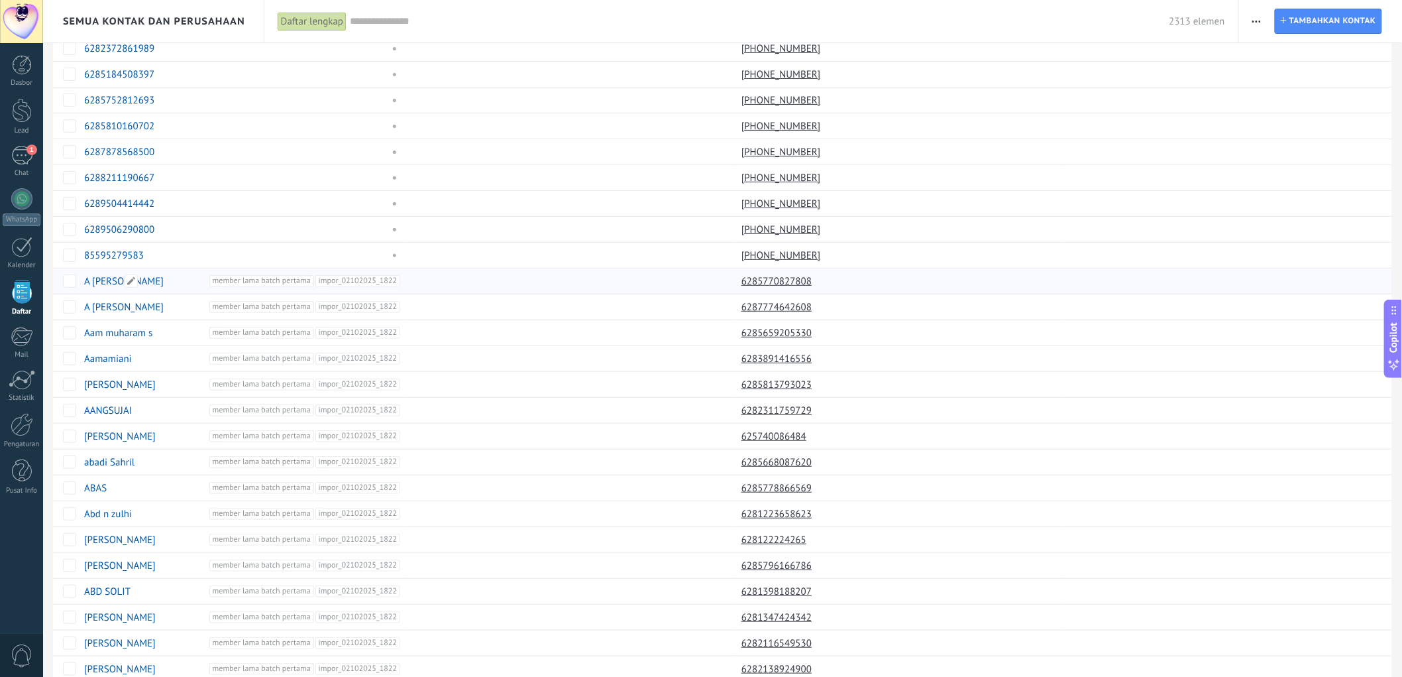
click at [107, 281] on link "A FAUIZI" at bounding box center [124, 281] width 80 height 13
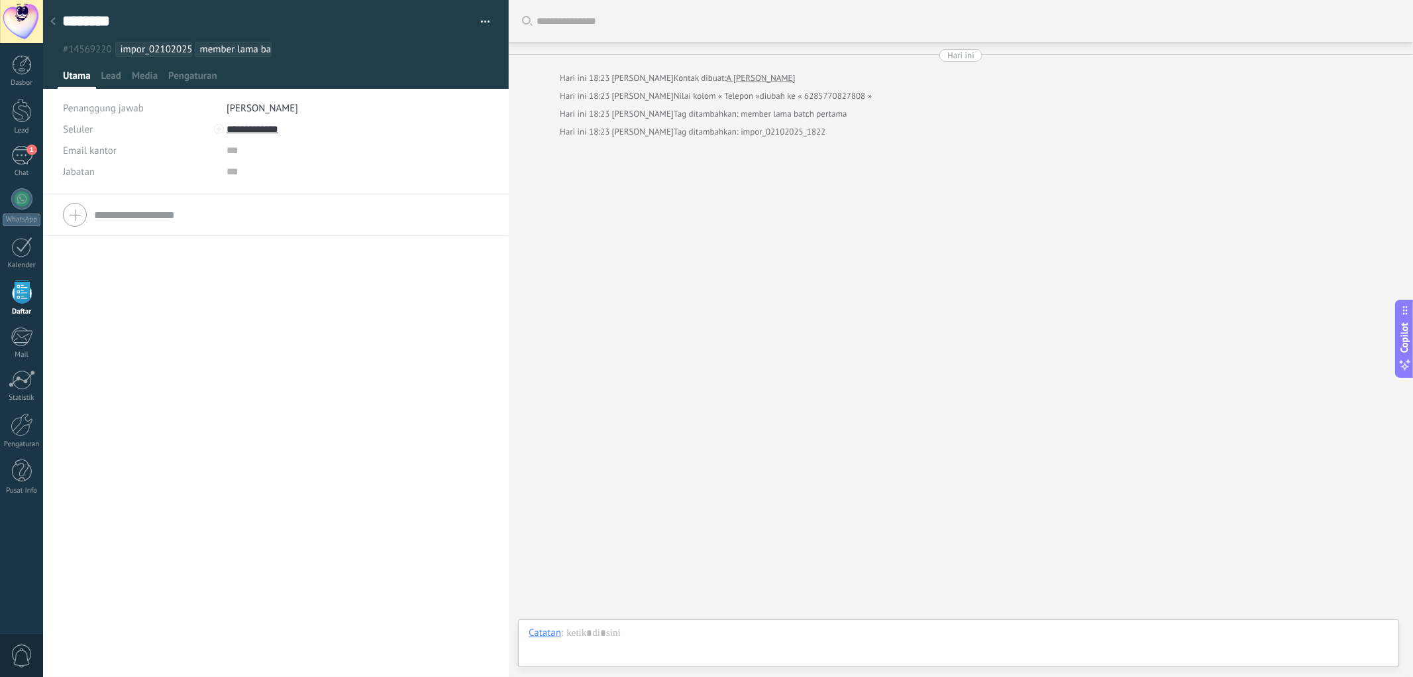
click at [54, 17] on div at bounding box center [53, 22] width 19 height 26
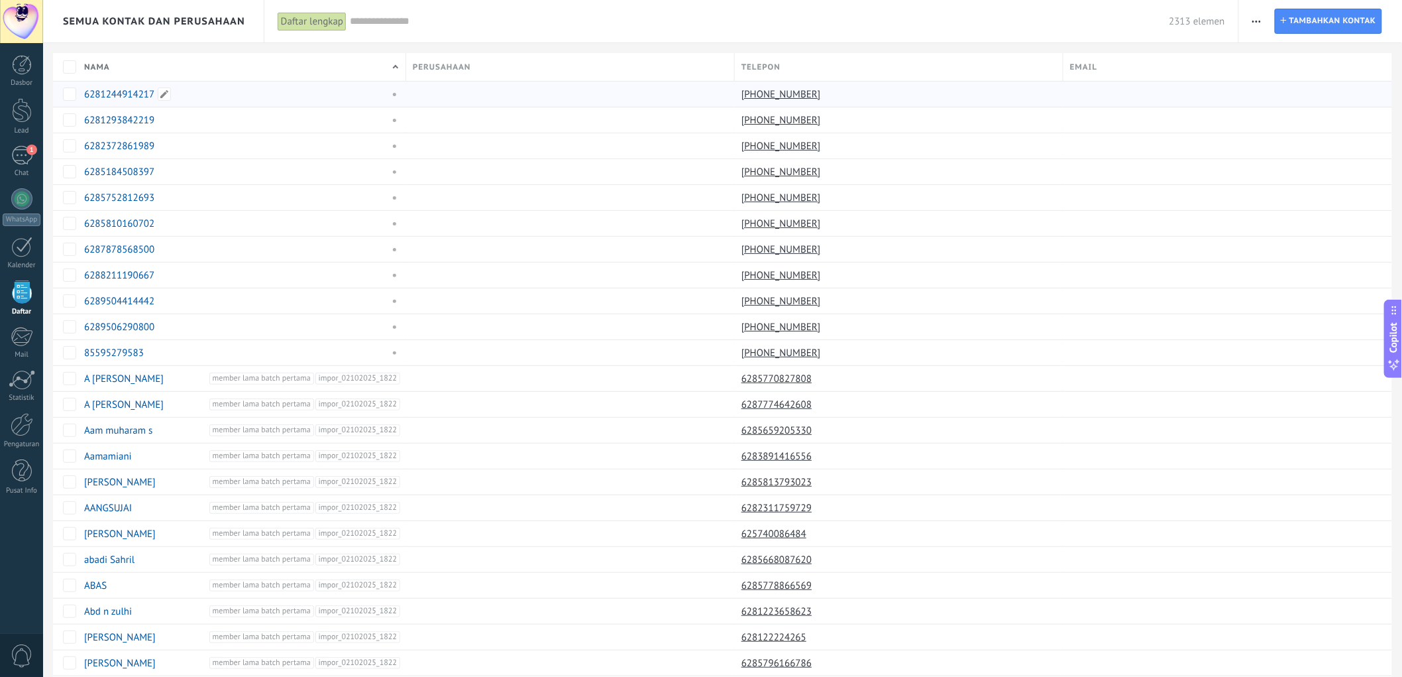
click at [127, 88] on link "6281244914217" at bounding box center [119, 94] width 70 height 13
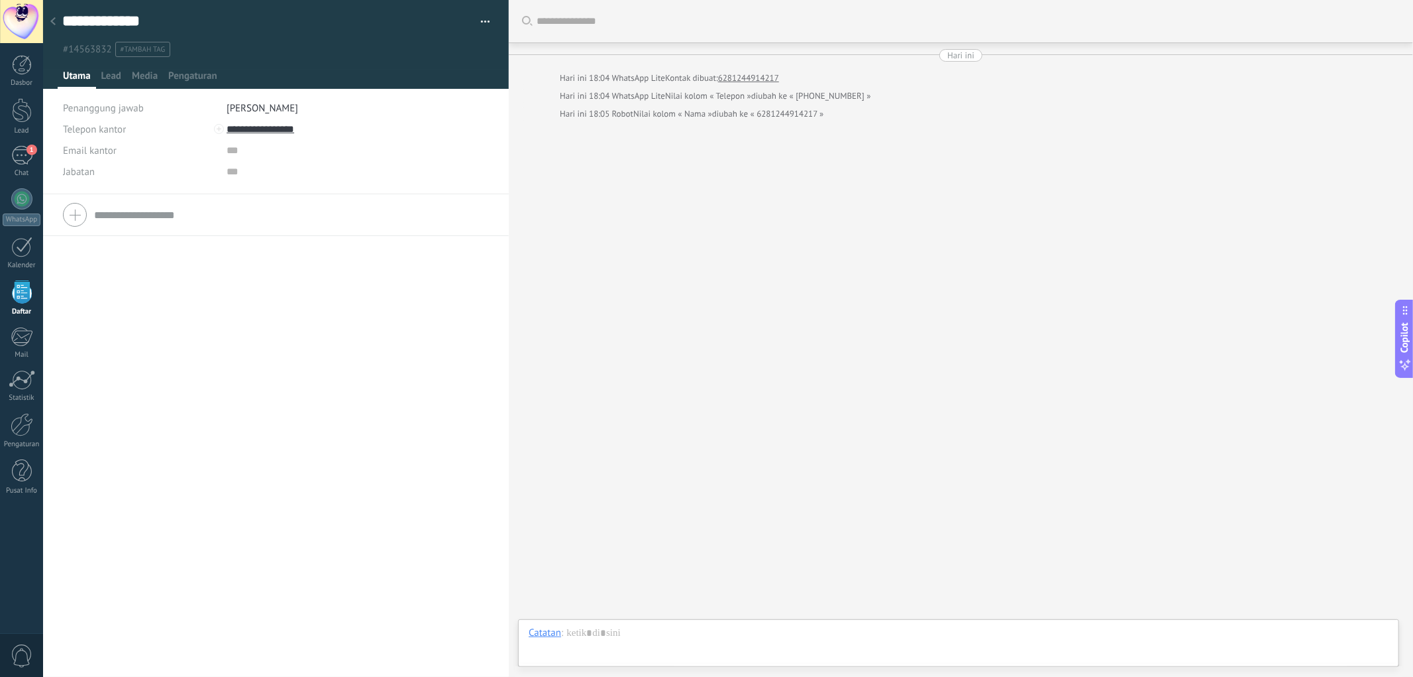
click at [53, 22] on icon at bounding box center [52, 21] width 5 height 8
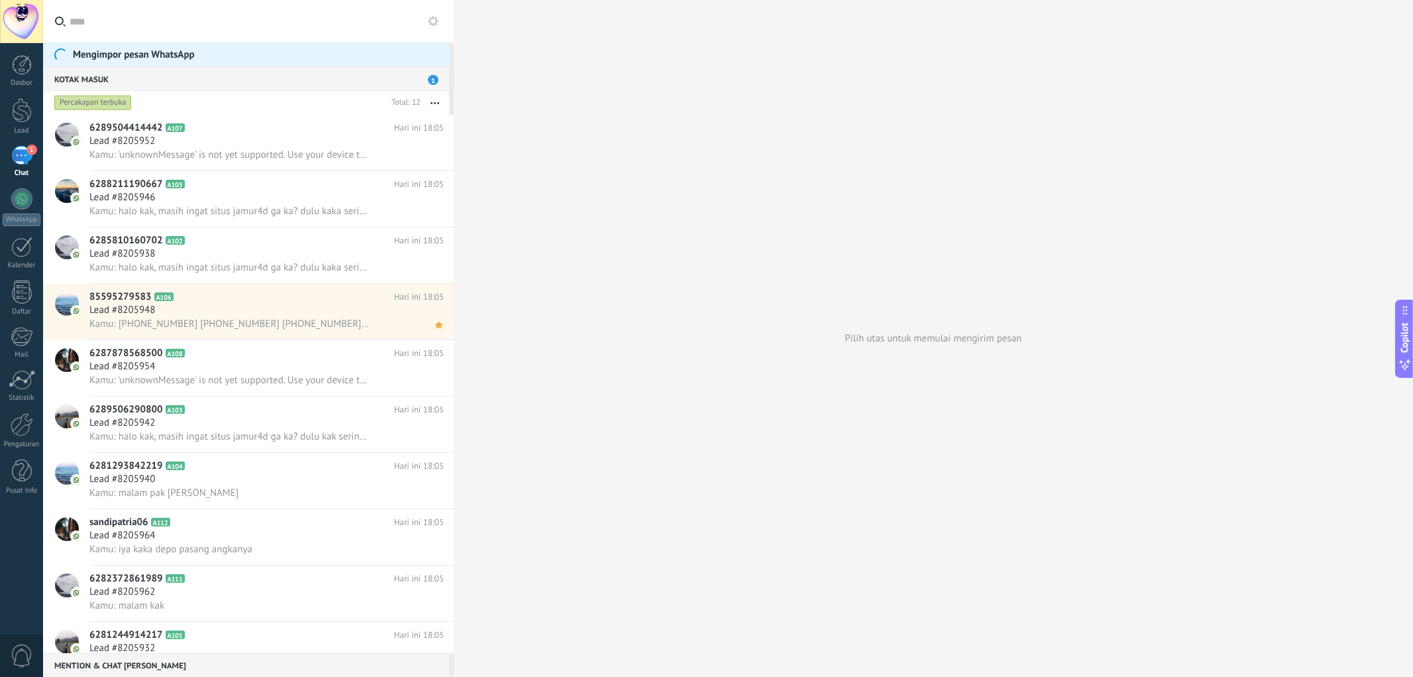
click at [437, 81] on span "1" at bounding box center [433, 80] width 11 height 10
click at [433, 20] on icon at bounding box center [433, 21] width 11 height 11
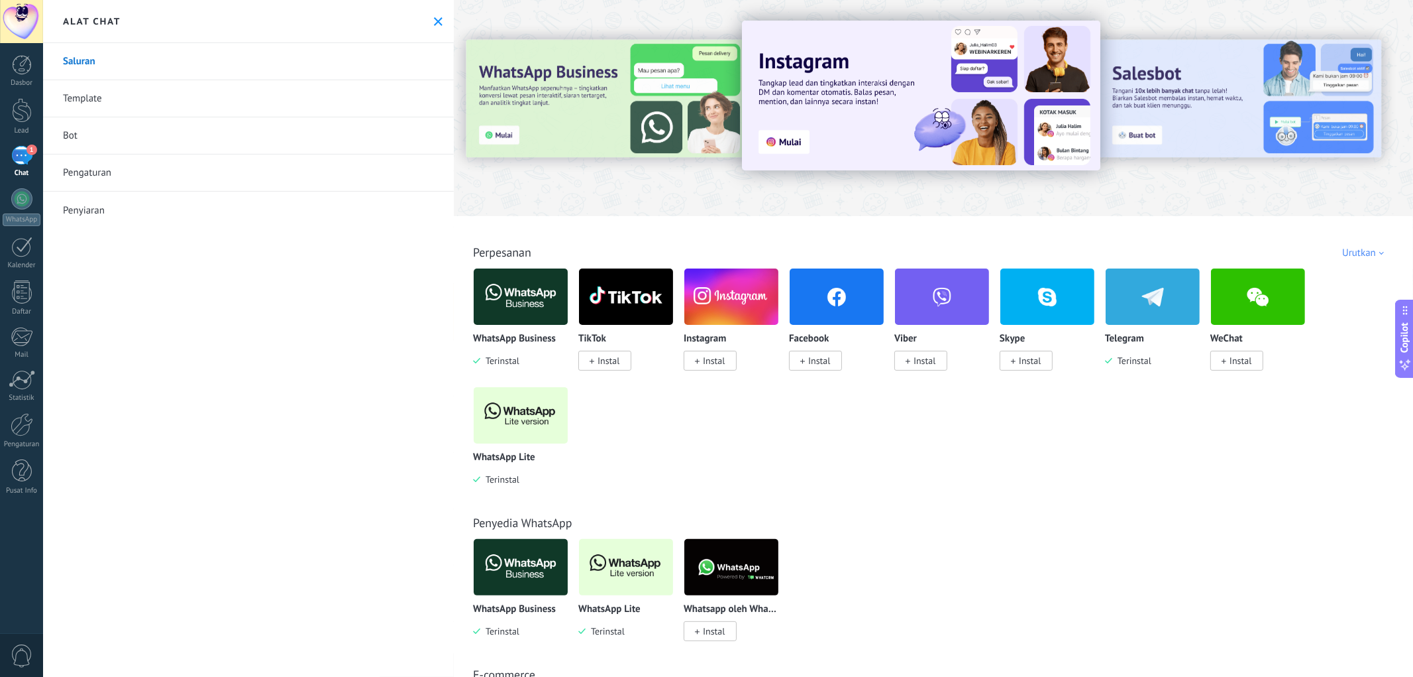
click at [434, 20] on icon at bounding box center [438, 21] width 9 height 9
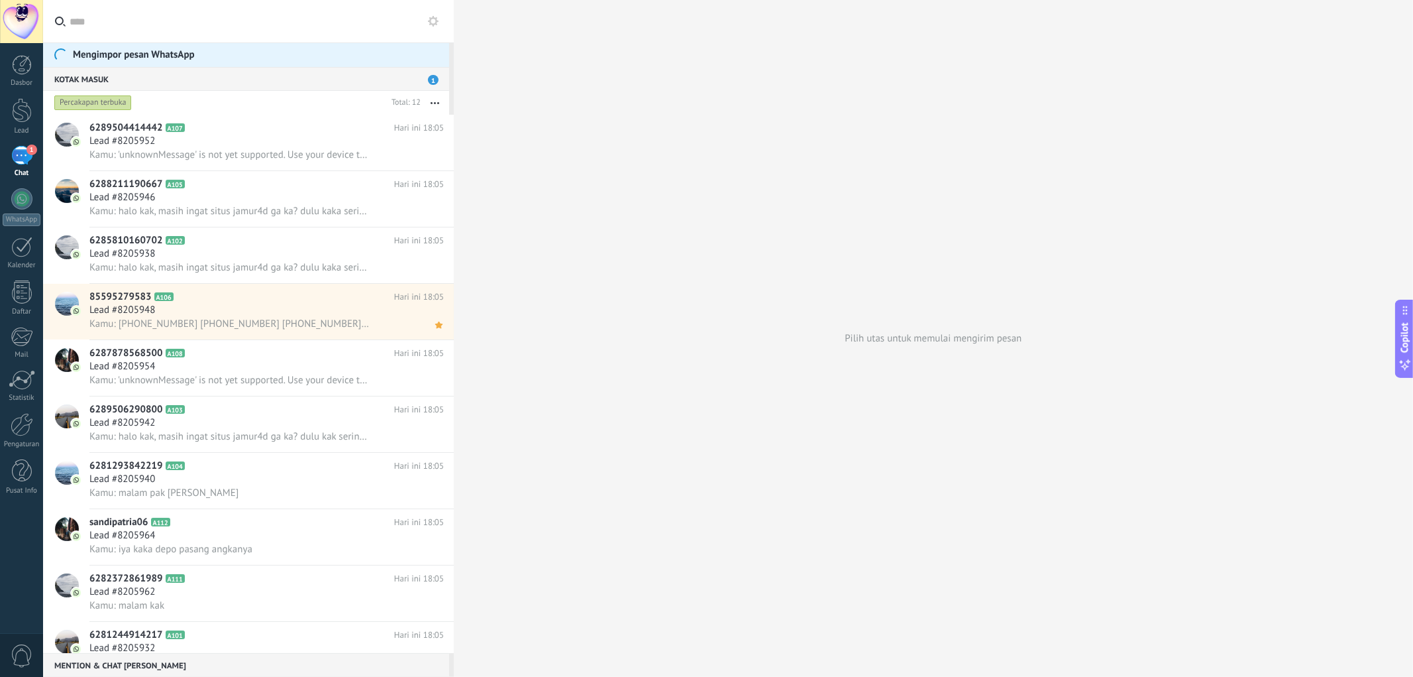
click at [103, 25] on input "text" at bounding box center [257, 21] width 374 height 42
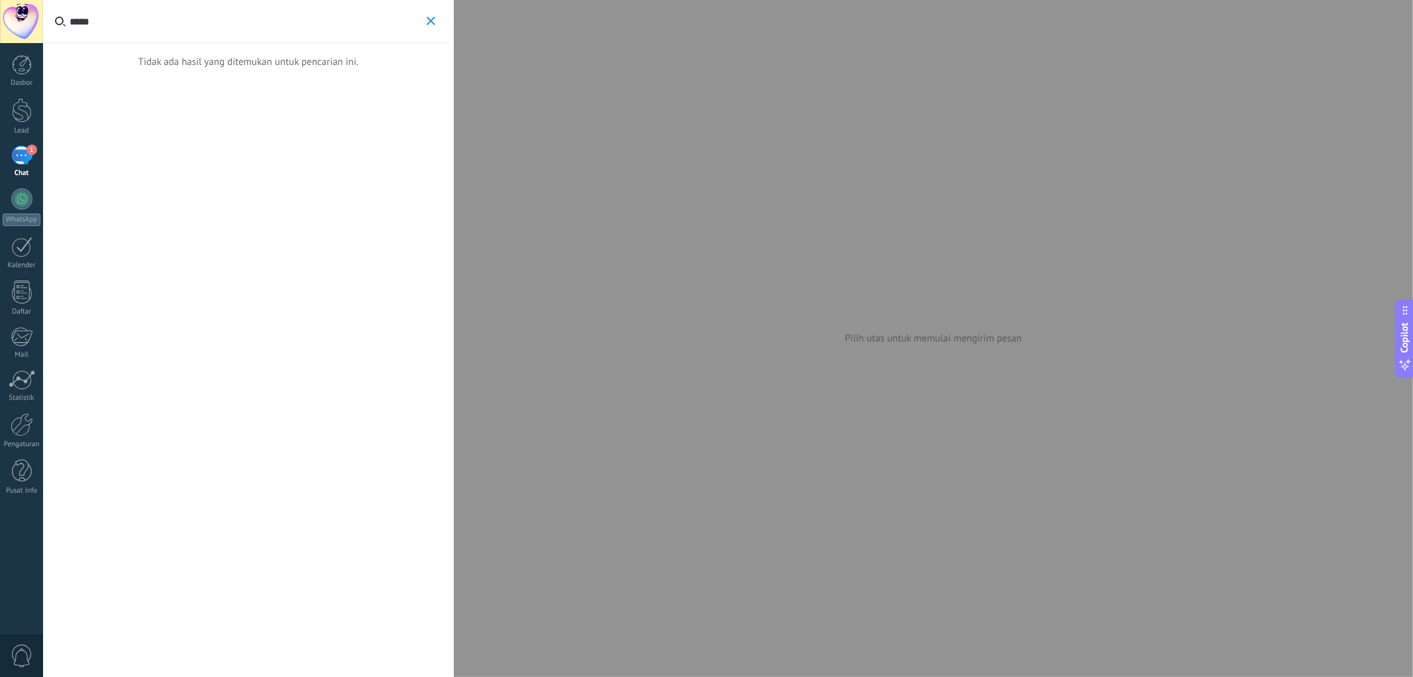
type input "*****"
click at [425, 22] on button "*****" at bounding box center [430, 21] width 15 height 17
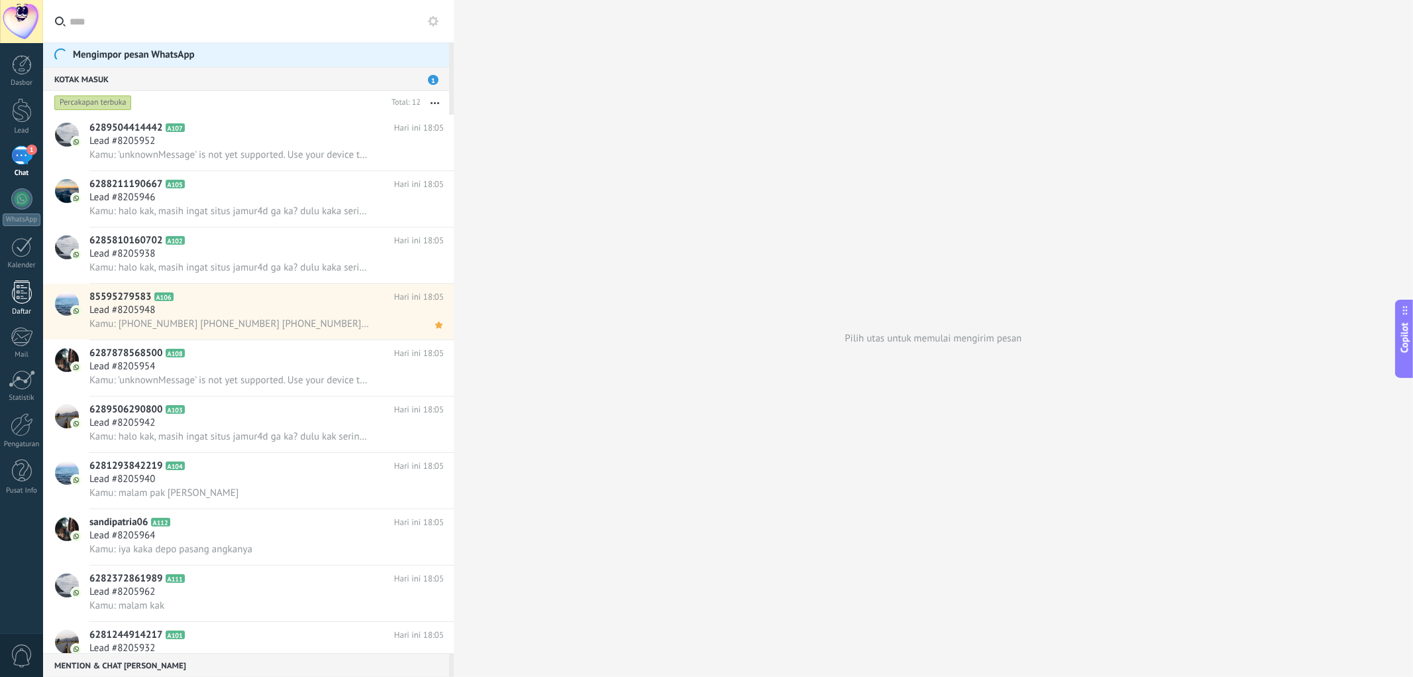
click at [27, 305] on link "Daftar" at bounding box center [21, 298] width 43 height 36
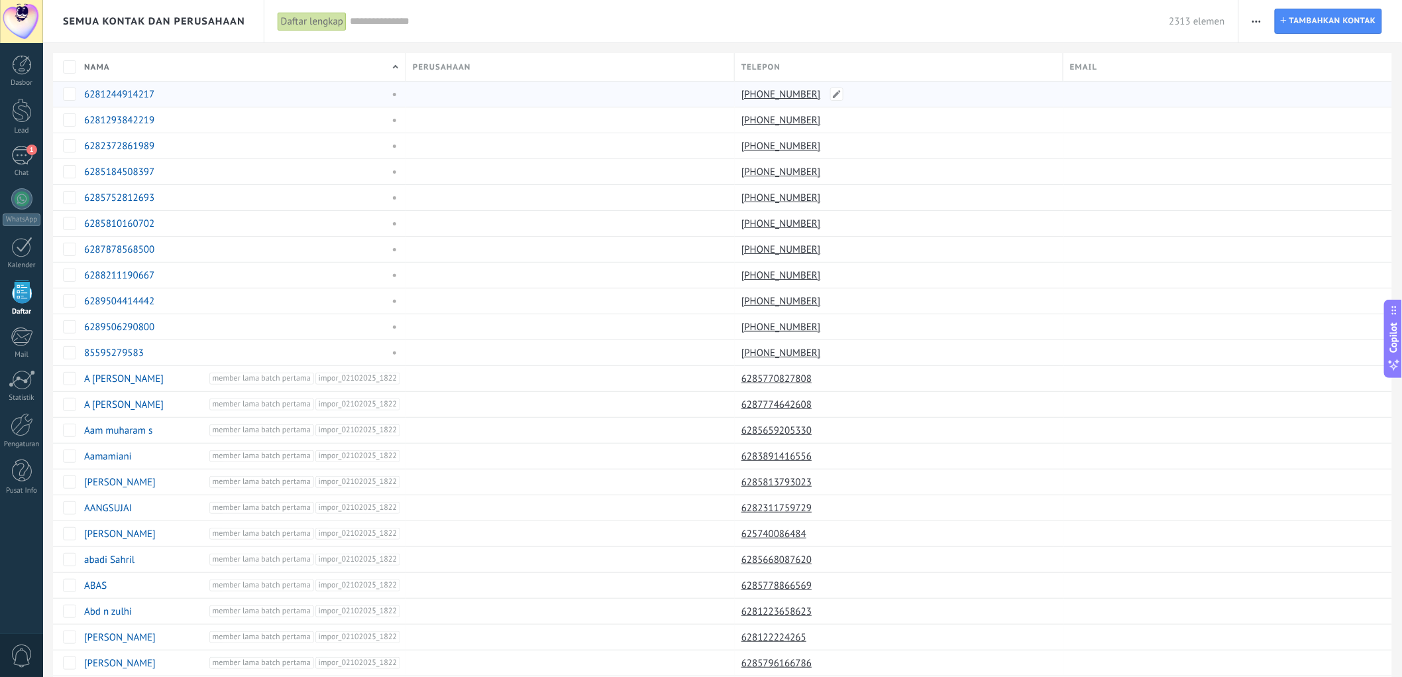
click at [800, 94] on link "[PHONE_NUMBER]" at bounding box center [782, 94] width 82 height 12
click at [780, 380] on link "6285770827808" at bounding box center [777, 378] width 73 height 12
click at [133, 379] on span at bounding box center [131, 378] width 13 height 13
click at [161, 405] on span "Batal" at bounding box center [160, 409] width 21 height 12
click at [25, 204] on div at bounding box center [21, 198] width 21 height 21
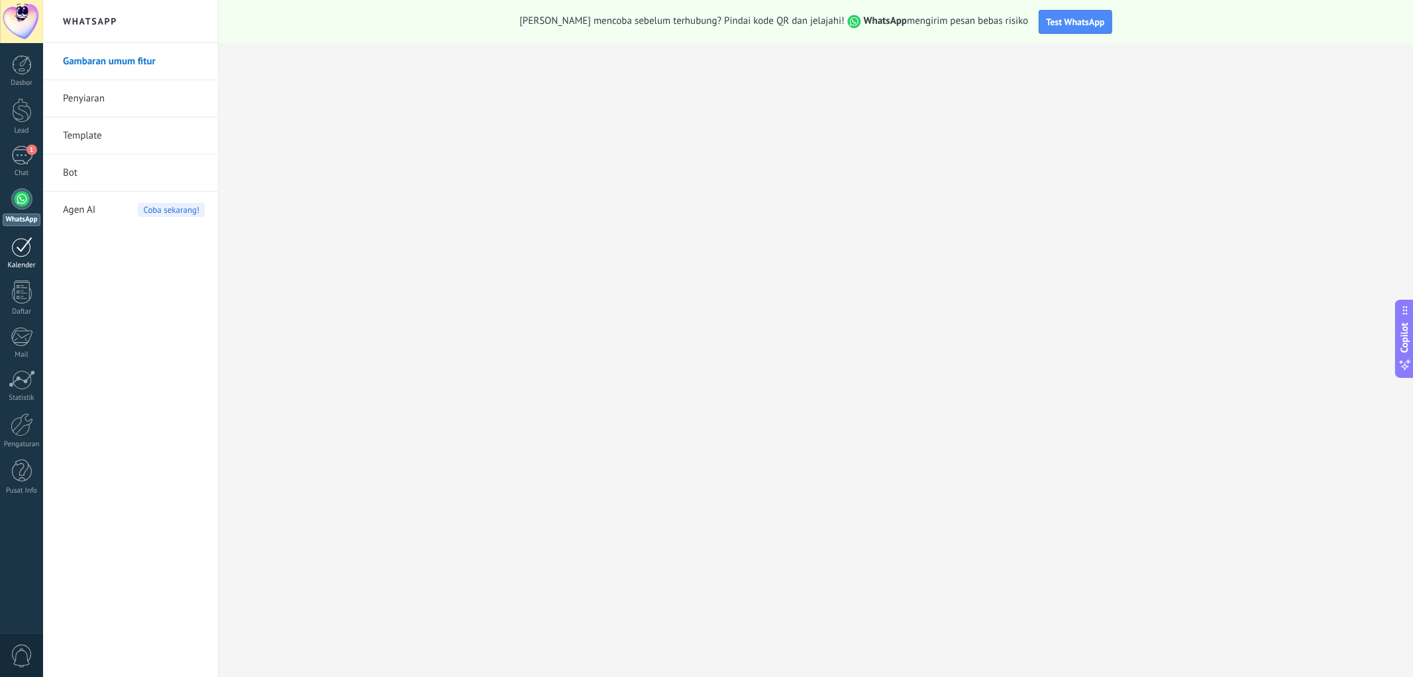
click at [23, 259] on link "Kalender" at bounding box center [21, 253] width 43 height 33
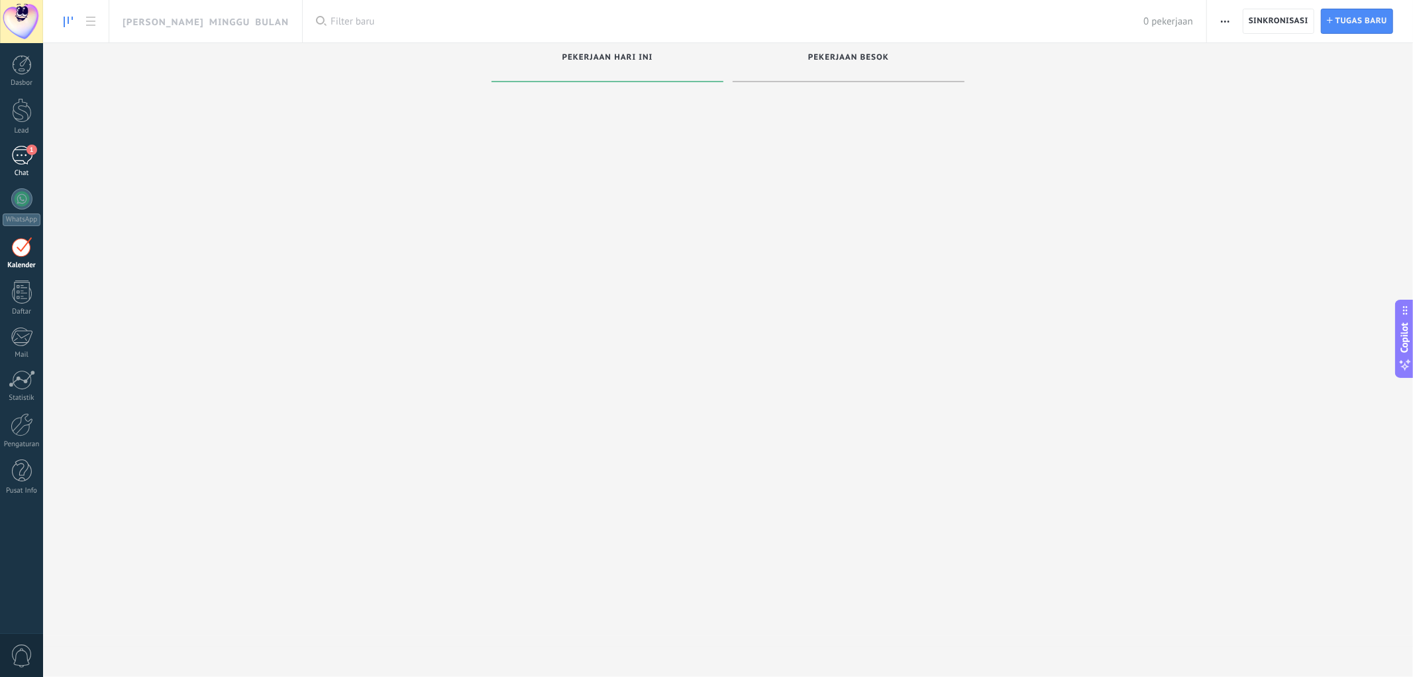
click at [27, 154] on div "1" at bounding box center [21, 155] width 21 height 19
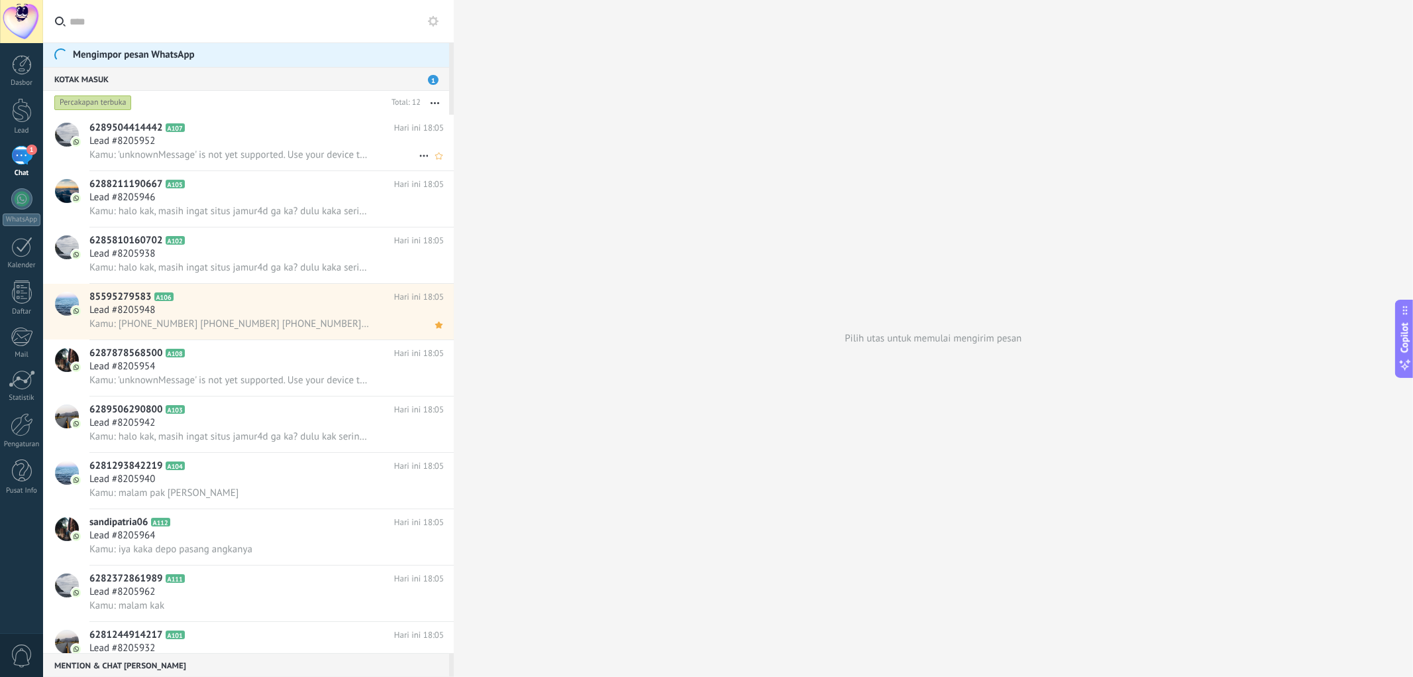
click at [266, 137] on div "Lead #8205952" at bounding box center [266, 141] width 354 height 13
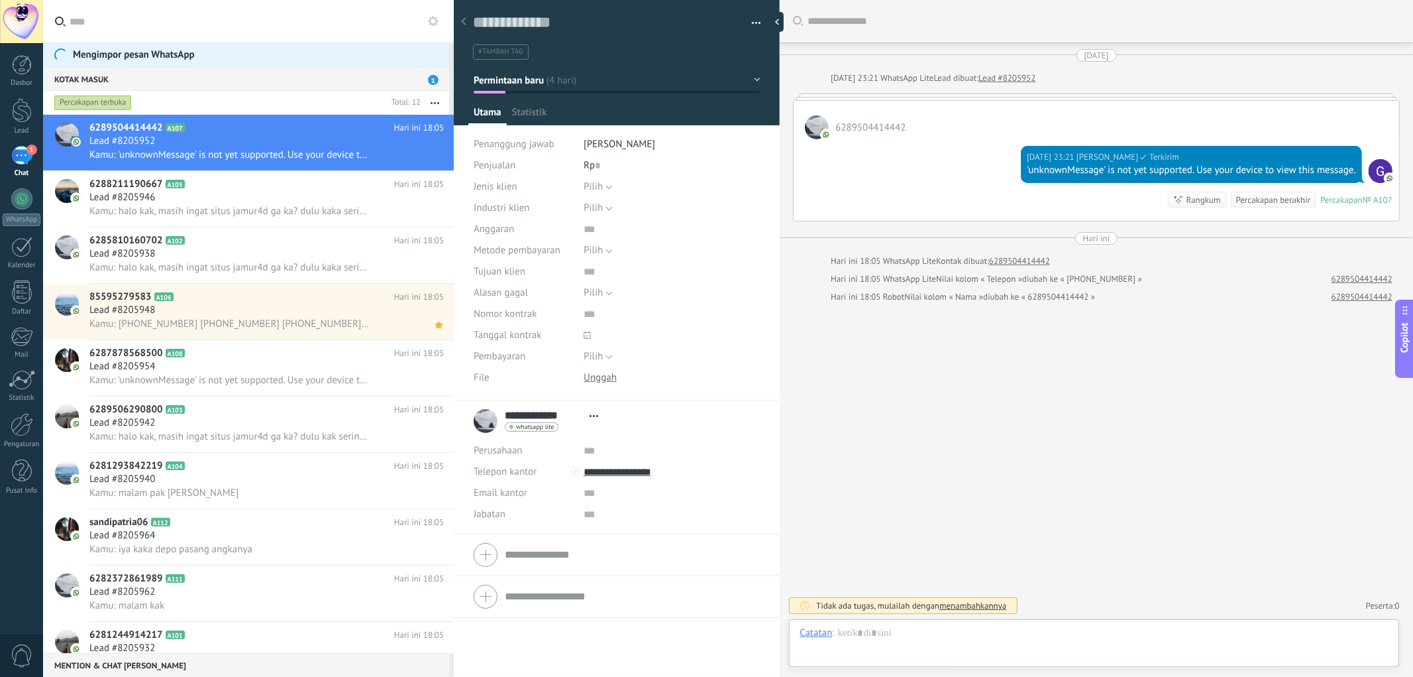
scroll to position [20, 0]
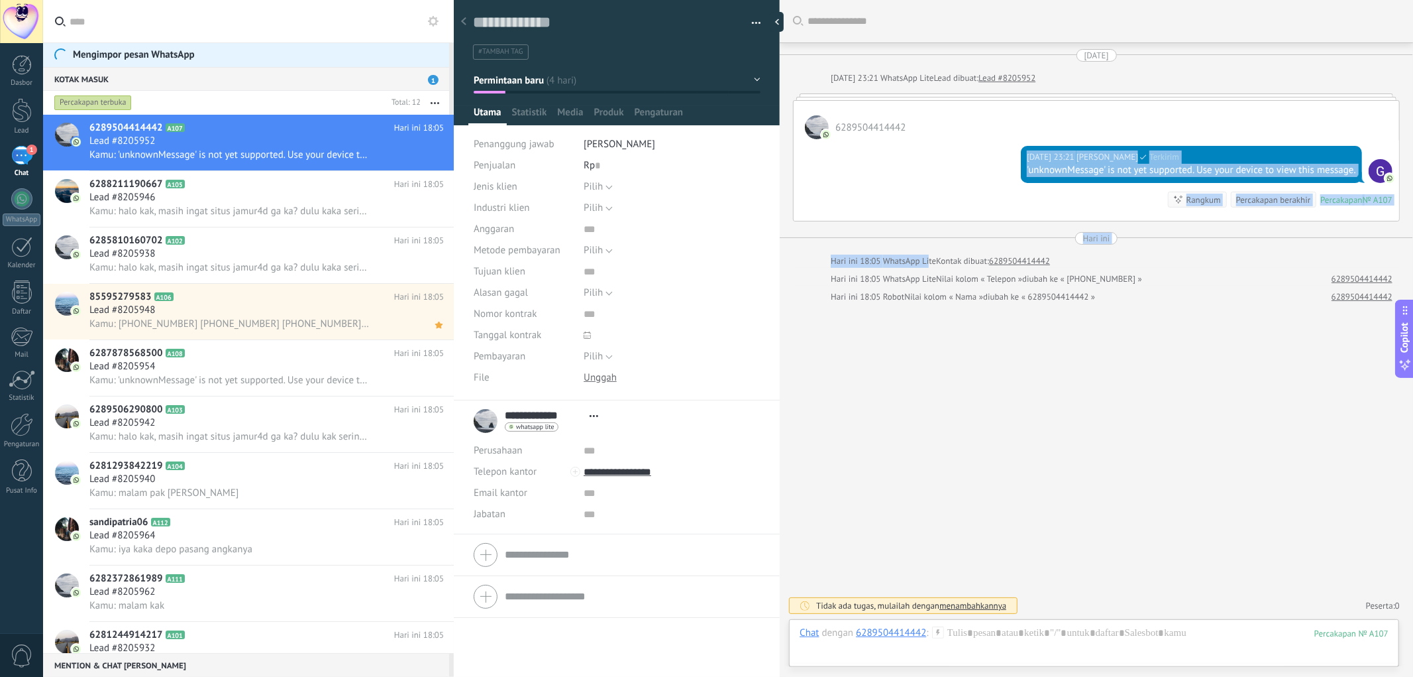
drag, startPoint x: 928, startPoint y: 150, endPoint x: 930, endPoint y: 265, distance: 114.6
click at [930, 265] on div "27/09/2025 27/09/2025 23:21 WhatsApp Lite Lead dibuat: Lead #8205952 6289504414…" at bounding box center [1096, 176] width 607 height 254
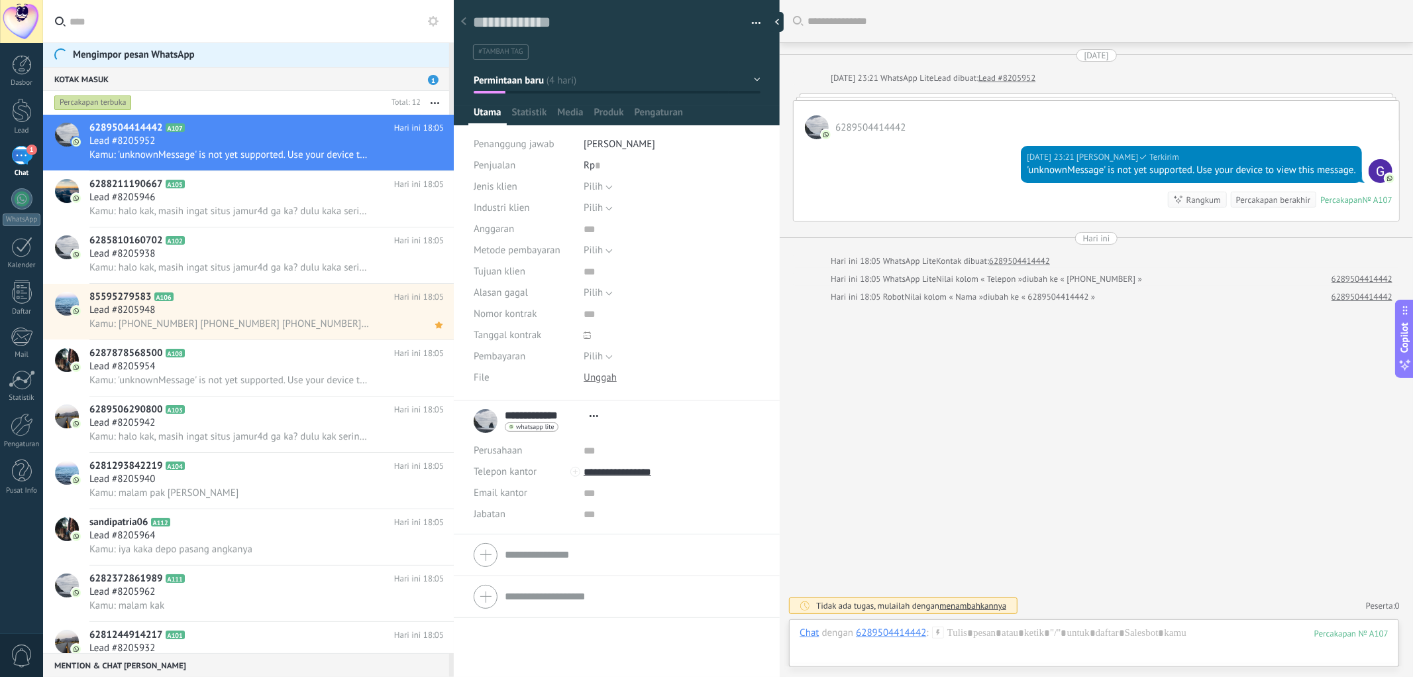
click at [994, 121] on div "6289504414442" at bounding box center [1097, 120] width 606 height 38
click at [1044, 644] on div at bounding box center [1094, 646] width 589 height 40
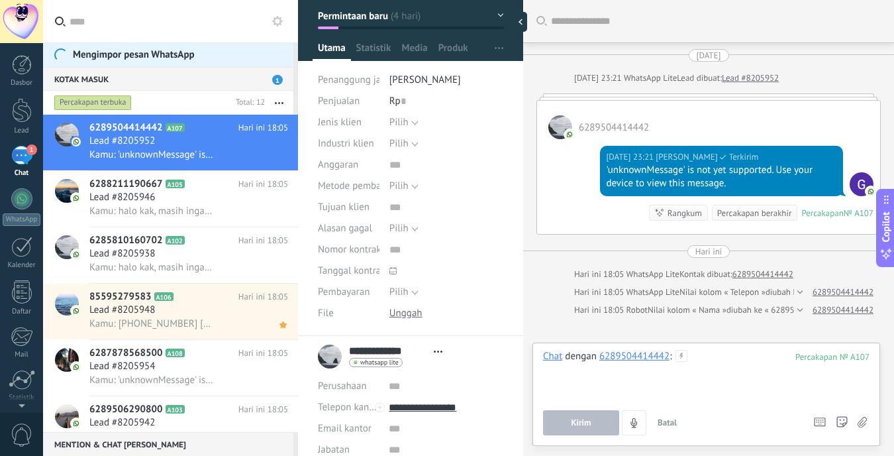
scroll to position [0, 0]
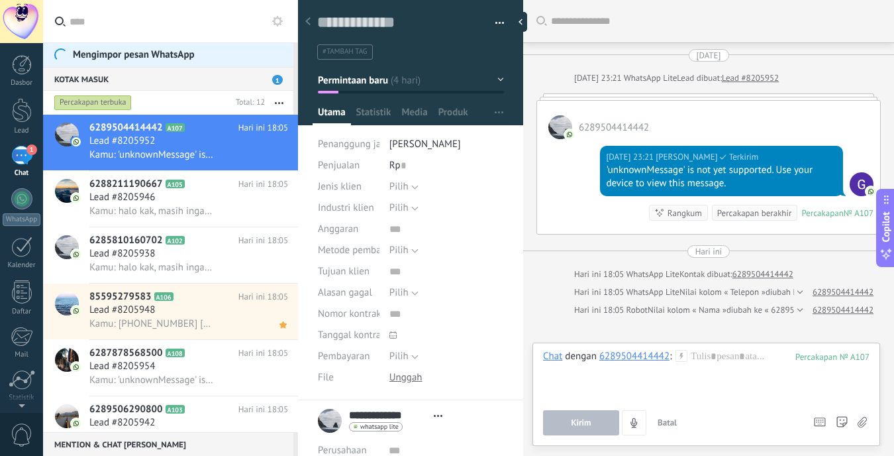
click at [312, 27] on div at bounding box center [308, 22] width 19 height 26
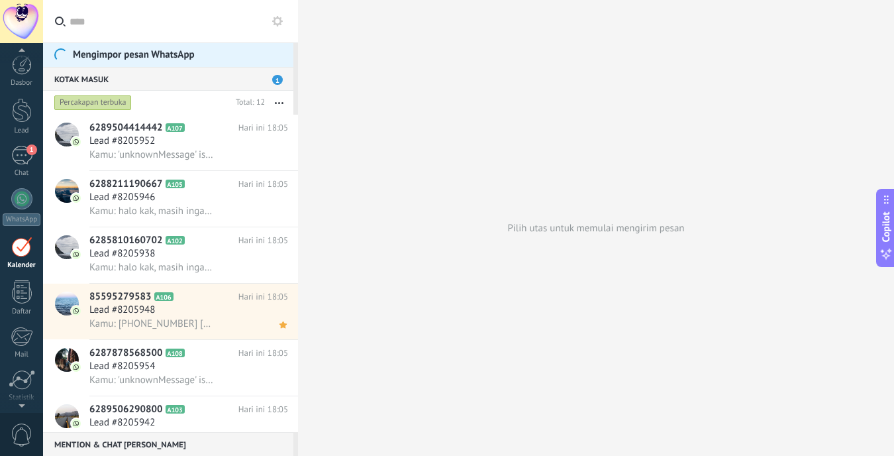
scroll to position [38, 0]
click at [178, 135] on div "6289504414442 A107 Hari ini 18:05 Lead #8205952 Kamu: 'unknownMessage' is not y…" at bounding box center [193, 143] width 209 height 56
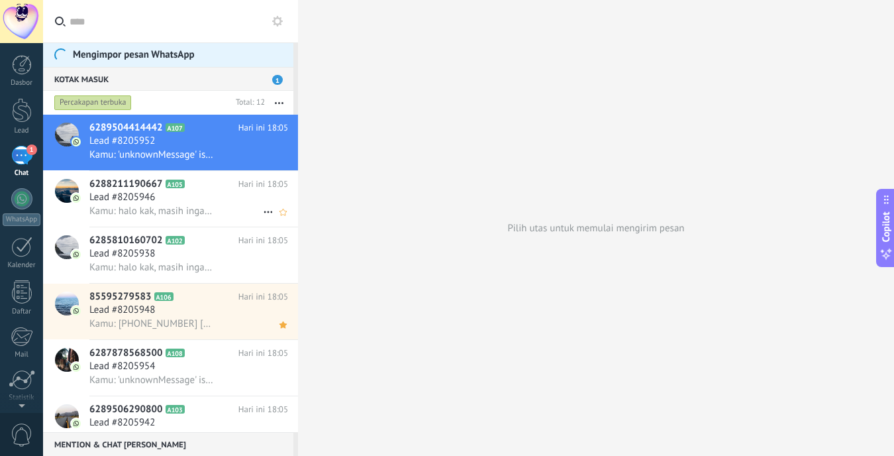
click at [193, 199] on div "Lead #8205946" at bounding box center [188, 197] width 199 height 13
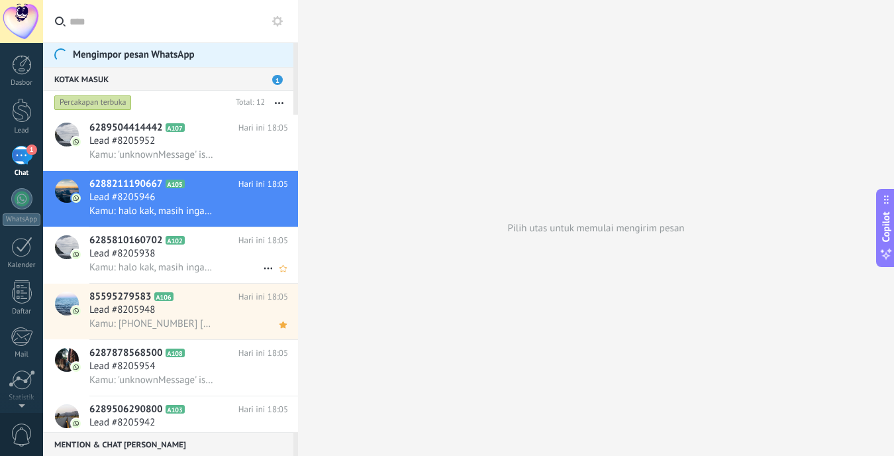
click at [195, 266] on span "Kamu: halo kak, masih ingat situs jamur4d ga ka? dulu kaka sering main disini. …" at bounding box center [152, 267] width 126 height 13
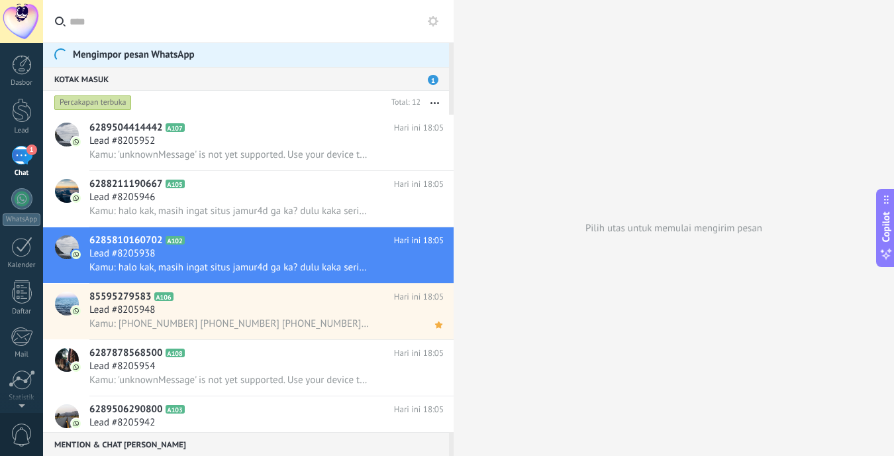
type textarea "**********"
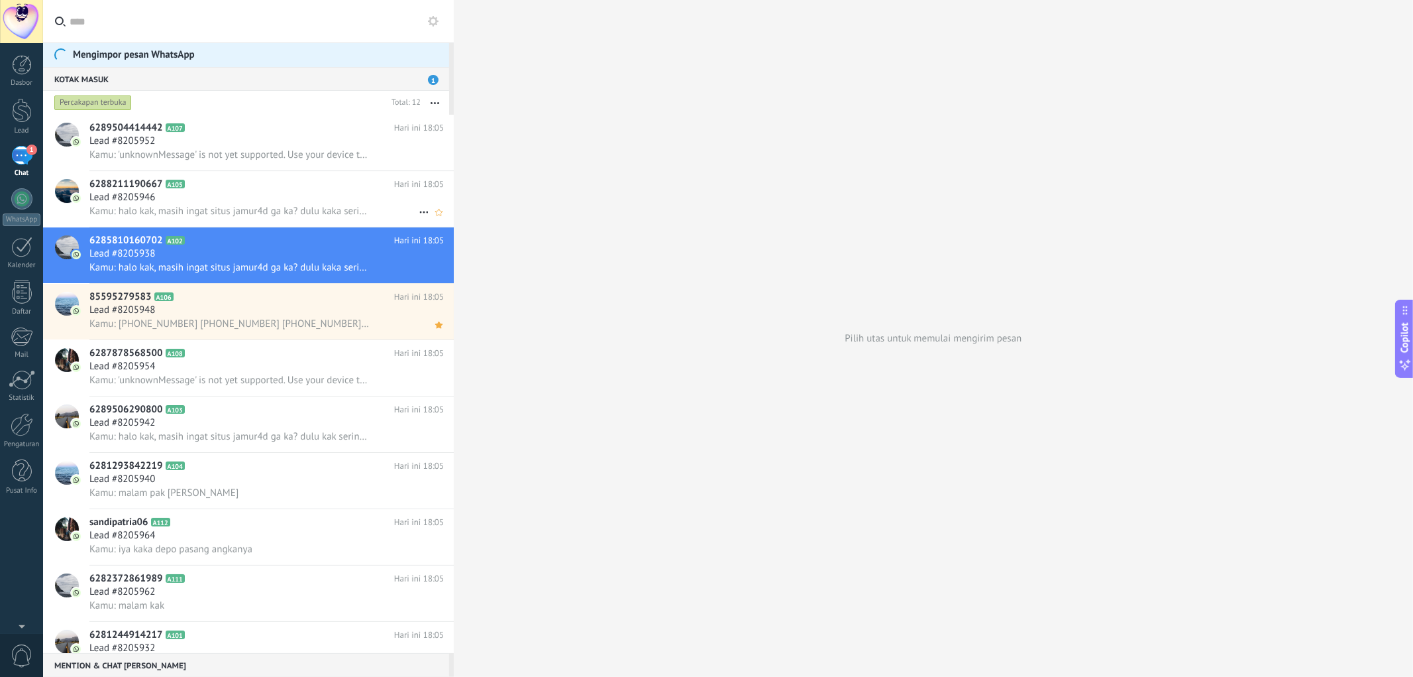
scroll to position [20, 0]
click at [332, 184] on h2 "6288211190667 A105" at bounding box center [241, 184] width 305 height 13
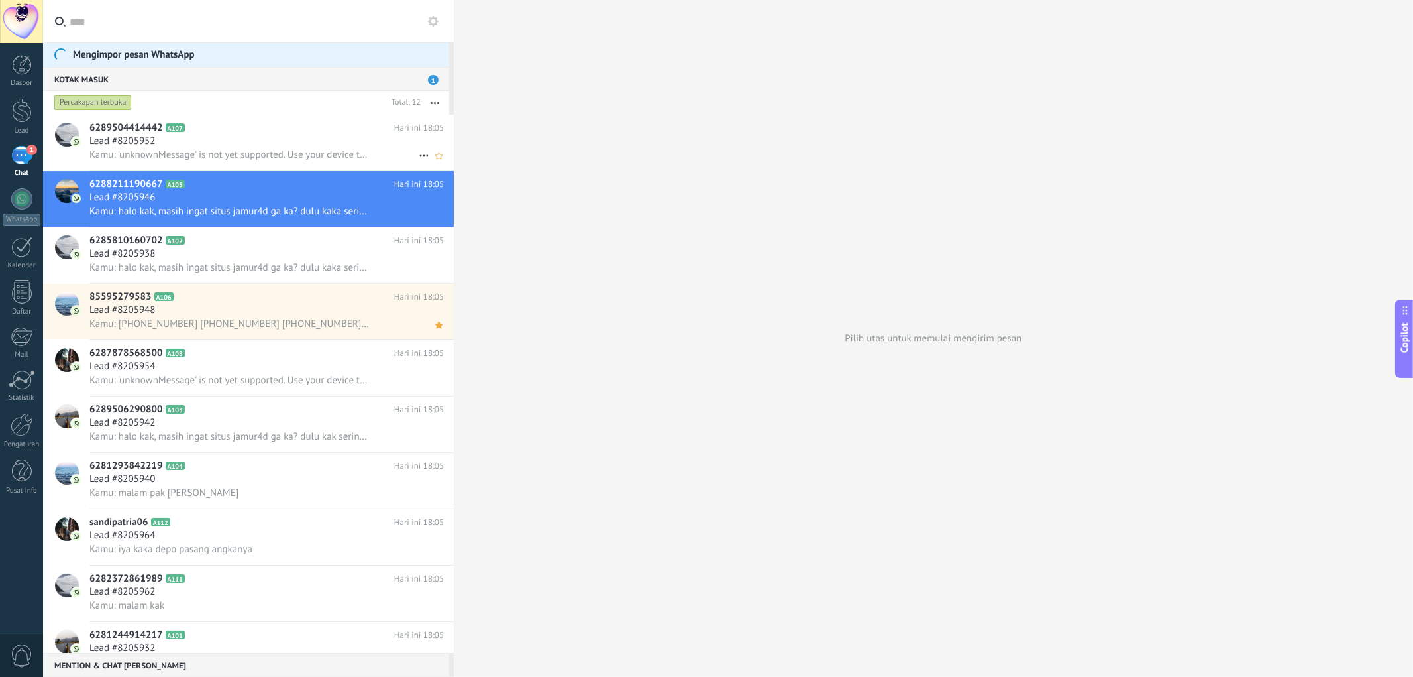
click at [335, 139] on div "Lead #8205952" at bounding box center [266, 141] width 354 height 13
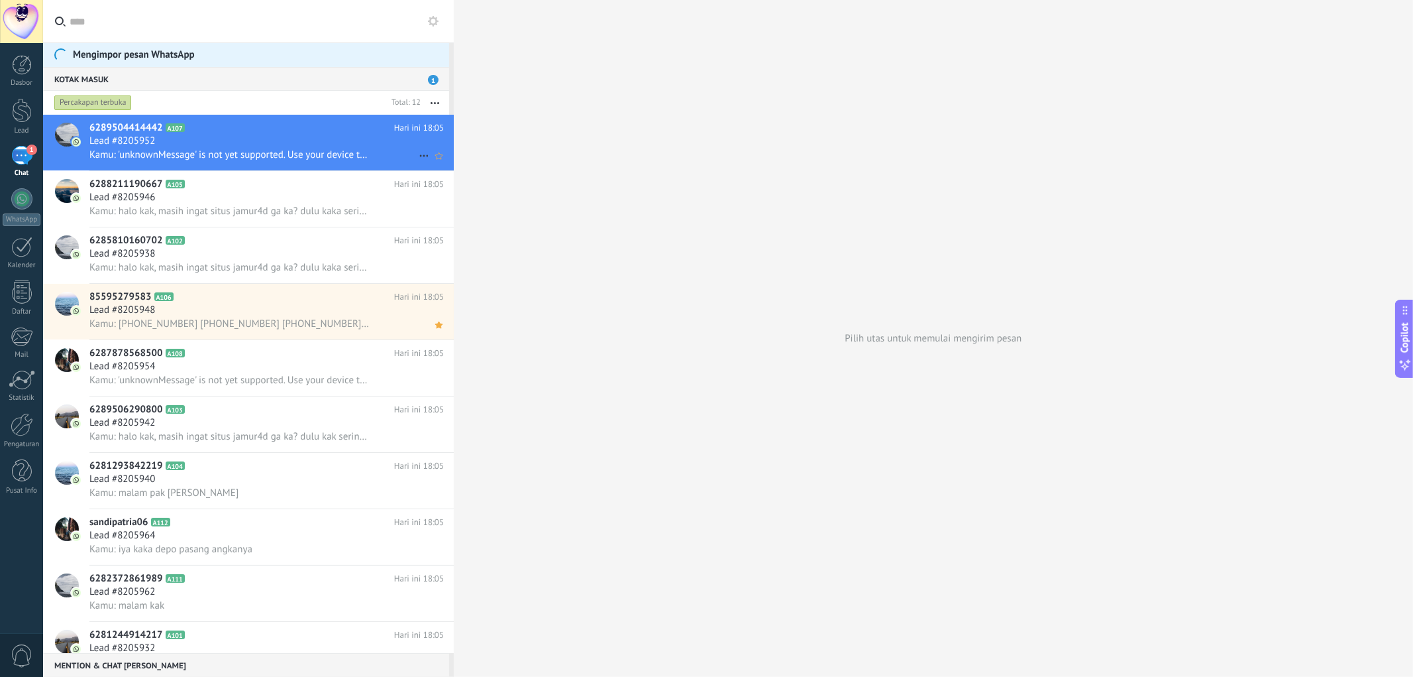
click at [345, 122] on h2 "6289504414442 A107" at bounding box center [241, 127] width 305 height 13
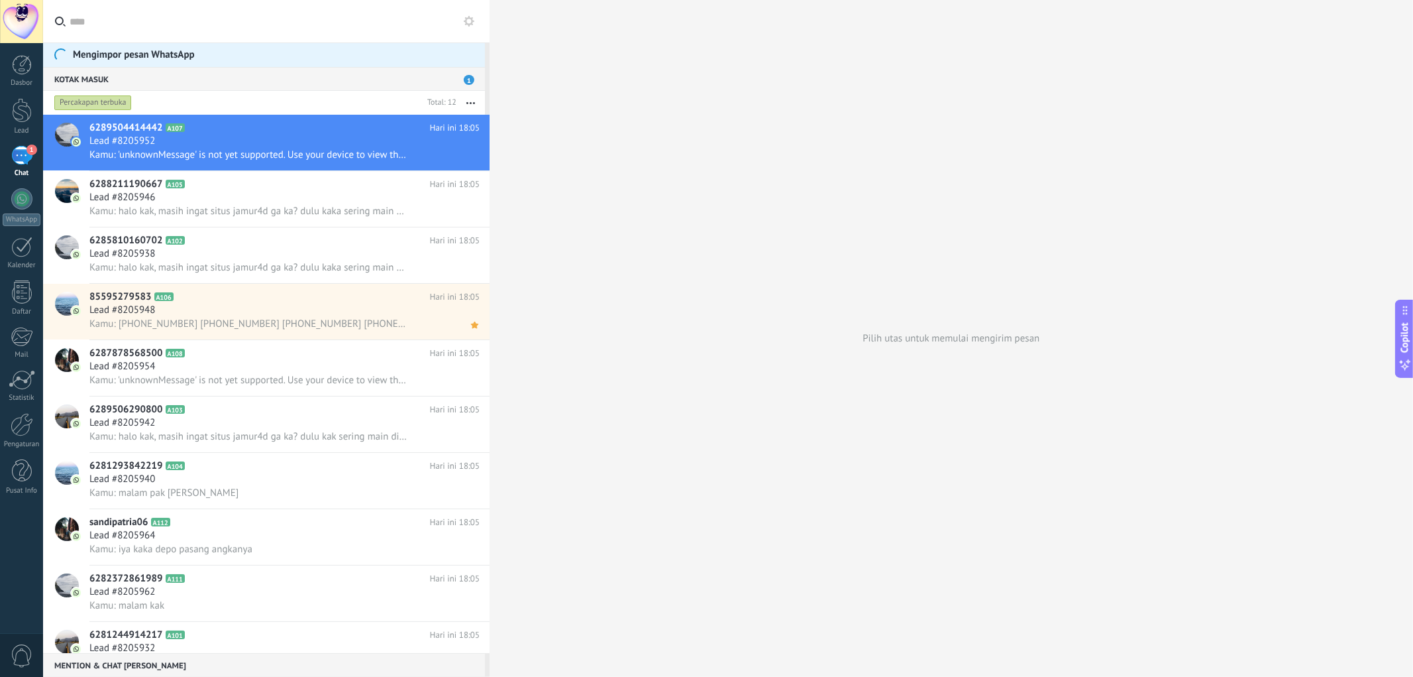
click at [490, 142] on div at bounding box center [490, 338] width 0 height 677
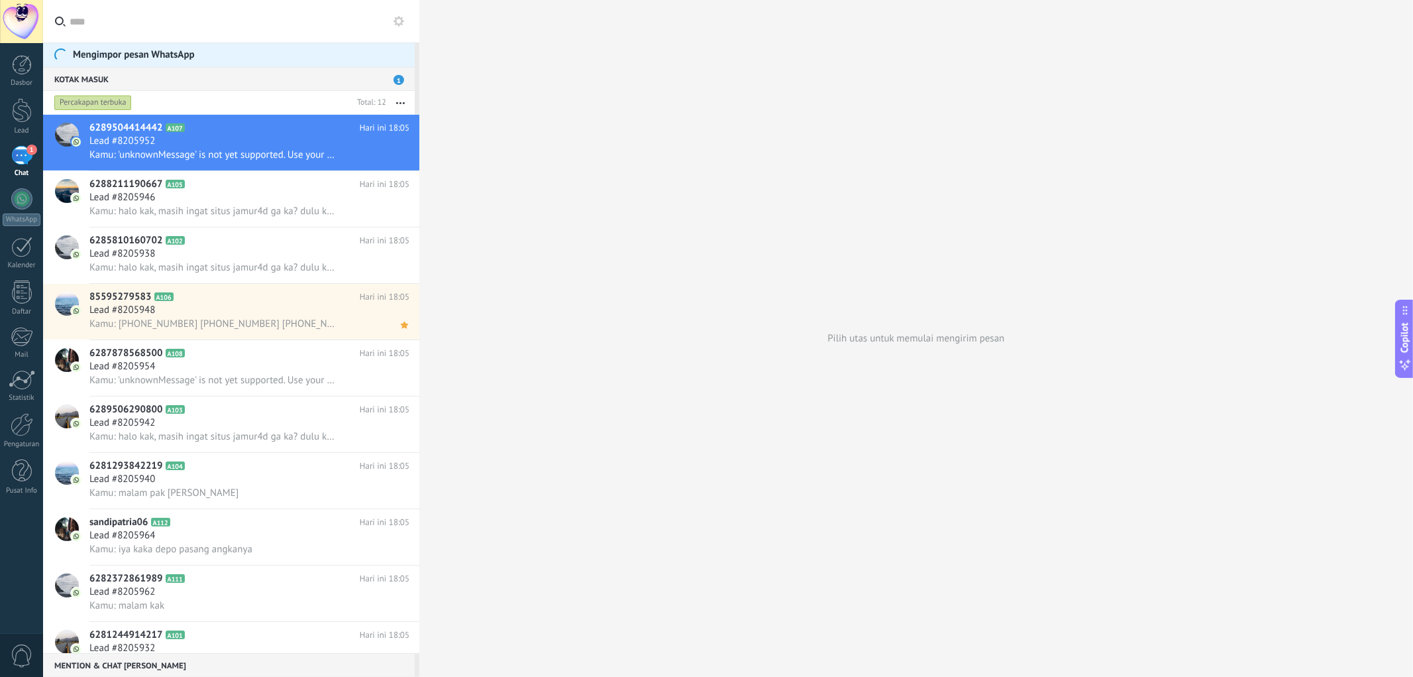
click at [419, 170] on div at bounding box center [419, 338] width 0 height 677
click at [317, 148] on div "Lead #8205952" at bounding box center [249, 141] width 320 height 13
click at [269, 204] on div "Lead #8205946" at bounding box center [249, 197] width 320 height 13
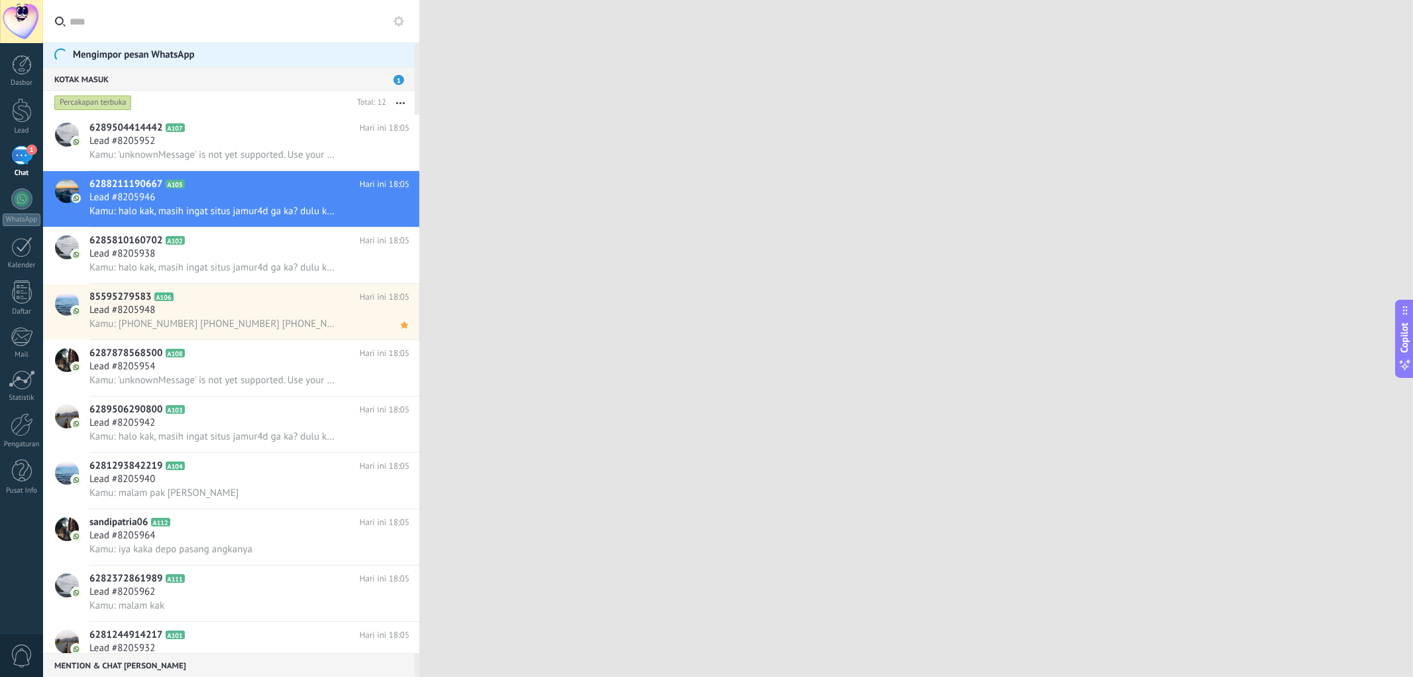
click at [29, 162] on div "1" at bounding box center [21, 155] width 21 height 19
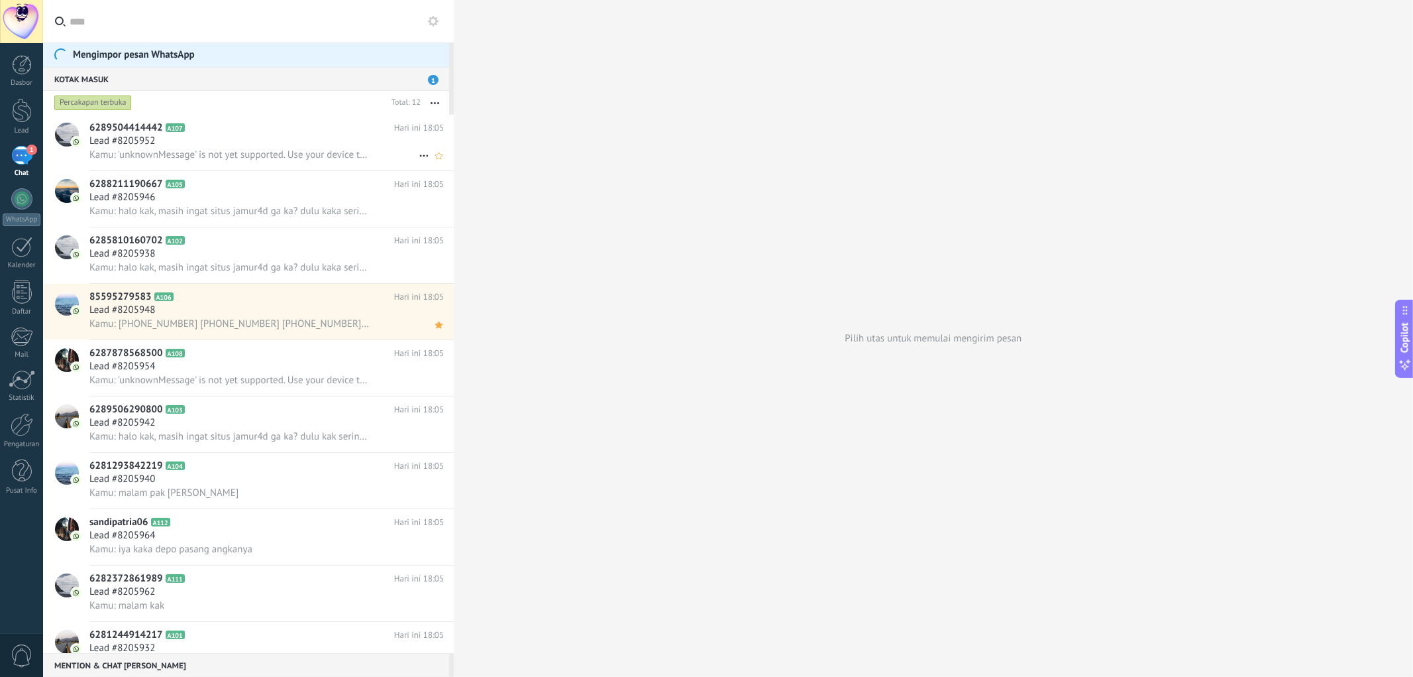
click at [294, 144] on div "Lead #8205952" at bounding box center [266, 141] width 354 height 13
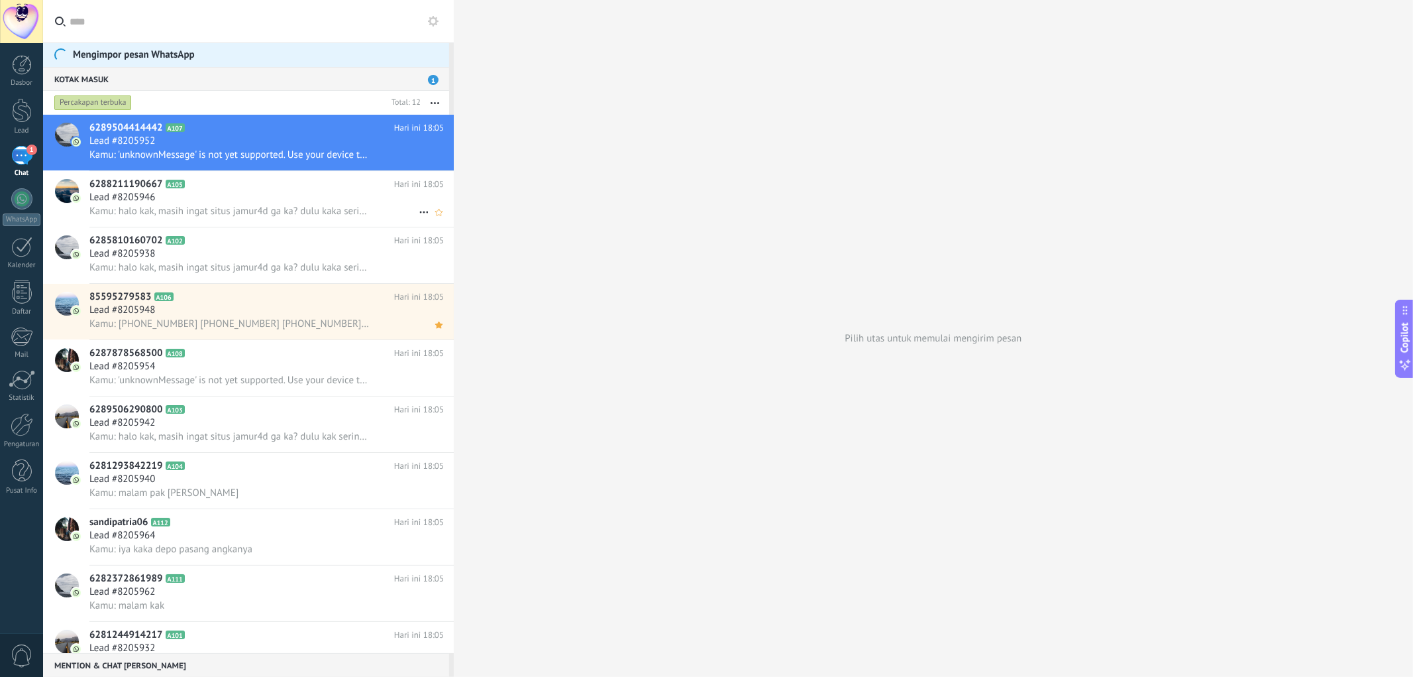
click at [282, 195] on div "Lead #8205946" at bounding box center [266, 197] width 354 height 13
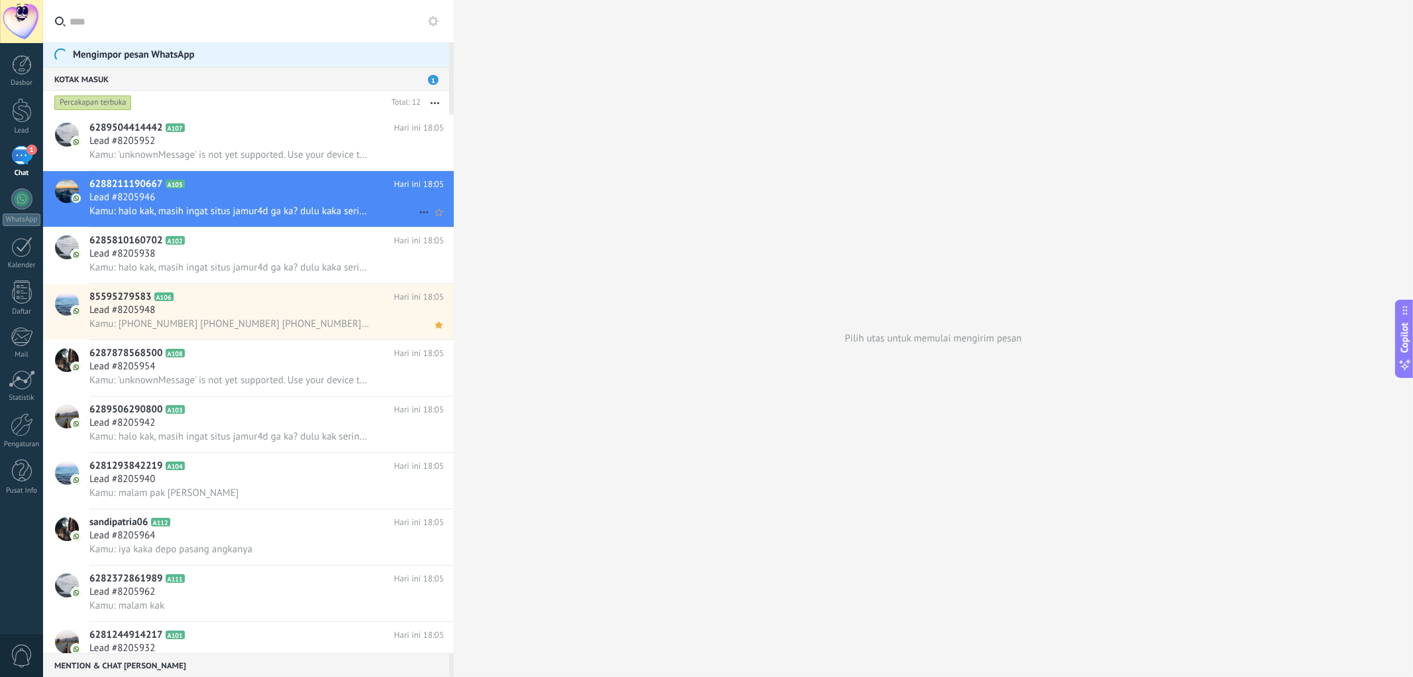
click at [282, 195] on div "Lead #8205946" at bounding box center [266, 197] width 354 height 13
click at [308, 139] on div "Lead #8205952" at bounding box center [266, 141] width 354 height 13
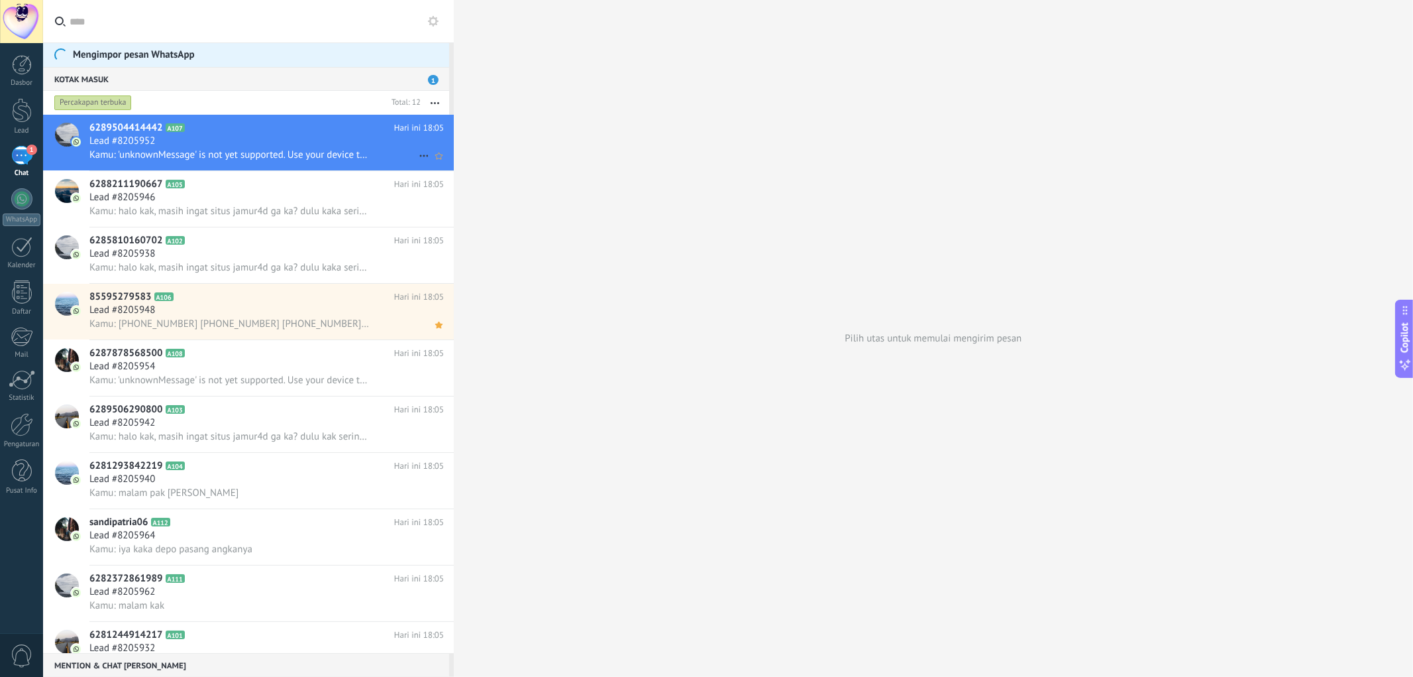
click at [46, 164] on div at bounding box center [66, 143] width 46 height 56
click at [21, 162] on div "1" at bounding box center [21, 155] width 21 height 19
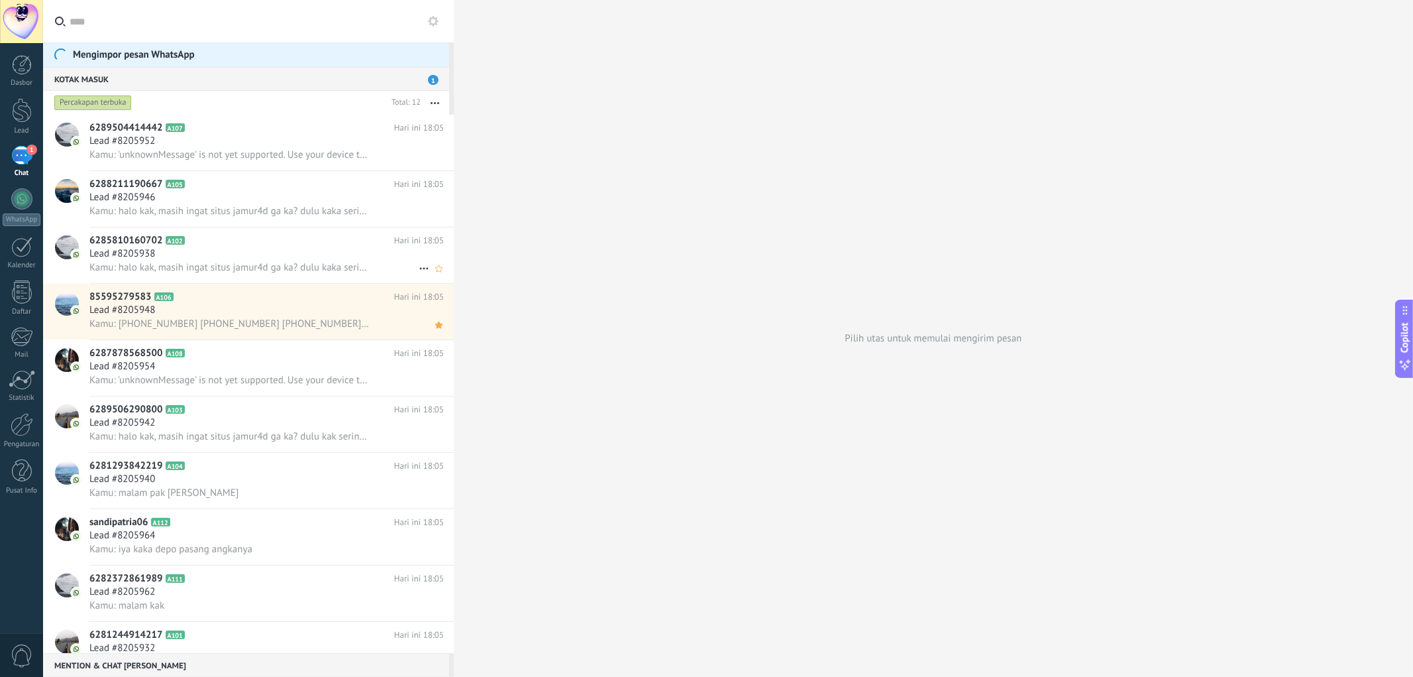
click at [287, 230] on div "6285810160702 A102 Hari ini 18:05 Lead #8205938 Kamu: halo kak, masih ingat sit…" at bounding box center [271, 255] width 364 height 56
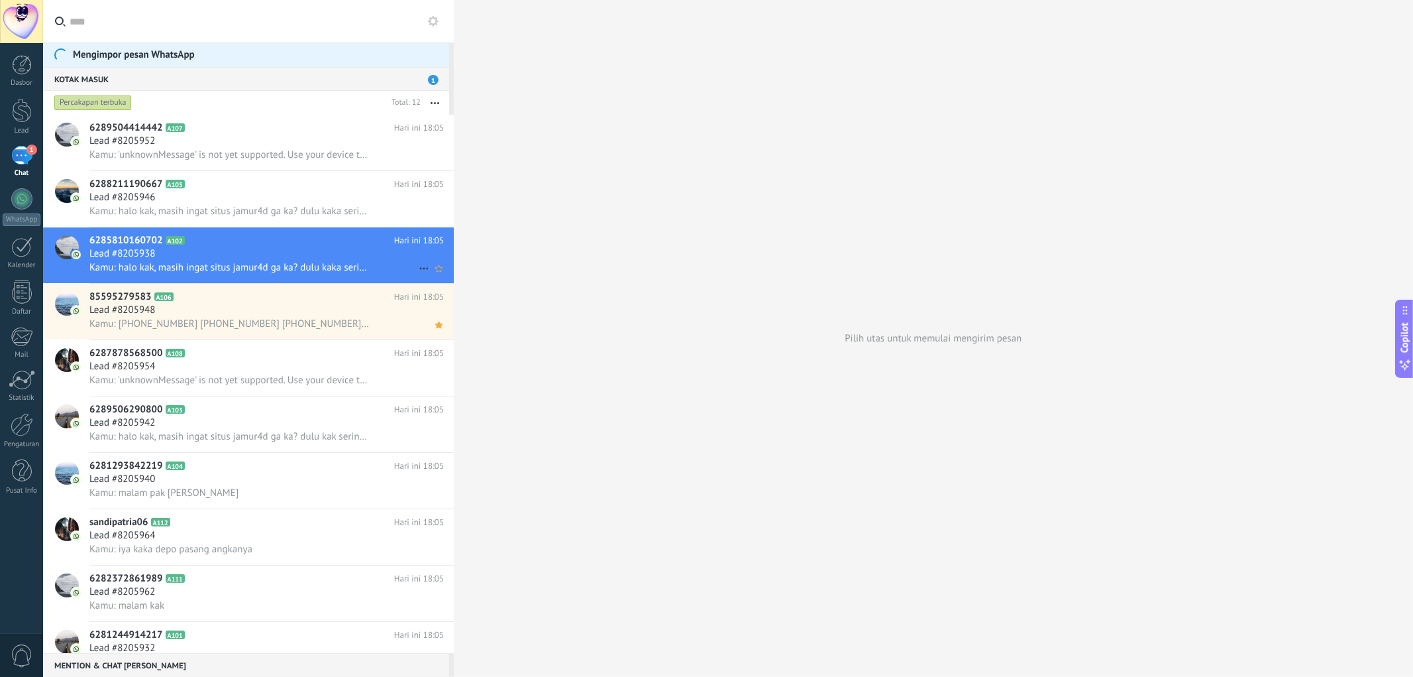
click at [316, 241] on h2 "6285810160702 A102" at bounding box center [241, 240] width 305 height 13
click at [372, 254] on div "Lead #8205938" at bounding box center [266, 253] width 354 height 13
click at [967, 341] on div "Pilih utas untuk memulai mengirim pesan" at bounding box center [933, 338] width 959 height 677
drag, startPoint x: 967, startPoint y: 341, endPoint x: 409, endPoint y: 212, distance: 572.5
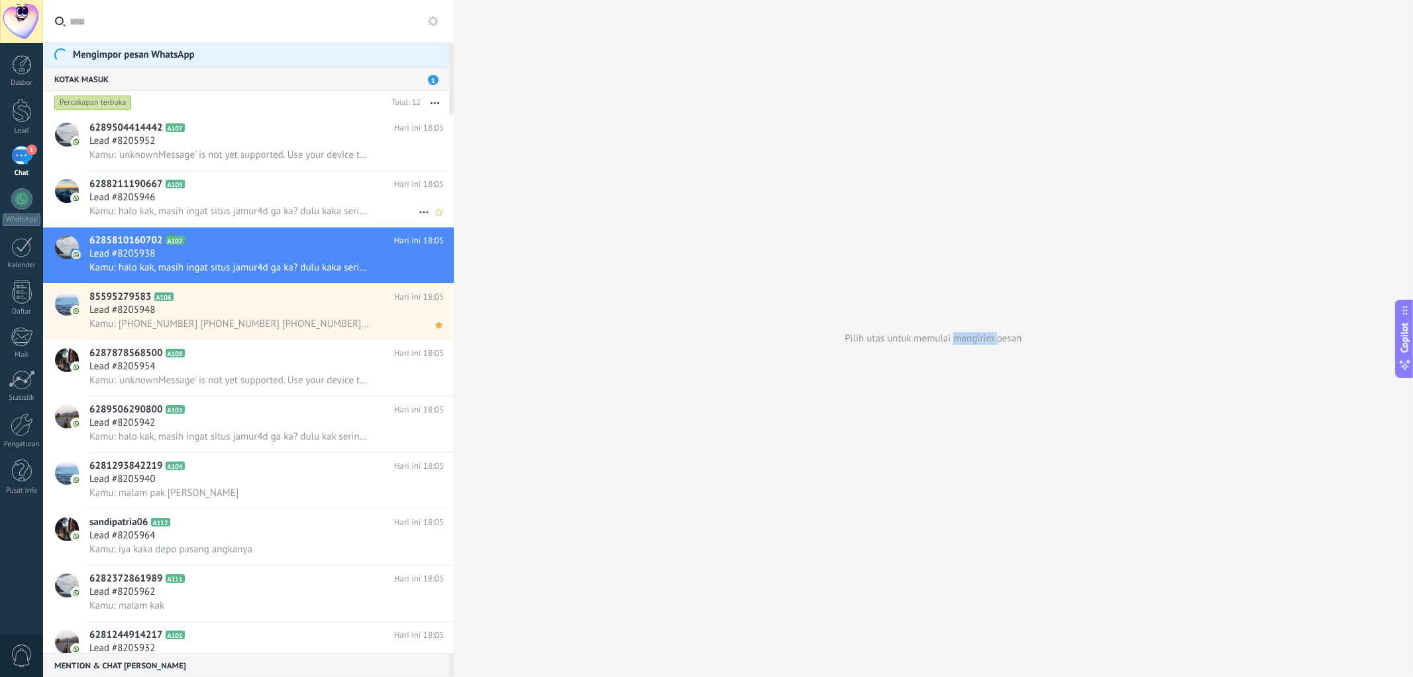
click at [952, 339] on div "Pilih utas untuk memulai mengirim pesan" at bounding box center [933, 338] width 959 height 677
click at [341, 136] on div "Lead #8205952" at bounding box center [266, 141] width 354 height 13
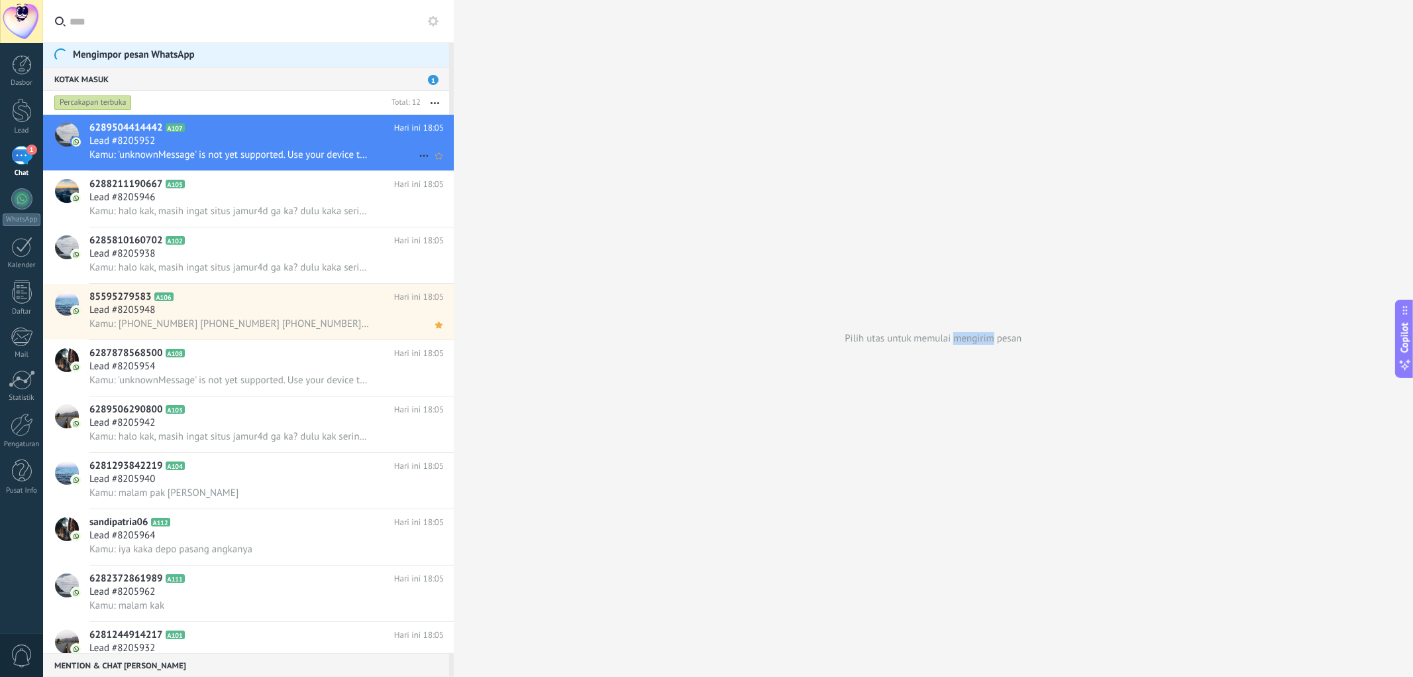
drag, startPoint x: 240, startPoint y: 153, endPoint x: 157, endPoint y: 146, distance: 83.1
click at [162, 146] on h3 "Lead #8205952" at bounding box center [125, 141] width 72 height 13
click at [72, 137] on img at bounding box center [76, 141] width 9 height 9
click at [78, 144] on img at bounding box center [76, 141] width 9 height 9
click at [175, 127] on span "A107" at bounding box center [175, 127] width 19 height 9
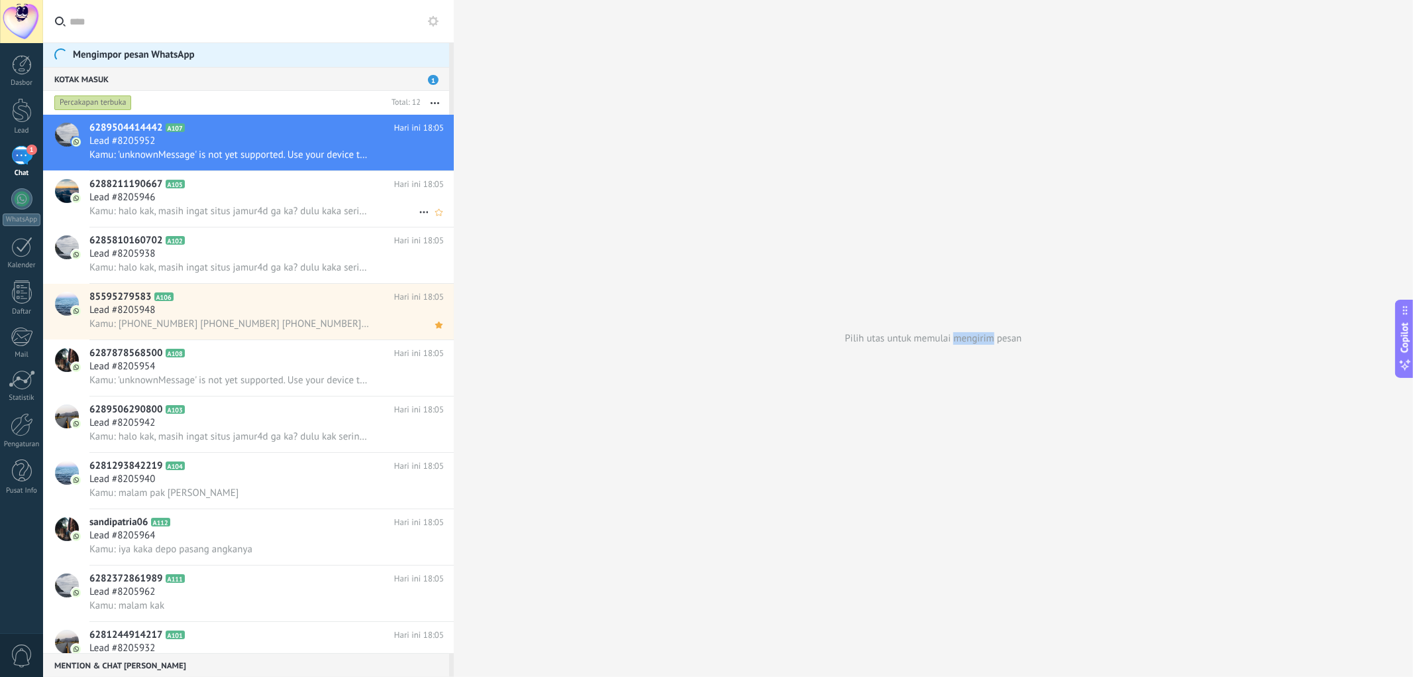
click at [177, 188] on span "A105" at bounding box center [175, 184] width 19 height 9
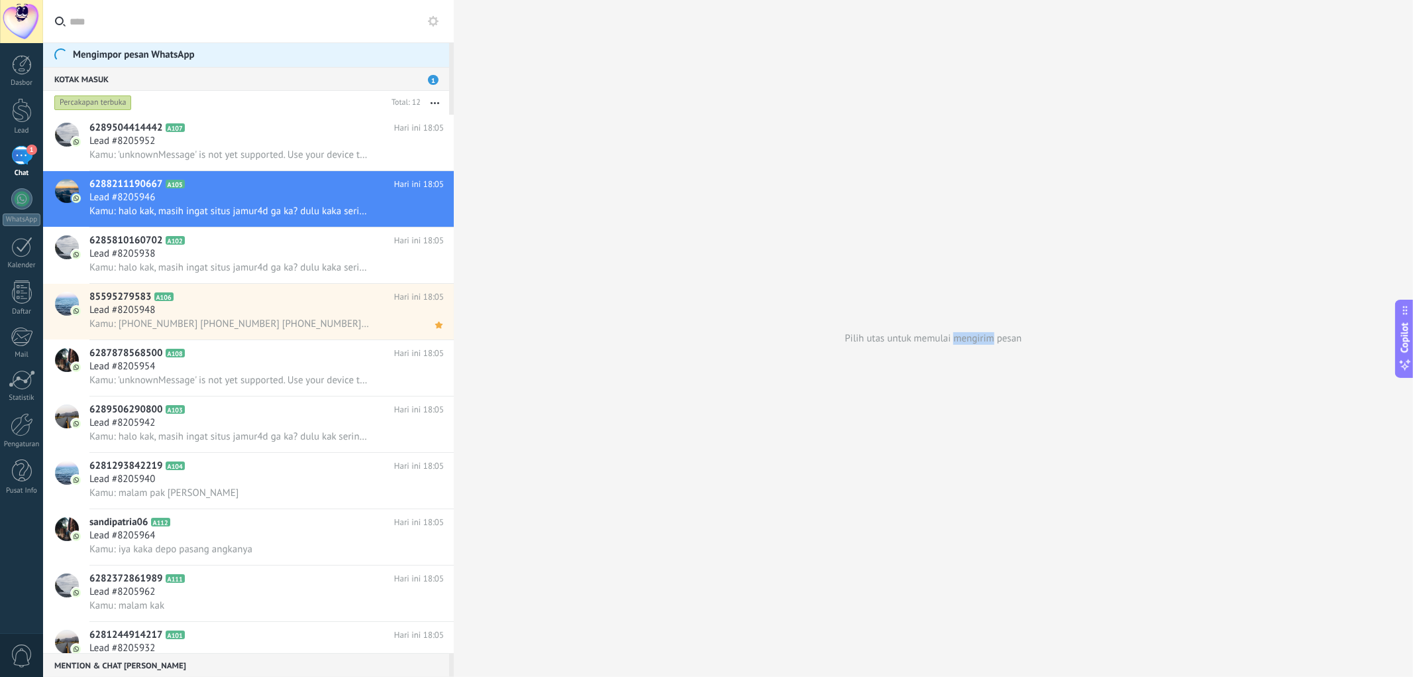
click at [111, 103] on div "Percakapan terbuka" at bounding box center [93, 103] width 78 height 16
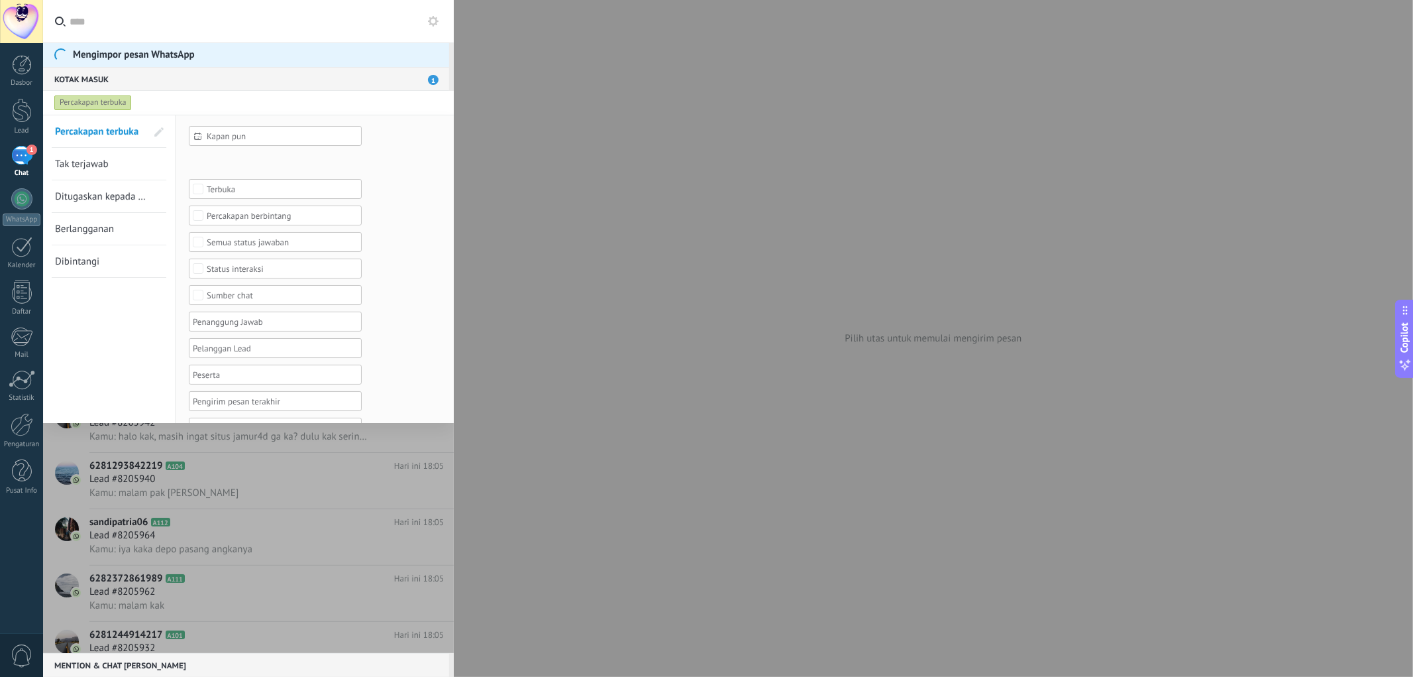
click at [227, 484] on div at bounding box center [248, 384] width 411 height 538
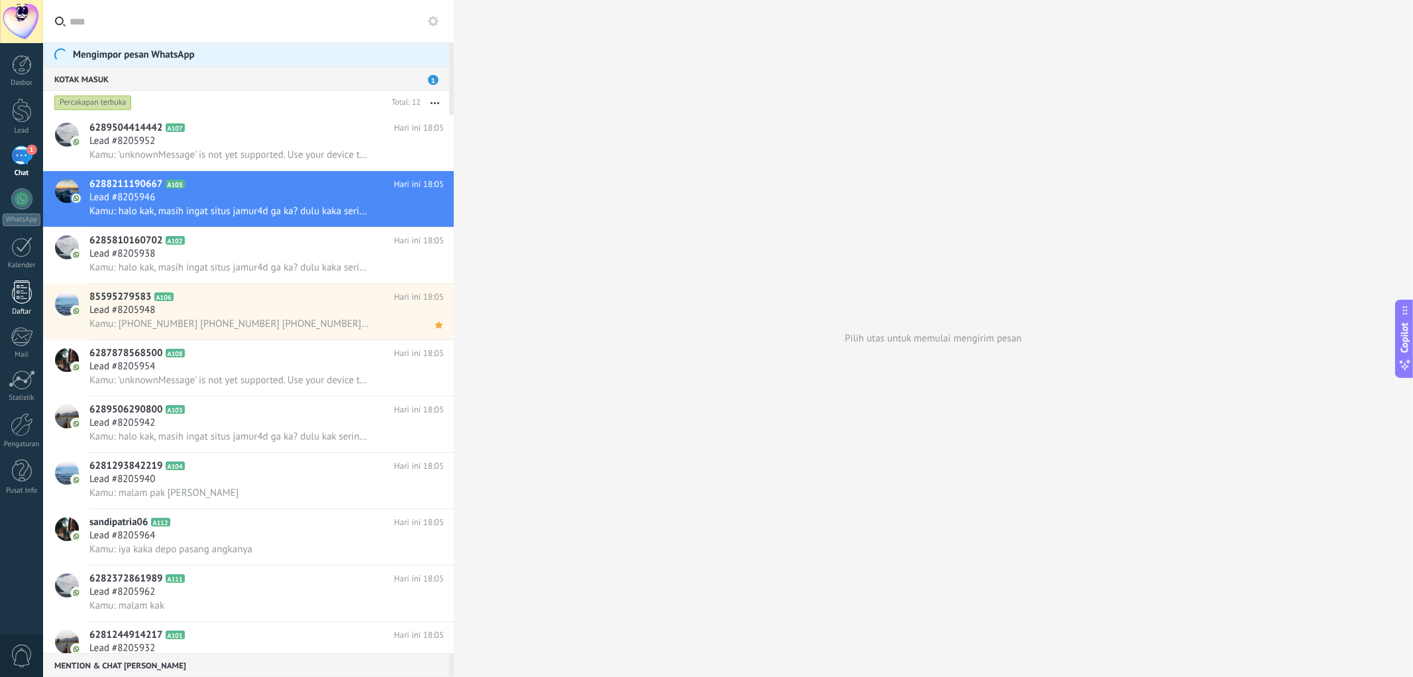
click at [31, 294] on link "Daftar" at bounding box center [21, 298] width 43 height 36
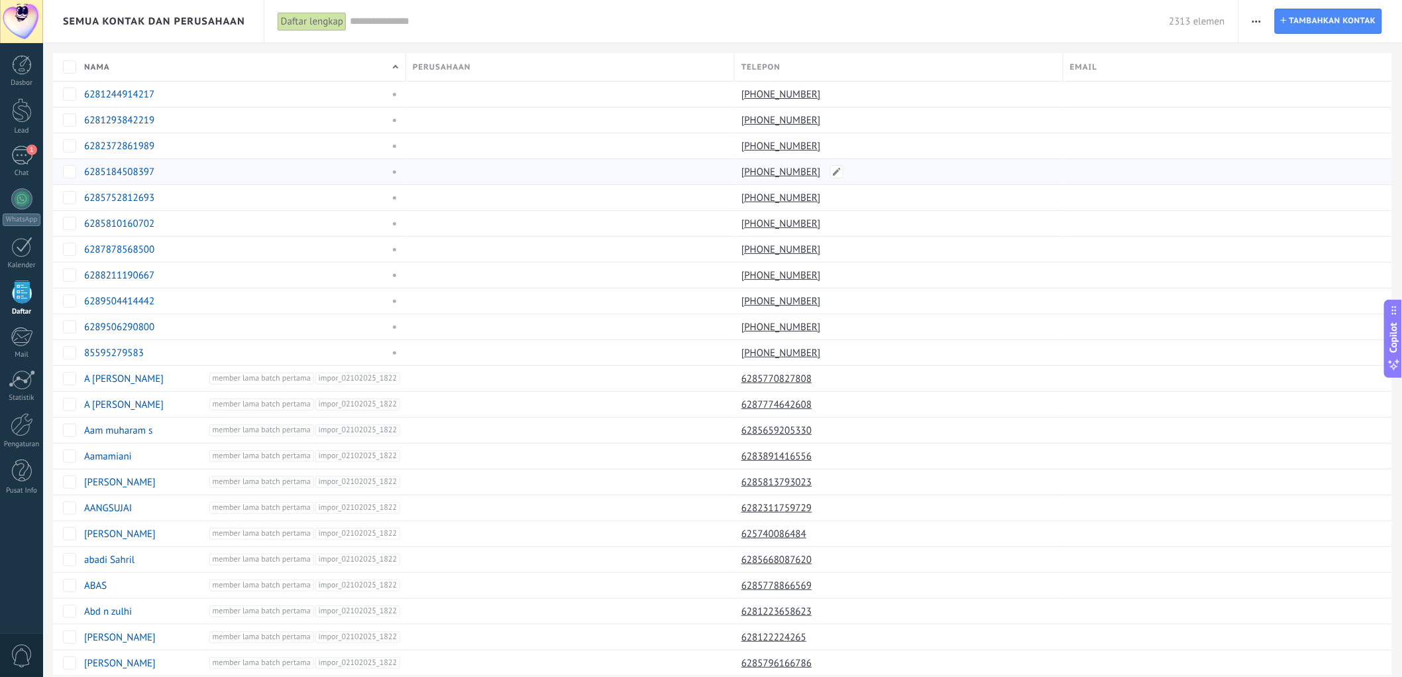
click at [783, 172] on link "[PHONE_NUMBER]" at bounding box center [782, 172] width 82 height 12
click at [27, 169] on div "Chat" at bounding box center [22, 173] width 38 height 9
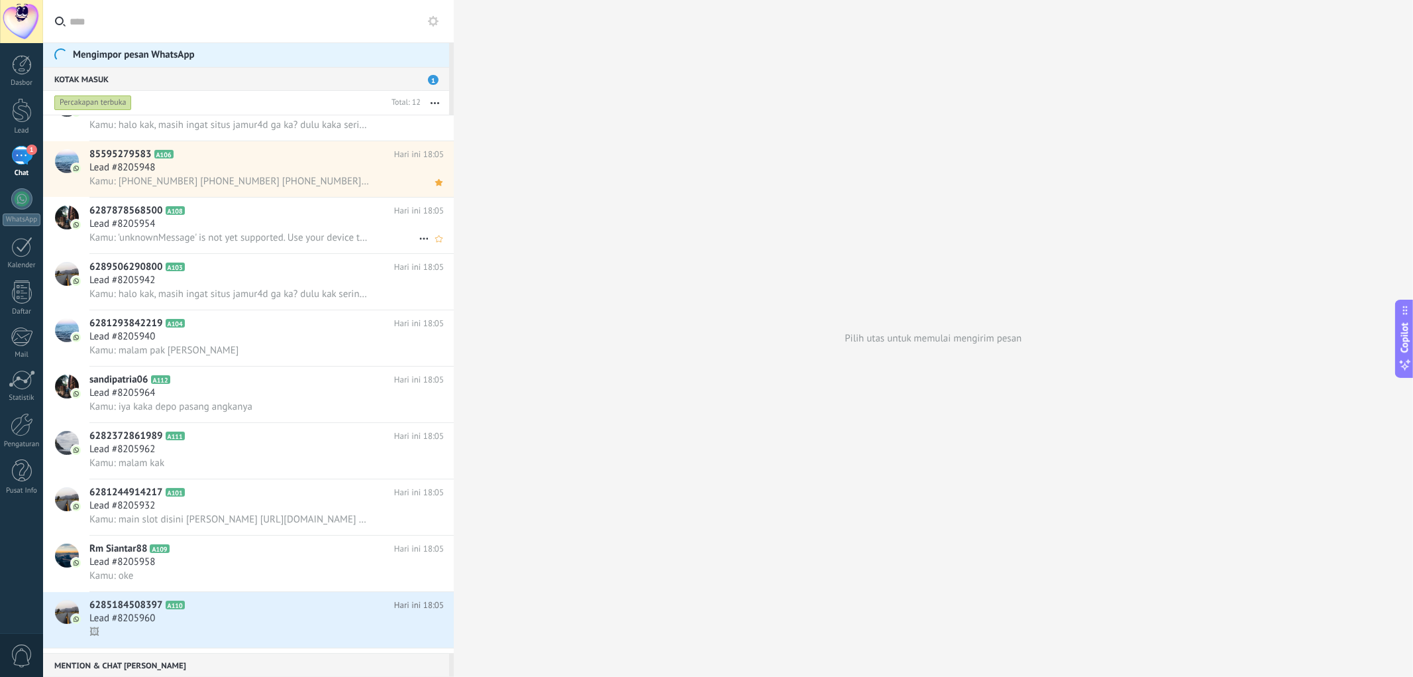
scroll to position [154, 0]
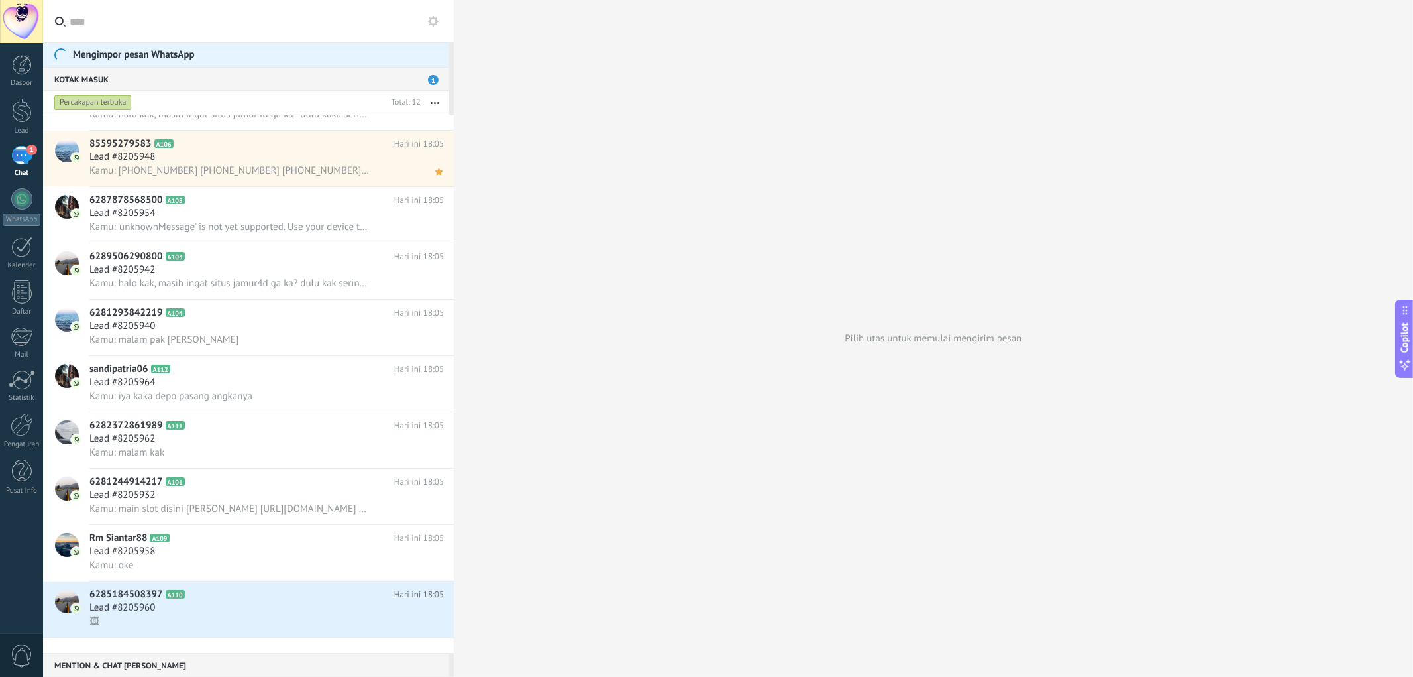
click at [433, 28] on button at bounding box center [433, 21] width 16 height 16
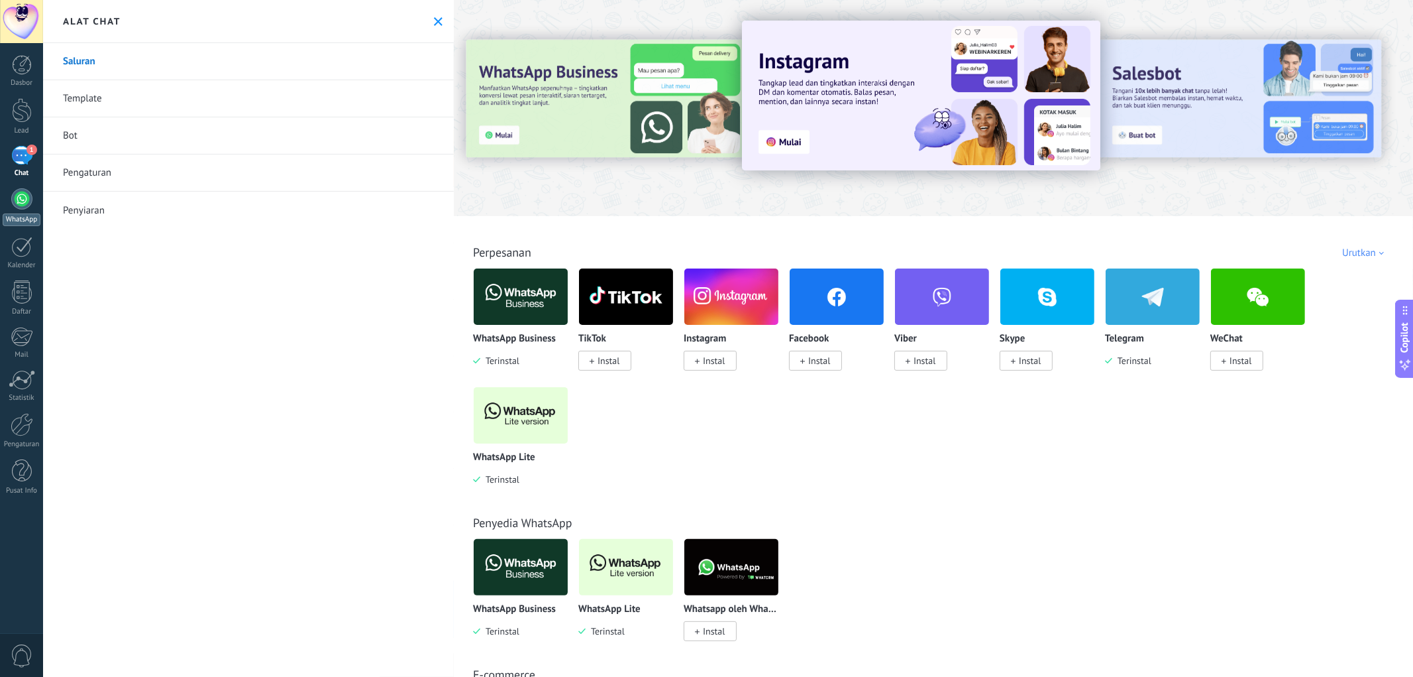
click at [27, 207] on div at bounding box center [21, 198] width 21 height 21
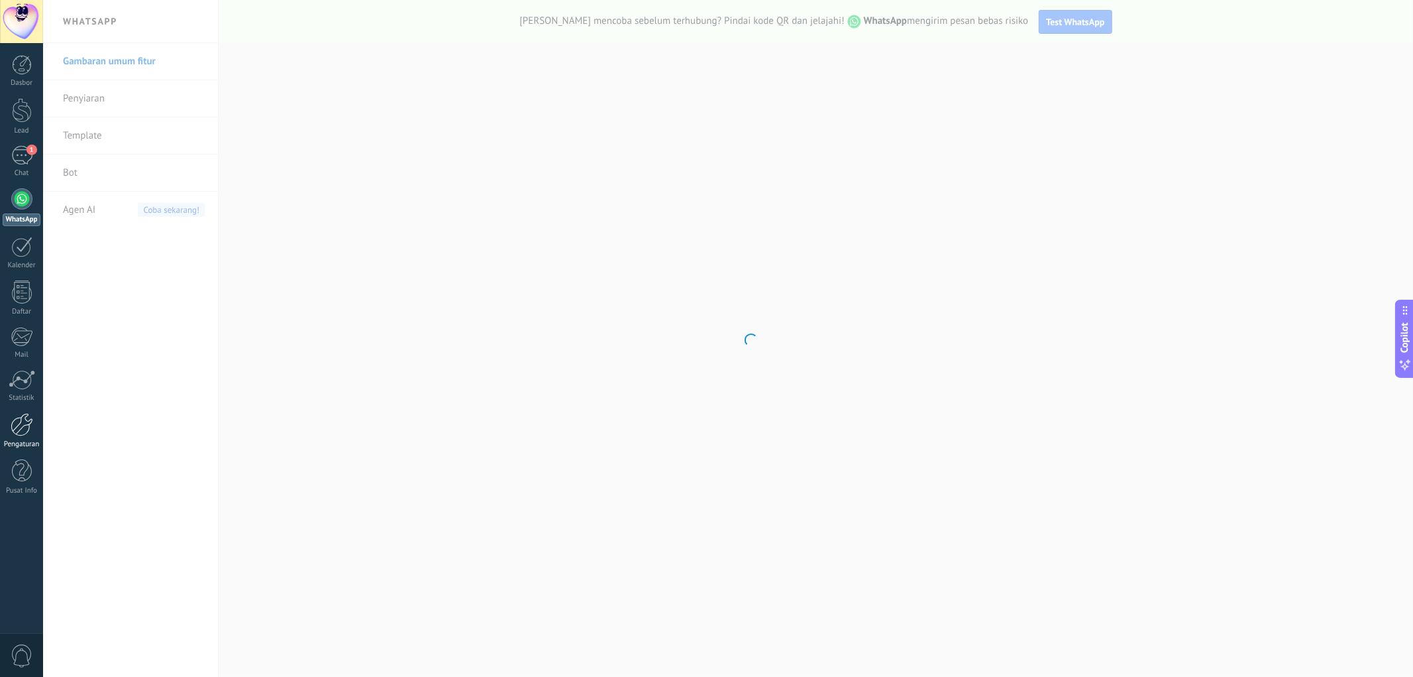
click at [18, 433] on div at bounding box center [22, 424] width 23 height 23
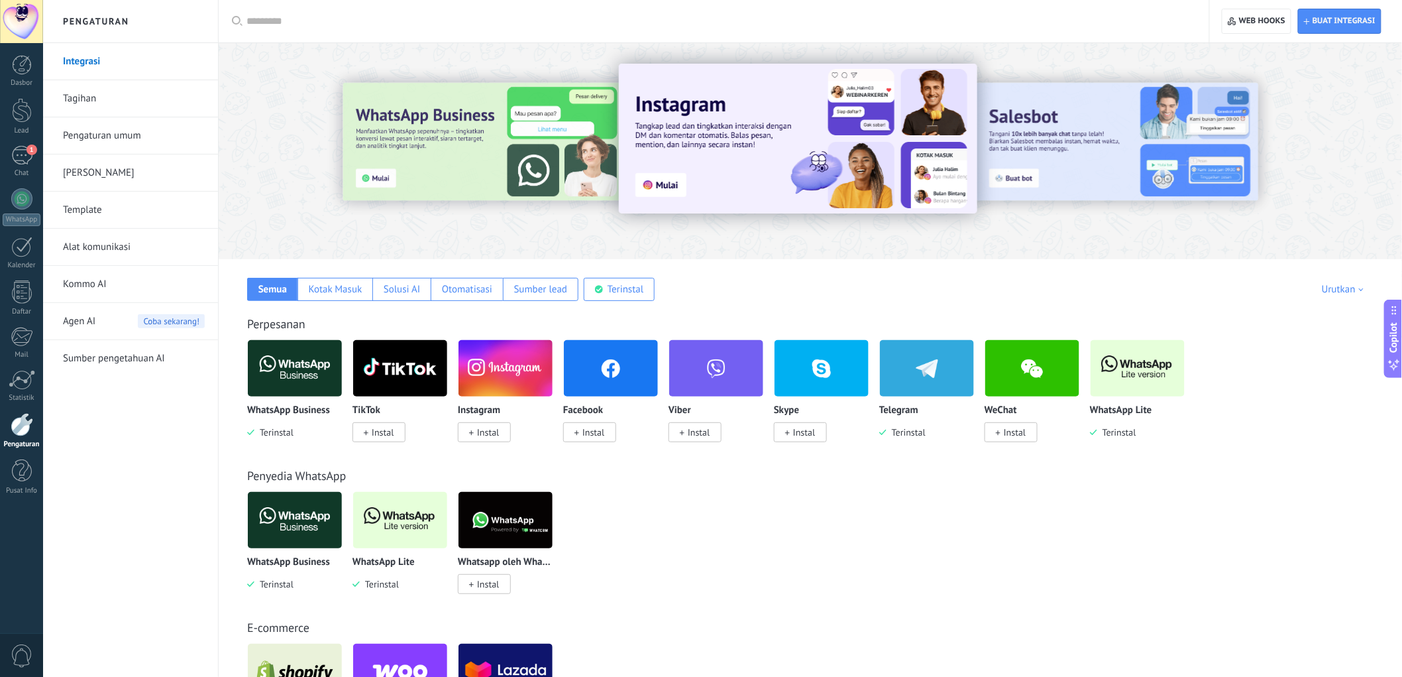
click at [113, 250] on link "Alat komunikasi" at bounding box center [134, 247] width 142 height 37
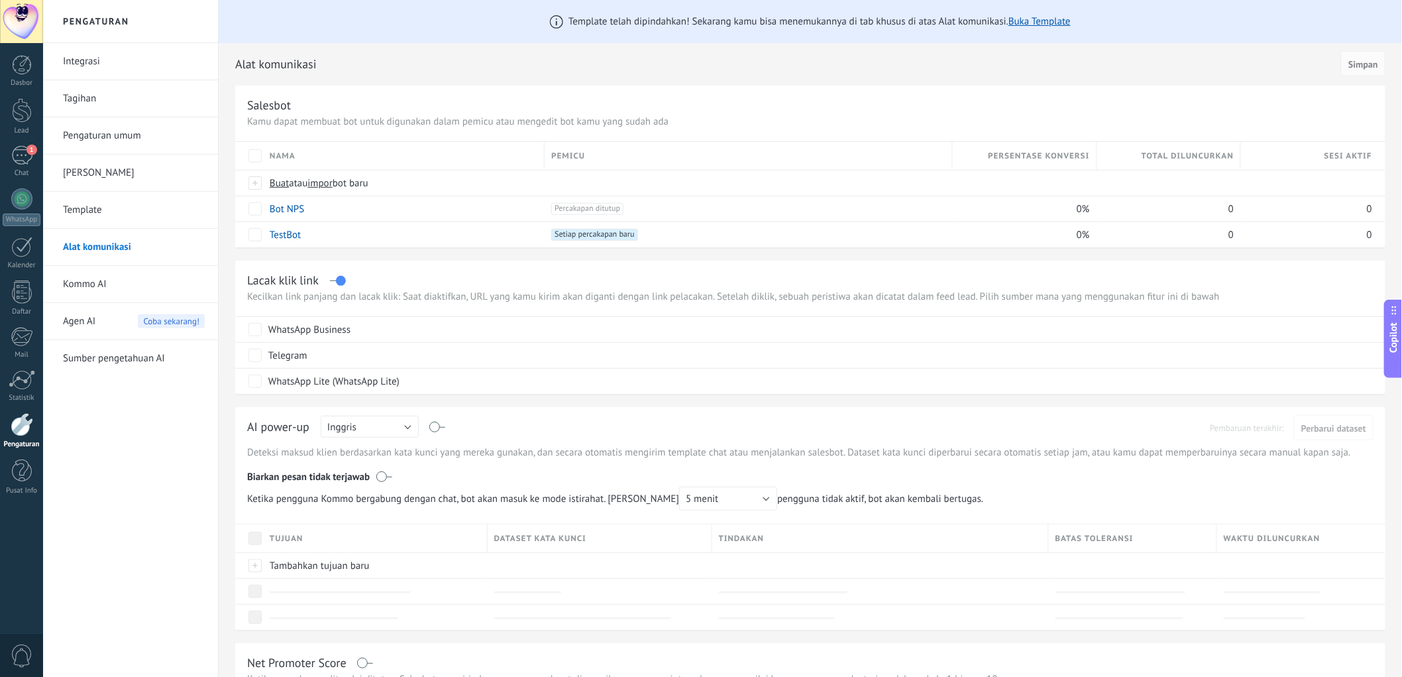
click at [25, 89] on div "Dasbor Lead 1 Chat WhatsApp Pelanggan" at bounding box center [21, 281] width 43 height 453
click at [25, 71] on div at bounding box center [22, 65] width 20 height 20
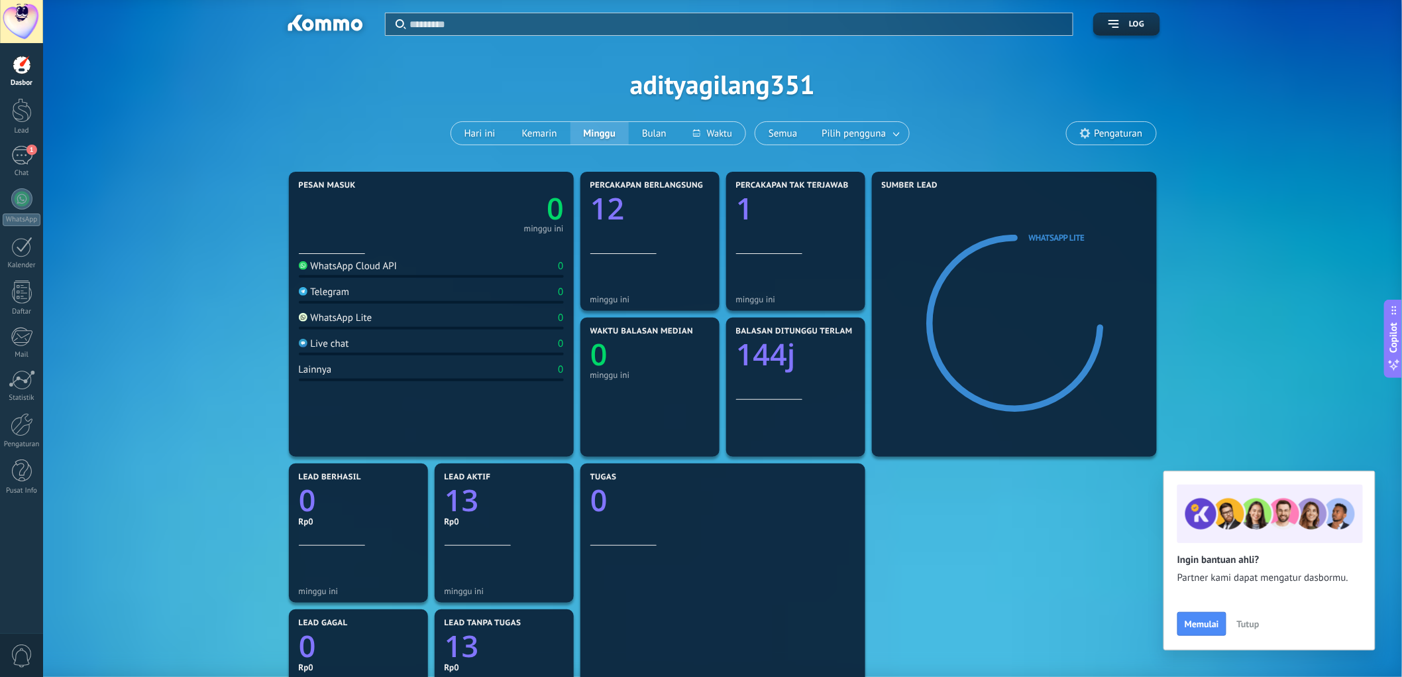
click at [1137, 137] on span "Pengaturan" at bounding box center [1118, 133] width 48 height 11
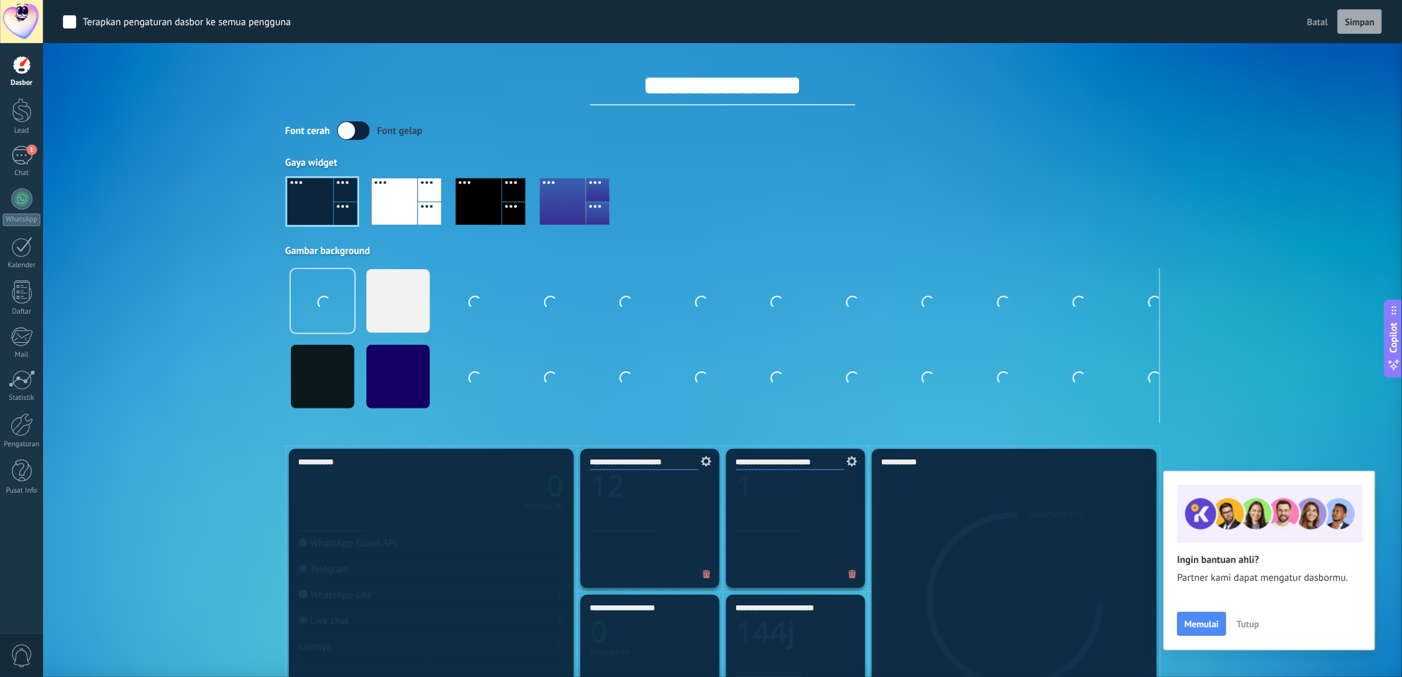
click at [360, 131] on label at bounding box center [353, 130] width 32 height 19
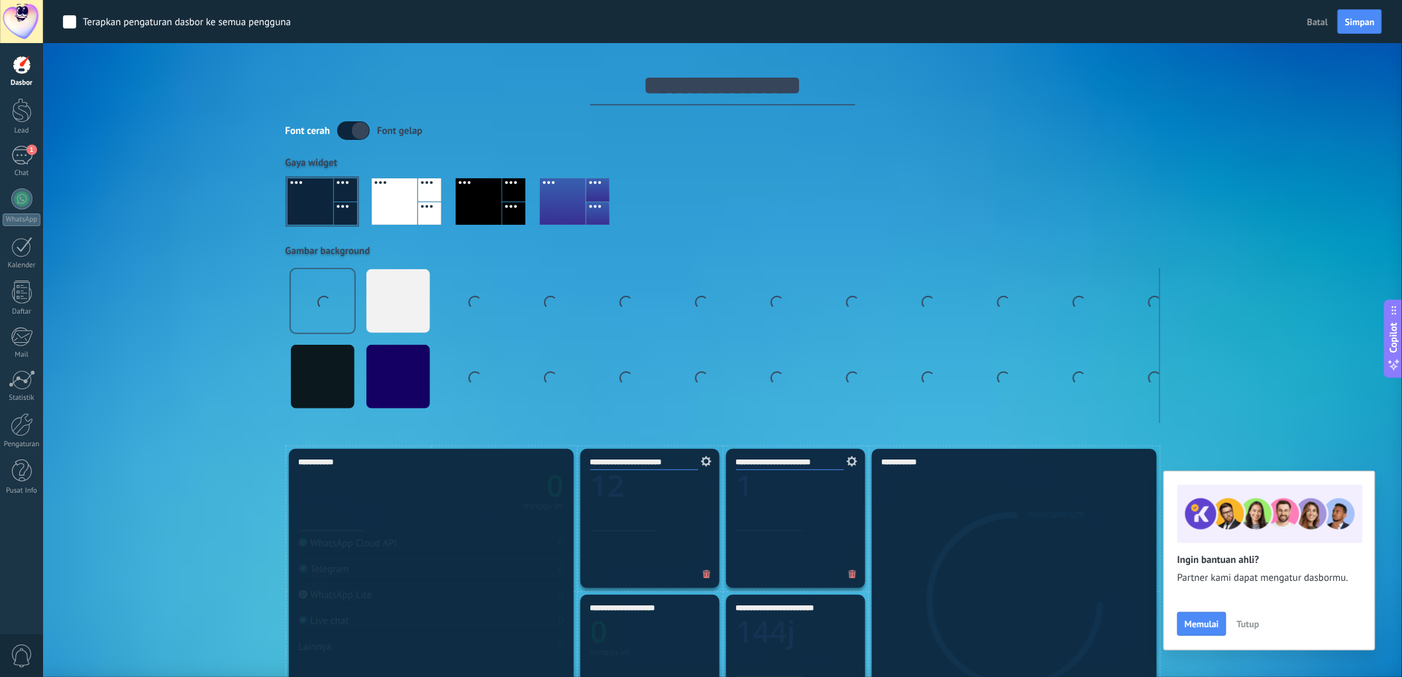
click at [360, 131] on label at bounding box center [353, 130] width 32 height 19
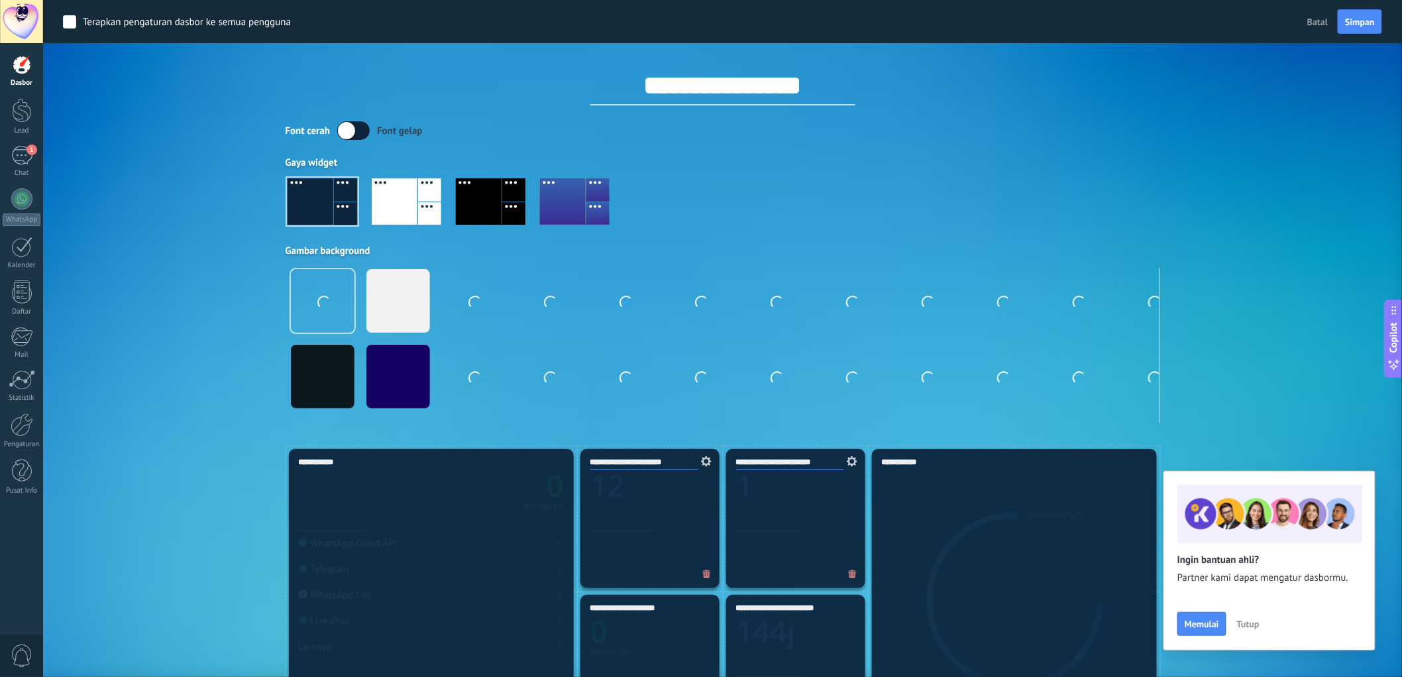
click at [1314, 20] on span "Batal" at bounding box center [1317, 22] width 21 height 12
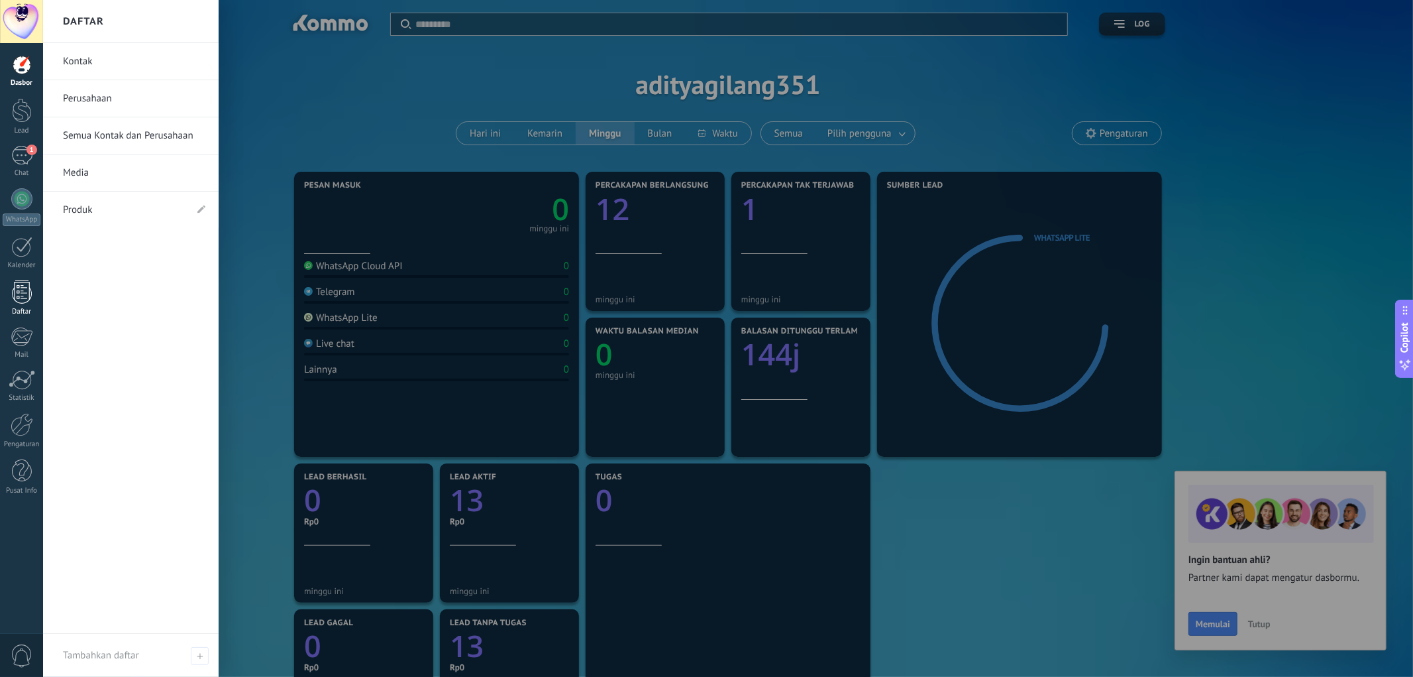
click at [28, 290] on div at bounding box center [22, 291] width 20 height 23
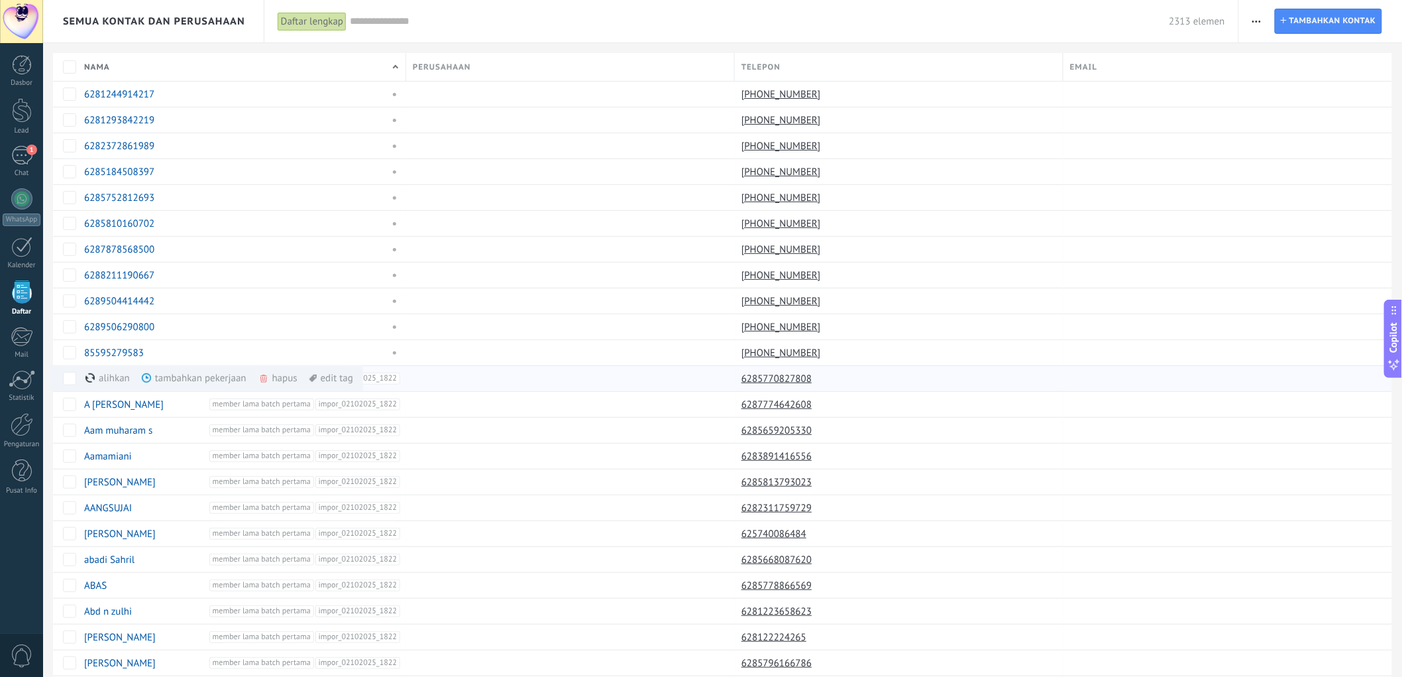
click at [207, 380] on div "tambahkan pekerjaan lagi" at bounding box center [216, 378] width 148 height 26
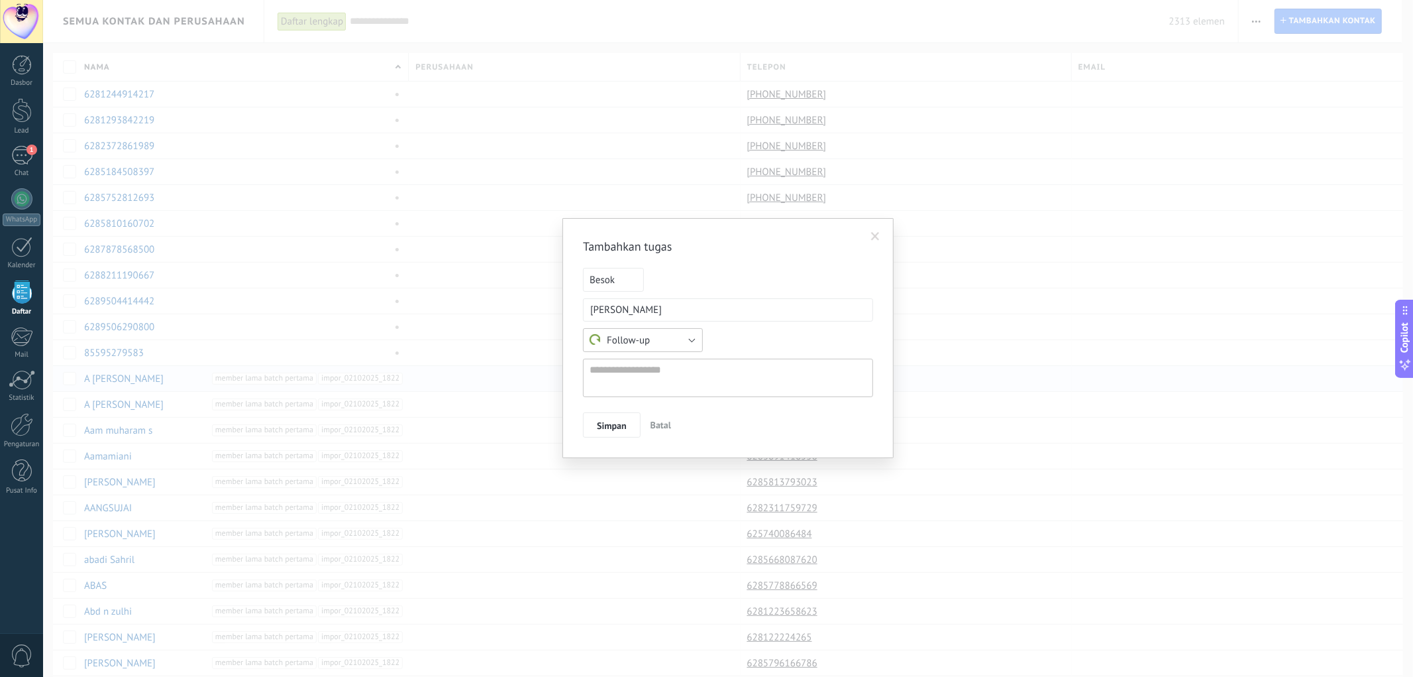
click at [661, 347] on button "Follow-up" at bounding box center [643, 340] width 120 height 24
click at [661, 343] on span "Follow-up" at bounding box center [636, 340] width 123 height 13
click at [656, 372] on textarea at bounding box center [728, 377] width 290 height 38
click at [763, 429] on div "Simpan Batal" at bounding box center [728, 424] width 290 height 25
click at [614, 425] on span "Simpan" at bounding box center [612, 425] width 30 height 9
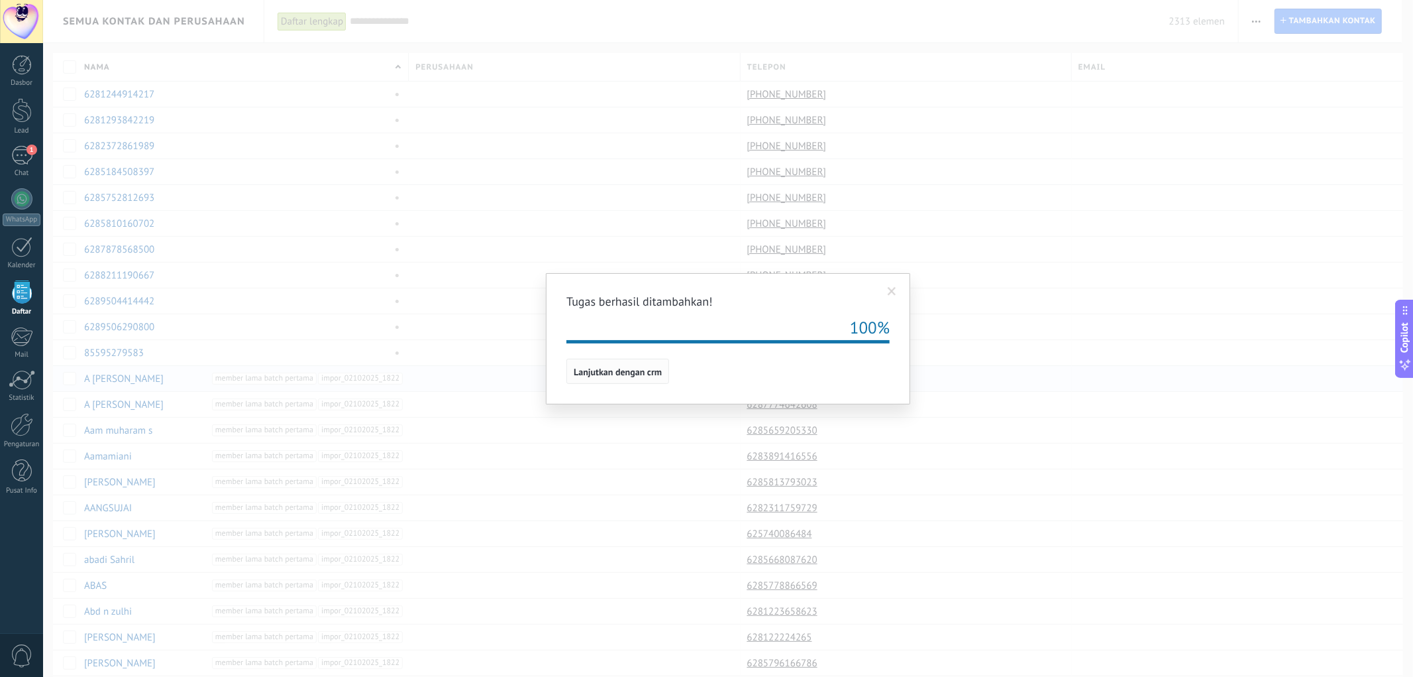
click at [605, 374] on span "Lanjutkan dengan crm" at bounding box center [618, 371] width 88 height 9
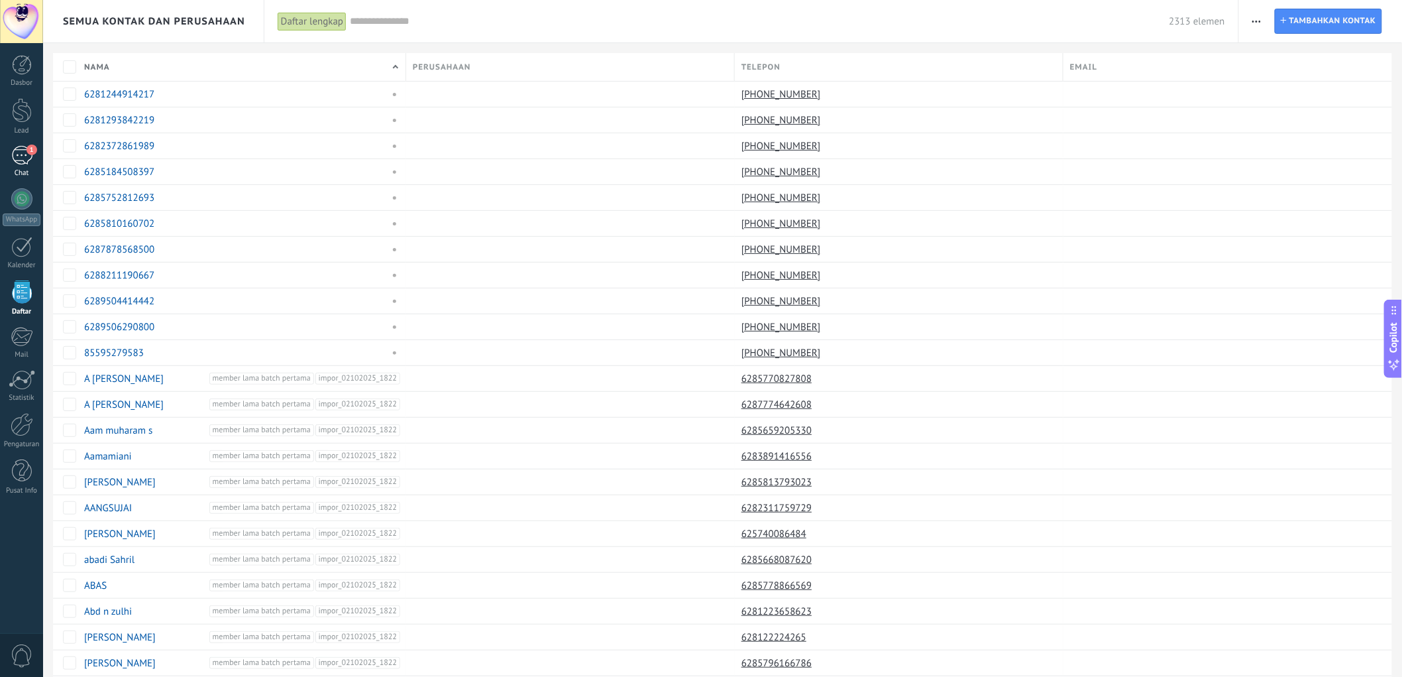
click at [28, 157] on div "1" at bounding box center [21, 155] width 21 height 19
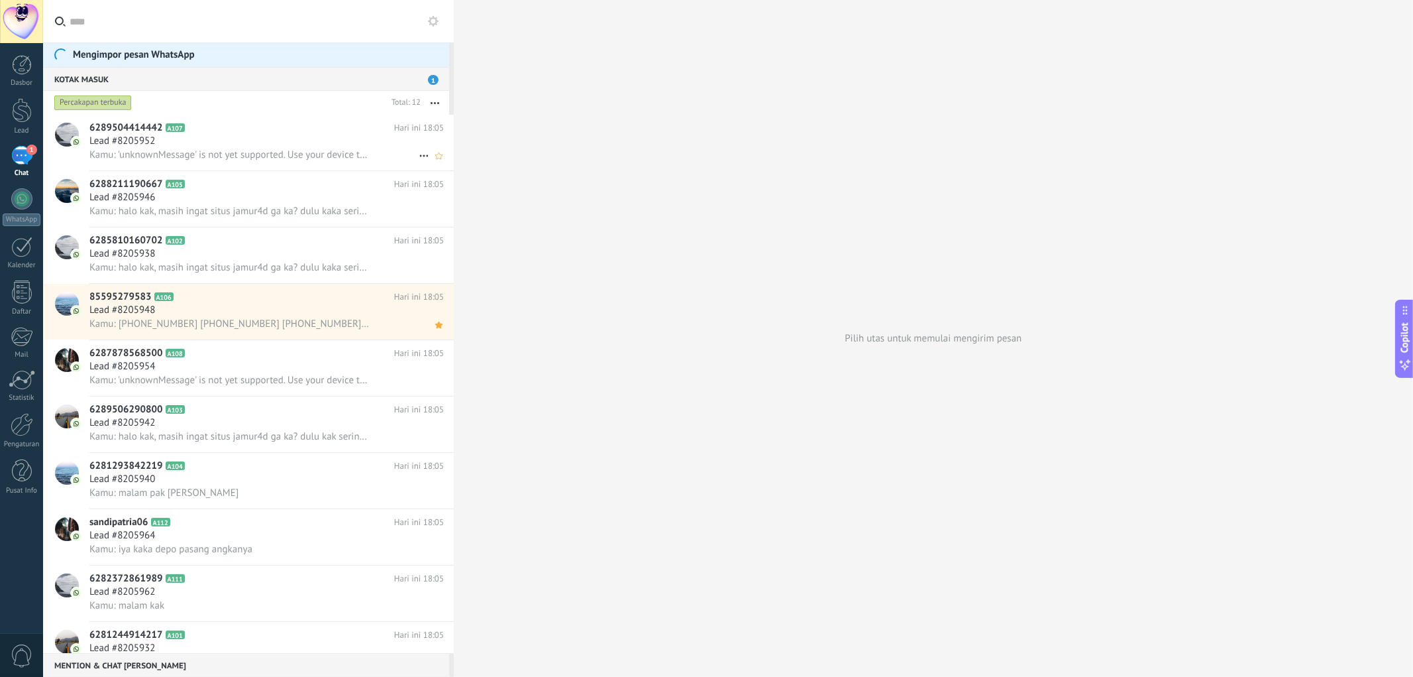
click at [393, 144] on div "Lead #8205952" at bounding box center [266, 141] width 354 height 13
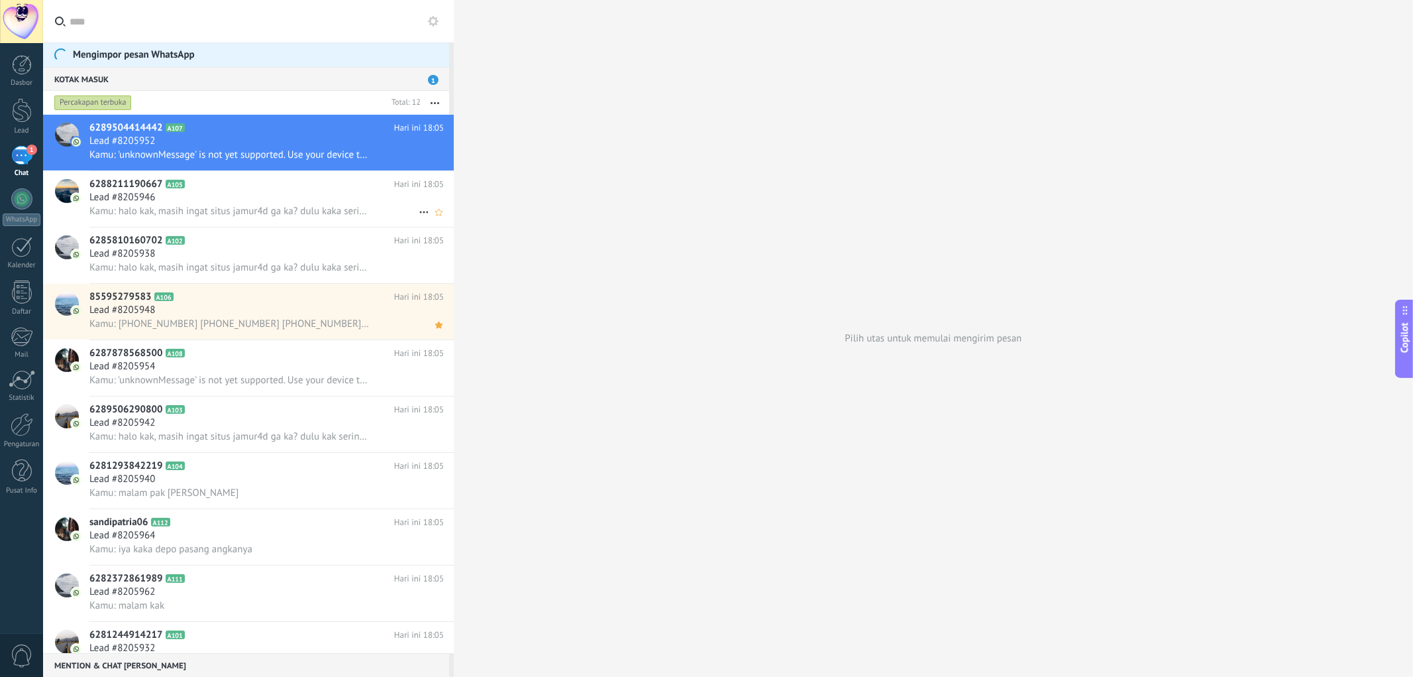
click at [342, 189] on h2 "6288211190667 A105" at bounding box center [241, 184] width 305 height 13
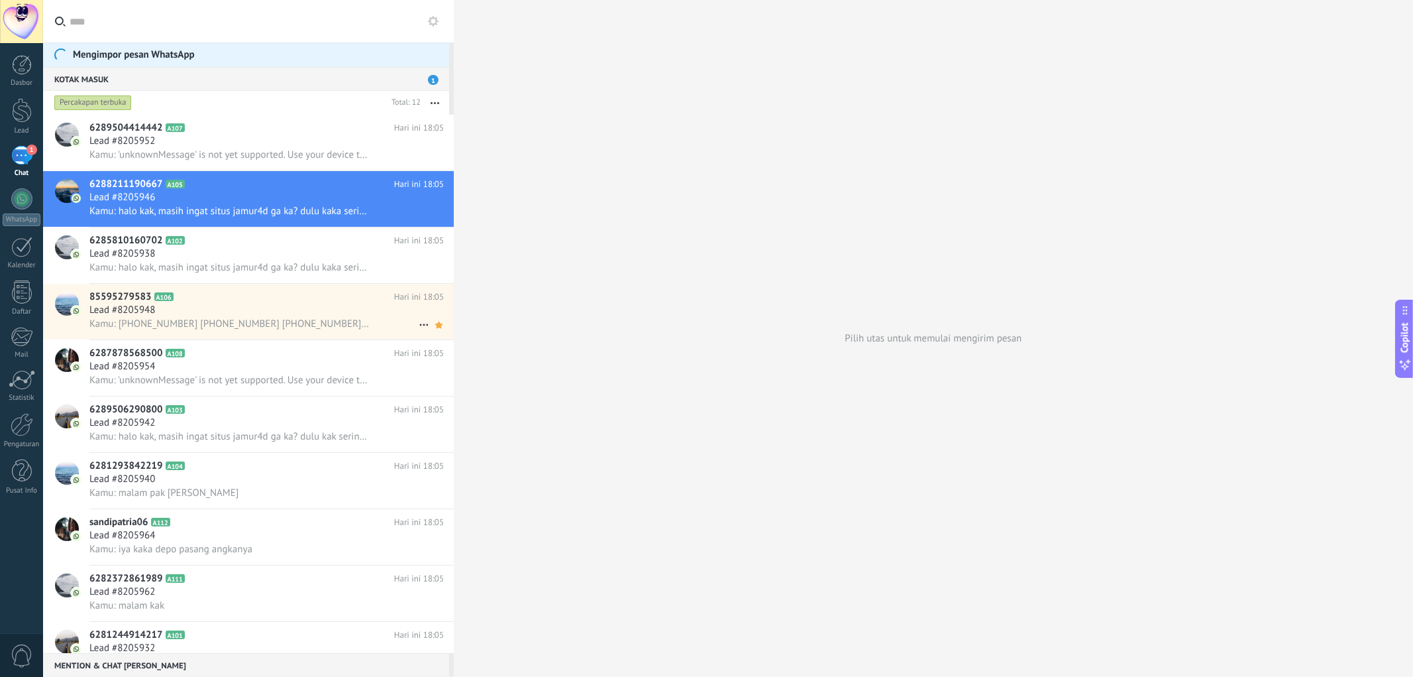
click at [309, 311] on div "Lead #8205948" at bounding box center [266, 309] width 354 height 13
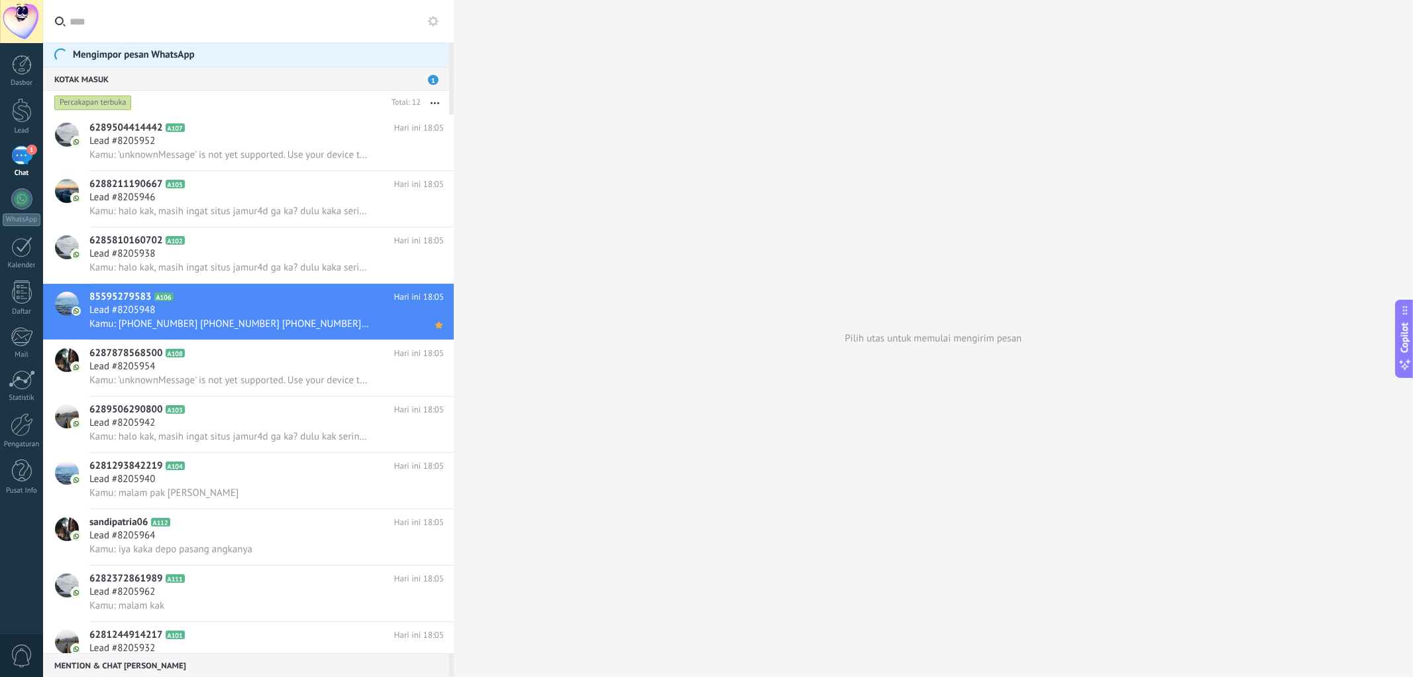
click at [27, 160] on div "1" at bounding box center [21, 155] width 21 height 19
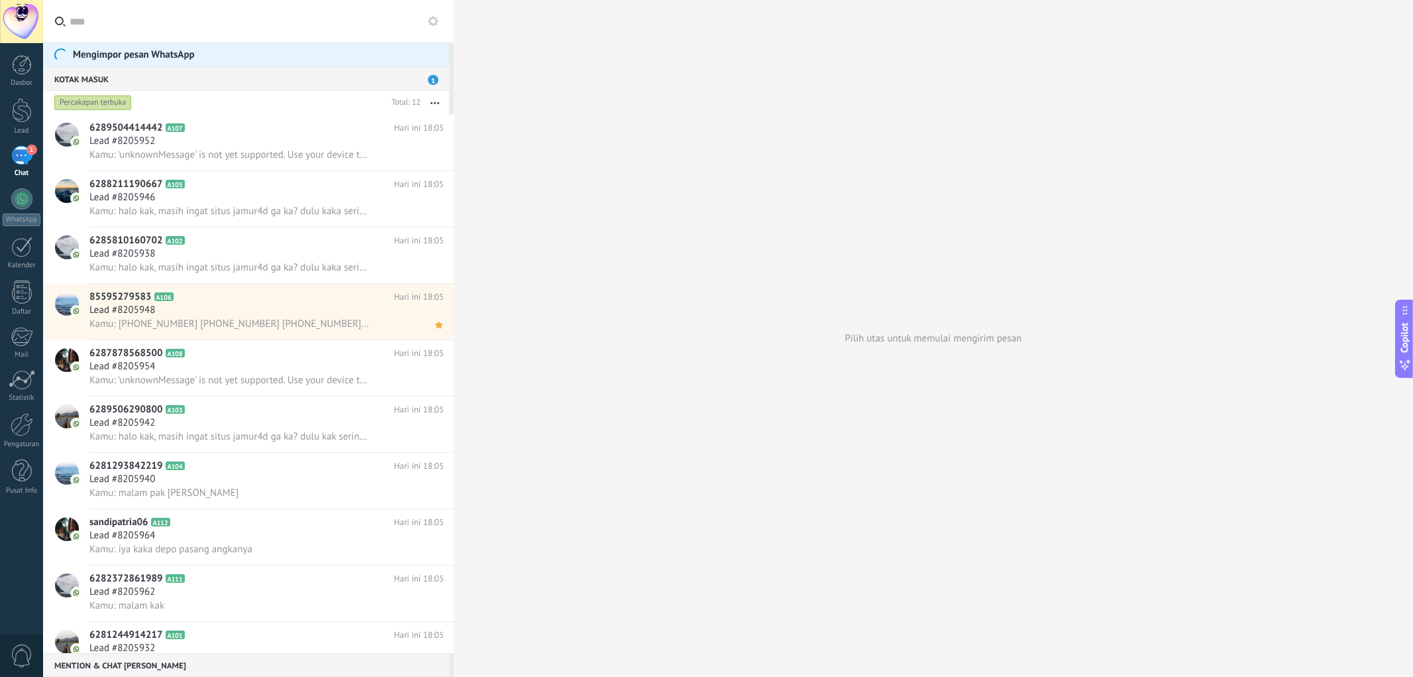
click at [435, 17] on use at bounding box center [433, 21] width 11 height 11
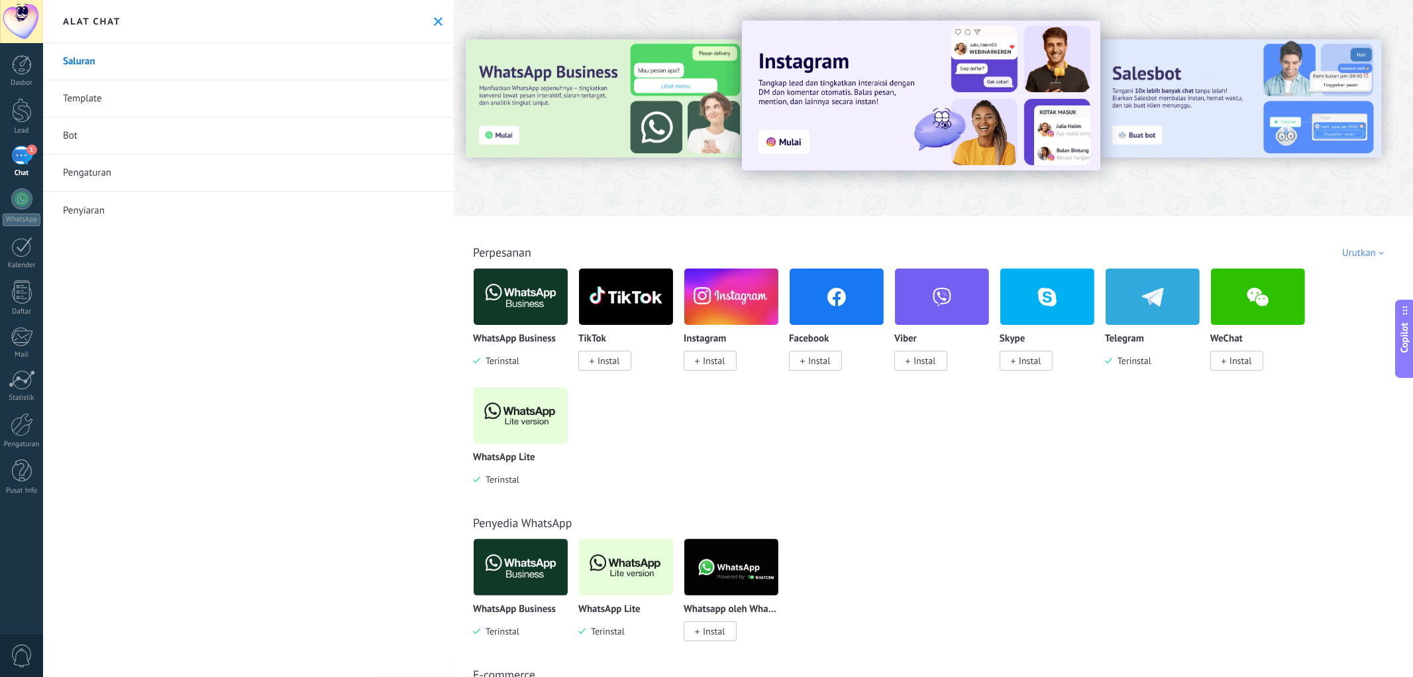
click at [294, 174] on link "Pengaturan" at bounding box center [248, 172] width 411 height 37
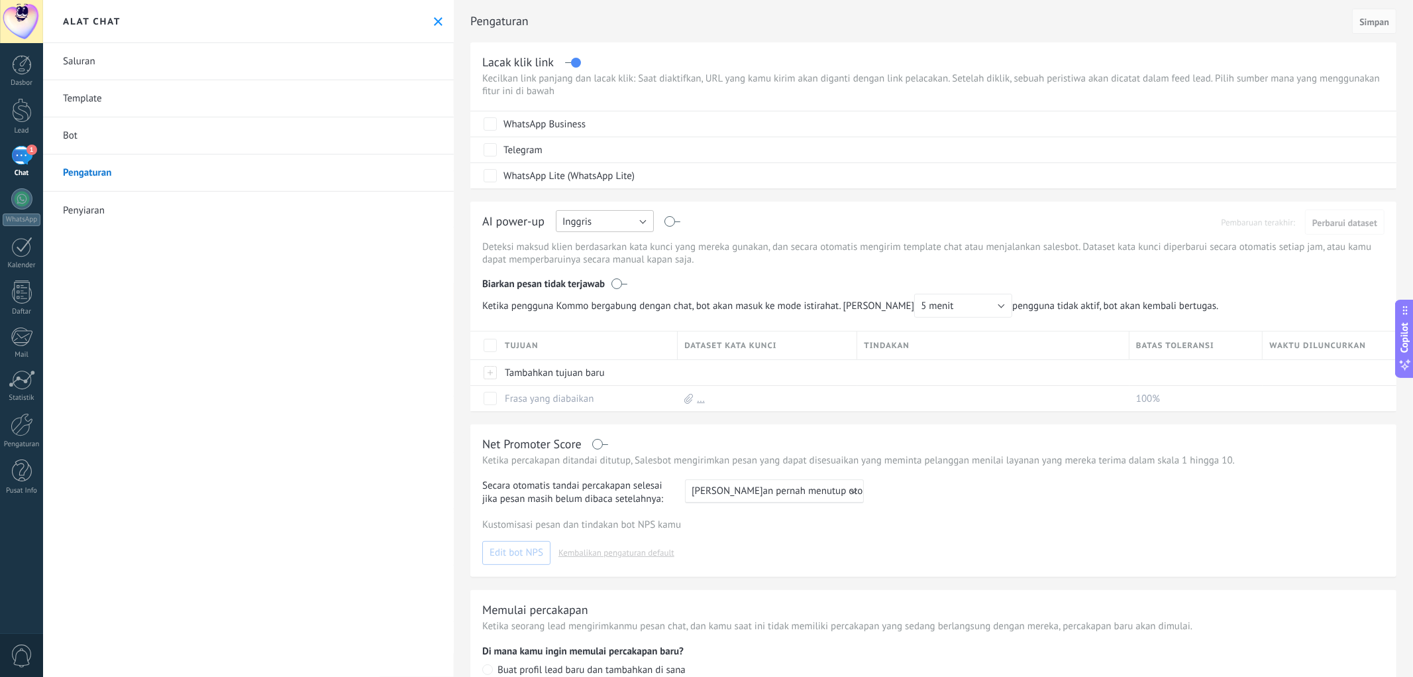
click at [615, 223] on button "Inggris" at bounding box center [605, 221] width 98 height 22
click at [615, 315] on span "Indonesia" at bounding box center [598, 312] width 101 height 13
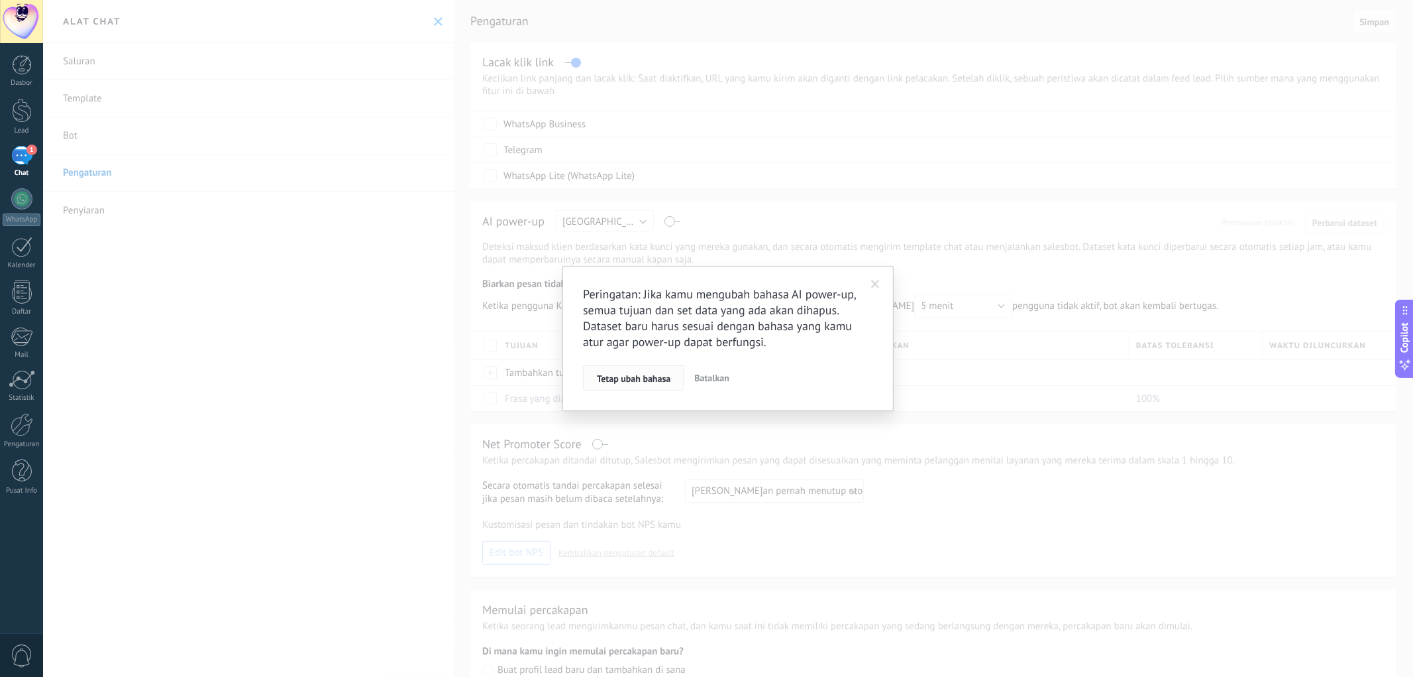
click at [623, 376] on span "Tetap ubah bahasa" at bounding box center [634, 378] width 74 height 9
